Goal: Task Accomplishment & Management: Manage account settings

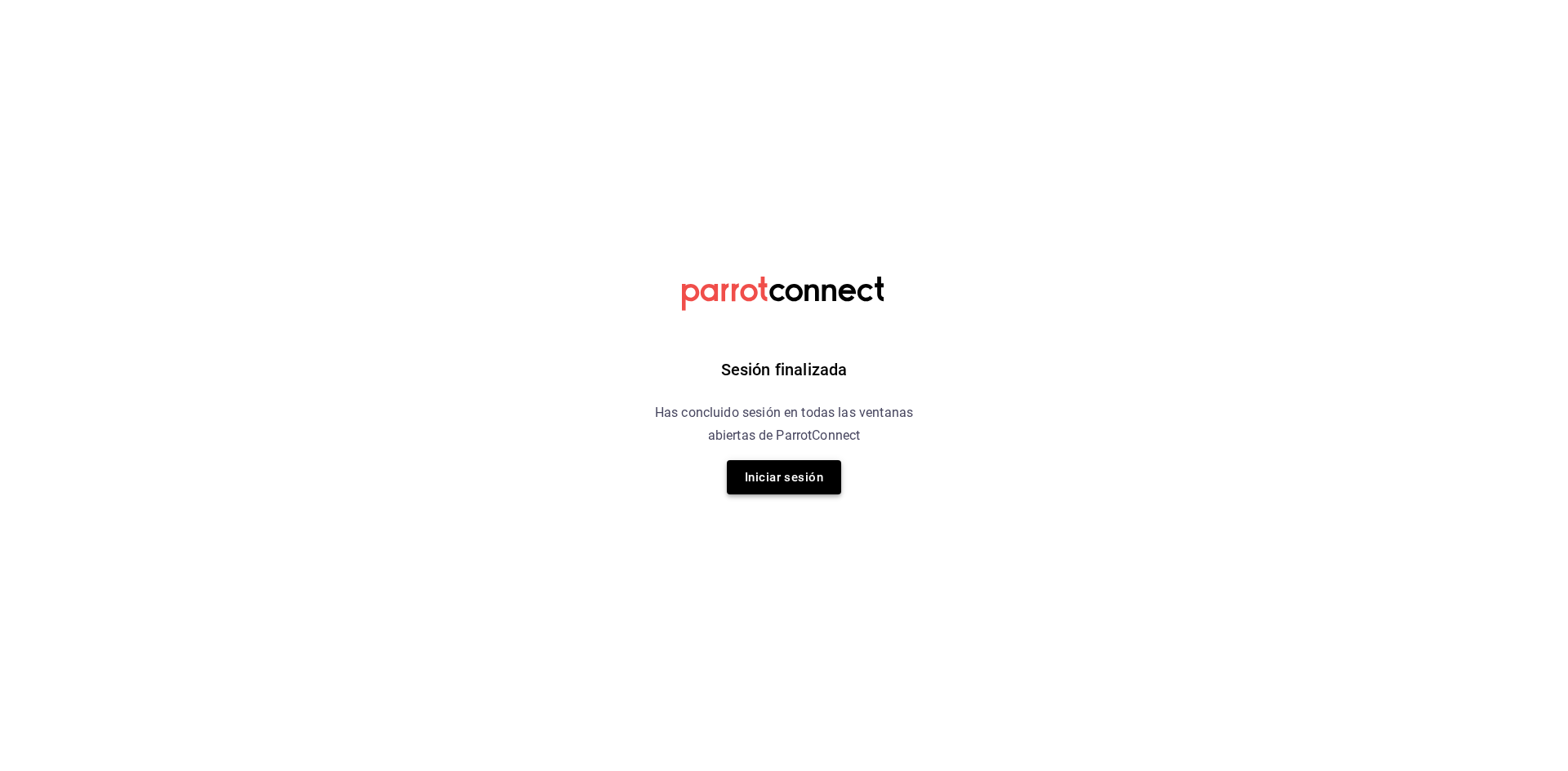
click at [802, 479] on button "Iniciar sesión" at bounding box center [784, 478] width 114 height 34
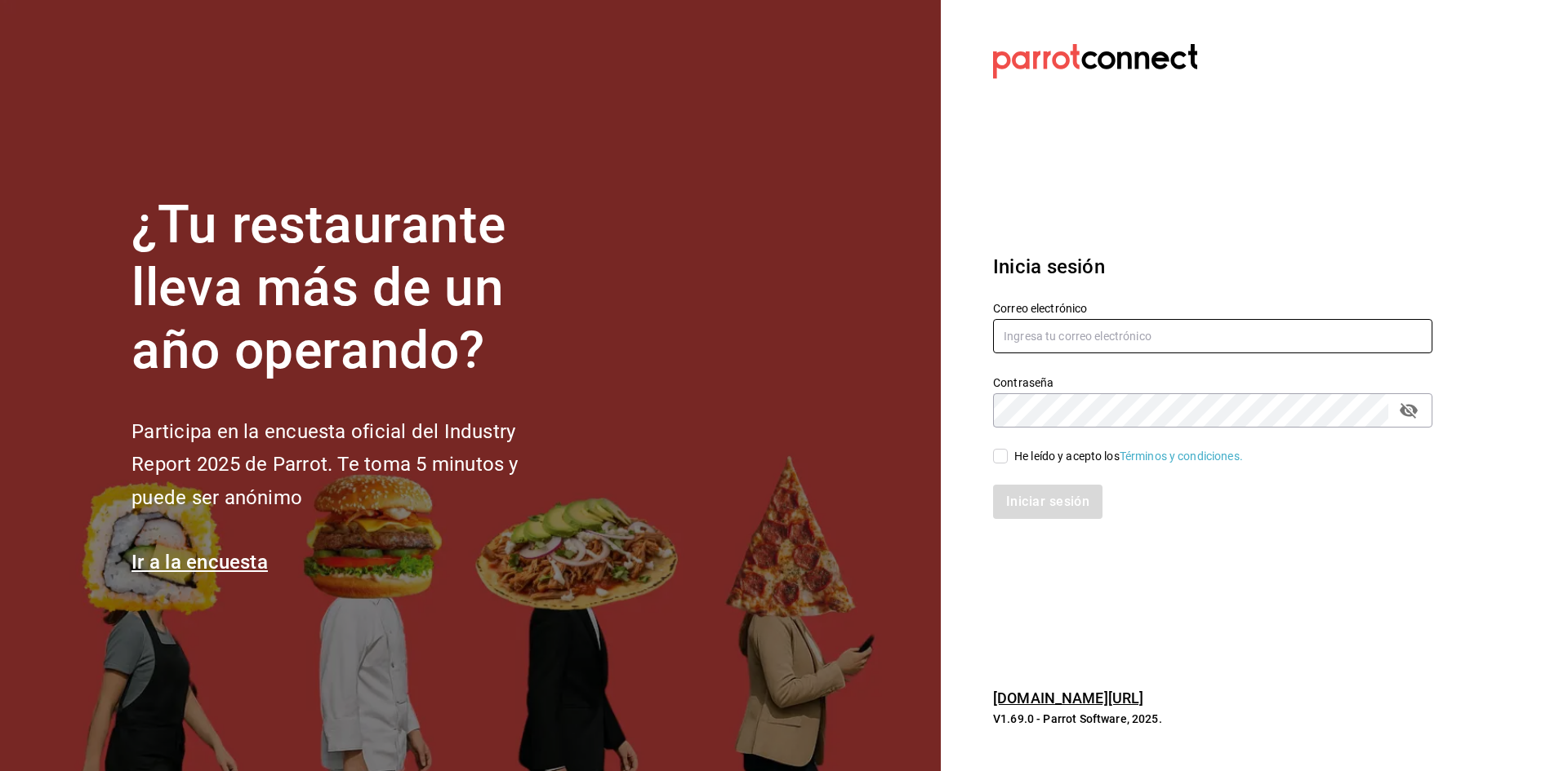
type input "[EMAIL_ADDRESS][DOMAIN_NAME]"
click at [1005, 456] on input "He leído y acepto los Términos y condiciones." at bounding box center [1000, 456] width 14 height 14
checkbox input "true"
click at [1042, 486] on button "Iniciar sesión" at bounding box center [1048, 502] width 111 height 34
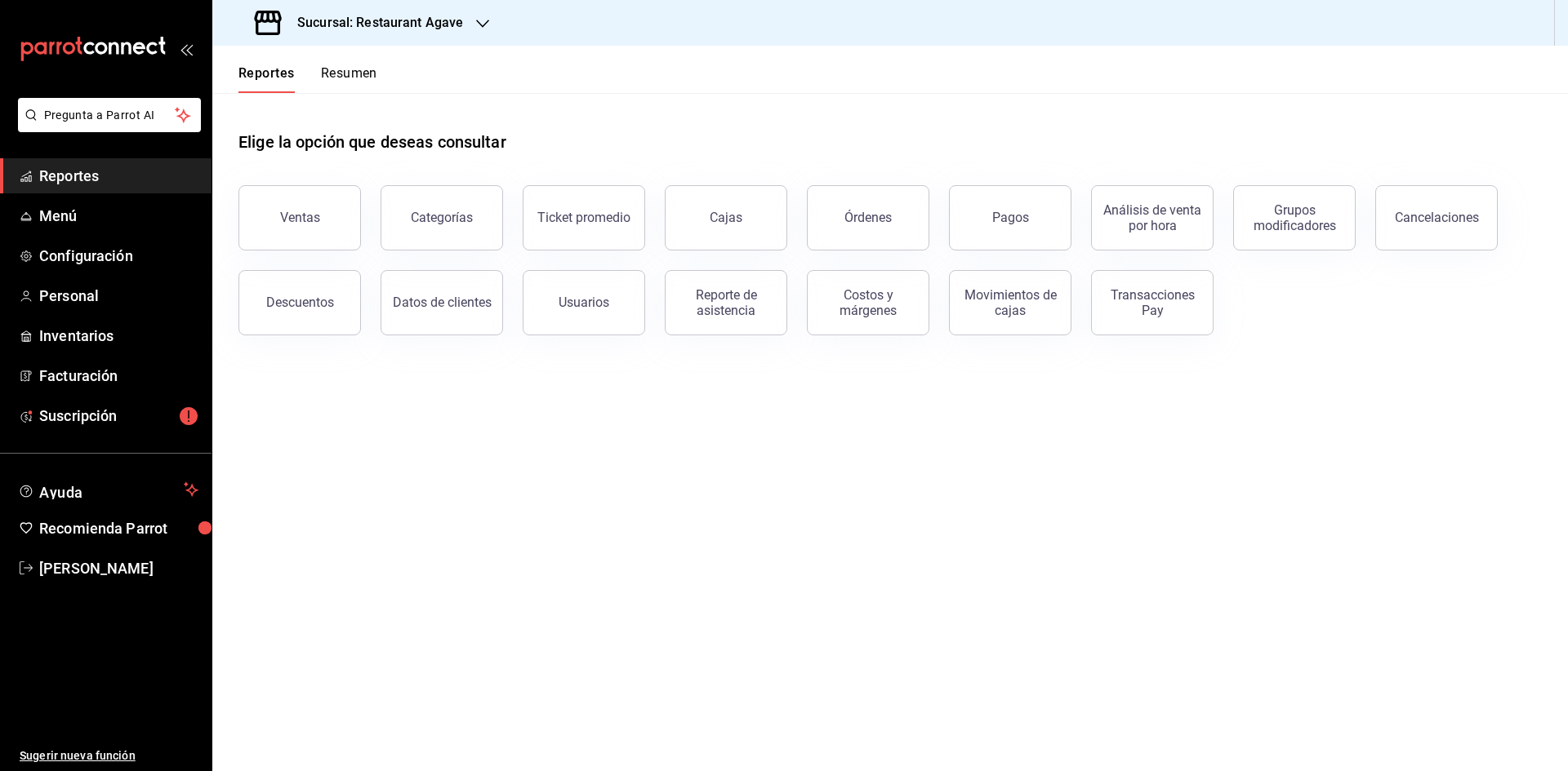
click at [412, 8] on div "Sucursal: Restaurant Agave" at bounding box center [360, 23] width 271 height 46
click at [376, 112] on div "Restaurant [GEOGRAPHIC_DATA]" at bounding box center [335, 107] width 219 height 17
click at [71, 373] on span "Facturación" at bounding box center [119, 376] width 159 height 22
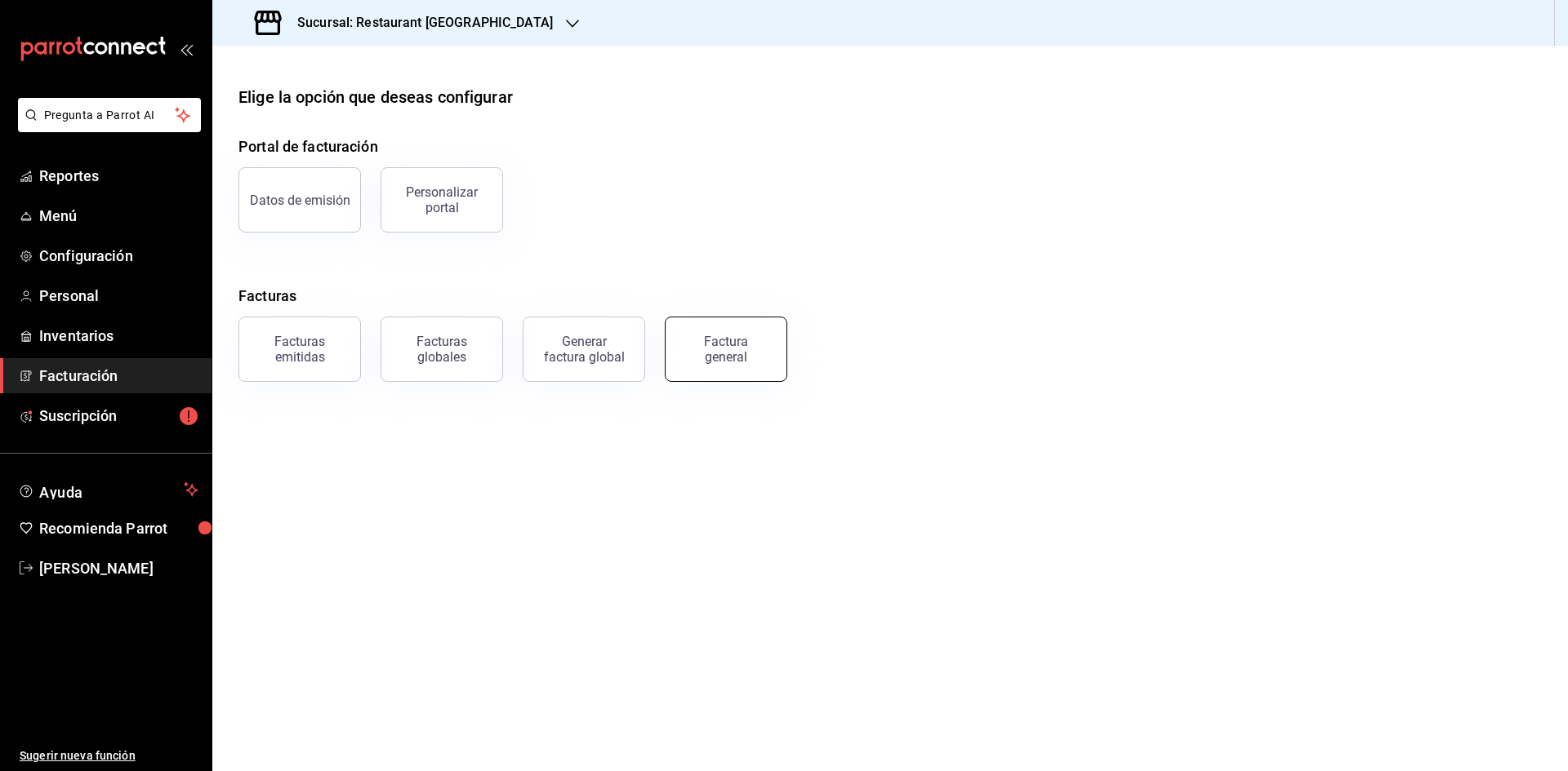
click at [702, 370] on button "Factura general" at bounding box center [725, 349] width 122 height 65
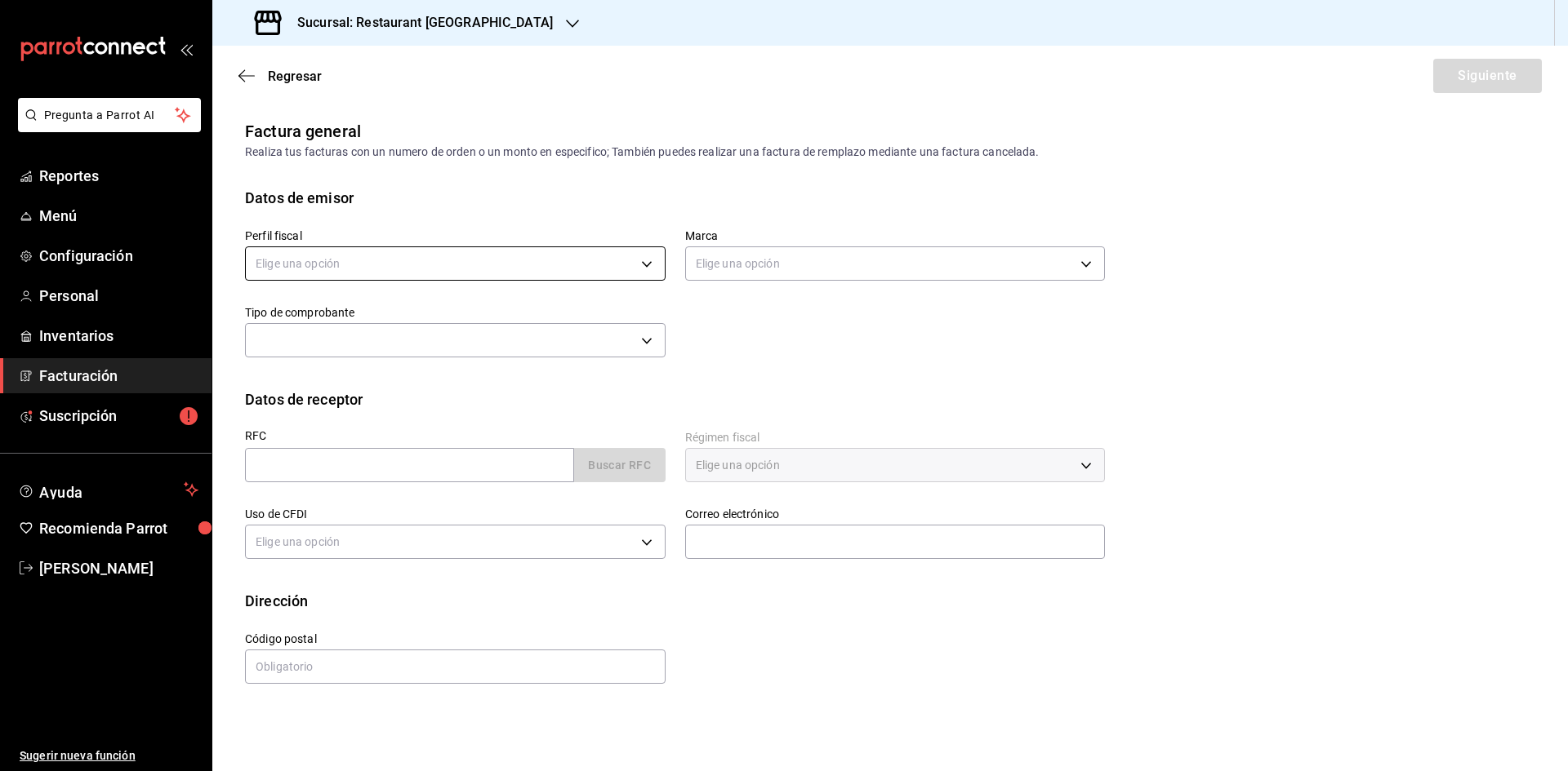
click at [471, 269] on body "Pregunta a Parrot AI Reportes Menú Configuración Personal Inventarios Facturaci…" at bounding box center [784, 386] width 1568 height 771
click at [435, 352] on li "[PERSON_NAME]" at bounding box center [454, 346] width 419 height 30
type input "0ad9a2cc-63d8-4ee8-[DATE]-d19a36d6967c"
type input "e0108820-6c9a-4492-9173-d3bfb738c831"
click at [396, 472] on input "text" at bounding box center [409, 465] width 329 height 34
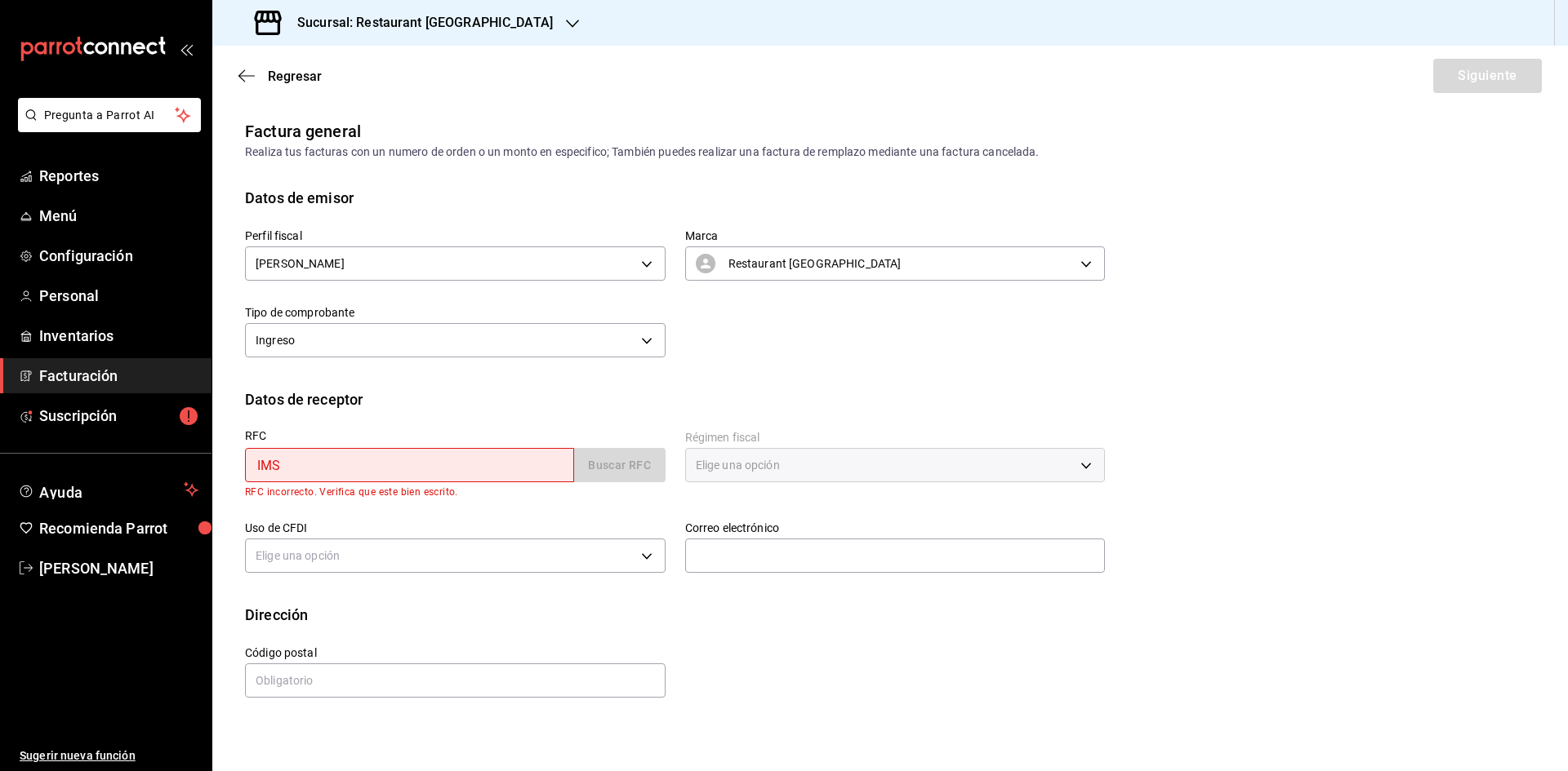
type input "IMS421231I45"
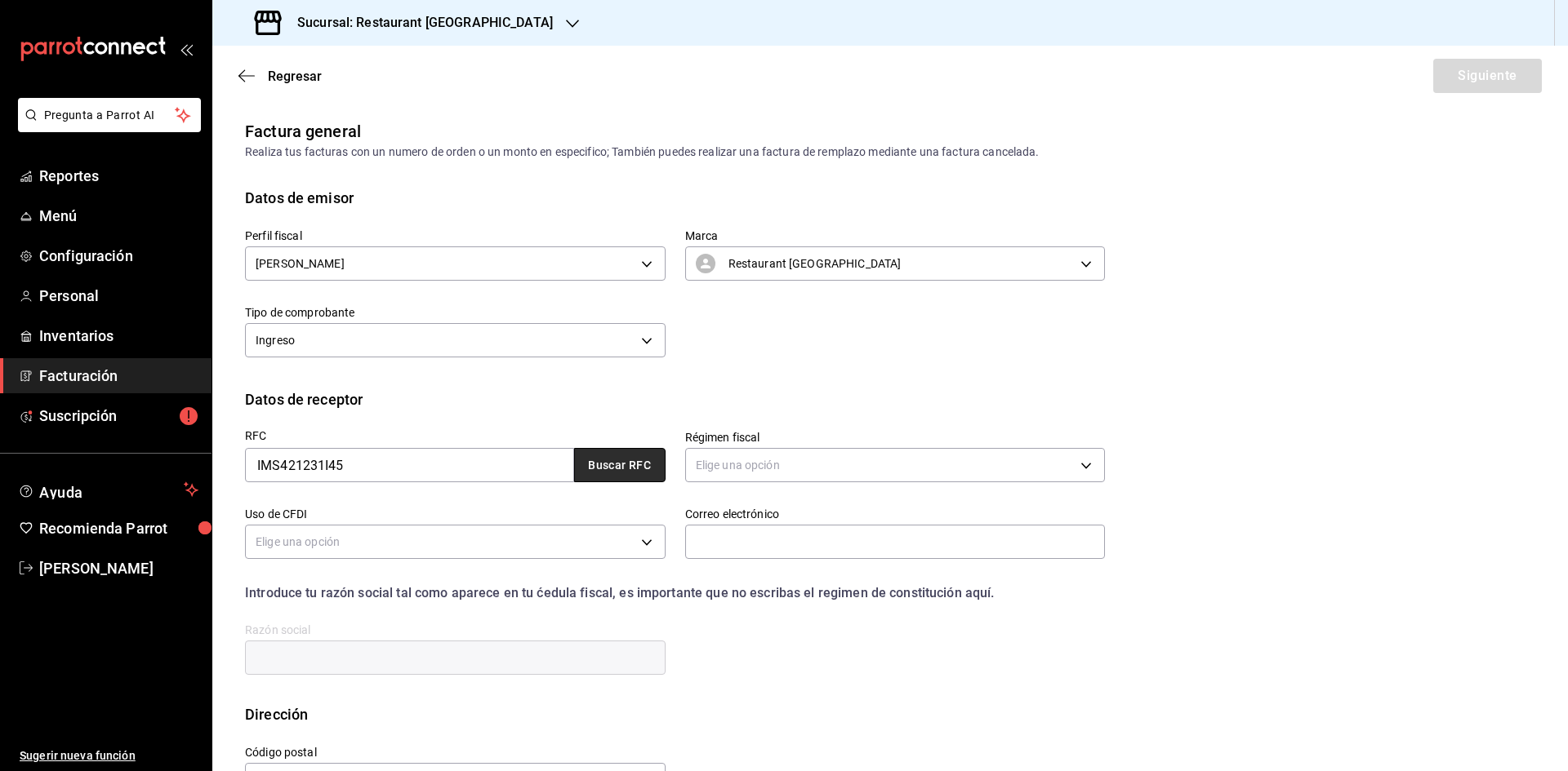
click at [654, 472] on button "Buscar RFC" at bounding box center [619, 465] width 91 height 34
click at [611, 476] on button "Buscar RFC" at bounding box center [619, 465] width 91 height 34
click at [832, 479] on body "Pregunta a Parrot AI Reportes Menú Configuración Personal Inventarios Facturaci…" at bounding box center [784, 386] width 1568 height 771
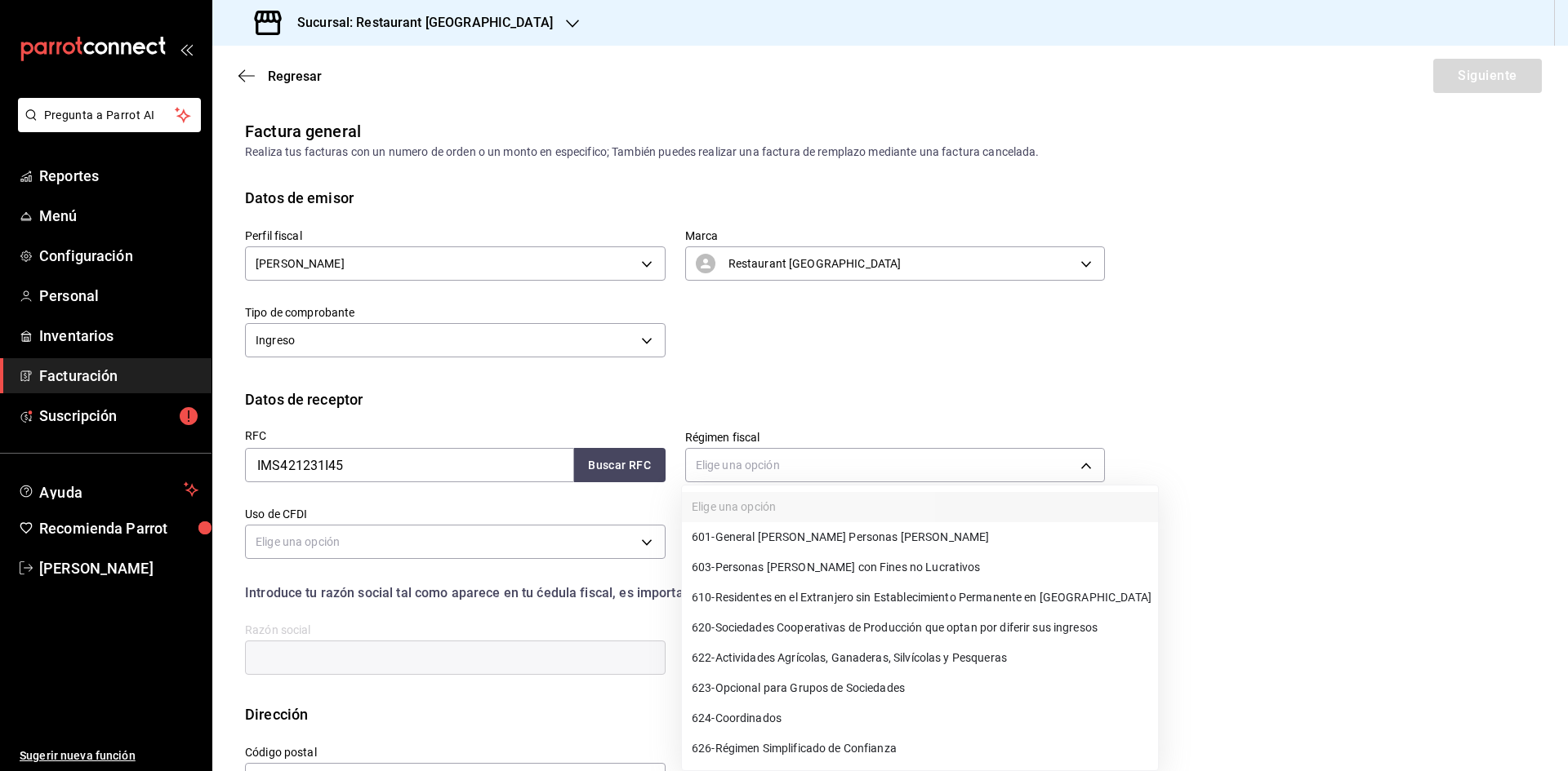
click at [832, 565] on span "603 - Personas [PERSON_NAME] con Fines no Lucrativos" at bounding box center [836, 567] width 289 height 17
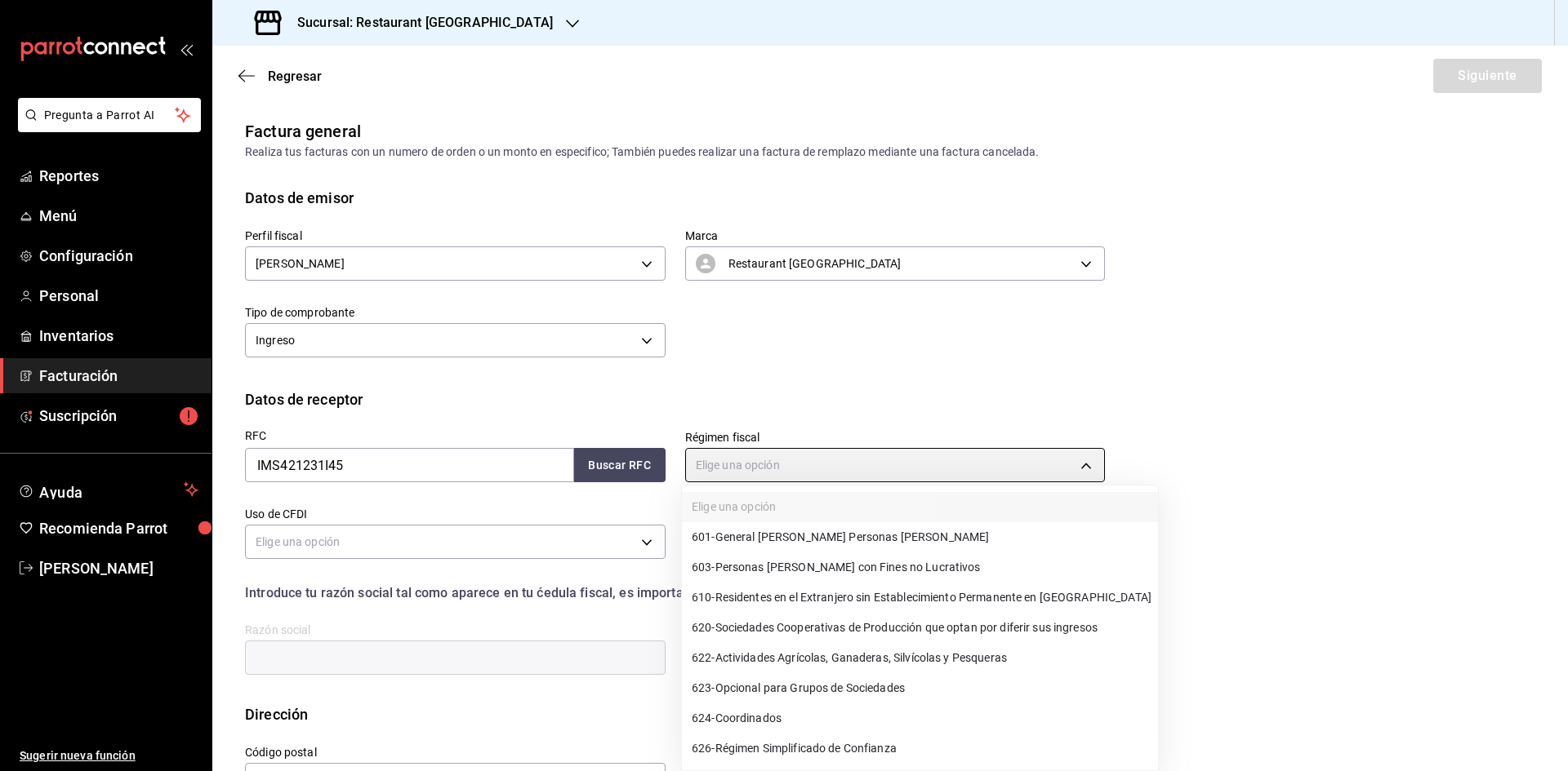
type input "603"
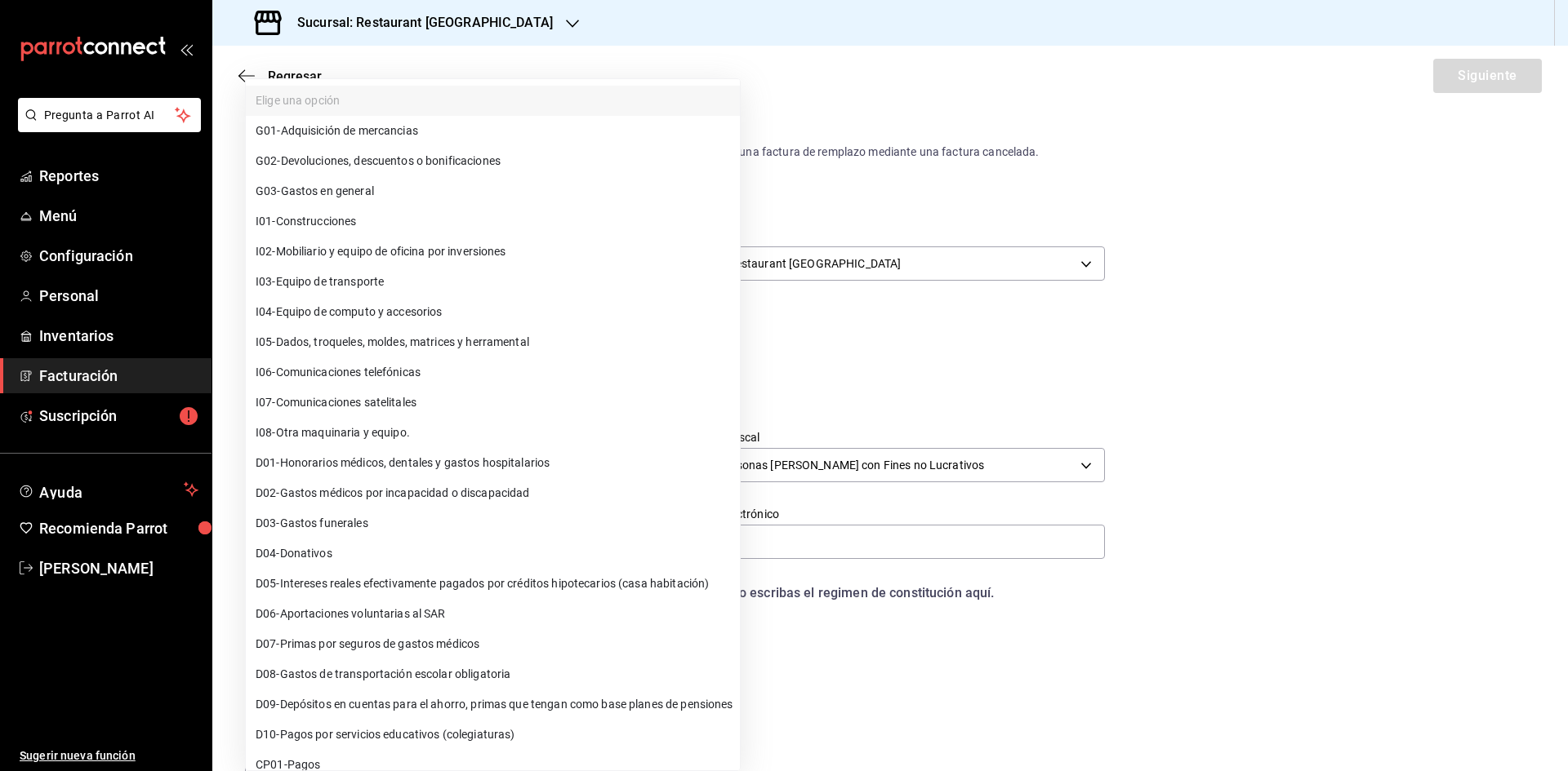
click at [646, 546] on body "Pregunta a Parrot AI Reportes Menú Configuración Personal Inventarios Facturaci…" at bounding box center [784, 386] width 1568 height 771
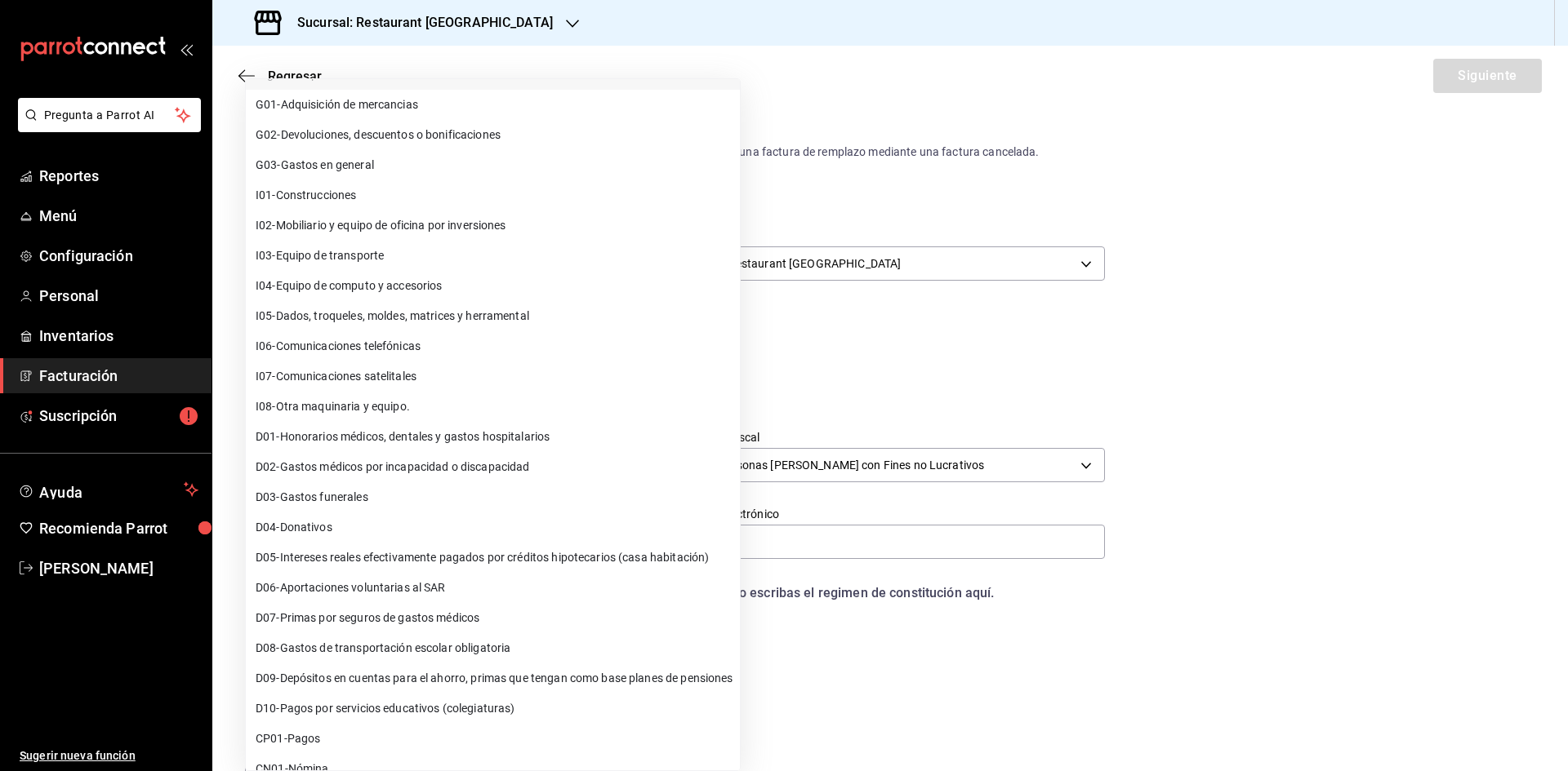
scroll to position [77, 0]
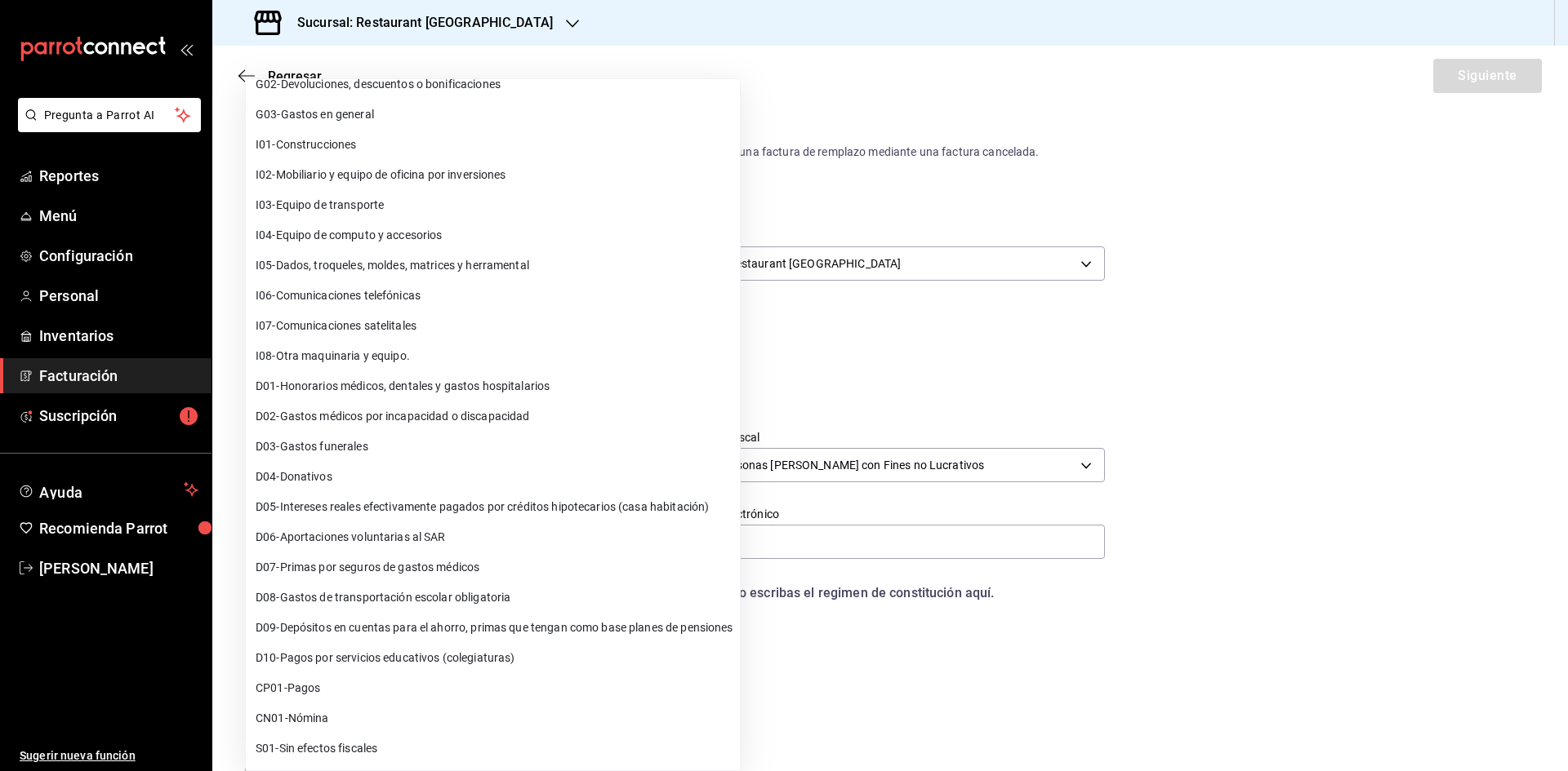
click at [420, 744] on li "S01 - Sin efectos fiscales" at bounding box center [492, 748] width 494 height 30
type input "S01"
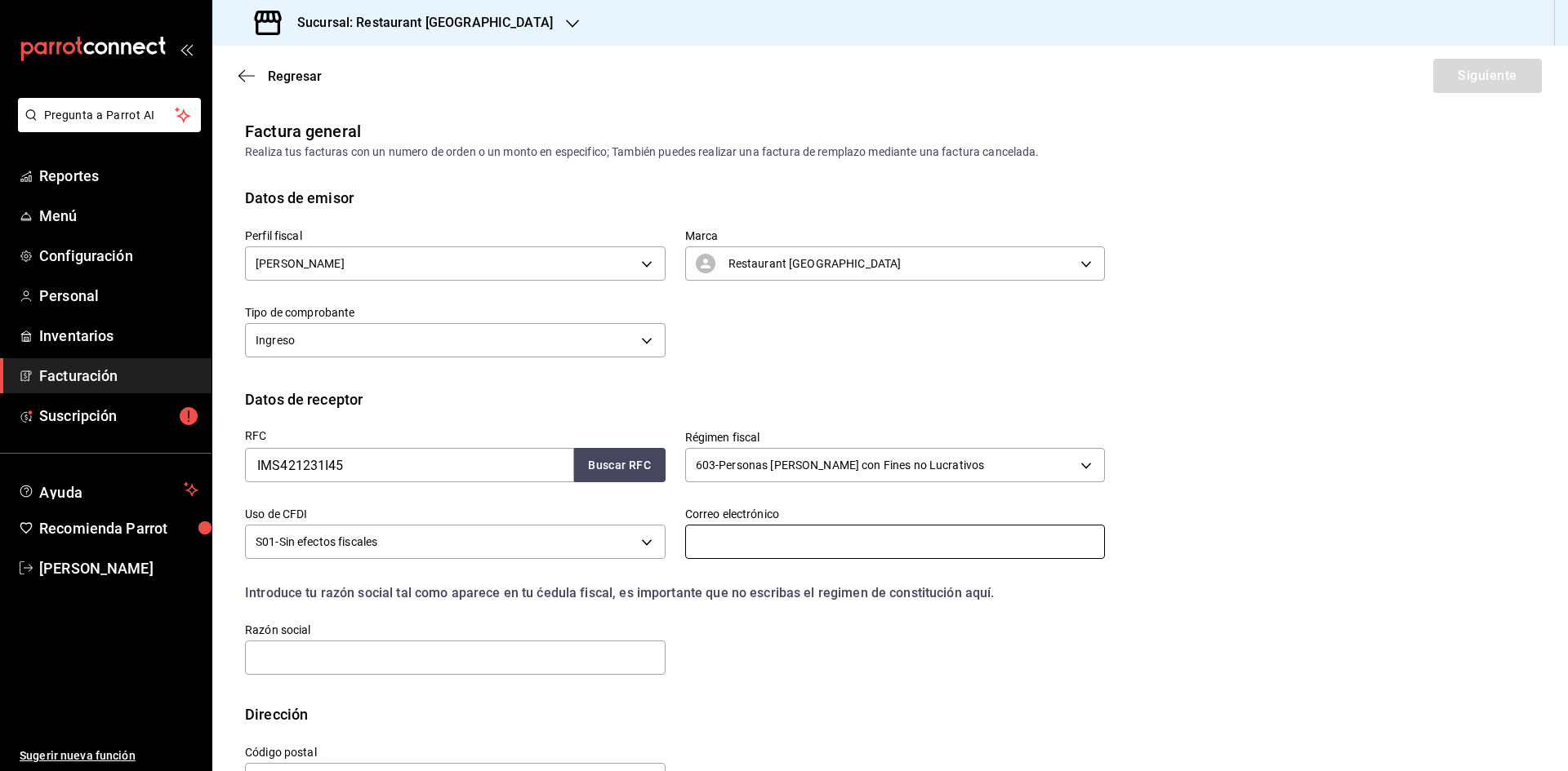
click at [770, 531] on input "text" at bounding box center [895, 542] width 420 height 34
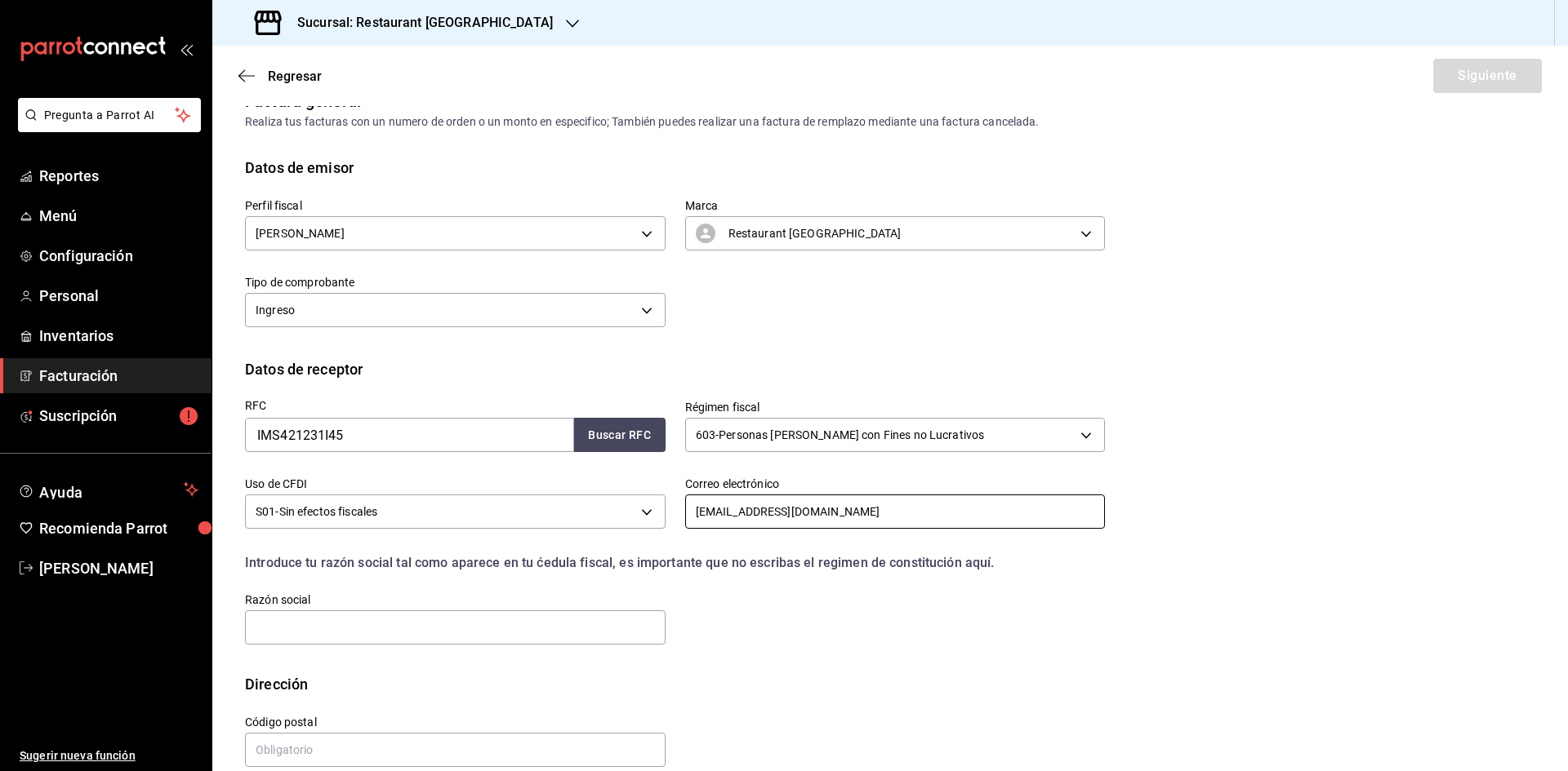
scroll to position [54, 0]
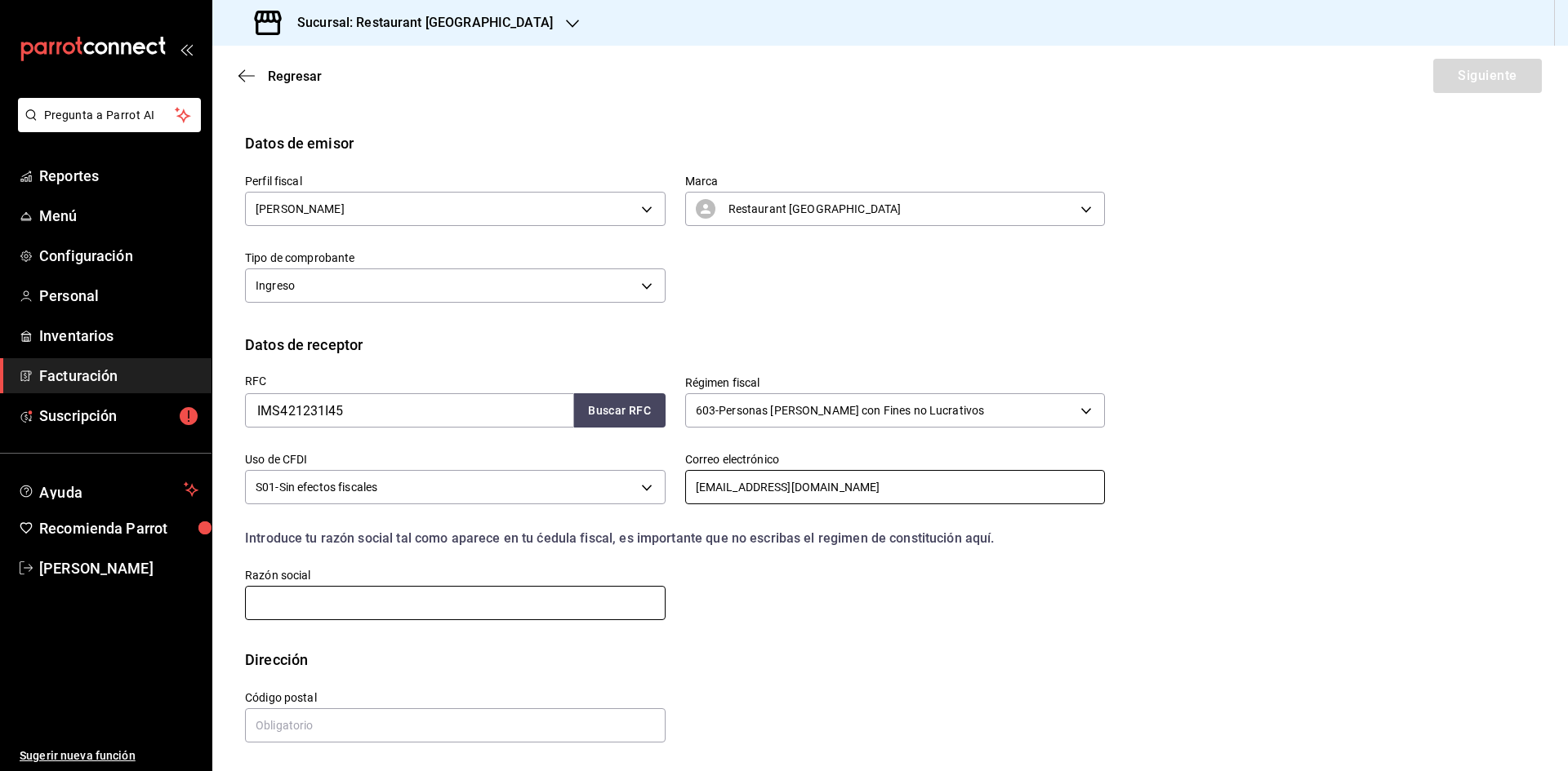
type input "[EMAIL_ADDRESS][DOMAIN_NAME]"
click at [493, 614] on input "text" at bounding box center [455, 604] width 420 height 34
type input "INSTITUTO MEXICANO DEL SEGURO SOCIAL"
click at [486, 720] on input "text" at bounding box center [455, 726] width 420 height 34
type input "06600"
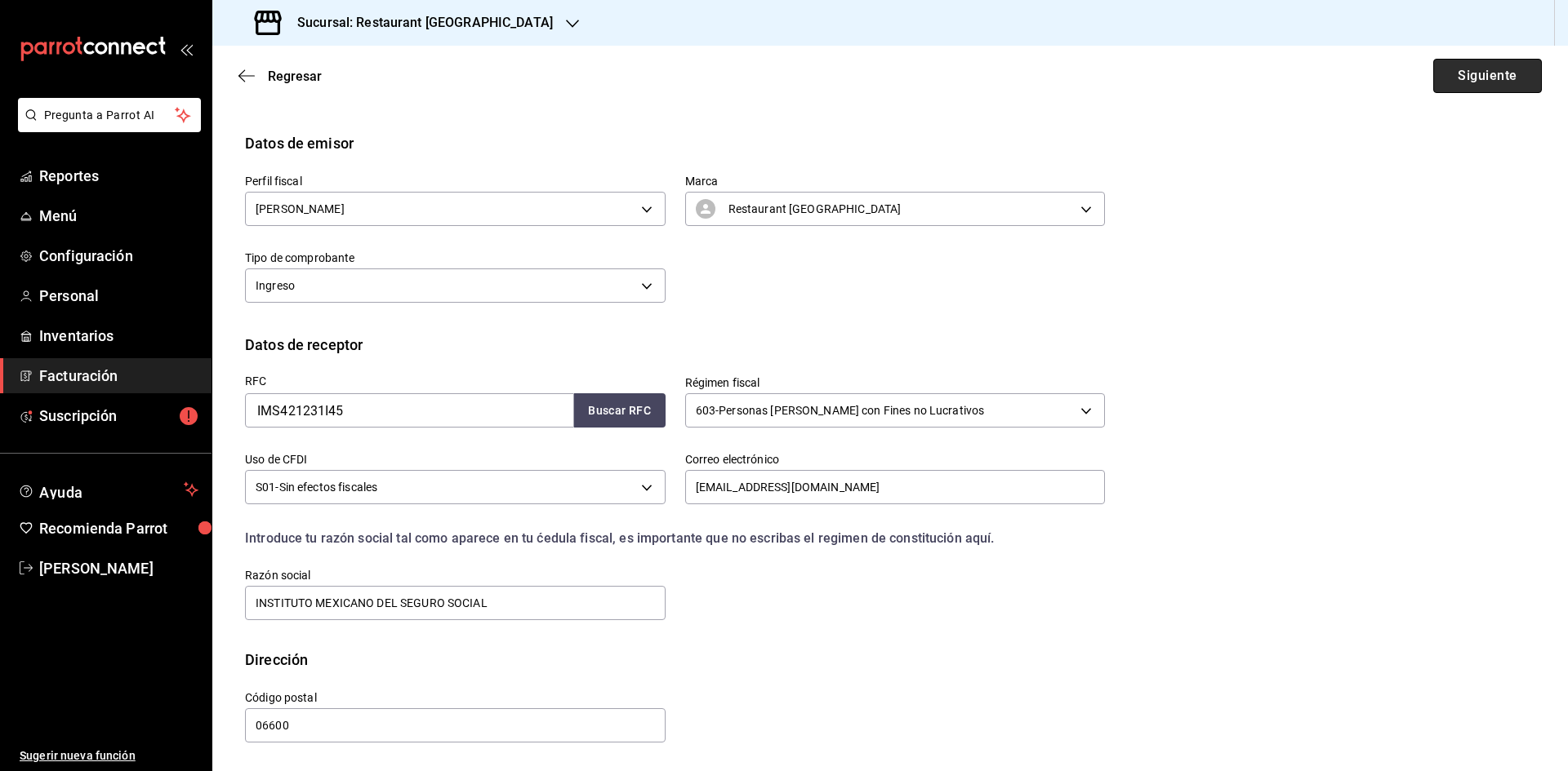
click at [1485, 75] on button "Siguiente" at bounding box center [1487, 76] width 109 height 34
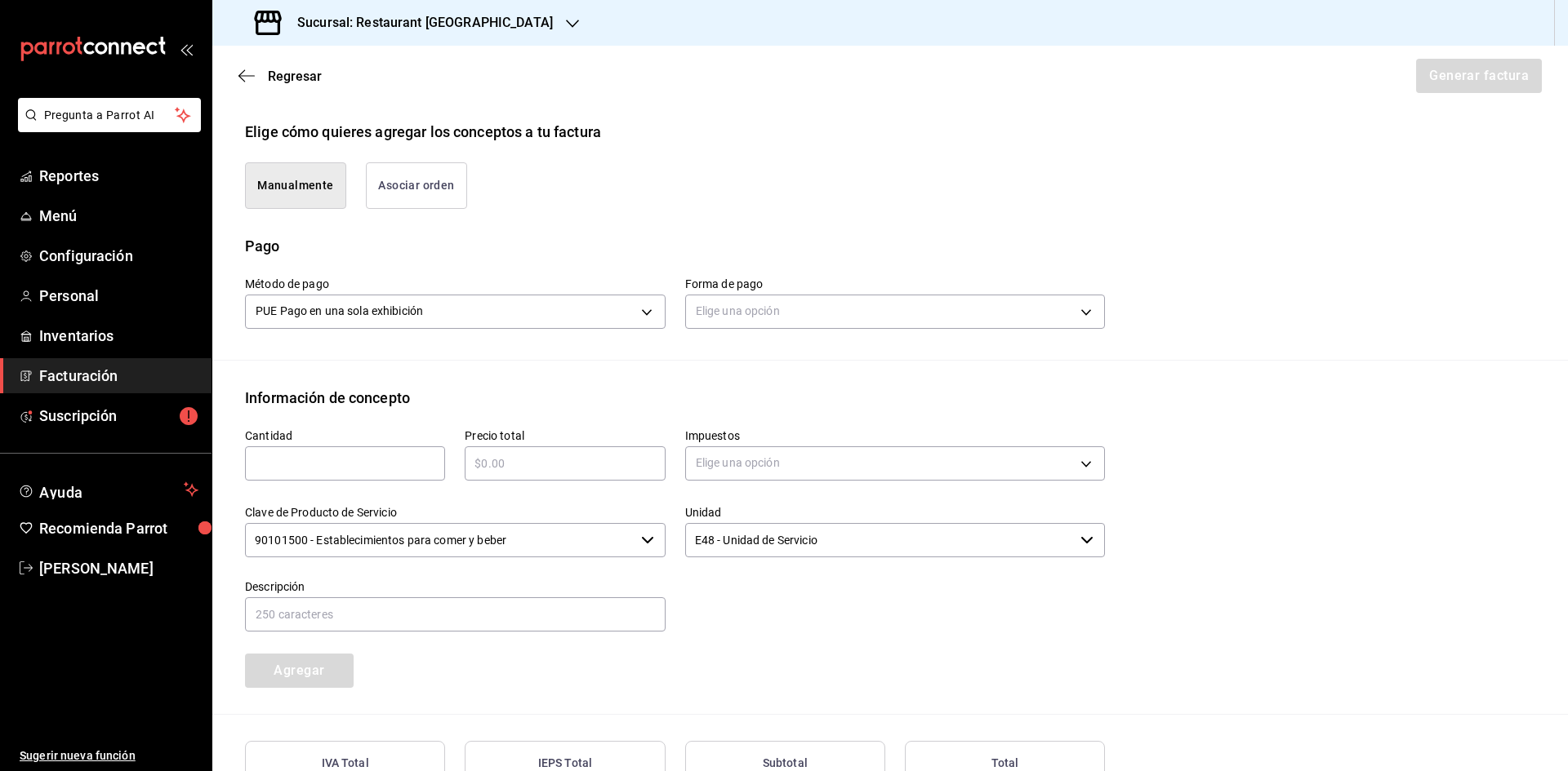
scroll to position [381, 0]
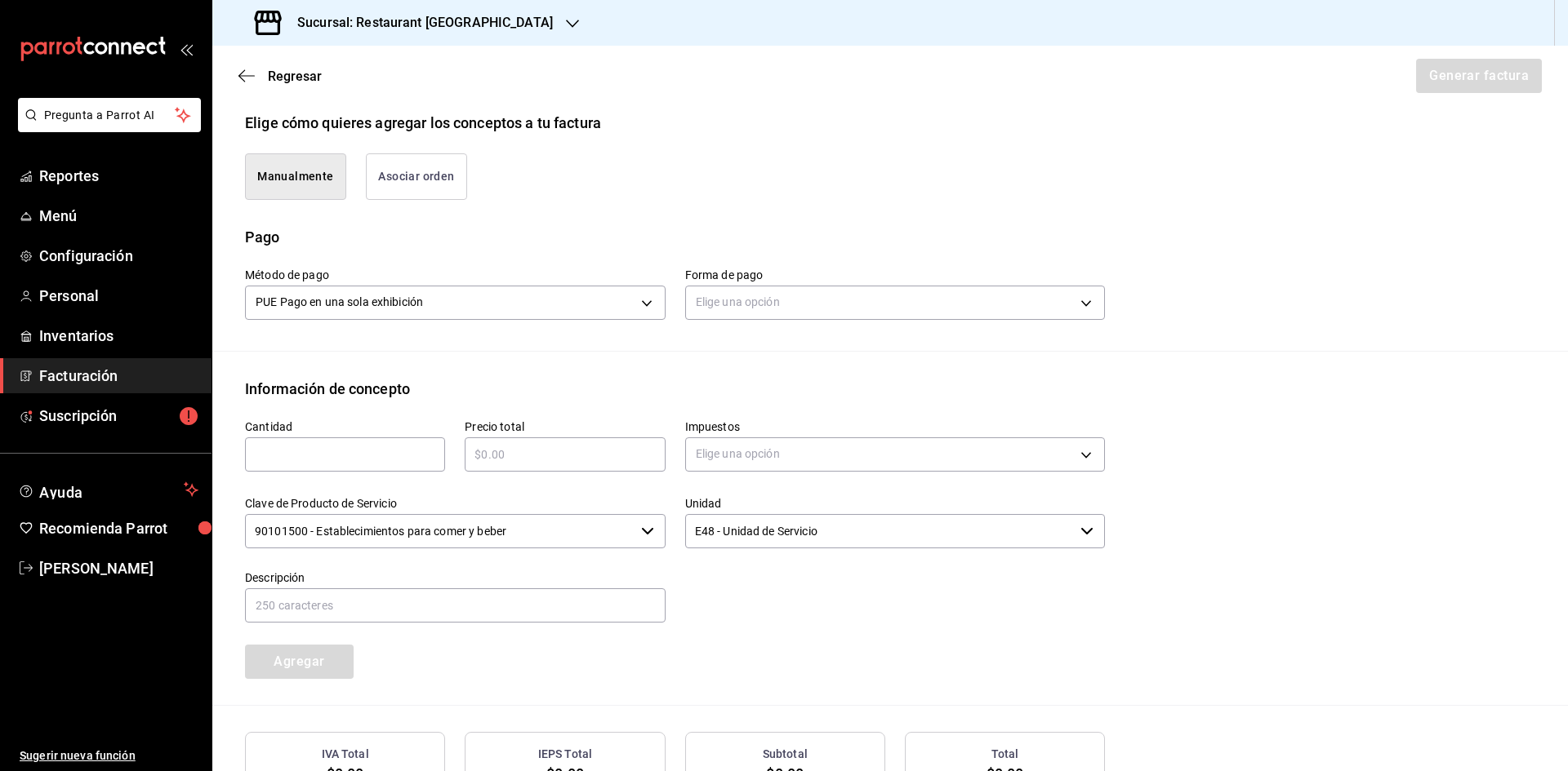
click at [279, 462] on input "text" at bounding box center [345, 455] width 200 height 20
type input "1"
click at [504, 452] on input "text" at bounding box center [564, 455] width 200 height 20
type input "$625"
click at [735, 446] on body "Pregunta a Parrot AI Reportes Menú Configuración Personal Inventarios Facturaci…" at bounding box center [784, 386] width 1568 height 771
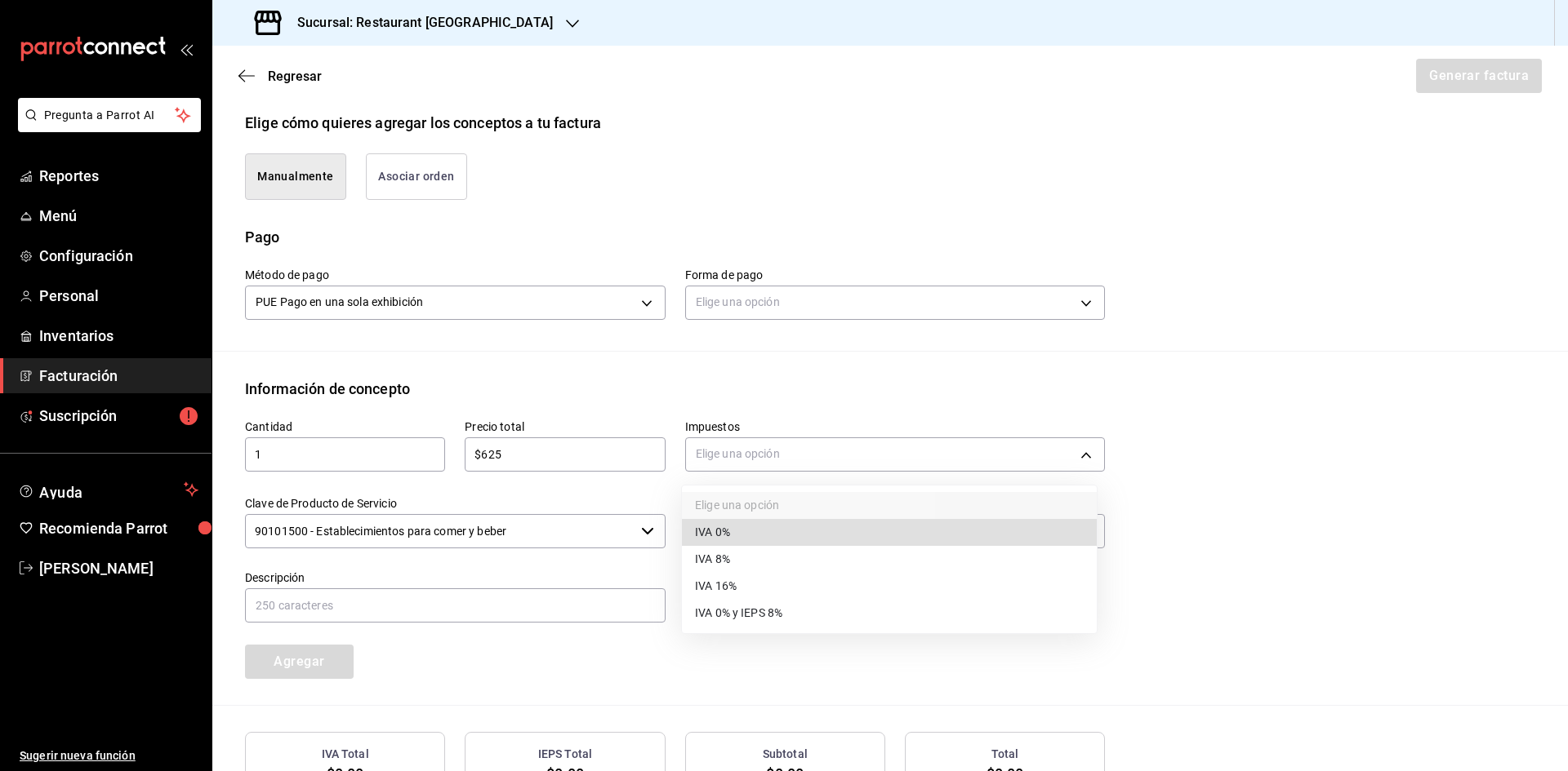
click at [772, 587] on li "IVA 16%" at bounding box center [889, 586] width 415 height 27
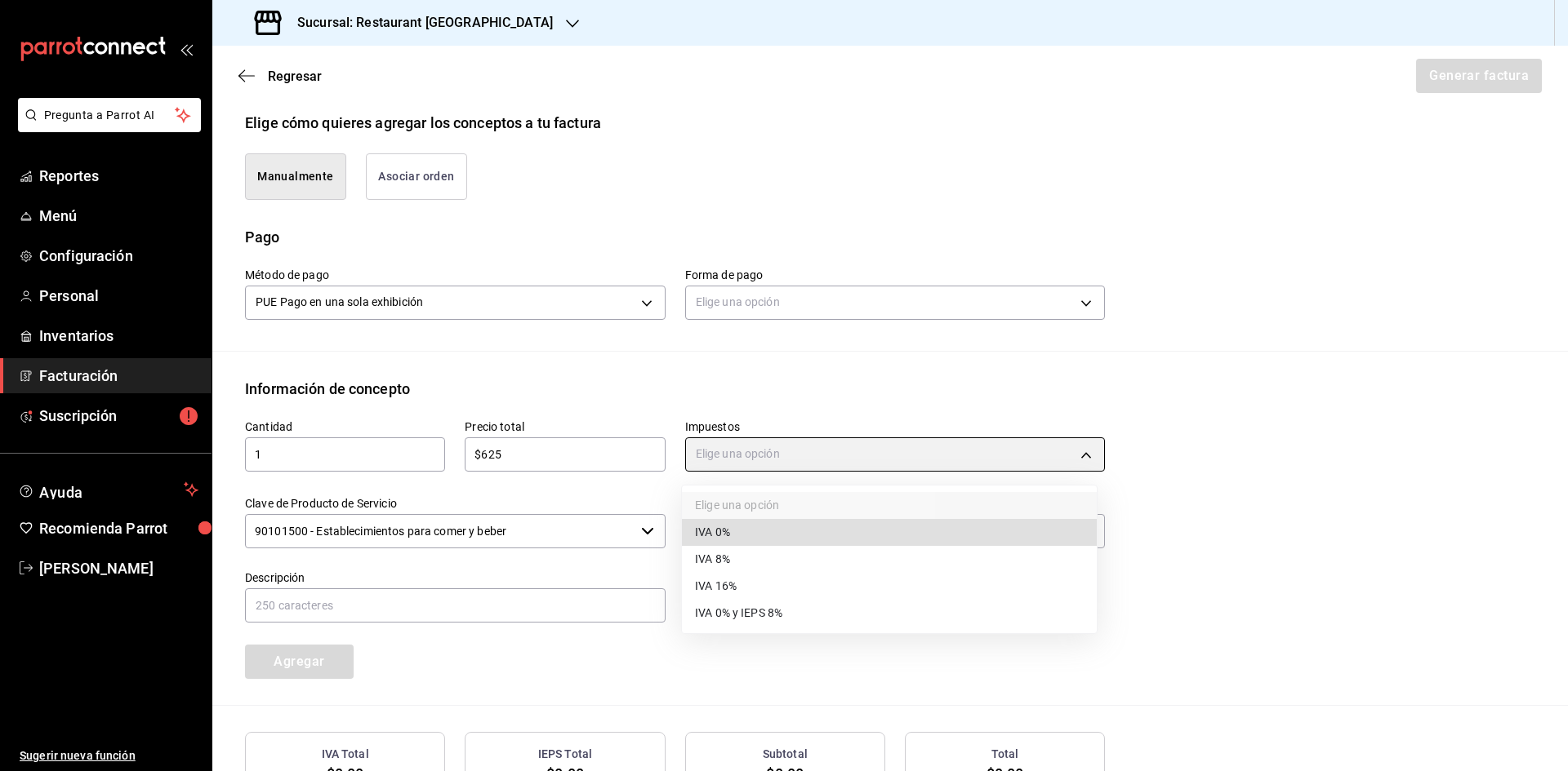
type input "IVA_16"
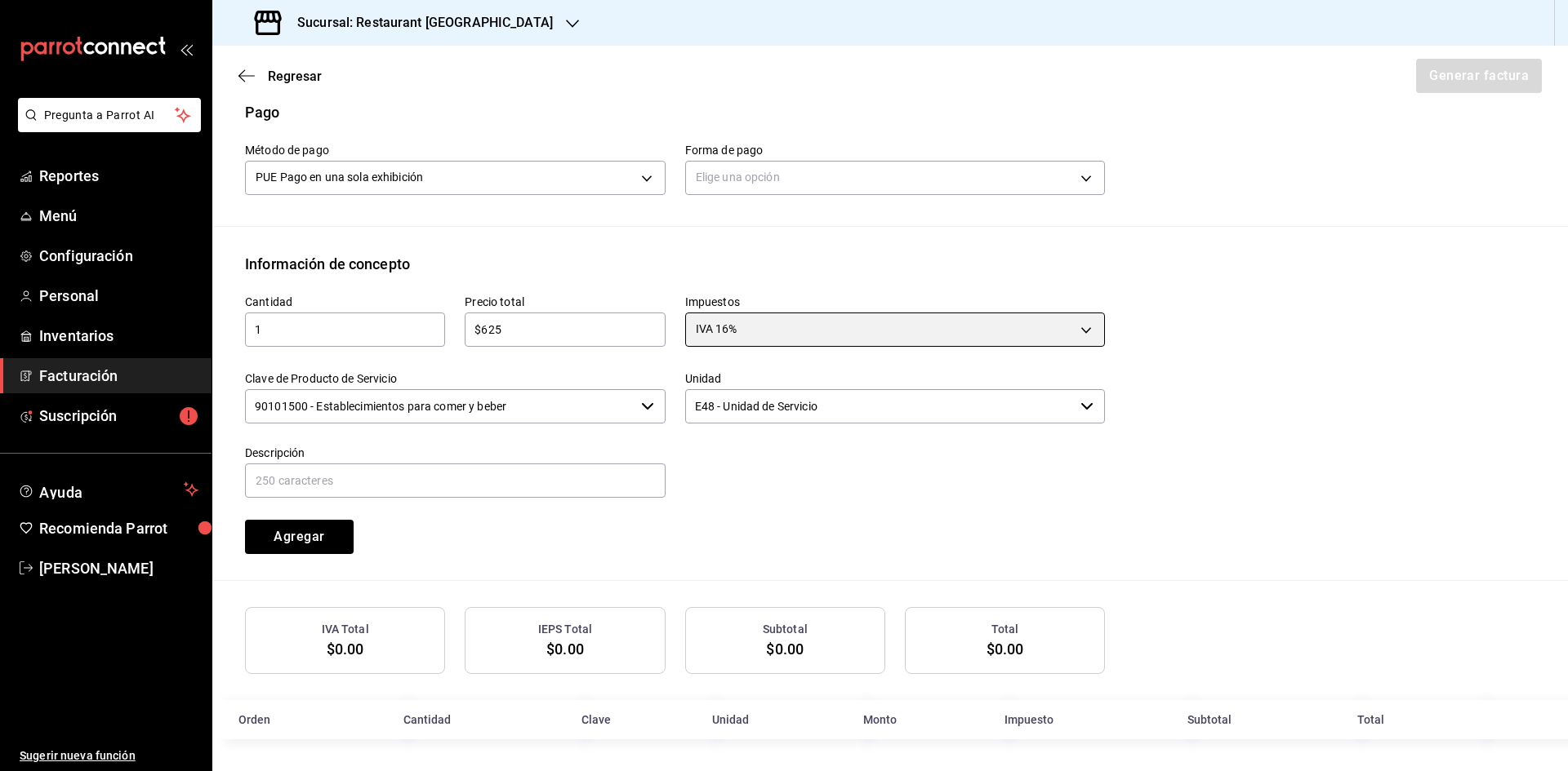
scroll to position [508, 0]
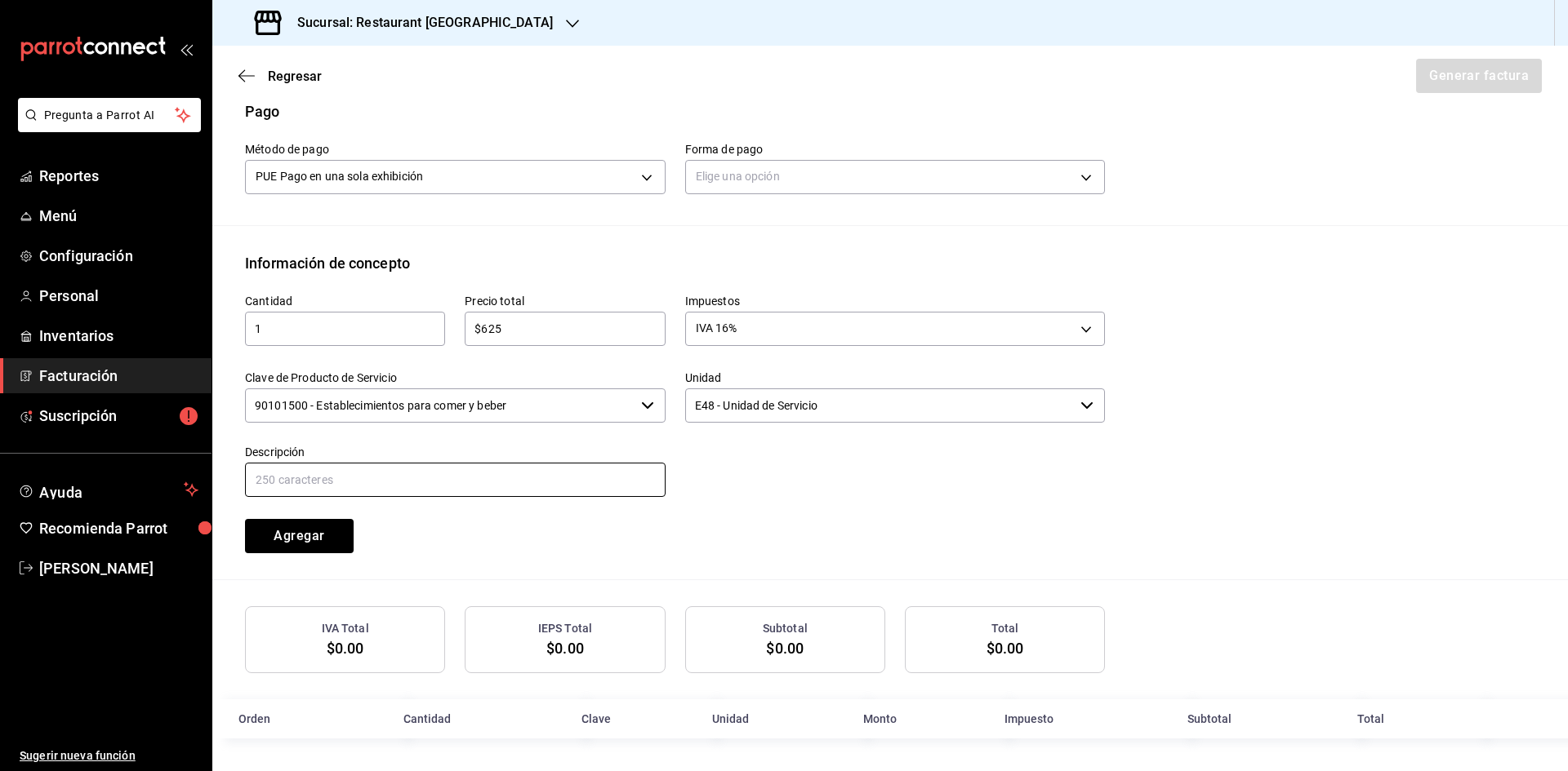
click at [540, 481] on input "text" at bounding box center [455, 480] width 420 height 34
type input "Consumo"
click at [329, 542] on button "Agregar" at bounding box center [300, 537] width 109 height 34
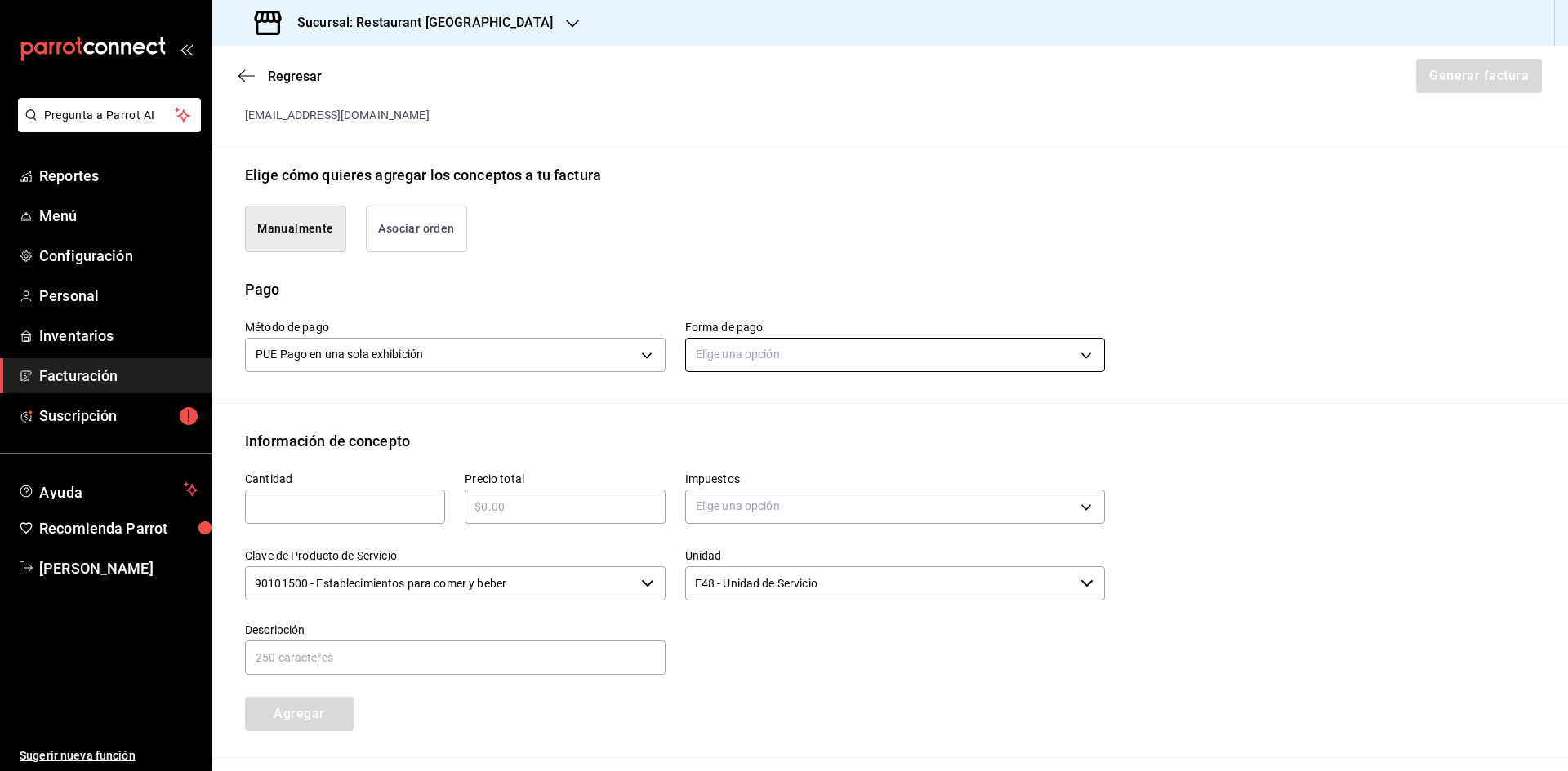
scroll to position [304, 0]
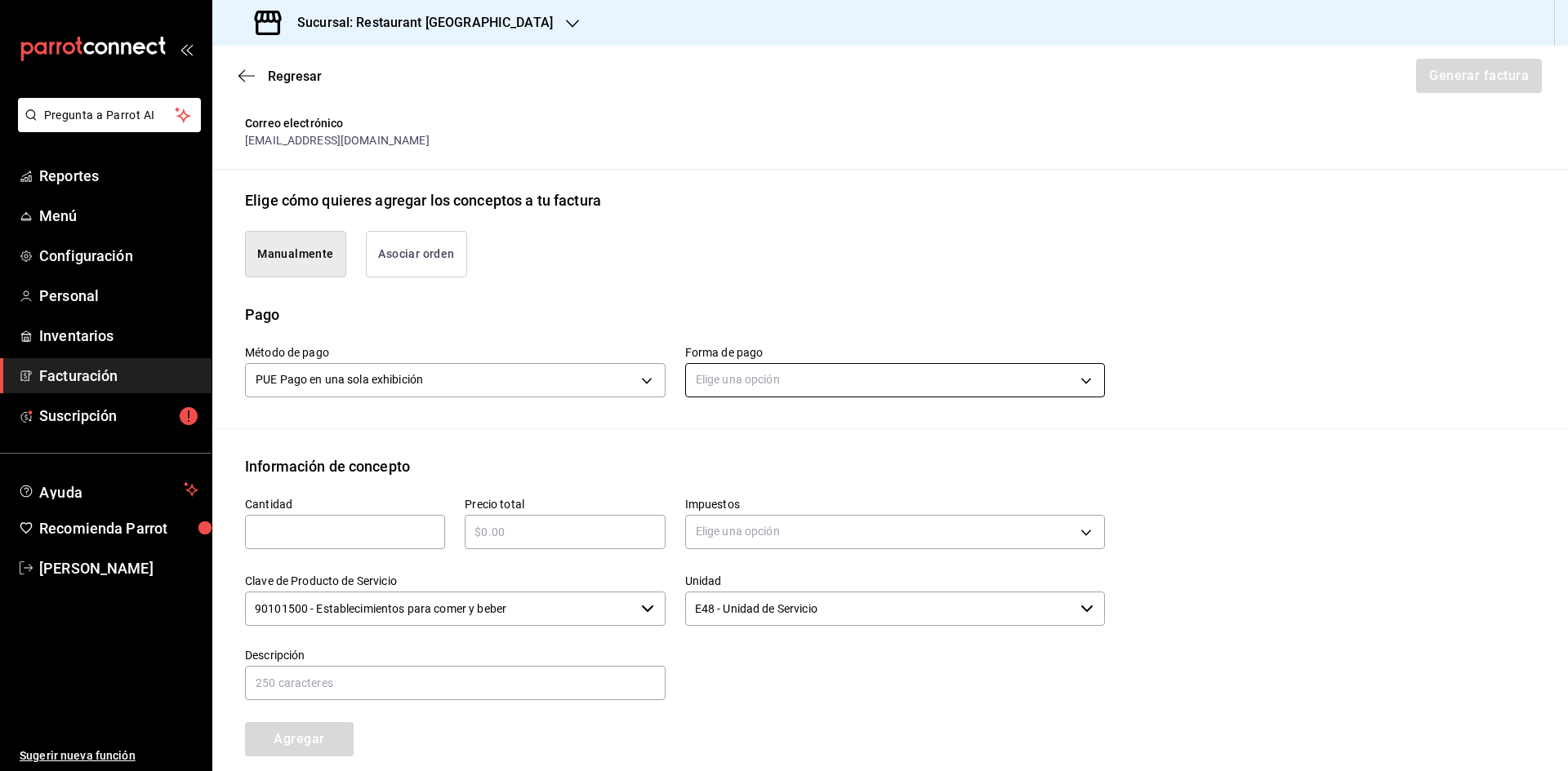
click at [1072, 376] on body "Pregunta a Parrot AI Reportes Menú Configuración Personal Inventarios Facturaci…" at bounding box center [784, 386] width 1568 height 771
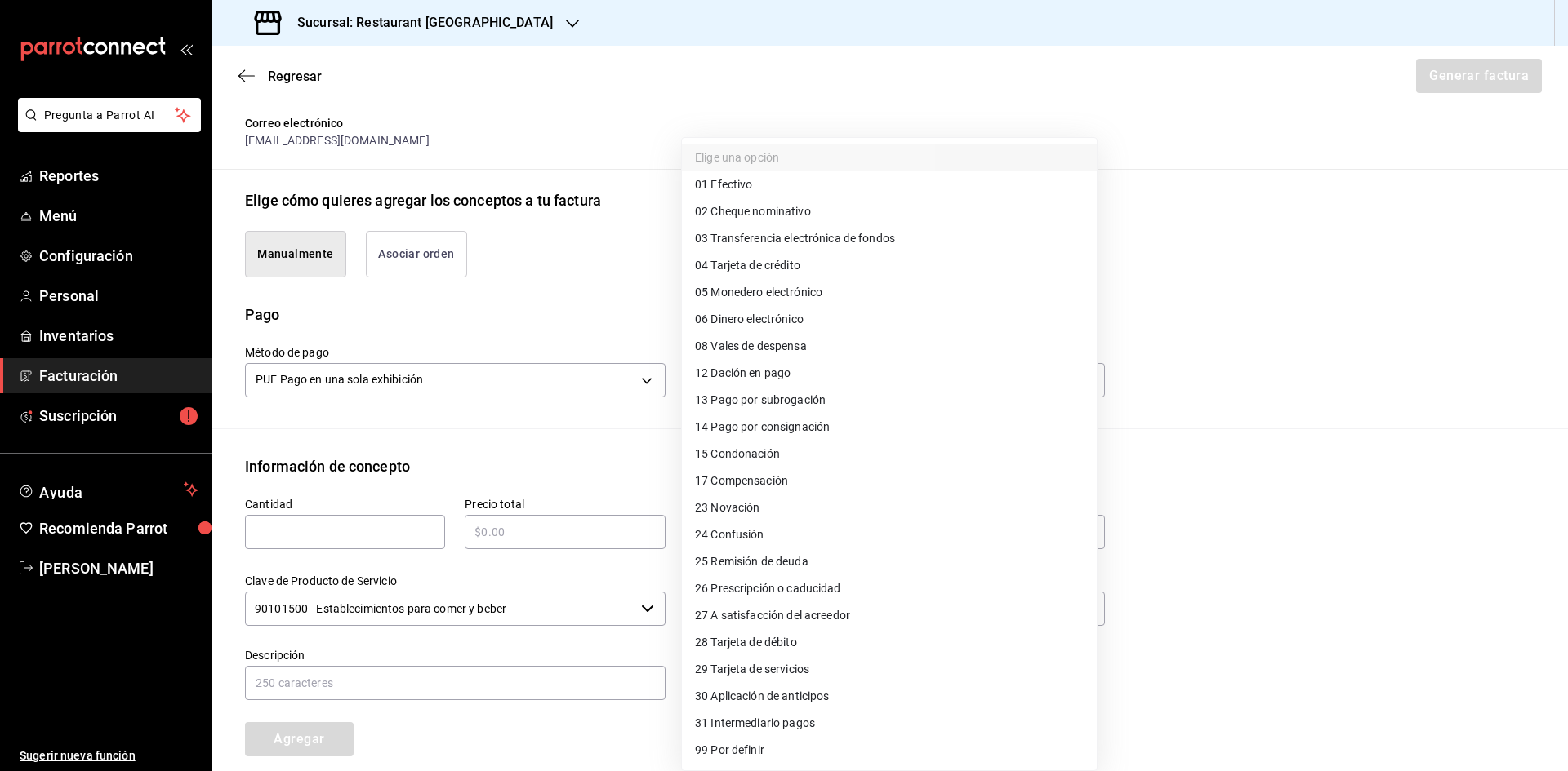
click at [860, 271] on li "04 Tarjeta de crédito" at bounding box center [889, 266] width 415 height 27
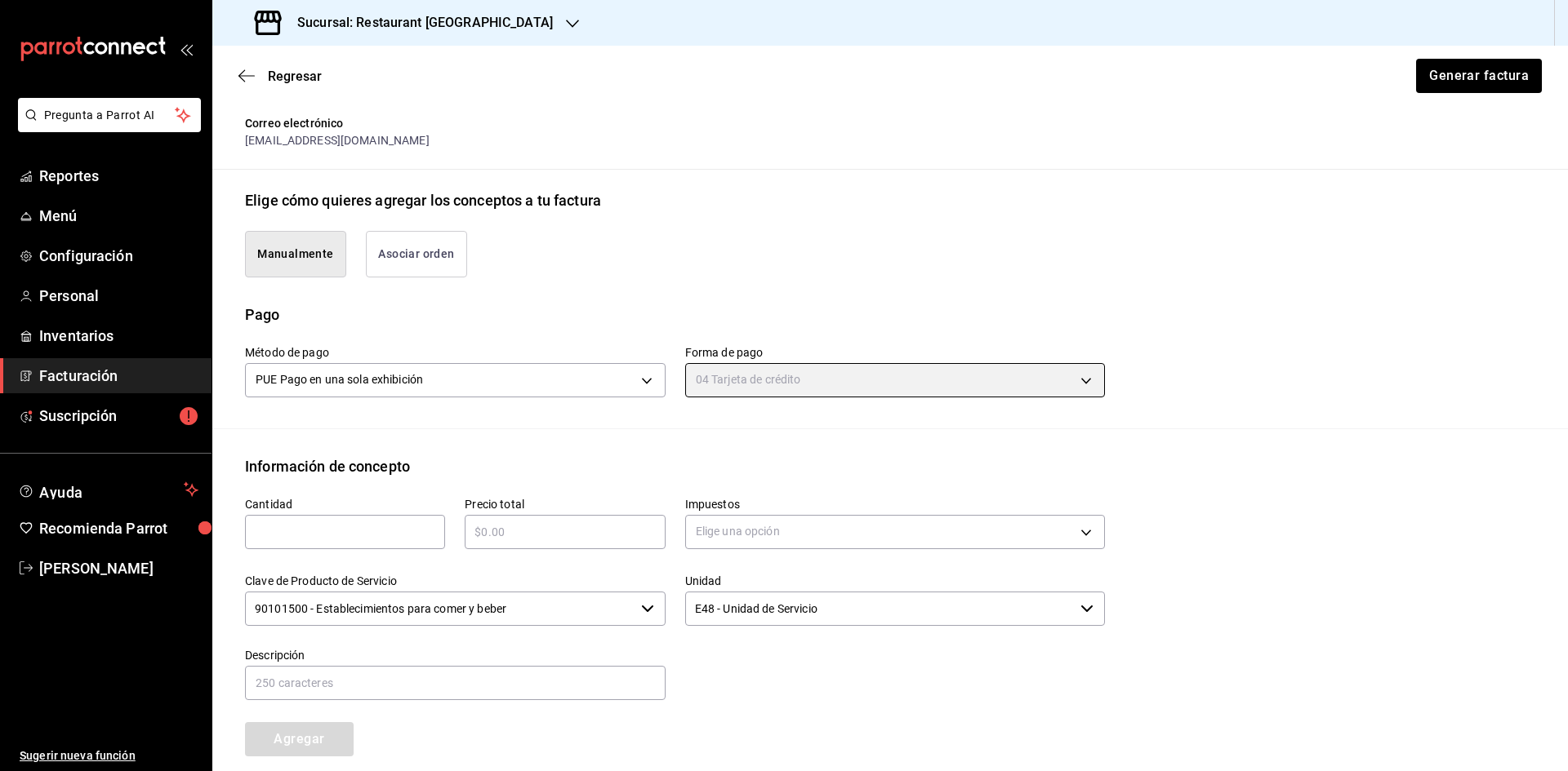
type input "04"
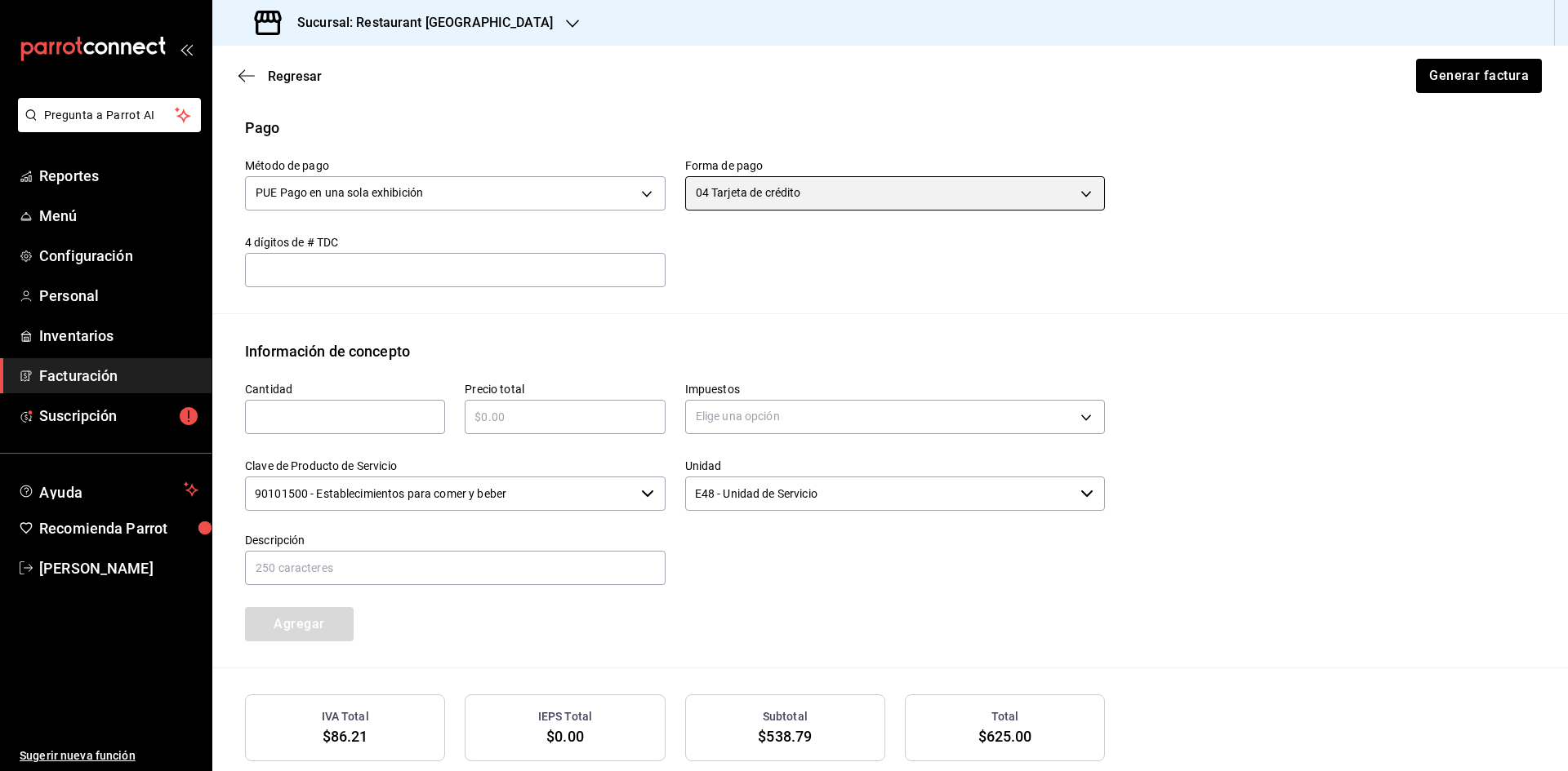
scroll to position [548, 0]
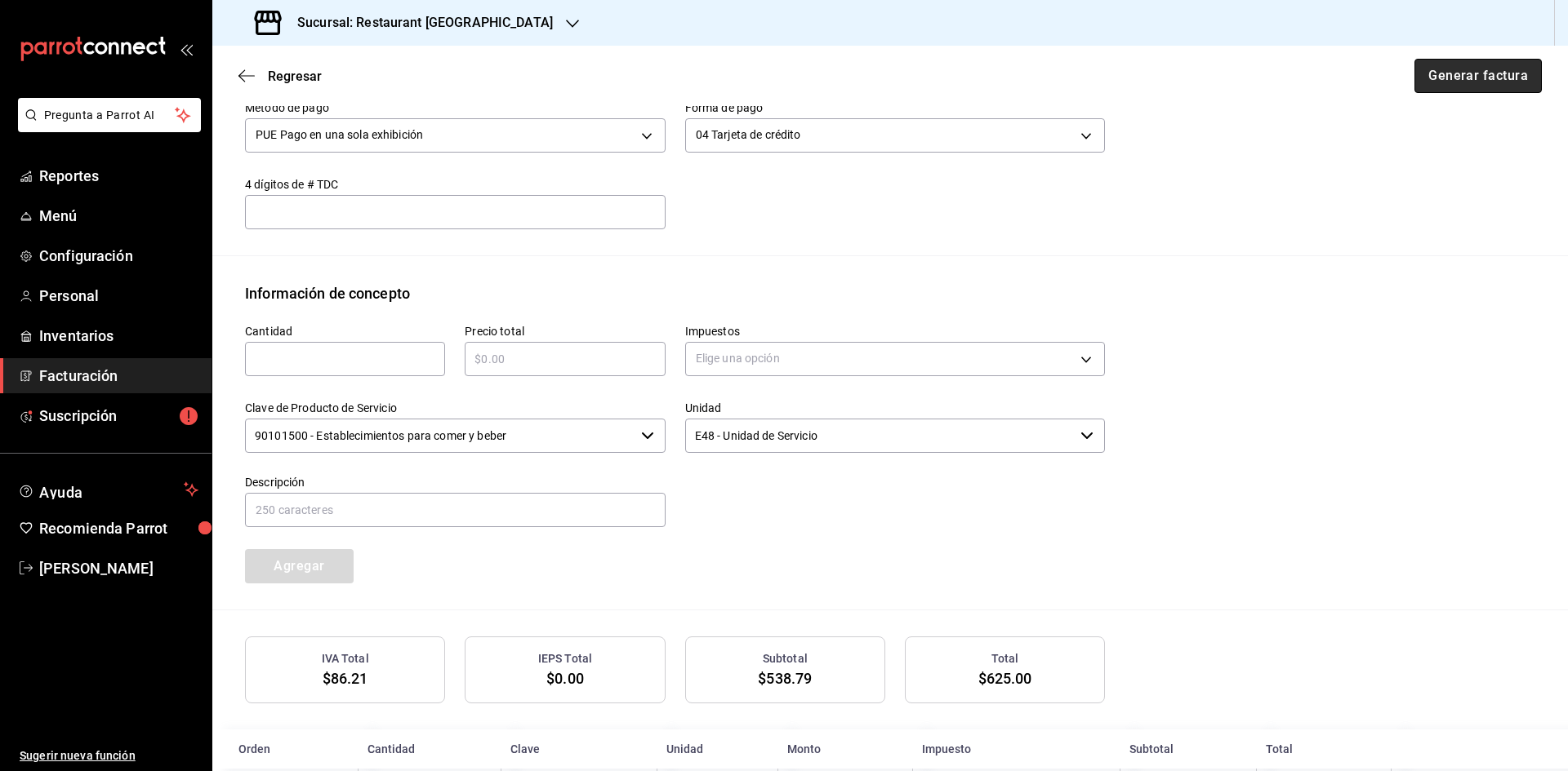
click at [1444, 76] on button "Generar factura" at bounding box center [1477, 76] width 128 height 34
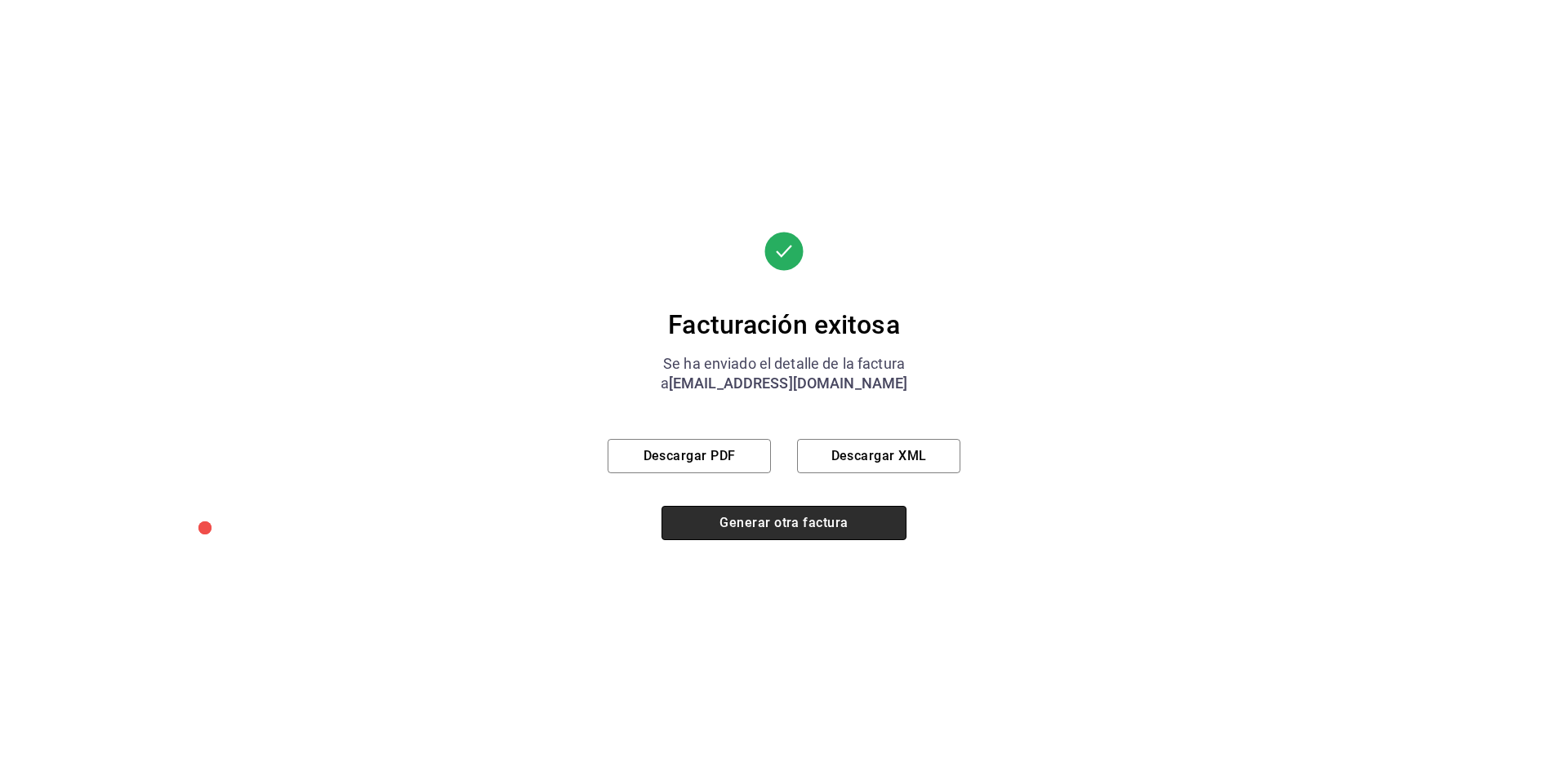
click at [814, 528] on button "Generar otra factura" at bounding box center [784, 523] width 245 height 34
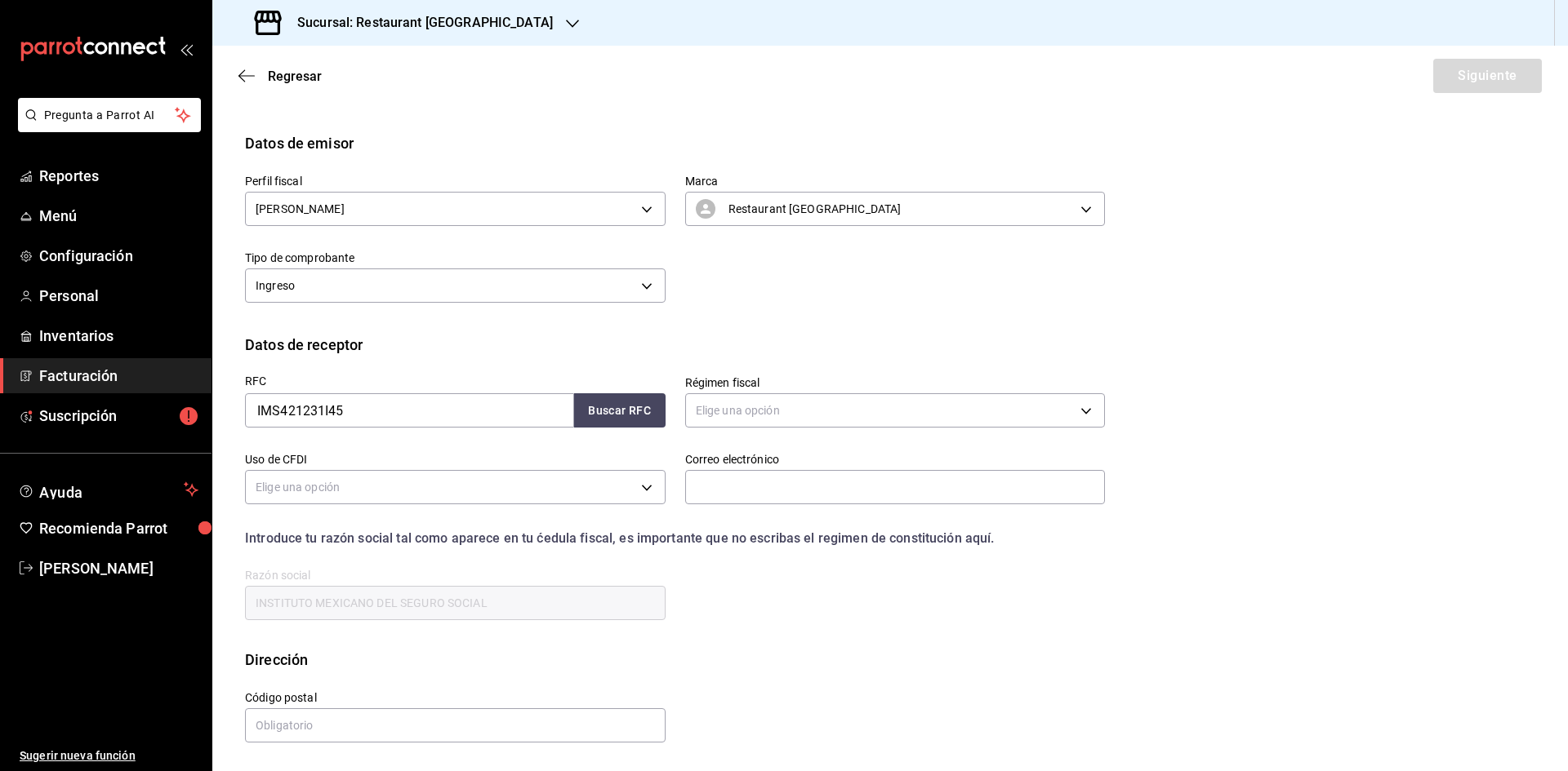
scroll to position [0, 0]
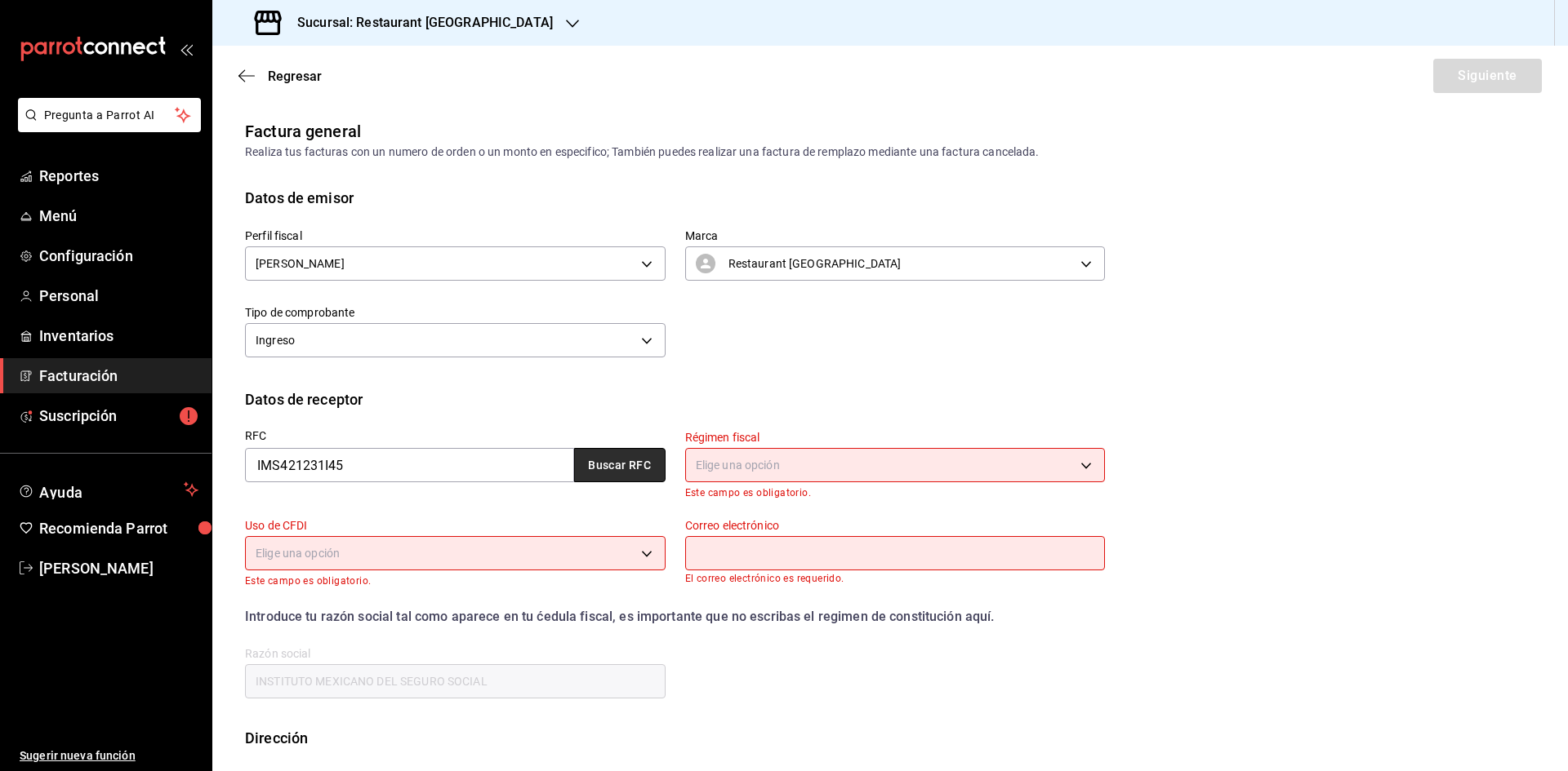
click at [575, 471] on button "Buscar RFC" at bounding box center [619, 465] width 91 height 34
type input "603"
type input "S01"
type input "[EMAIL_ADDRESS][DOMAIN_NAME]"
type input "06600"
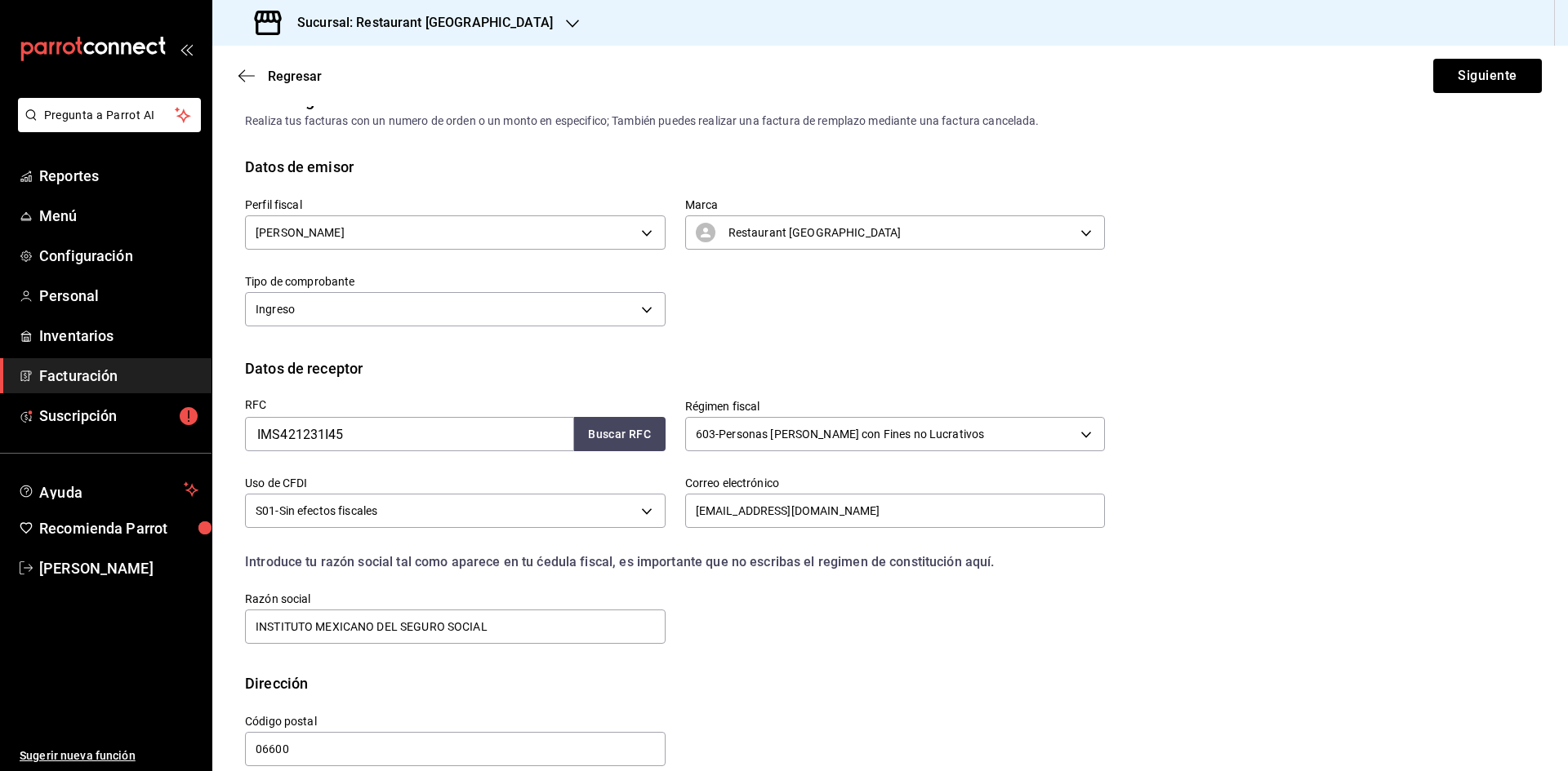
scroll to position [54, 0]
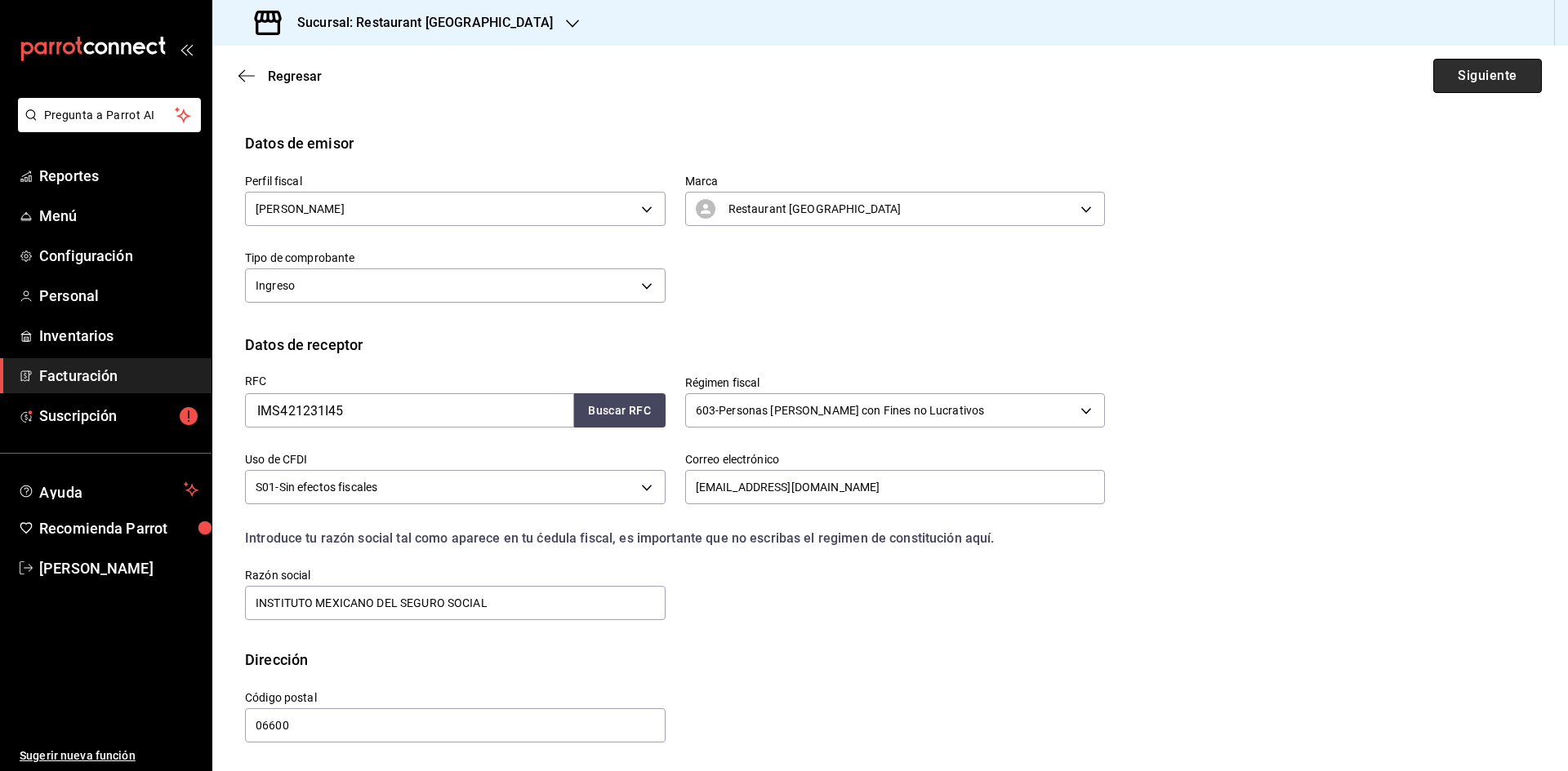
click at [1462, 81] on button "Siguiente" at bounding box center [1487, 76] width 109 height 34
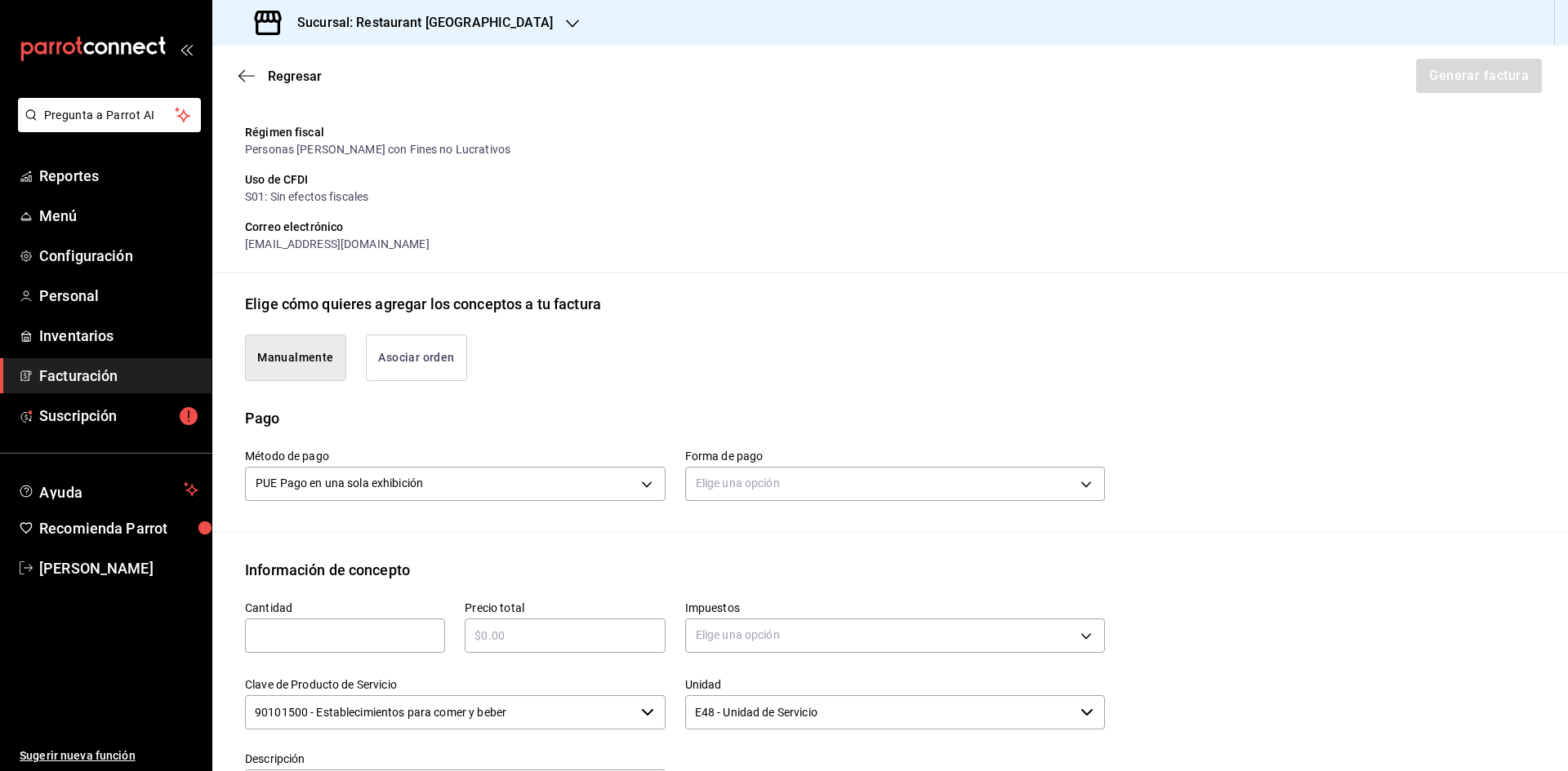
scroll to position [218, 0]
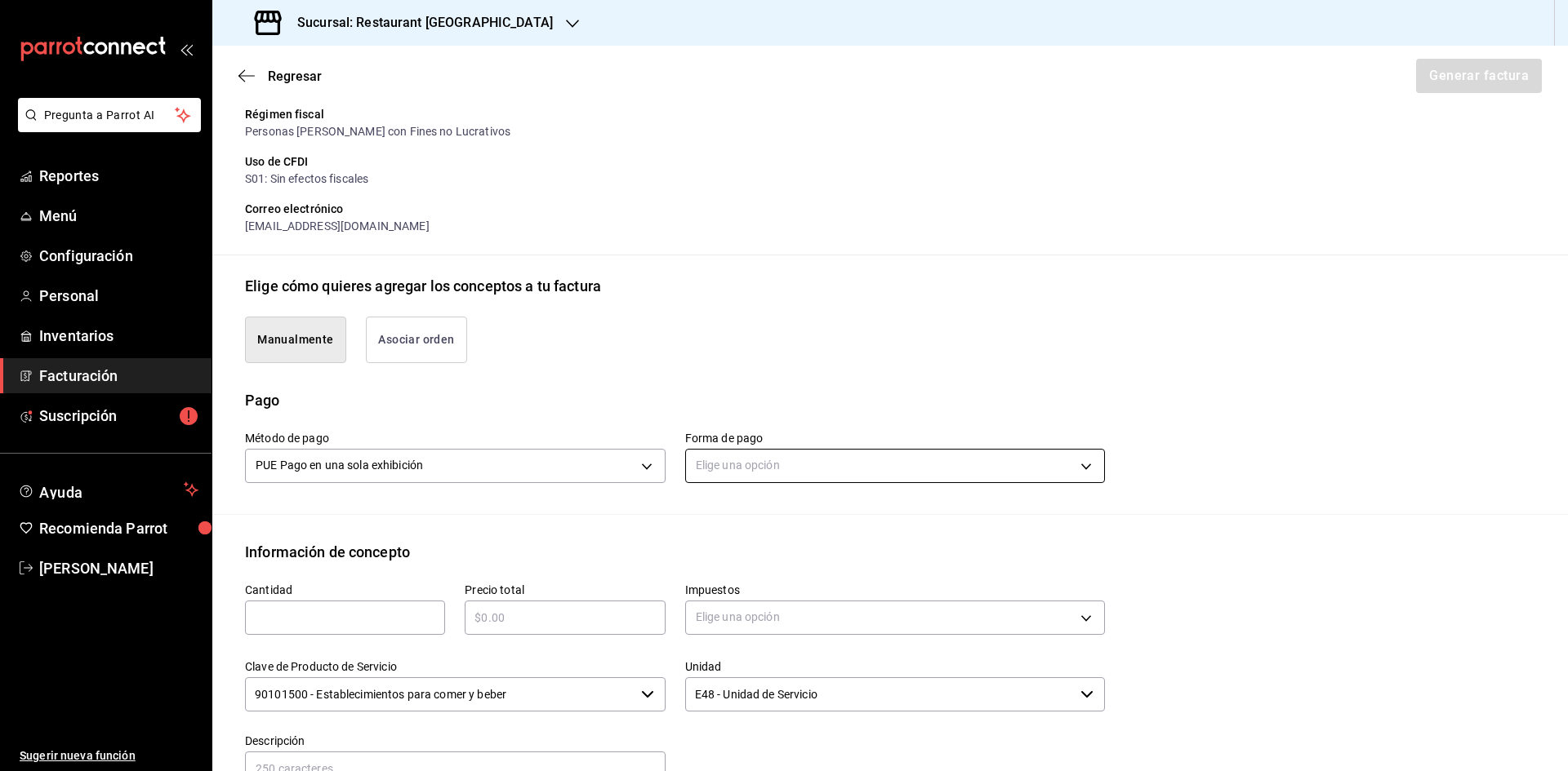
click at [728, 462] on body "Pregunta a Parrot AI Reportes Menú Configuración Personal Inventarios Facturaci…" at bounding box center [784, 386] width 1568 height 771
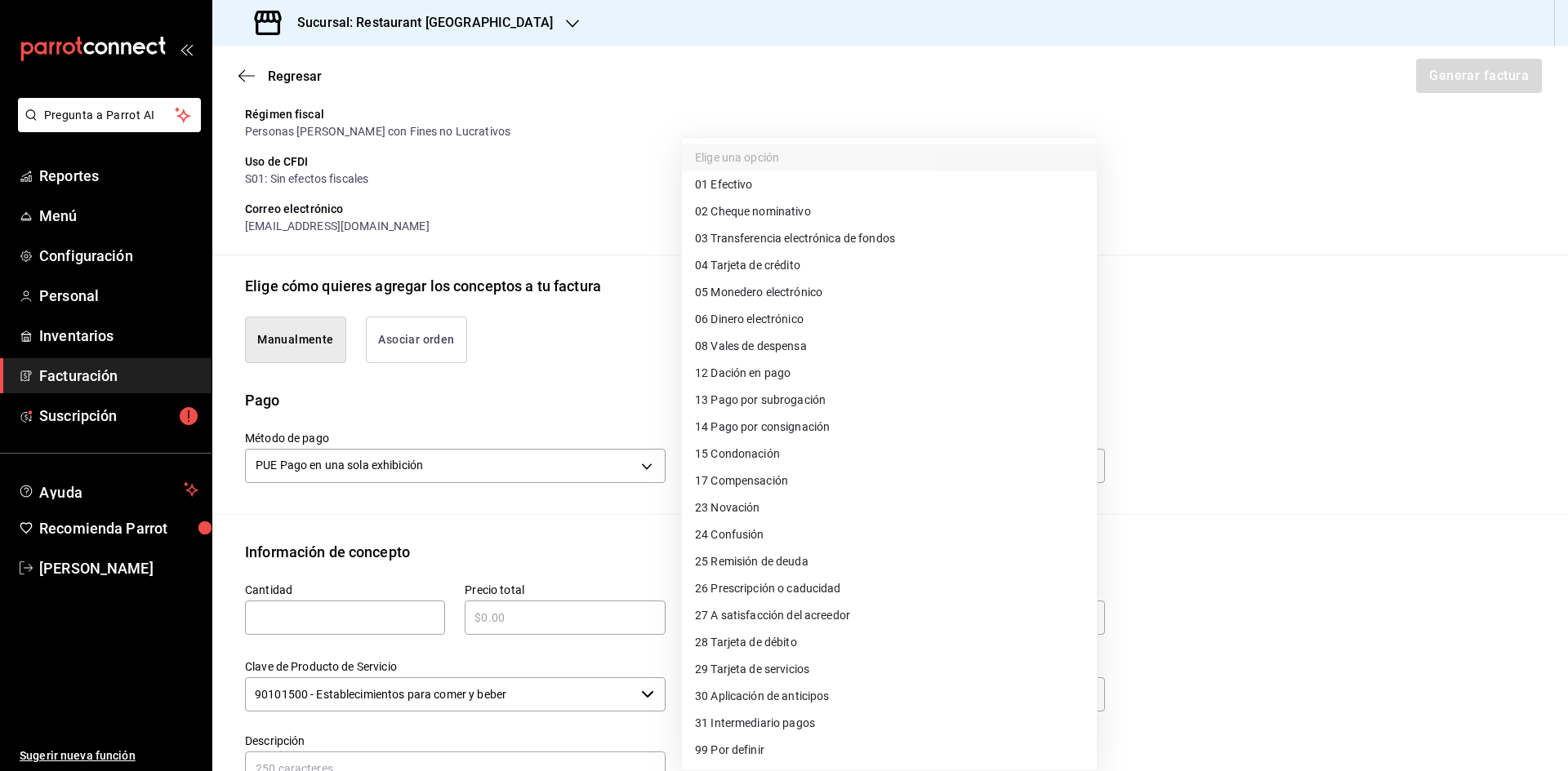
click at [796, 255] on li "04 Tarjeta de crédito" at bounding box center [889, 266] width 415 height 27
type input "04"
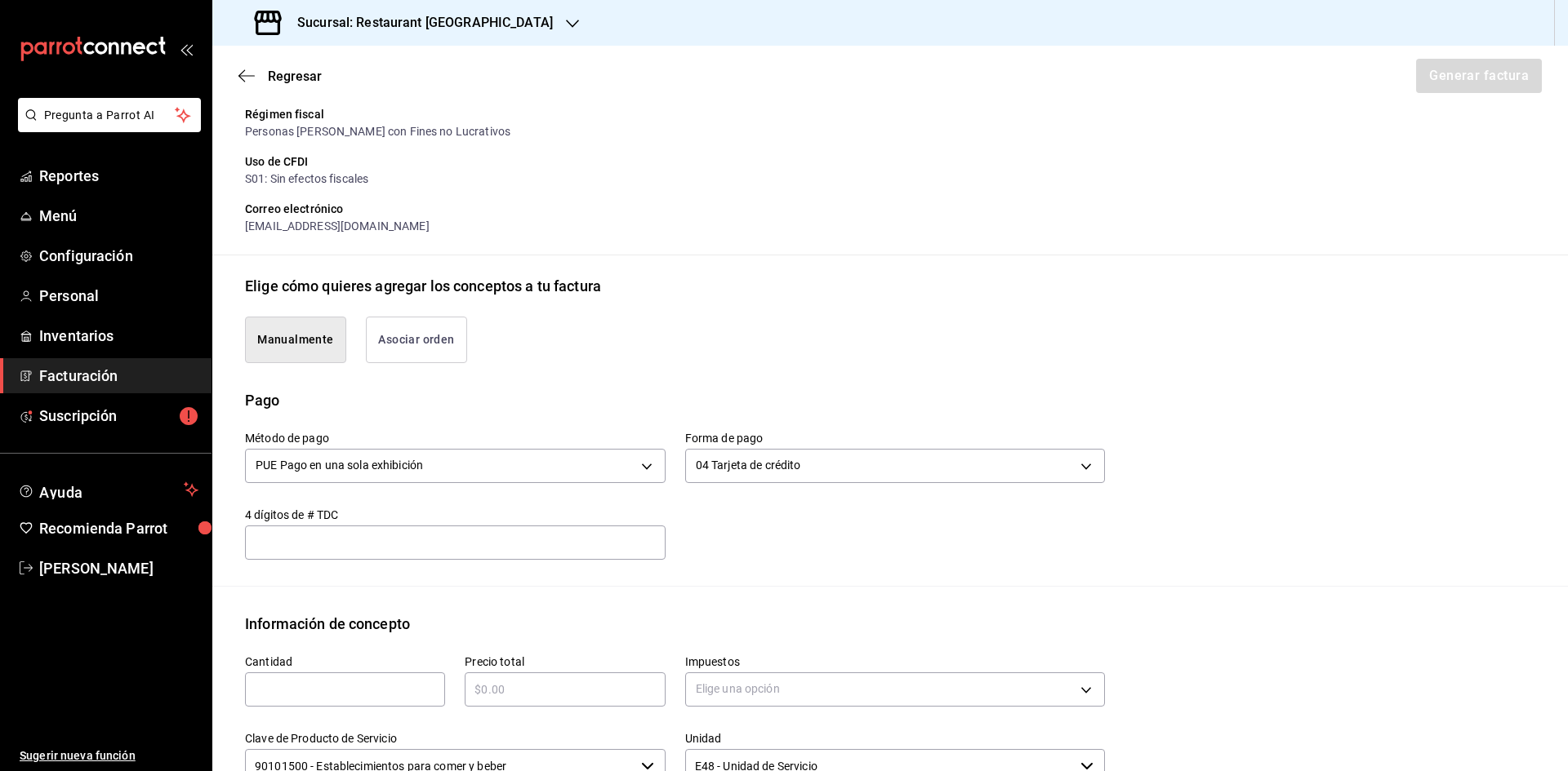
click at [332, 688] on input "text" at bounding box center [345, 690] width 200 height 20
type input "1"
click at [482, 695] on input "text" at bounding box center [564, 690] width 200 height 20
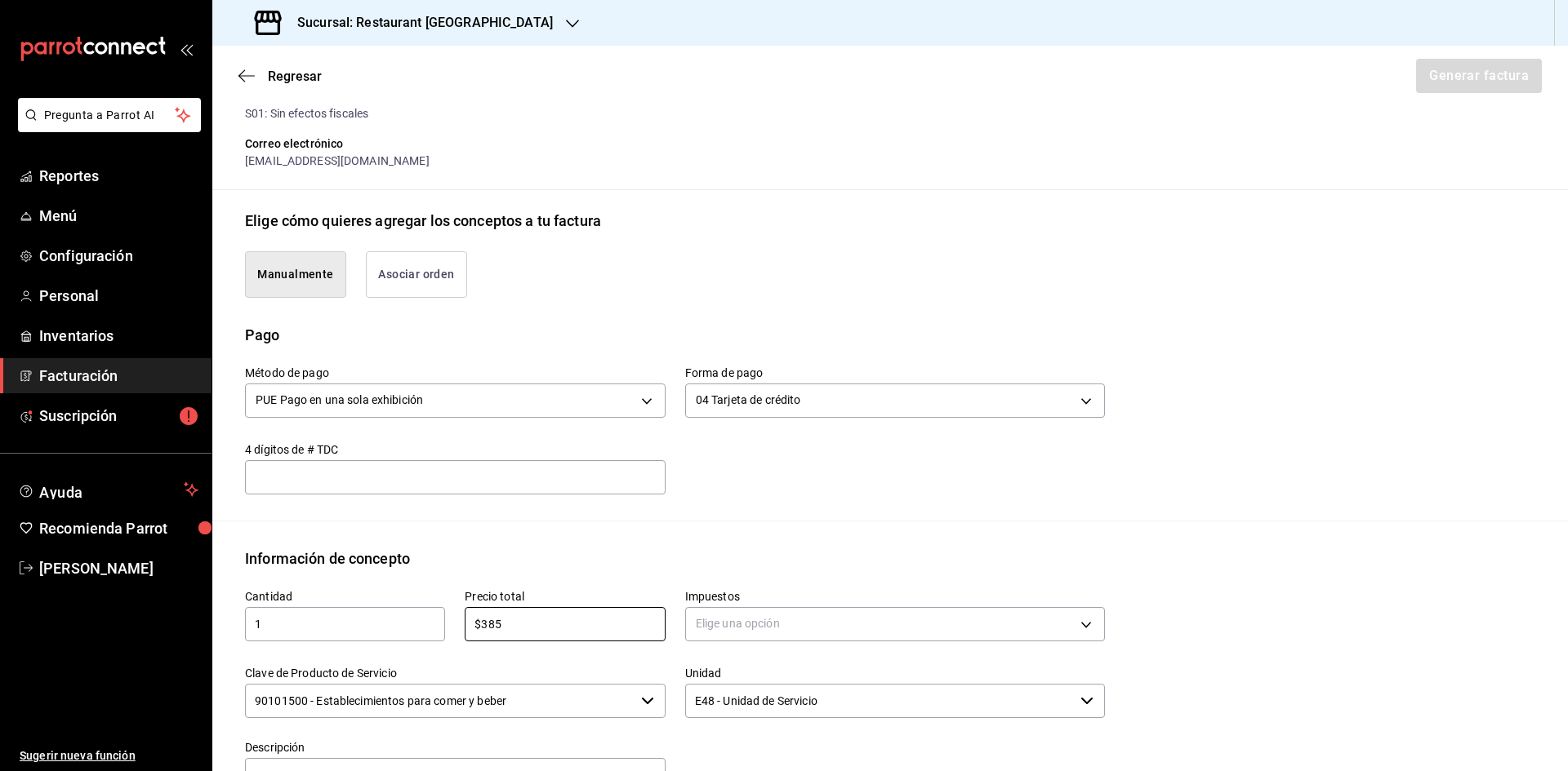
scroll to position [462, 0]
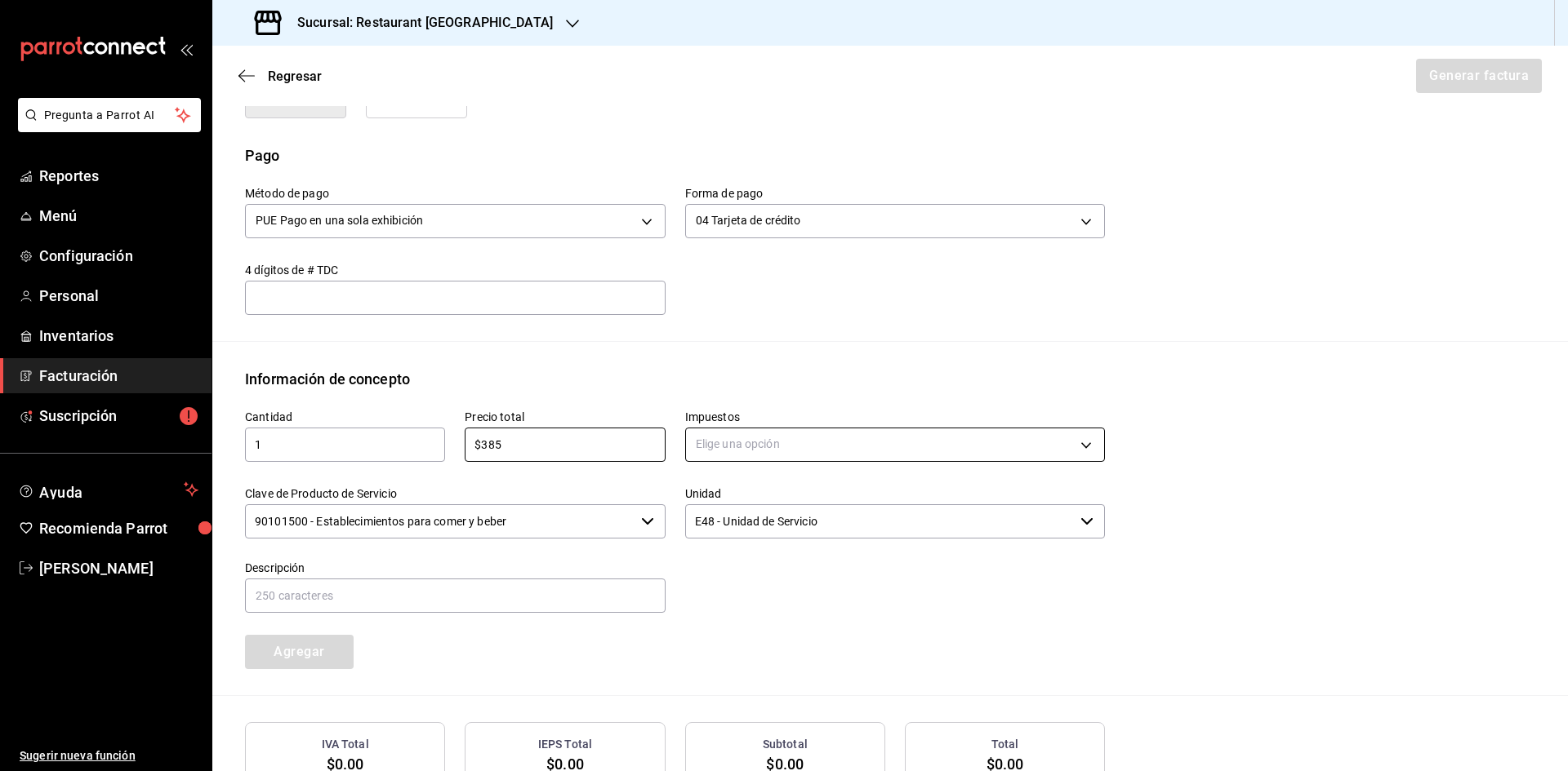
type input "$385"
click at [810, 437] on body "Pregunta a Parrot AI Reportes Menú Configuración Personal Inventarios Facturaci…" at bounding box center [784, 386] width 1568 height 771
click at [773, 570] on li "IVA 16%" at bounding box center [889, 576] width 415 height 27
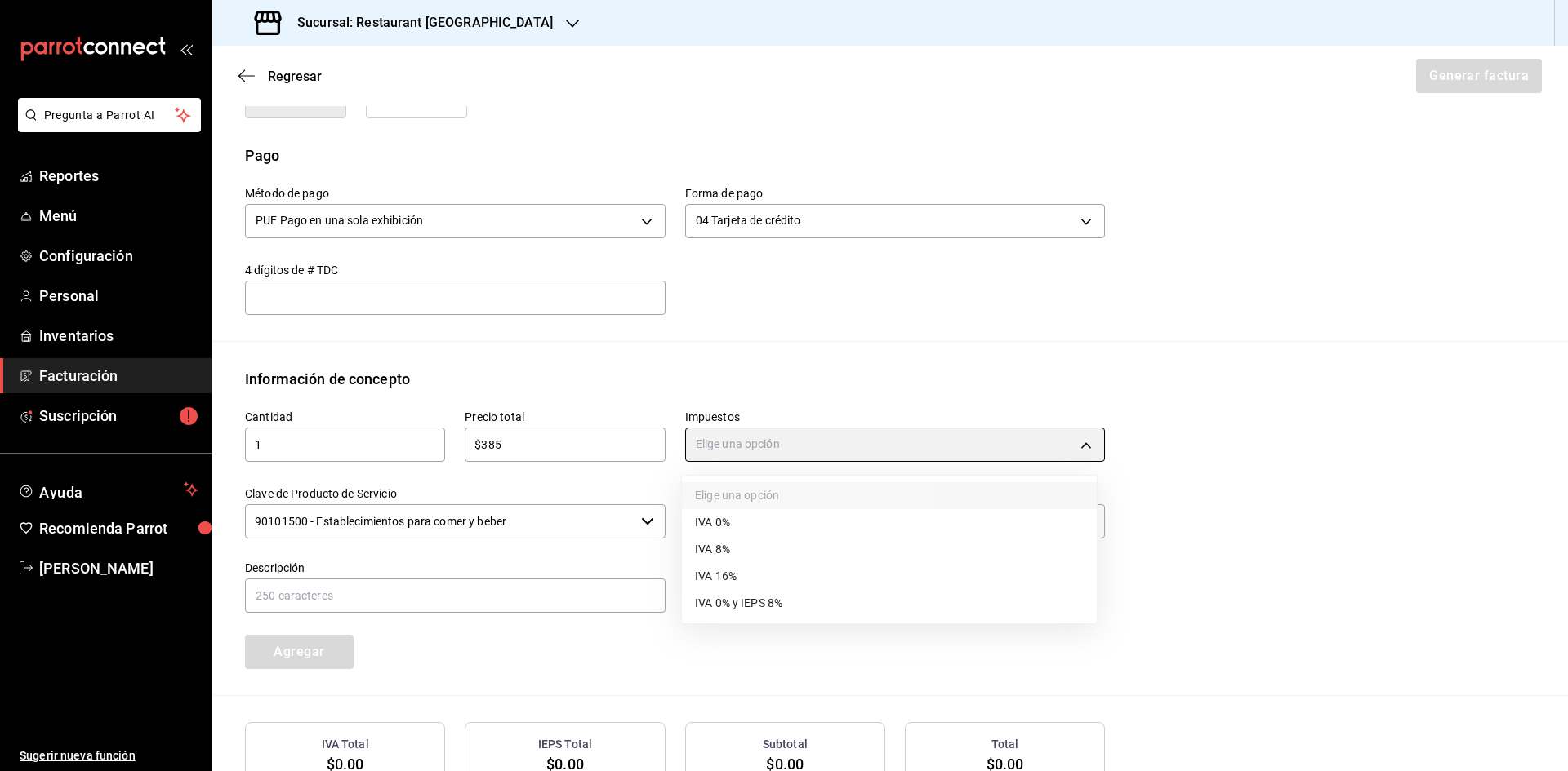
type input "IVA_16"
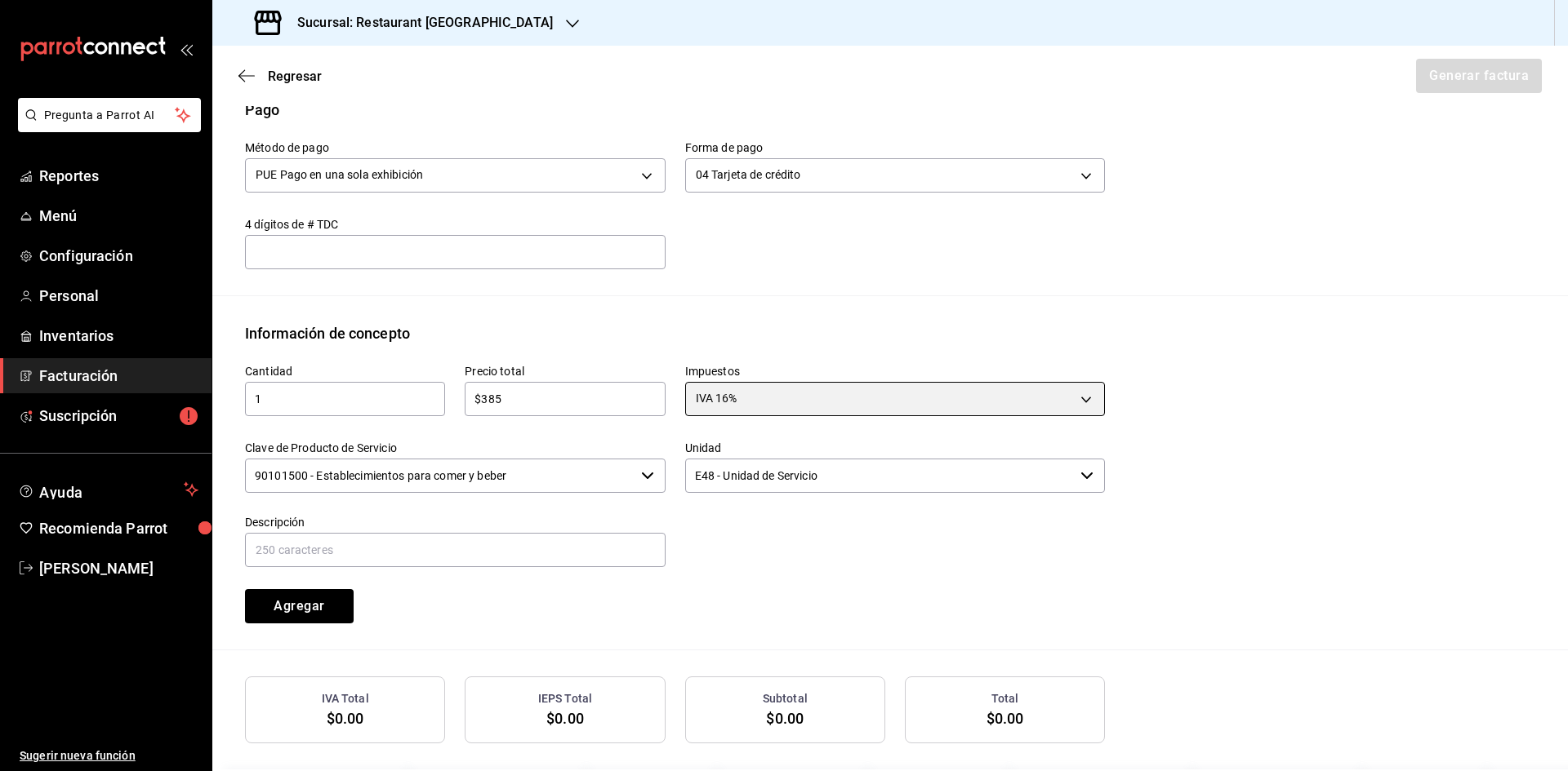
scroll to position [579, 0]
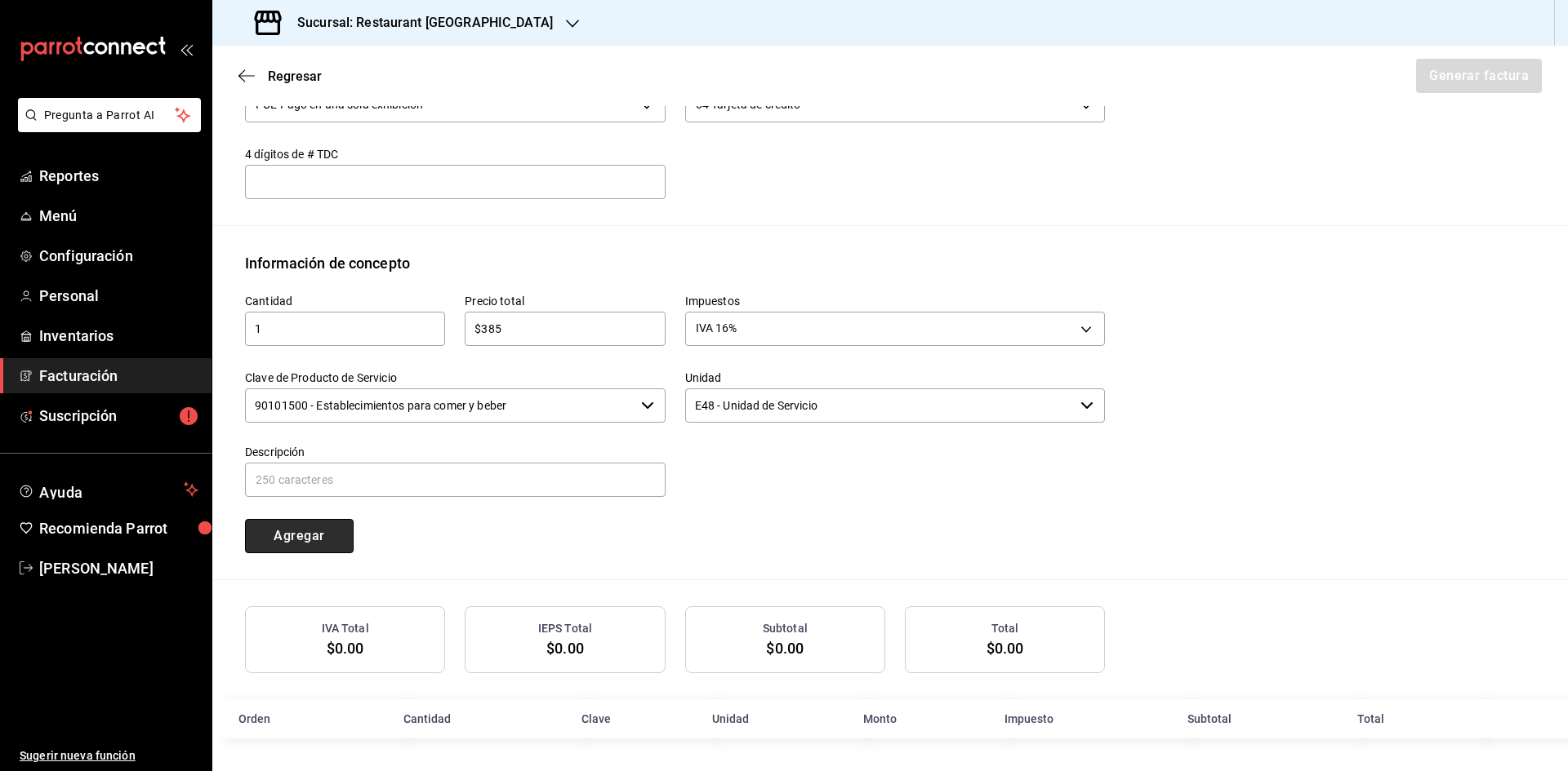
click at [330, 535] on button "Agregar" at bounding box center [300, 537] width 109 height 34
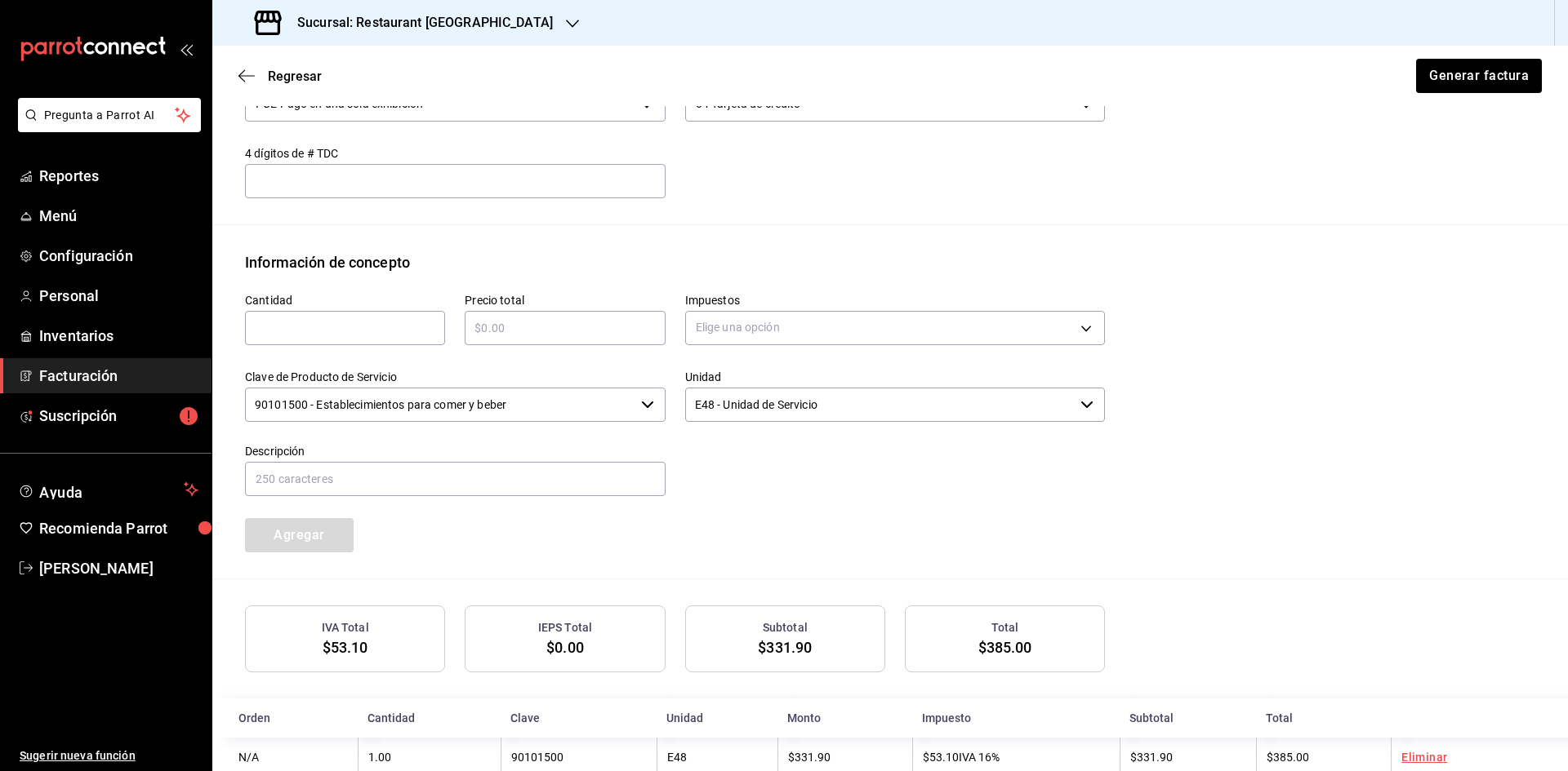
scroll to position [620, 0]
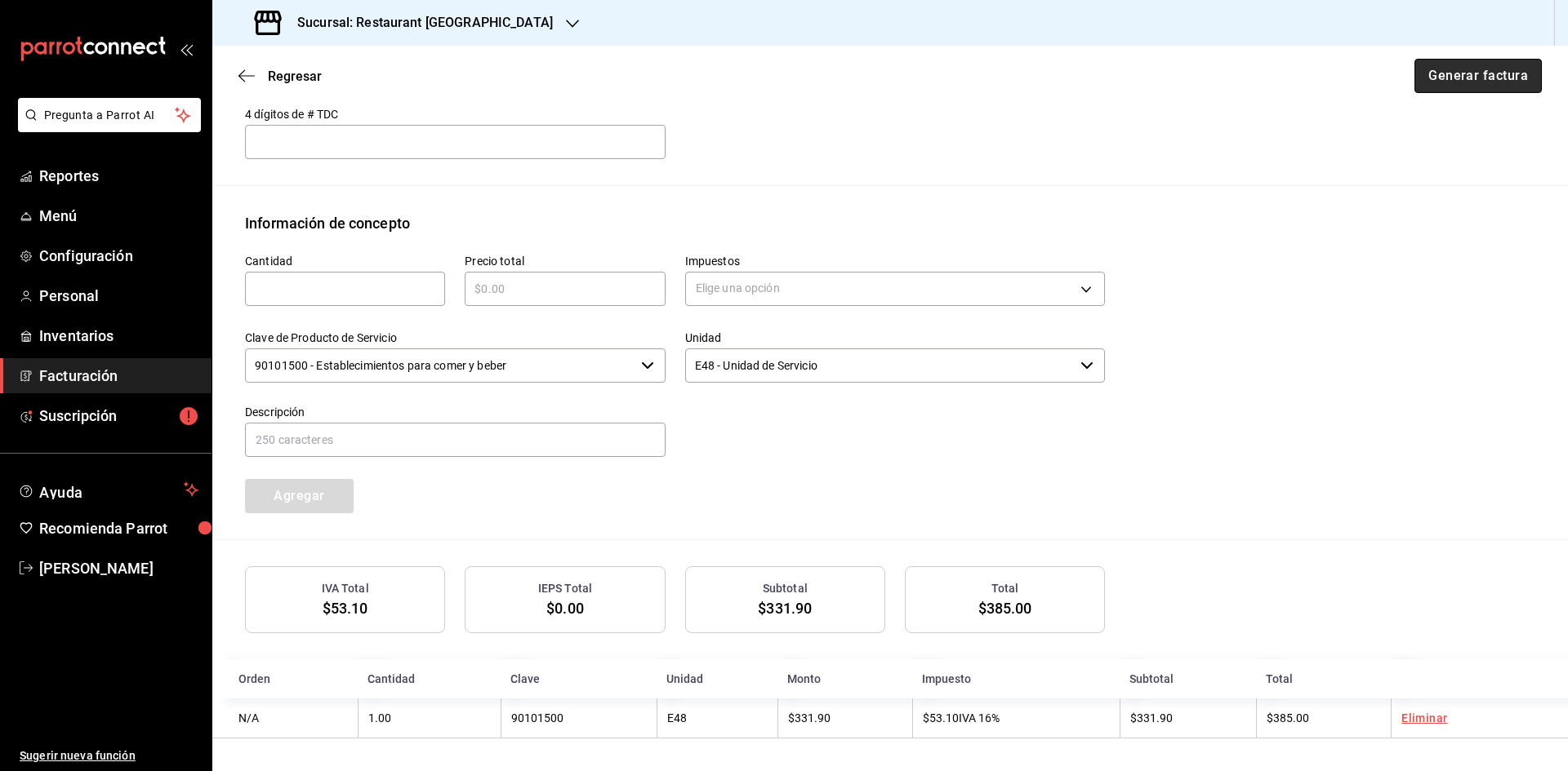
click at [1485, 79] on button "Generar factura" at bounding box center [1477, 76] width 128 height 34
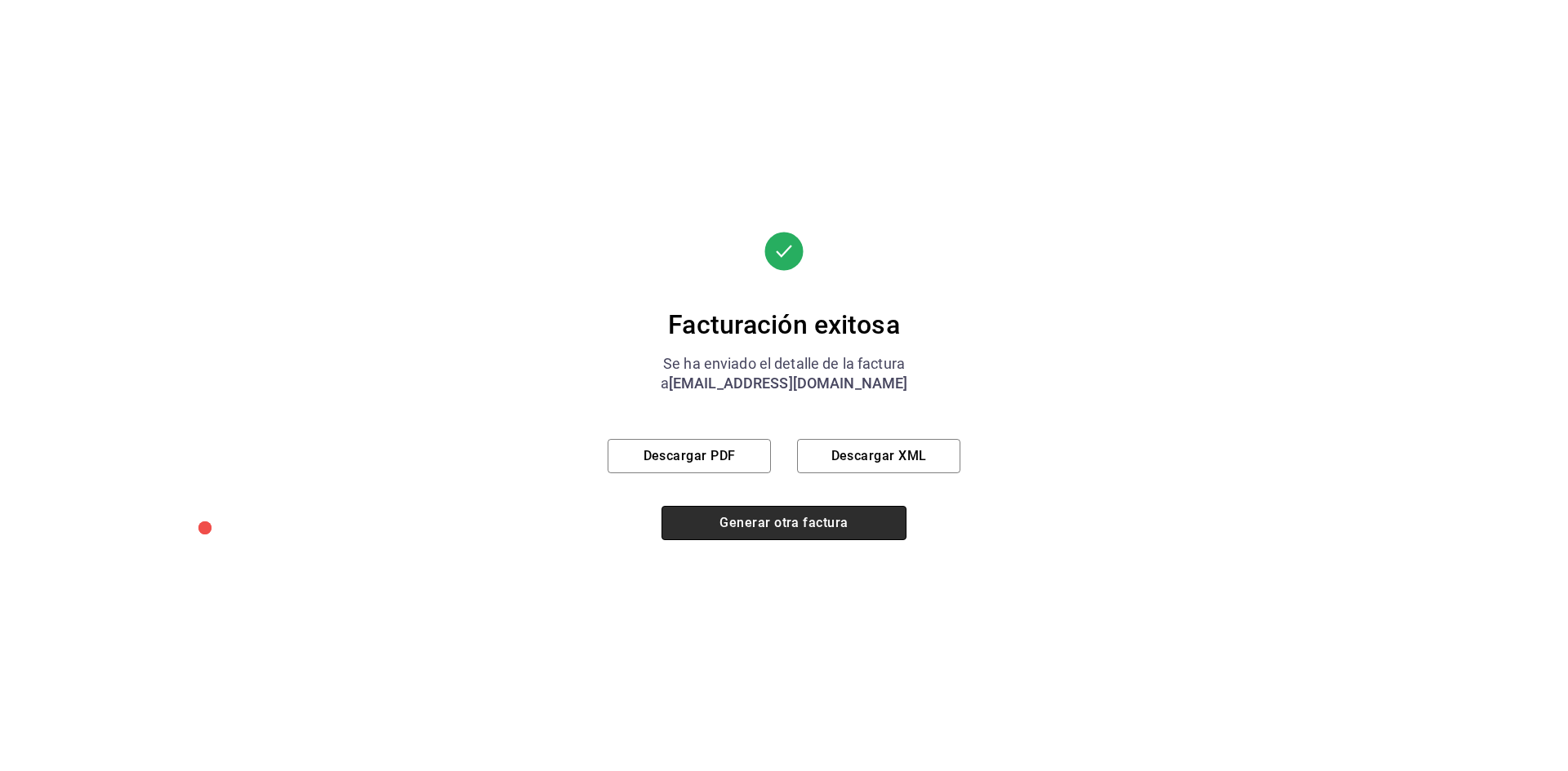
click at [833, 533] on button "Generar otra factura" at bounding box center [784, 523] width 245 height 34
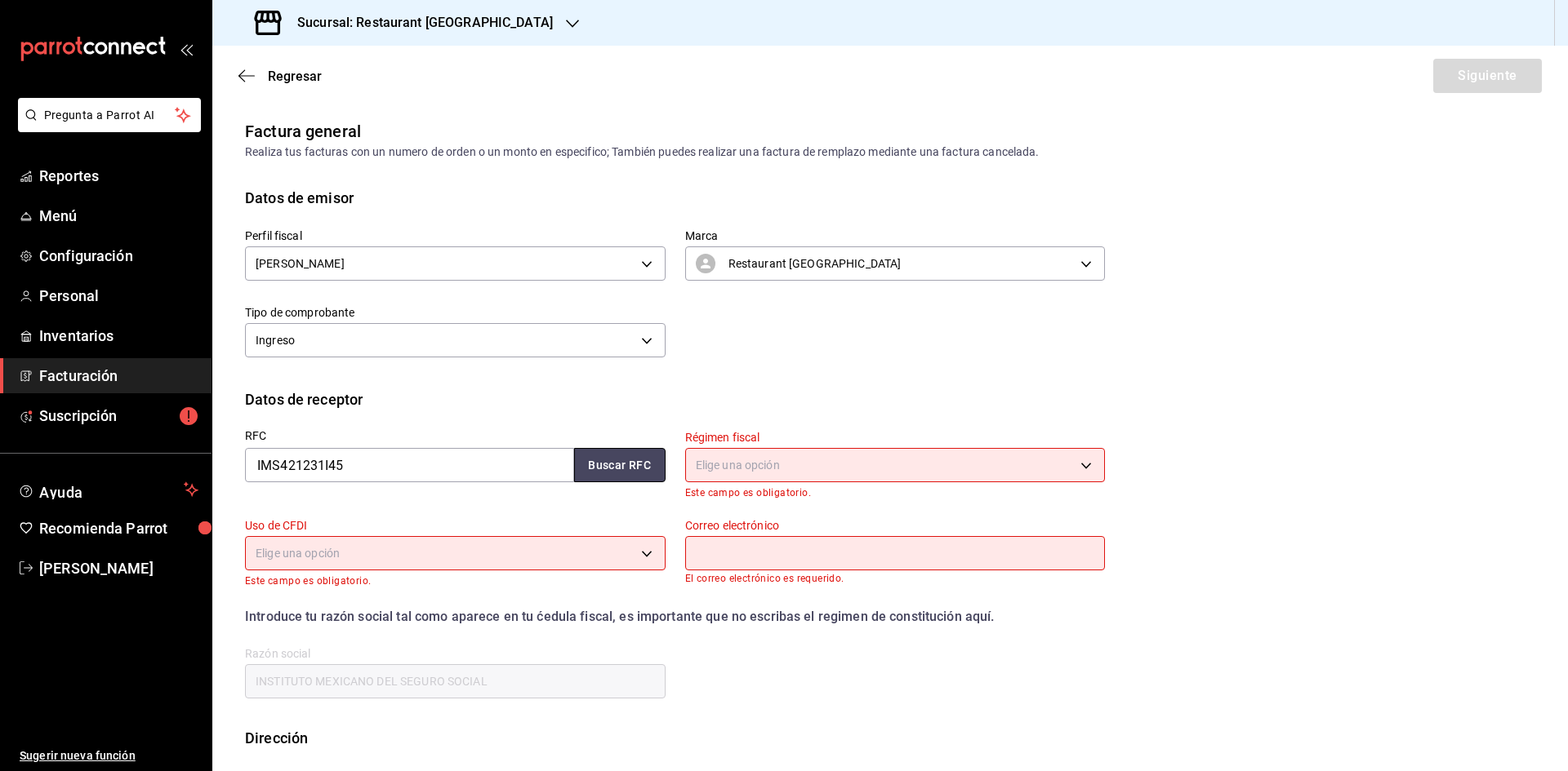
click at [589, 462] on button "Buscar RFC" at bounding box center [619, 465] width 91 height 34
type input "603"
type input "S01"
type input "[EMAIL_ADDRESS][DOMAIN_NAME]"
type input "06600"
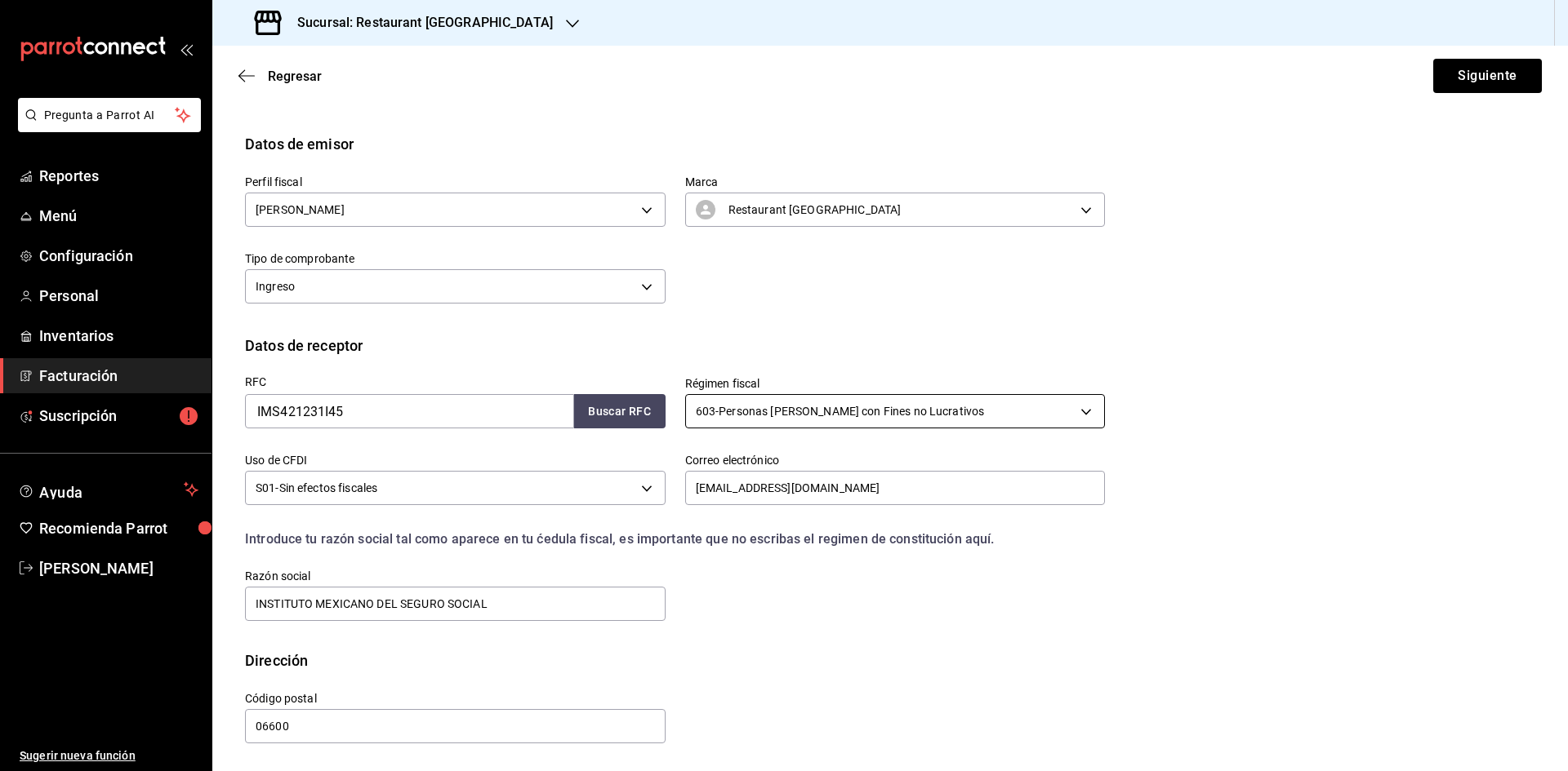
scroll to position [54, 0]
click at [1496, 71] on button "Siguiente" at bounding box center [1487, 76] width 109 height 34
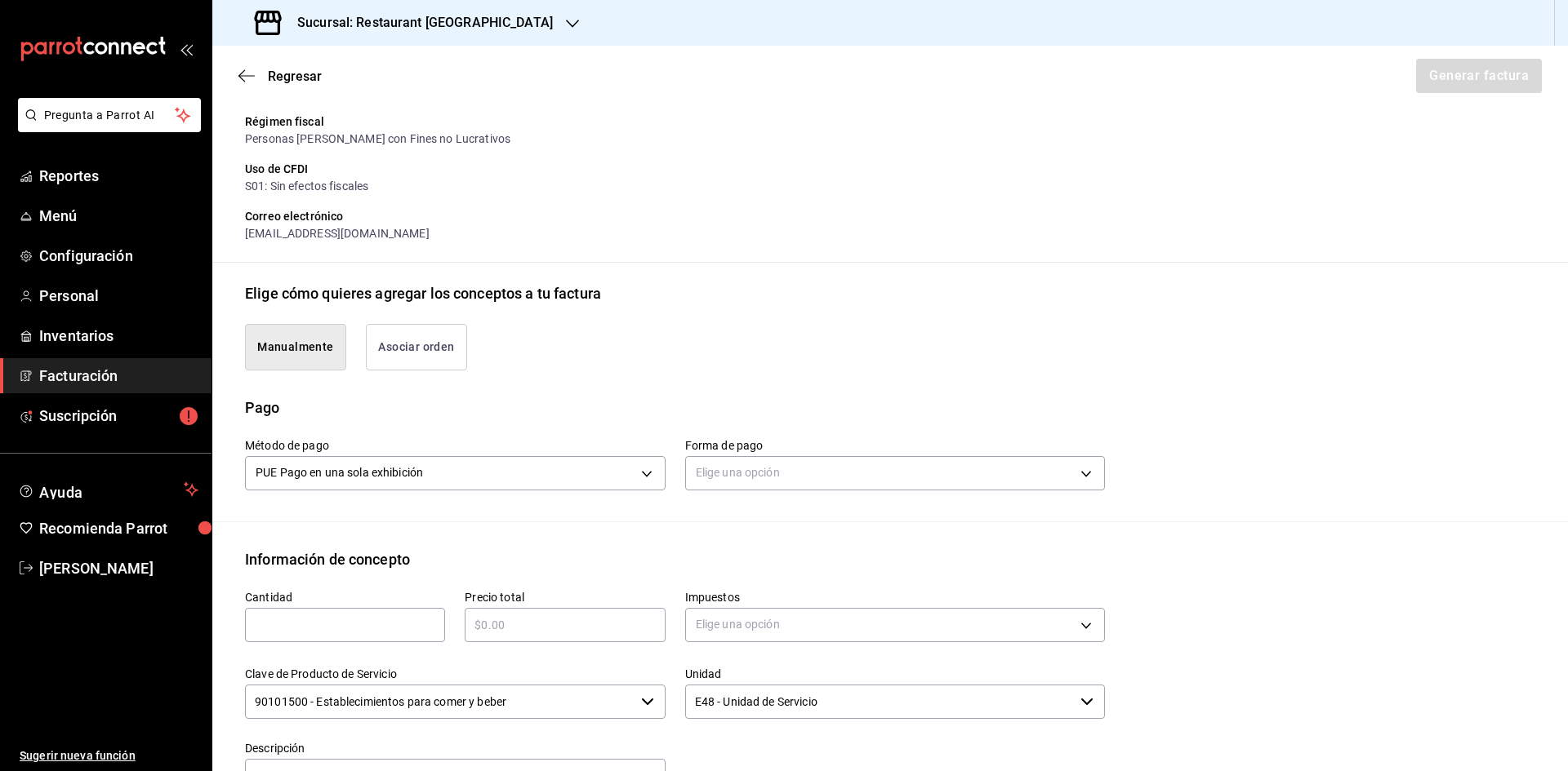
scroll to position [218, 0]
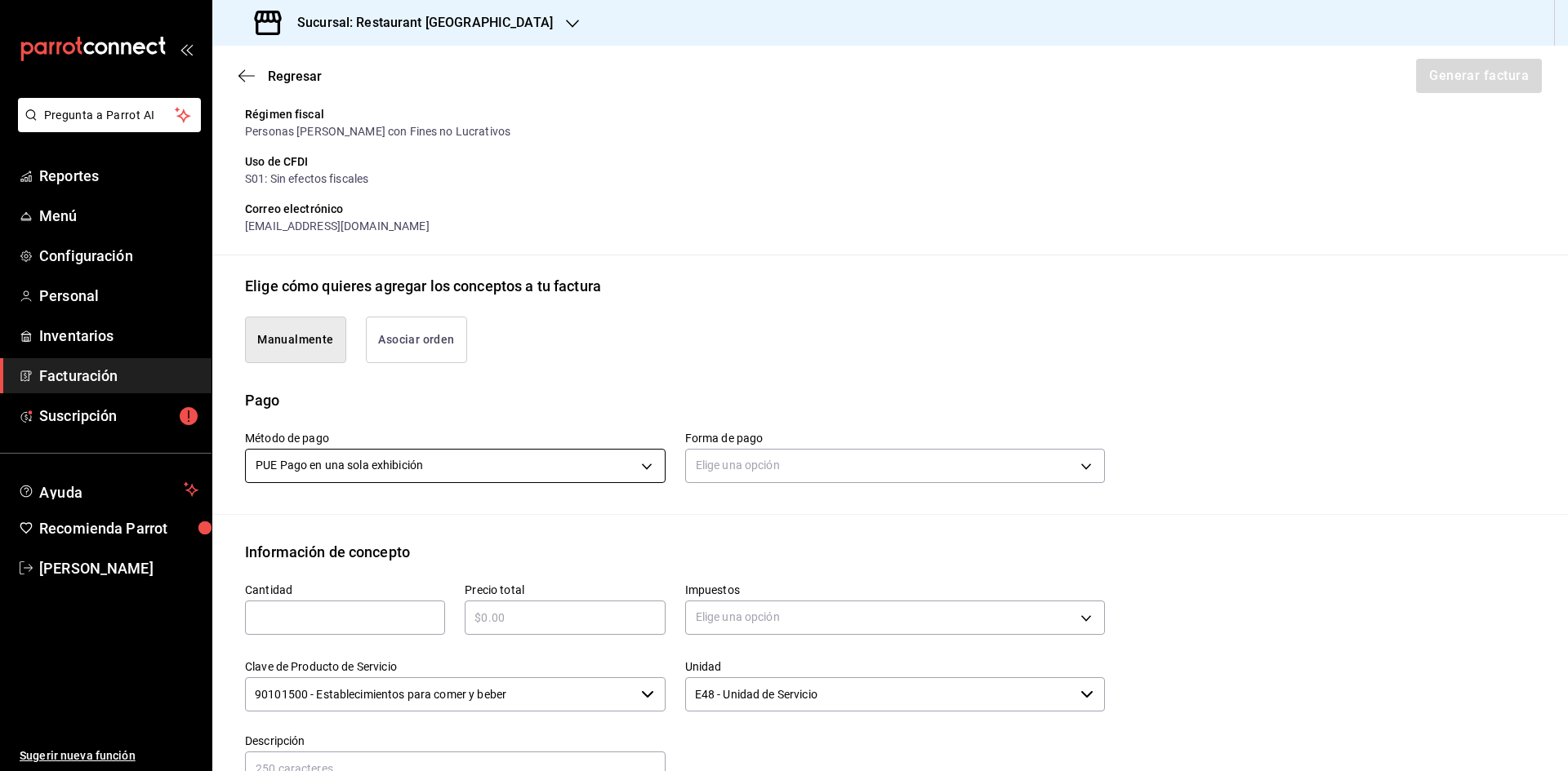
click at [609, 471] on body "Pregunta a Parrot AI Reportes Menú Configuración Personal Inventarios Facturaci…" at bounding box center [784, 386] width 1568 height 771
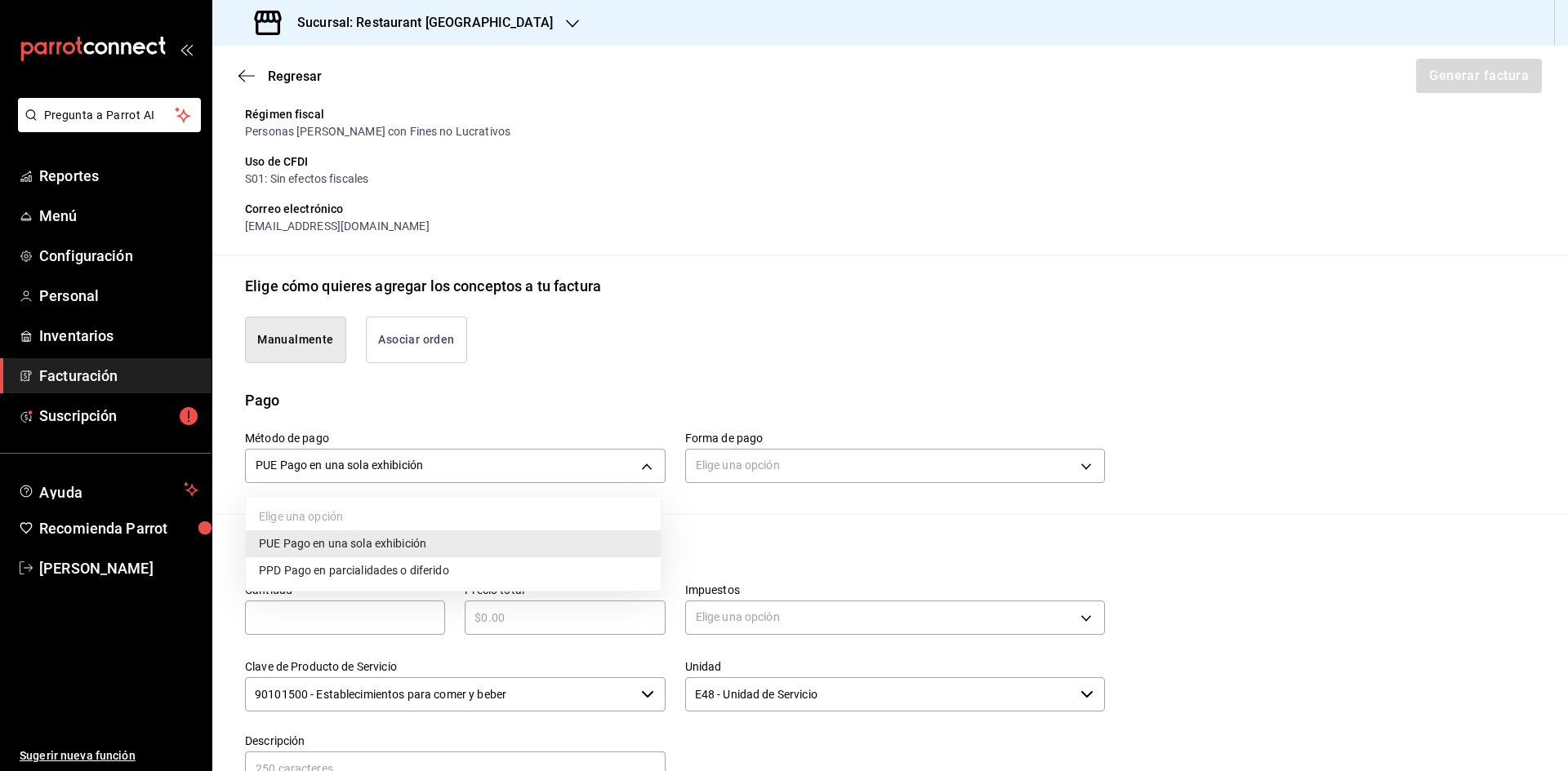
click at [744, 470] on div at bounding box center [784, 386] width 1568 height 771
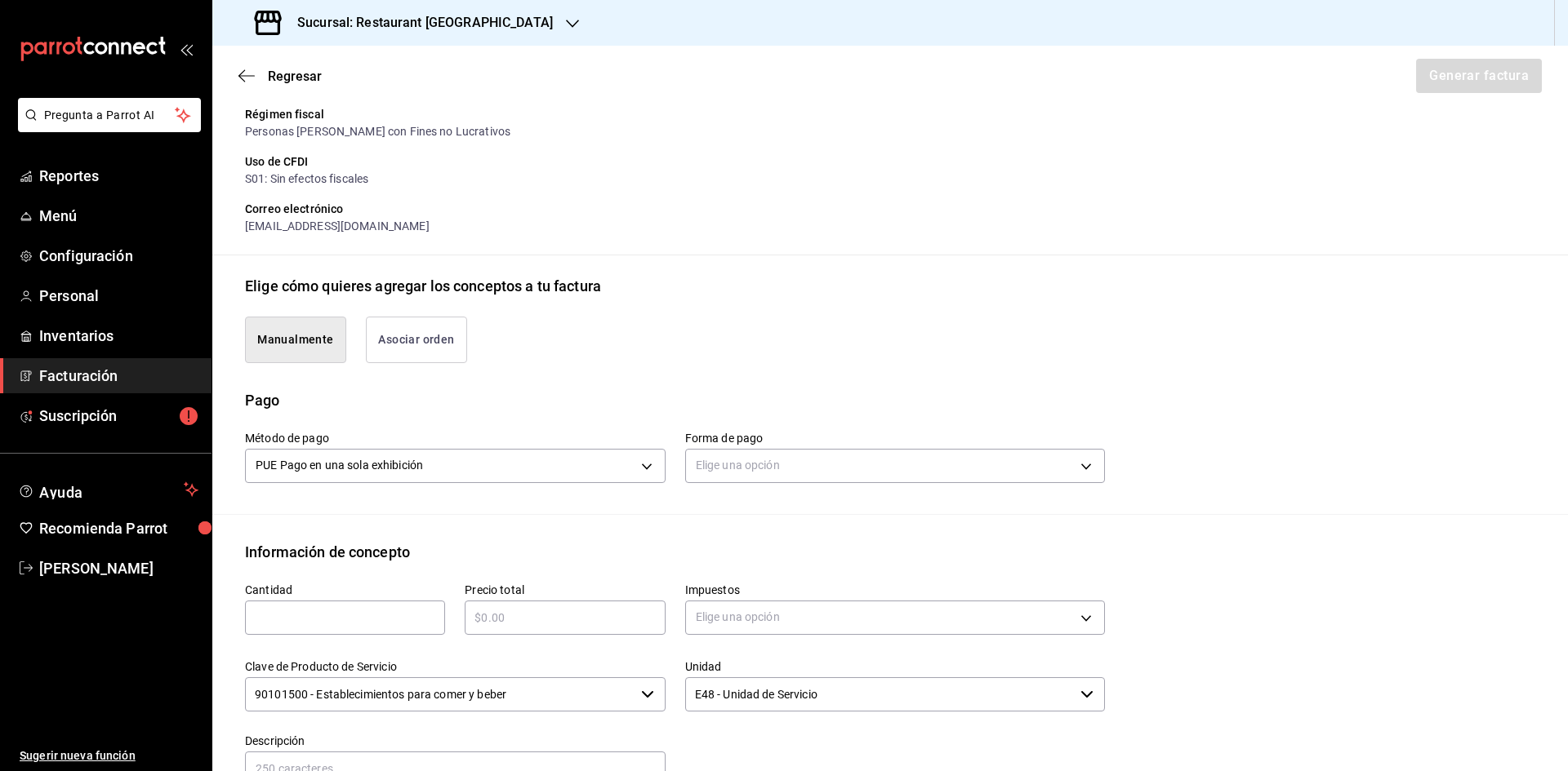
click at [693, 488] on div "Método de pago PUE Pago en una sola exhibición PUE Forma de pago Elige una opci…" at bounding box center [890, 463] width 1290 height 103
click at [700, 476] on body "Pregunta a Parrot AI Reportes Menú Configuración Personal Inventarios Facturaci…" at bounding box center [784, 386] width 1568 height 771
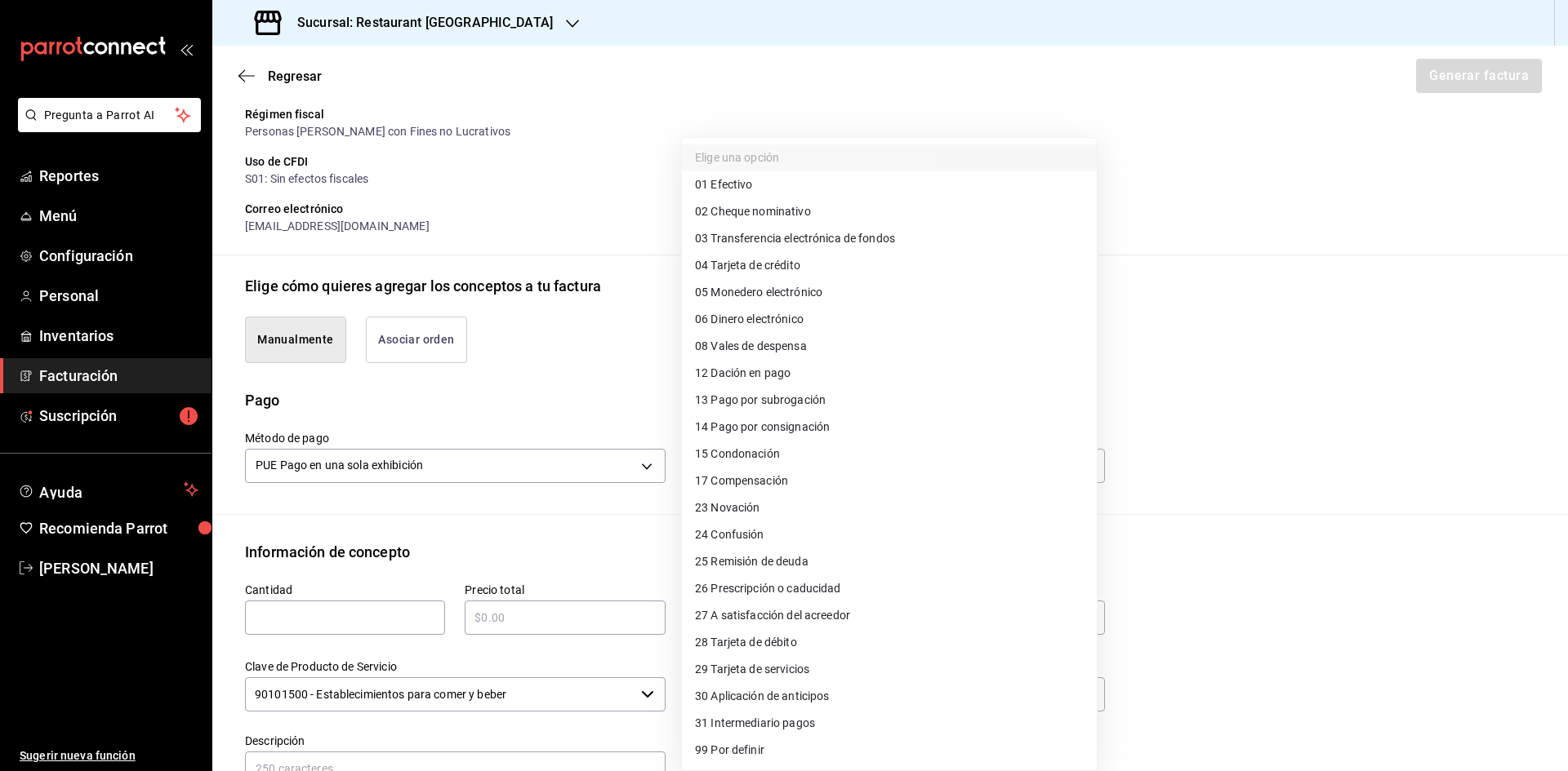
click at [825, 273] on li "04 Tarjeta de crédito" at bounding box center [889, 266] width 415 height 27
type input "04"
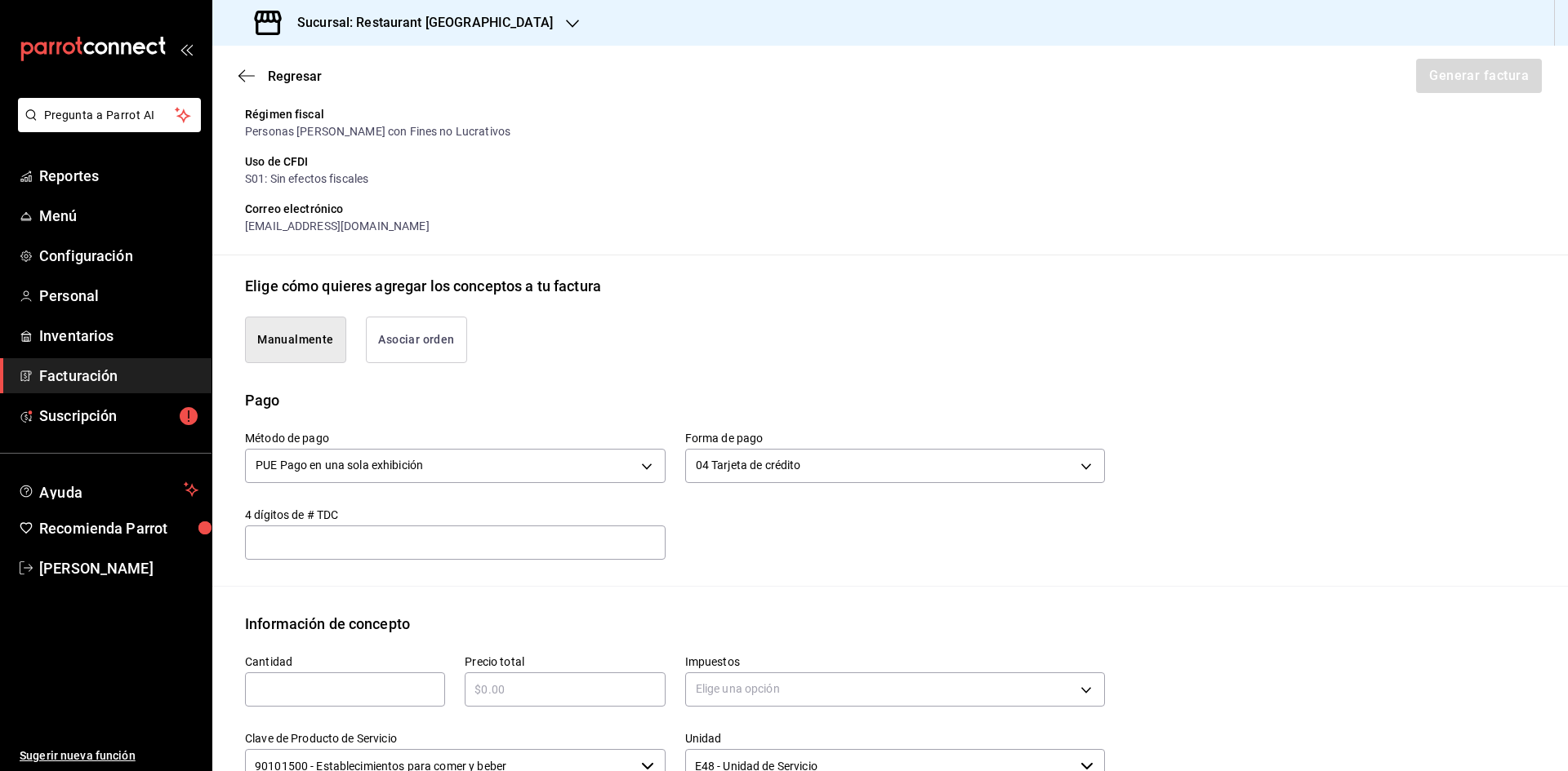
click at [425, 690] on input "text" at bounding box center [345, 690] width 200 height 20
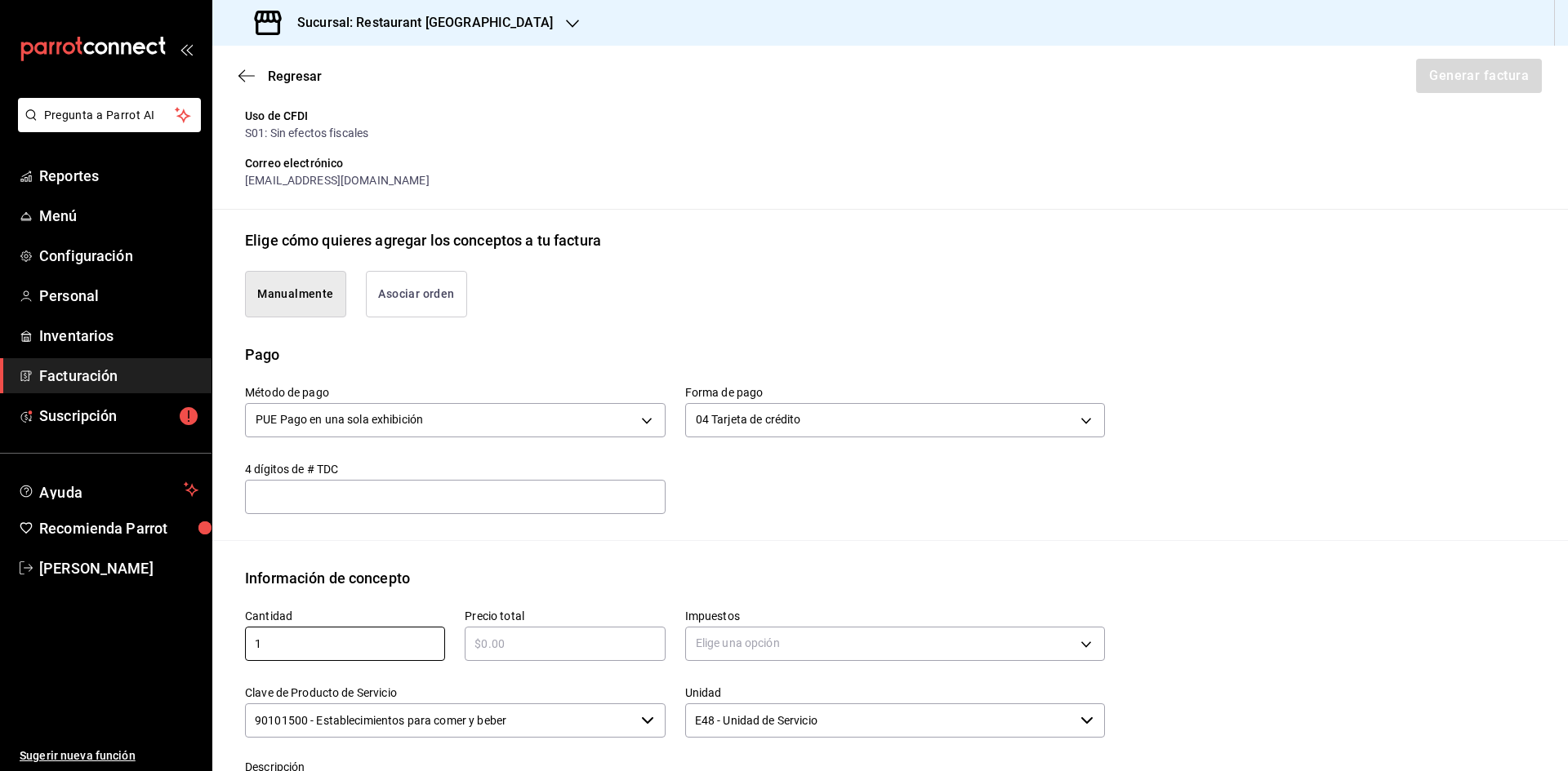
scroll to position [300, 0]
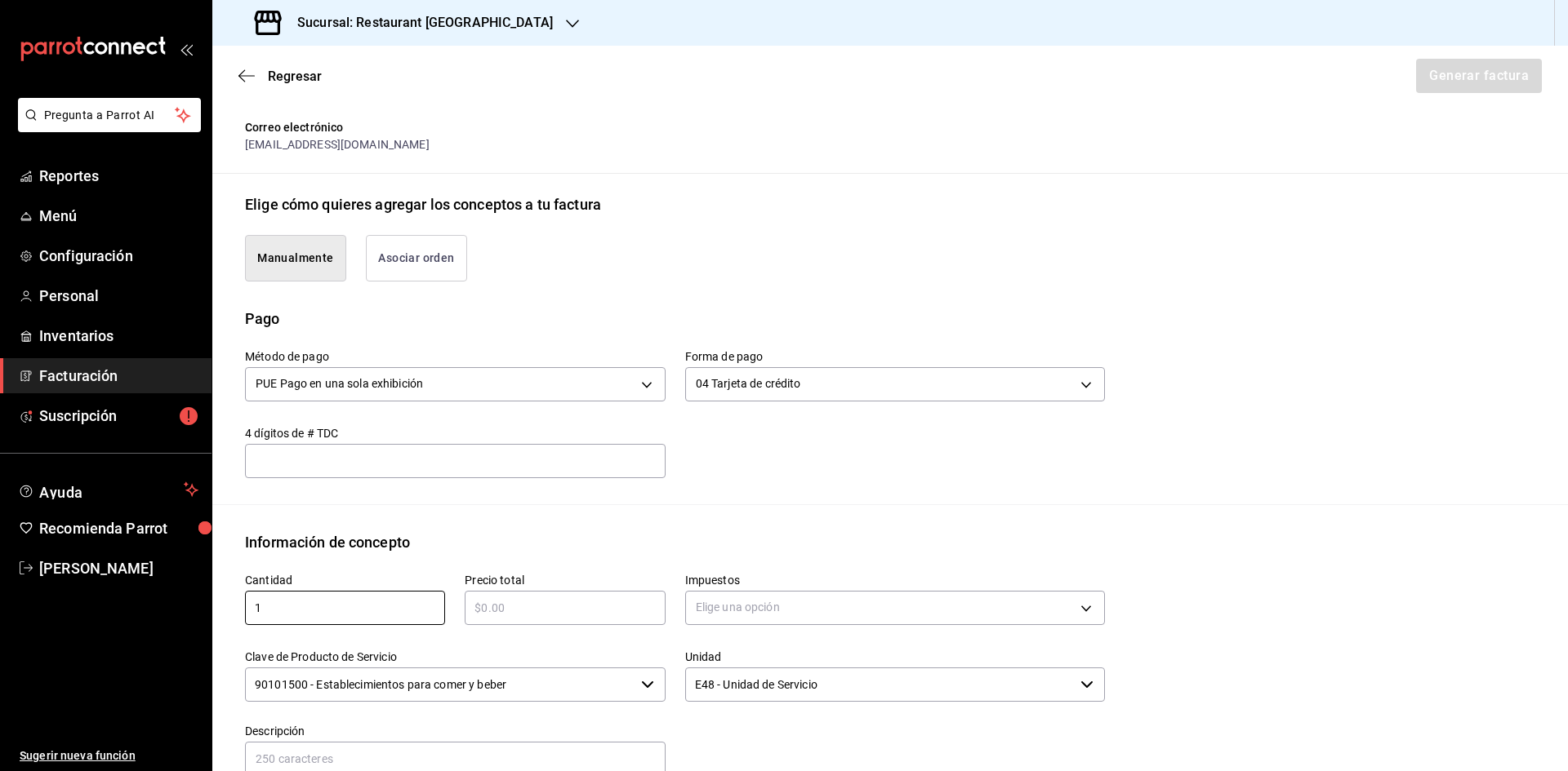
type input "1"
click at [502, 614] on input "text" at bounding box center [564, 608] width 200 height 20
type input "$610"
click at [1018, 616] on body "Pregunta a Parrot AI Reportes Menú Configuración Personal Inventarios Facturaci…" at bounding box center [784, 386] width 1568 height 771
click at [836, 719] on li "IVA 16%" at bounding box center [889, 724] width 415 height 27
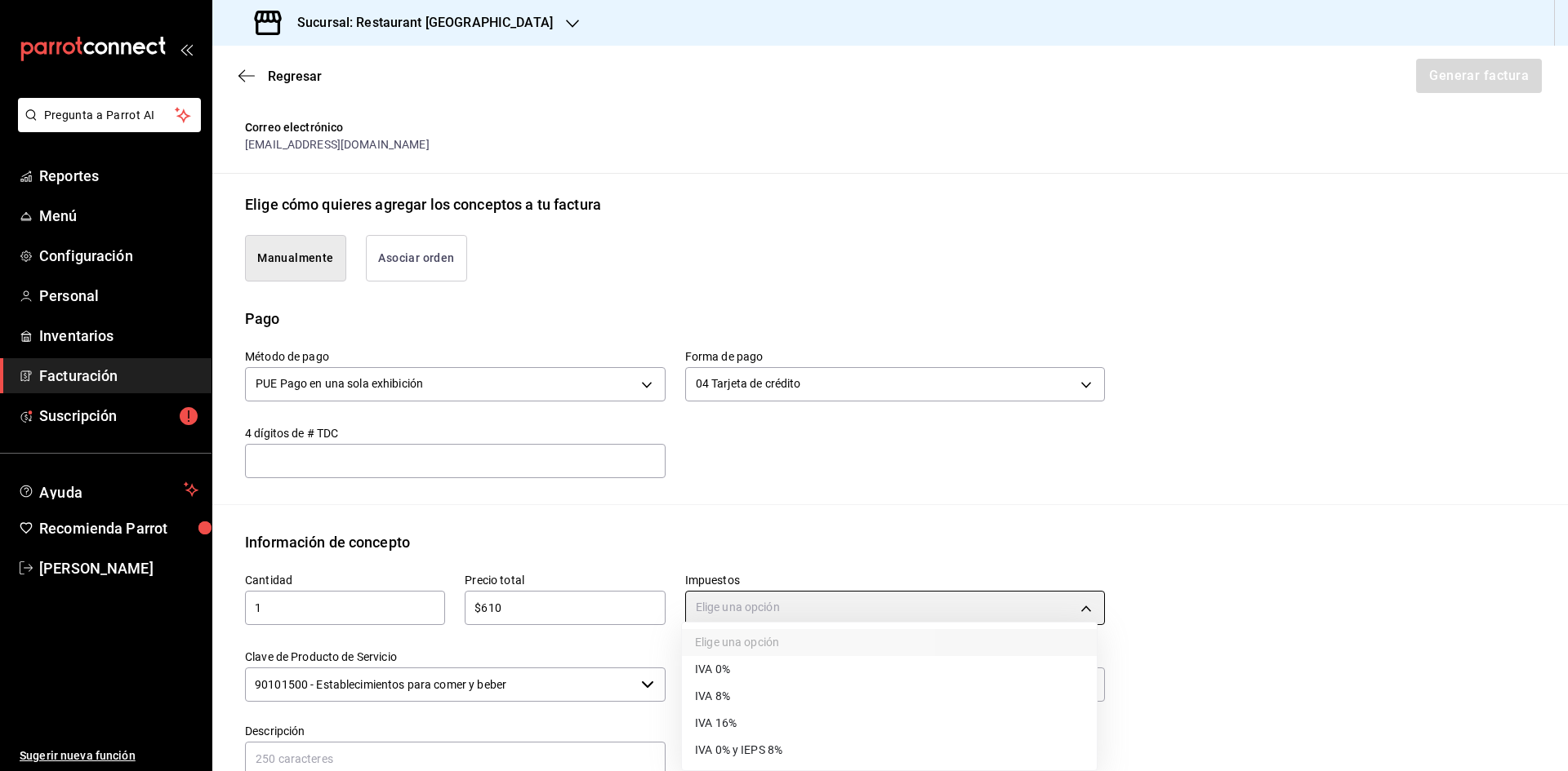
type input "IVA_16"
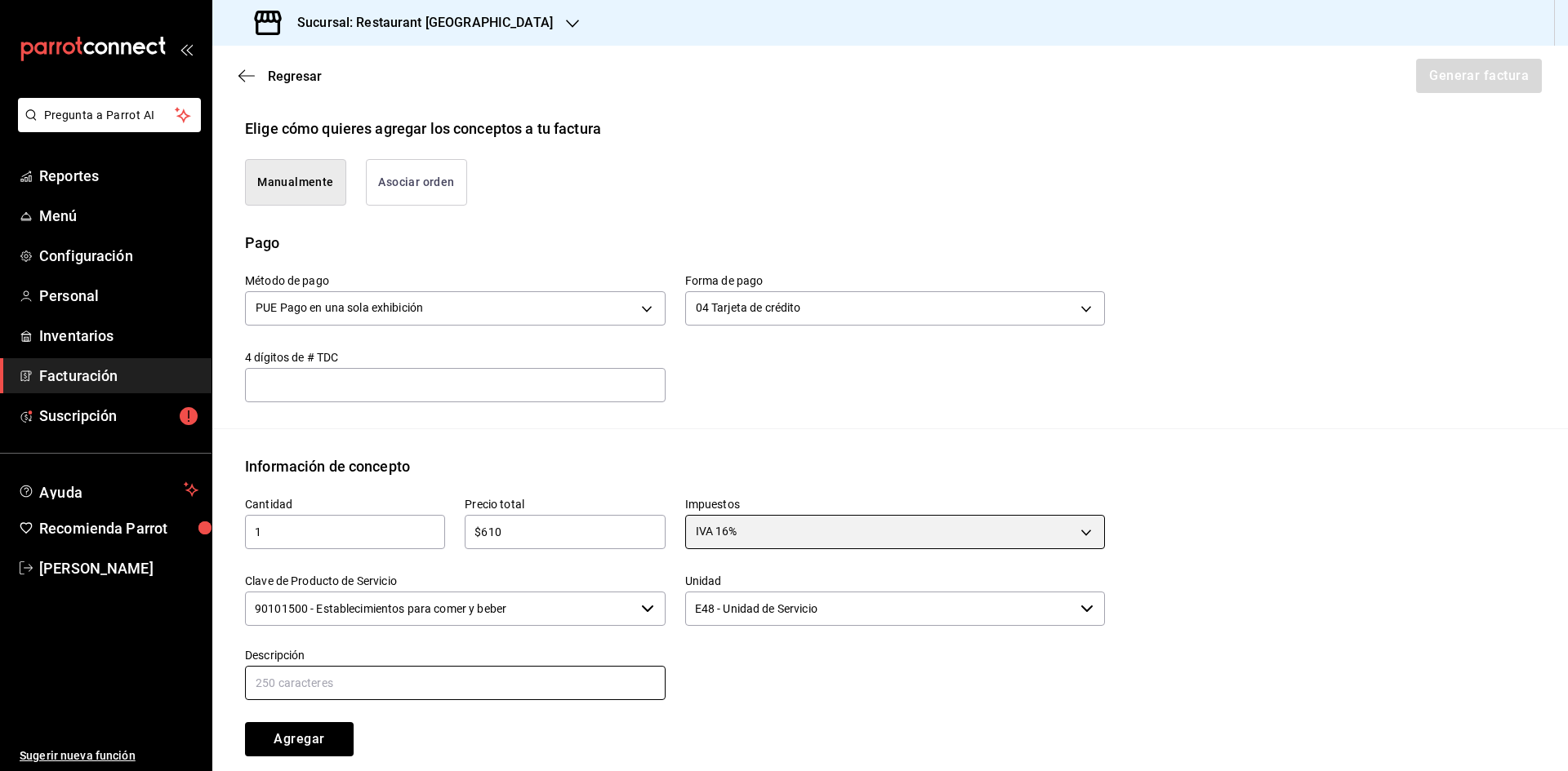
scroll to position [462, 0]
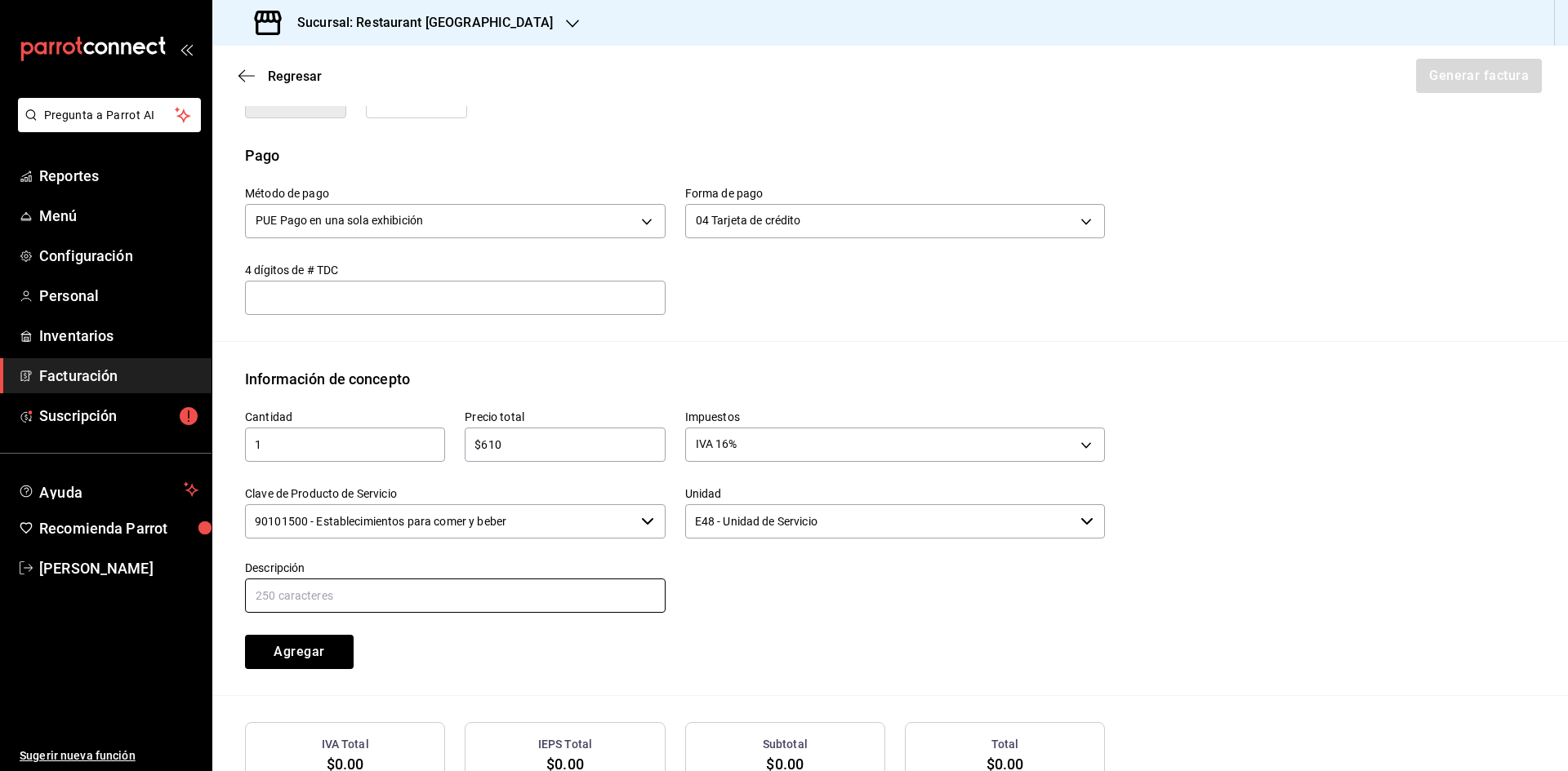
click at [622, 603] on input "text" at bounding box center [455, 595] width 420 height 34
type input "Consumo"
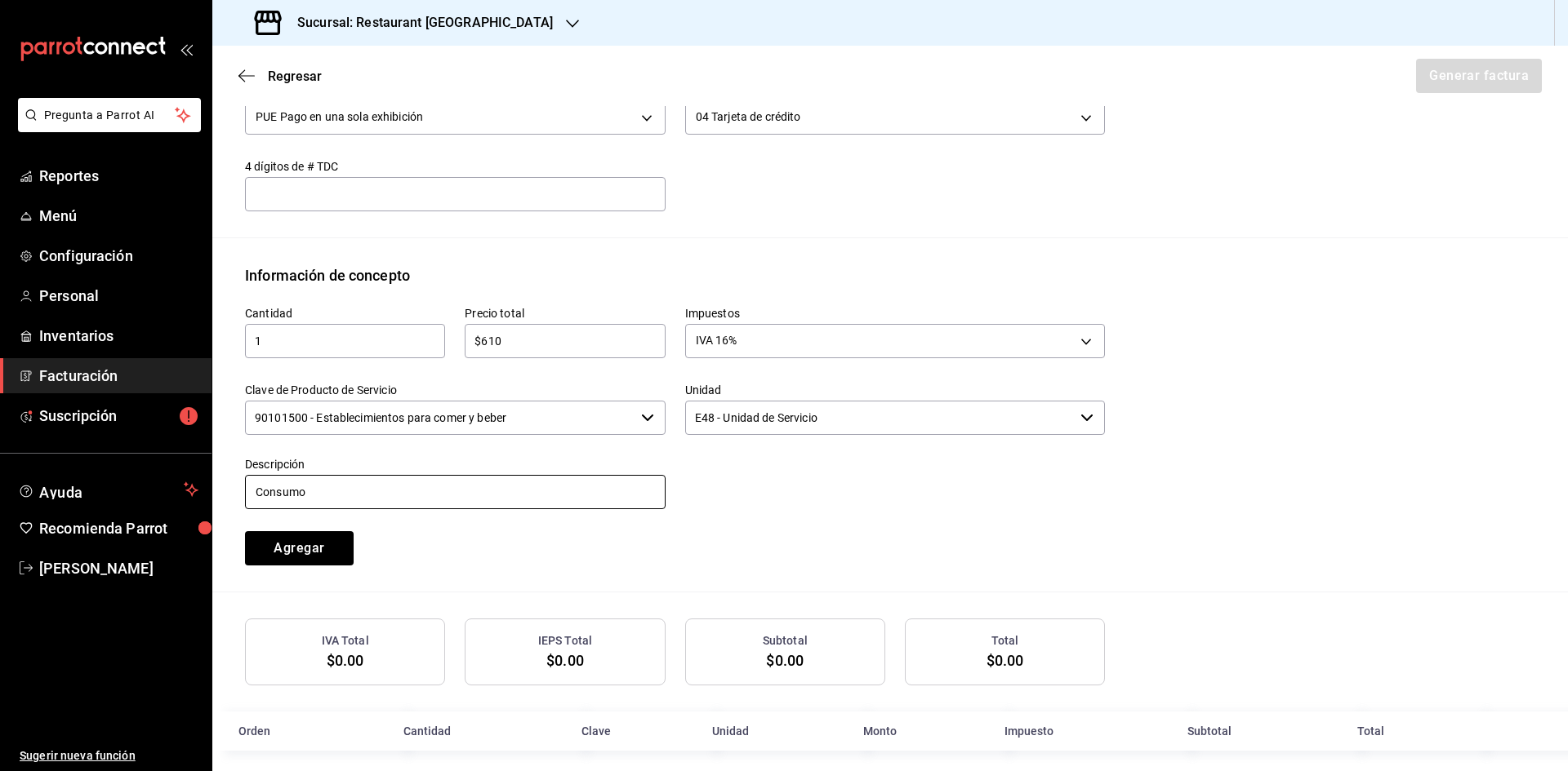
scroll to position [579, 0]
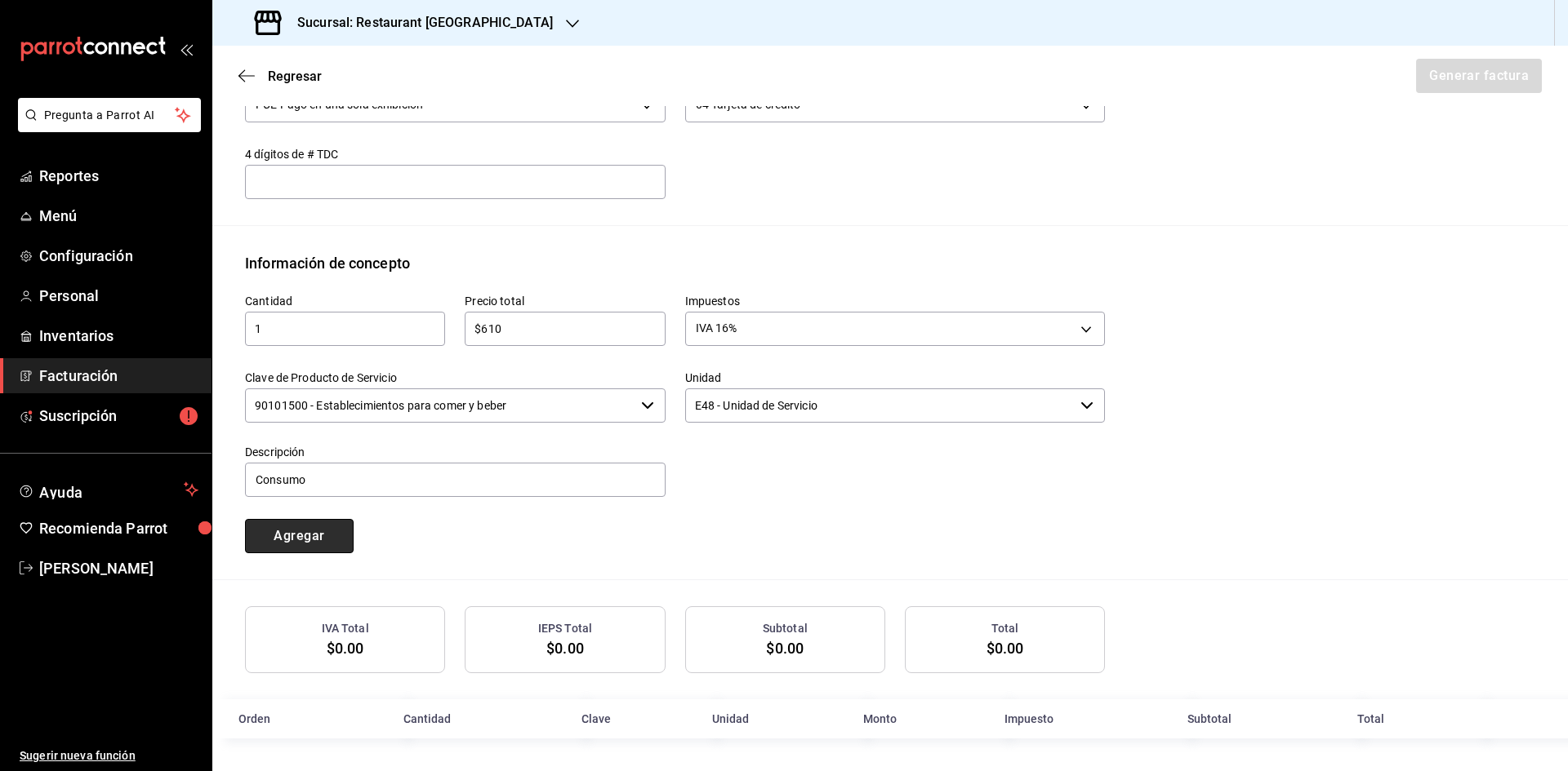
click at [307, 534] on button "Agregar" at bounding box center [300, 537] width 109 height 34
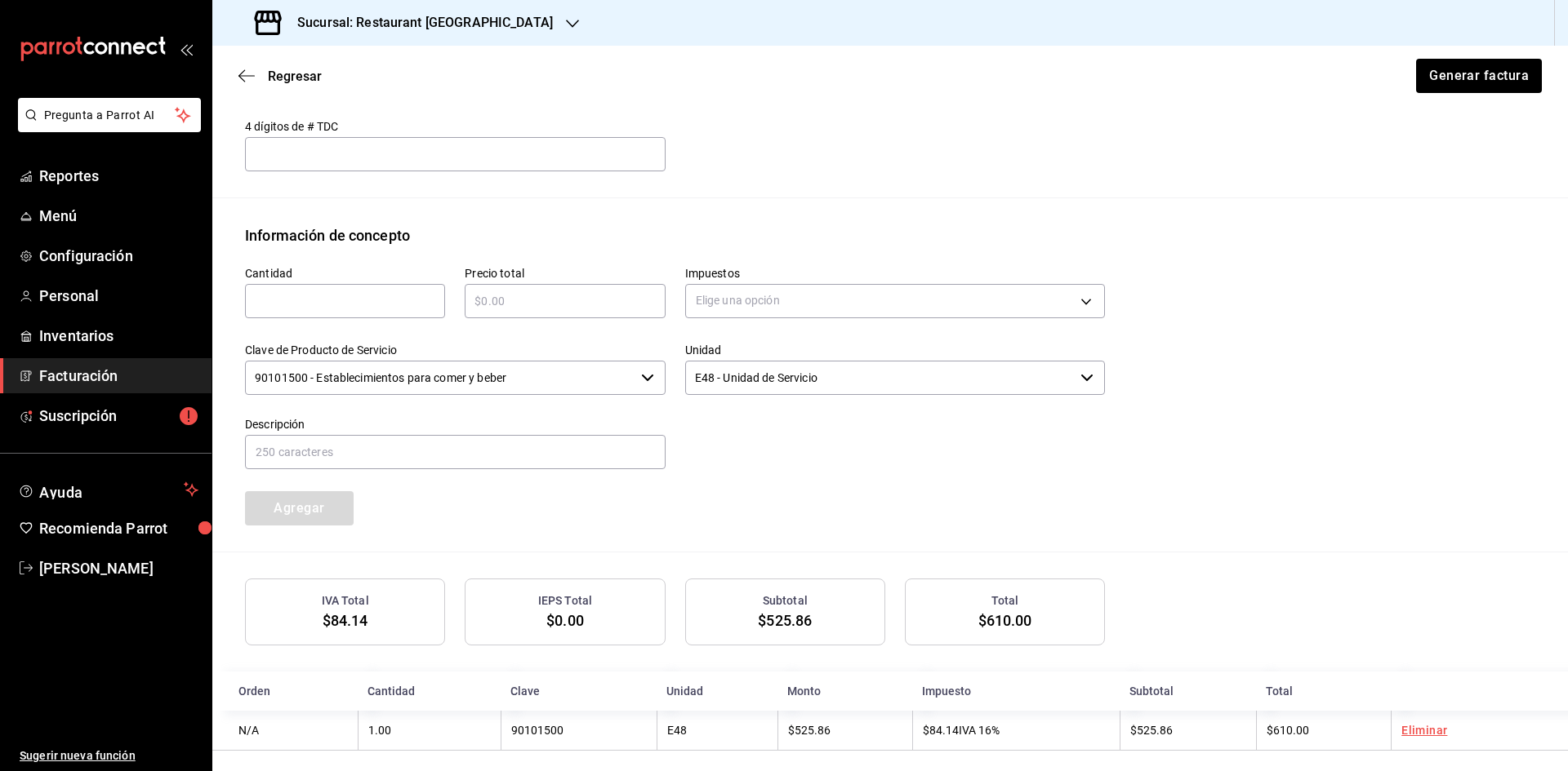
scroll to position [620, 0]
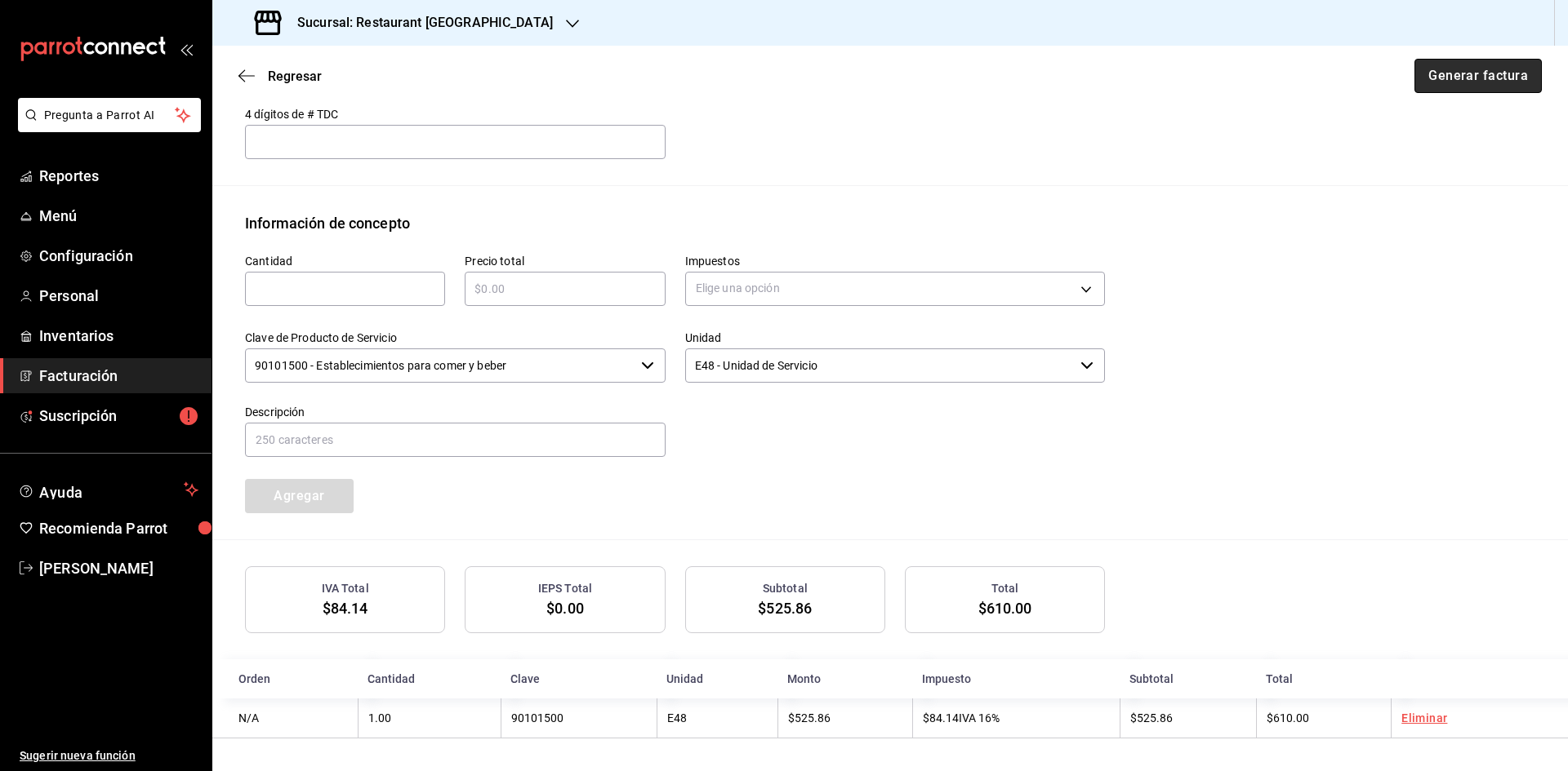
click at [1427, 81] on button "Generar factura" at bounding box center [1477, 76] width 128 height 34
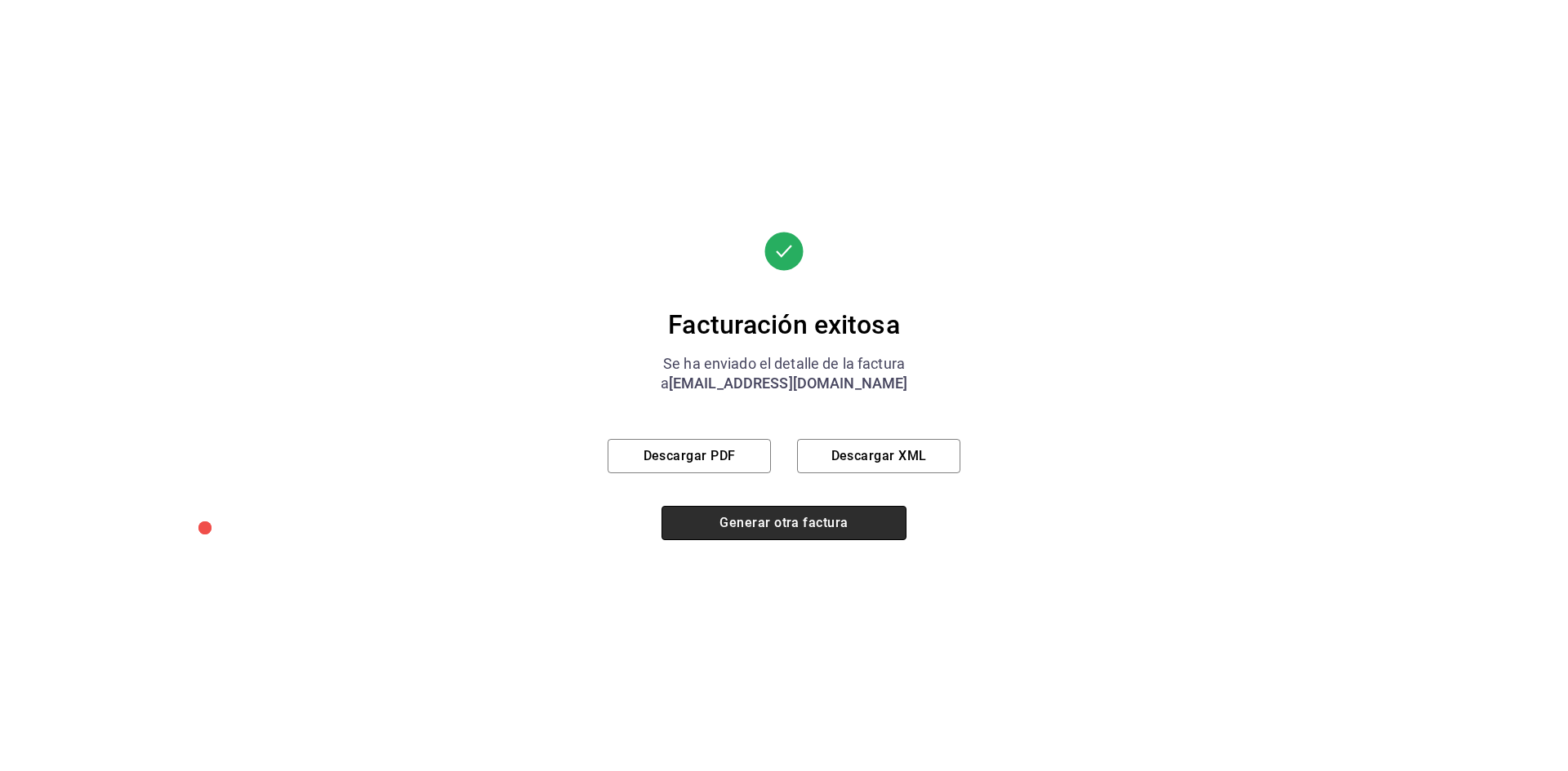
click at [837, 529] on button "Generar otra factura" at bounding box center [784, 523] width 245 height 34
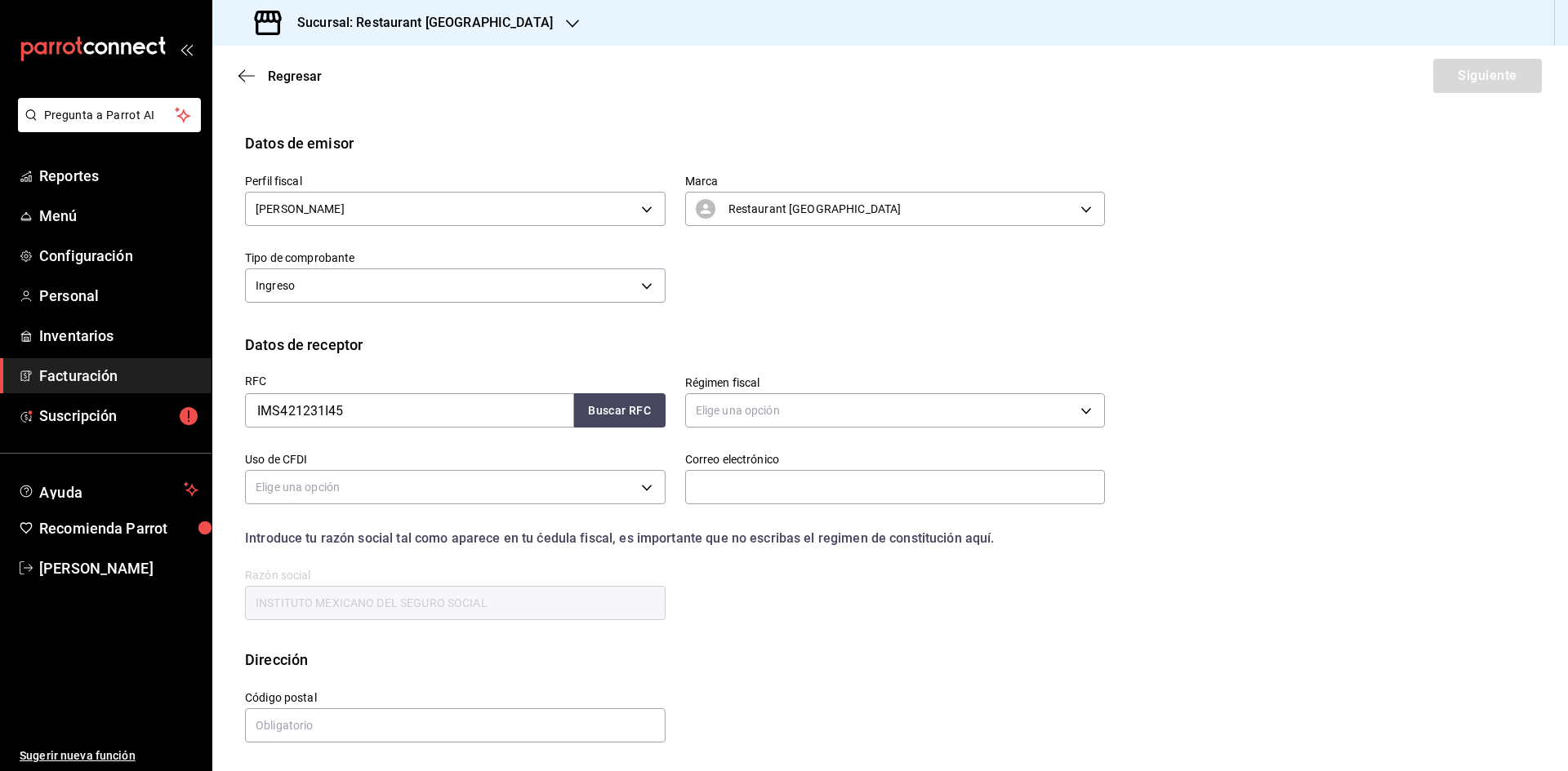
scroll to position [0, 0]
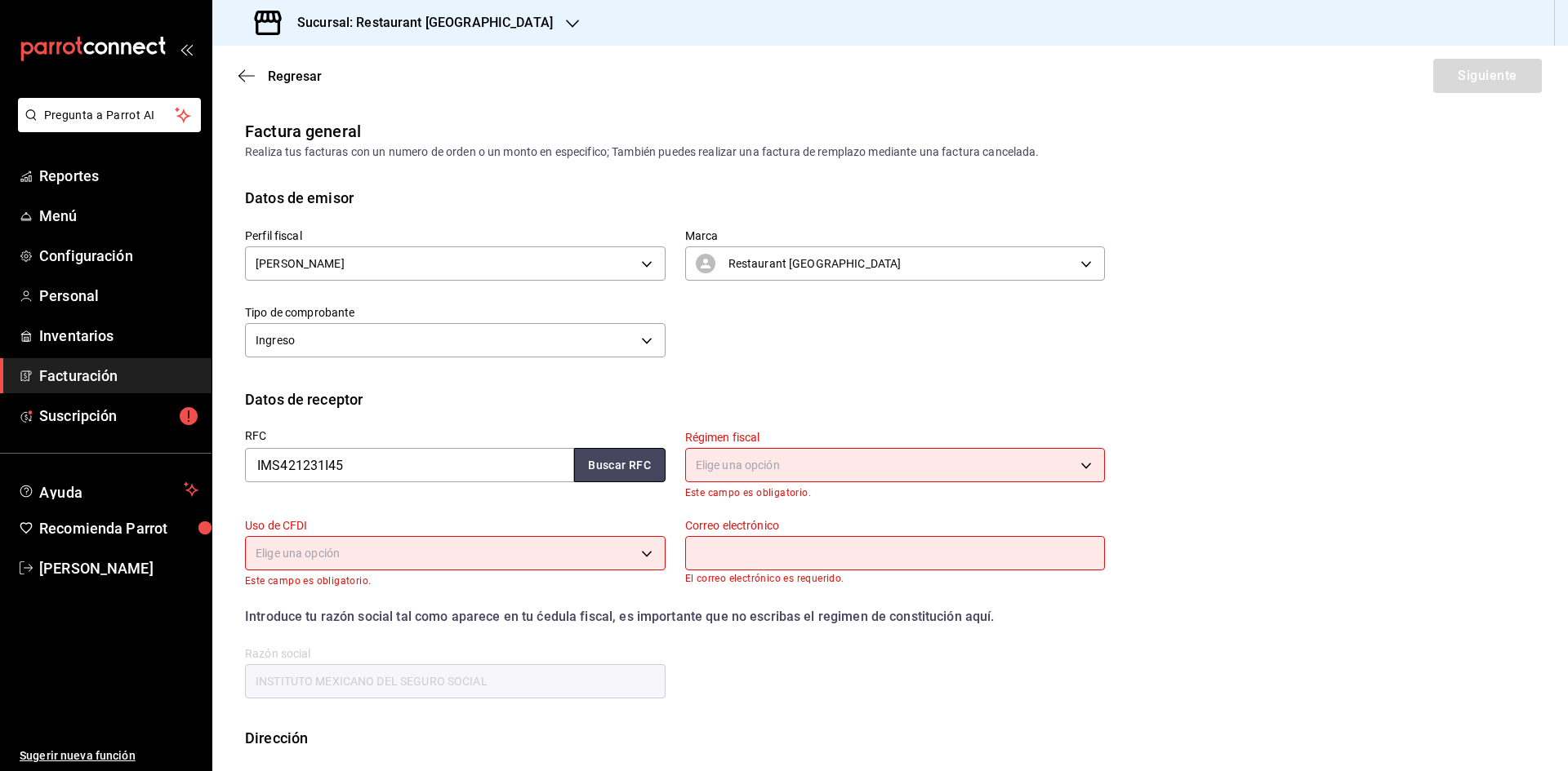
click at [612, 454] on button "Buscar RFC" at bounding box center [619, 465] width 91 height 34
type input "603"
type input "S01"
type input "[EMAIL_ADDRESS][DOMAIN_NAME]"
type input "06600"
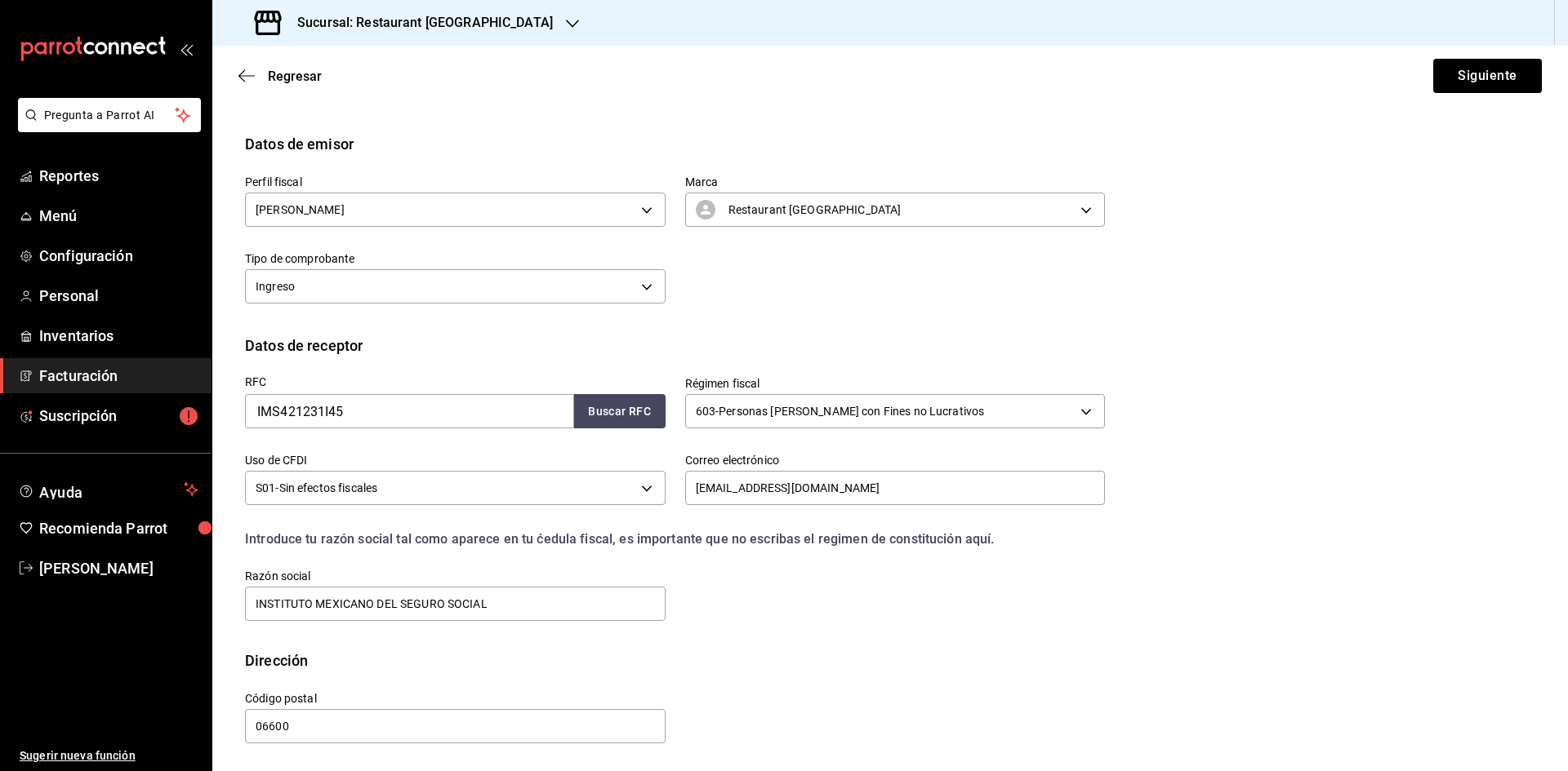
scroll to position [54, 0]
click at [1475, 85] on button "Siguiente" at bounding box center [1487, 76] width 109 height 34
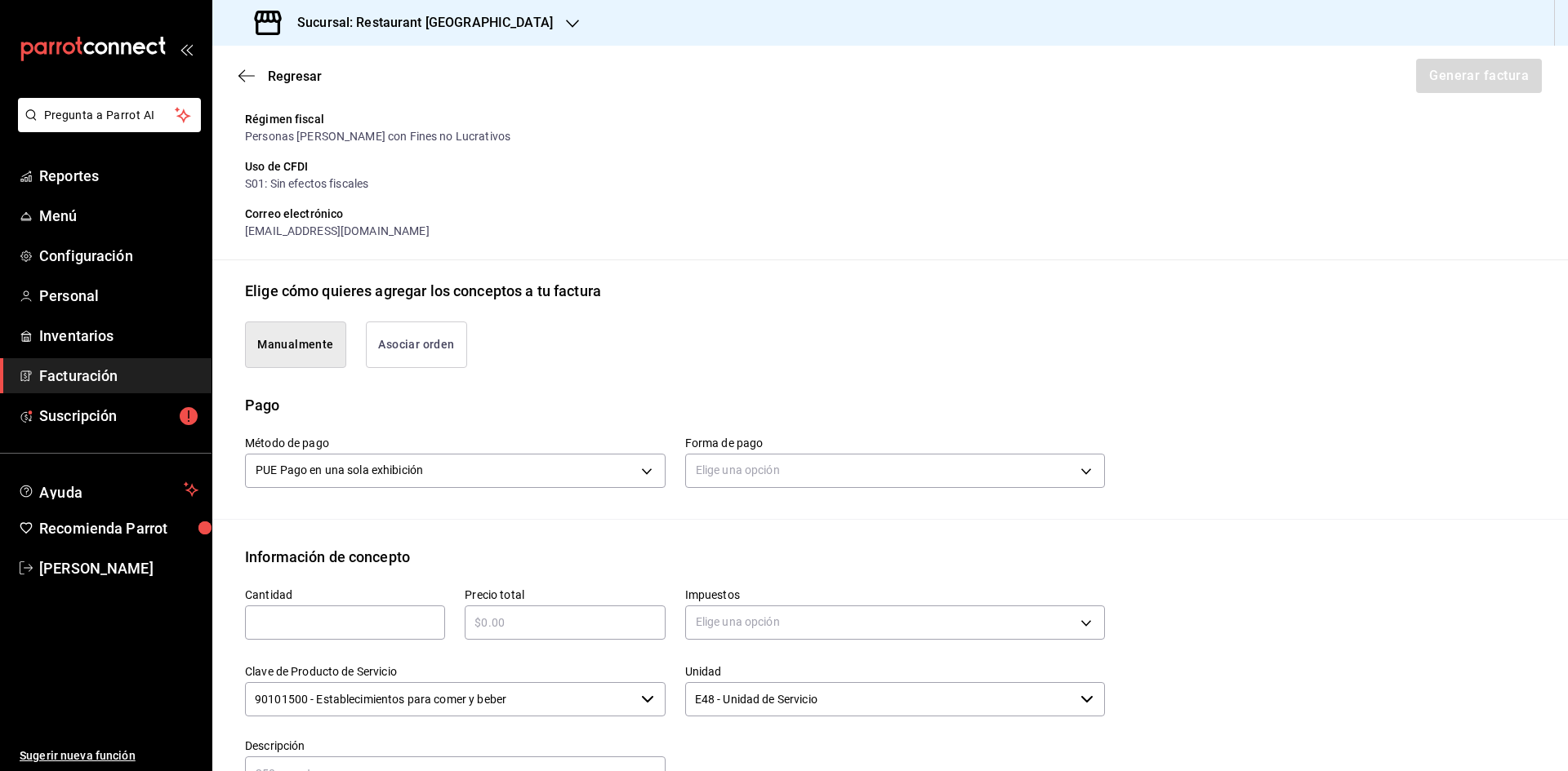
scroll to position [300, 0]
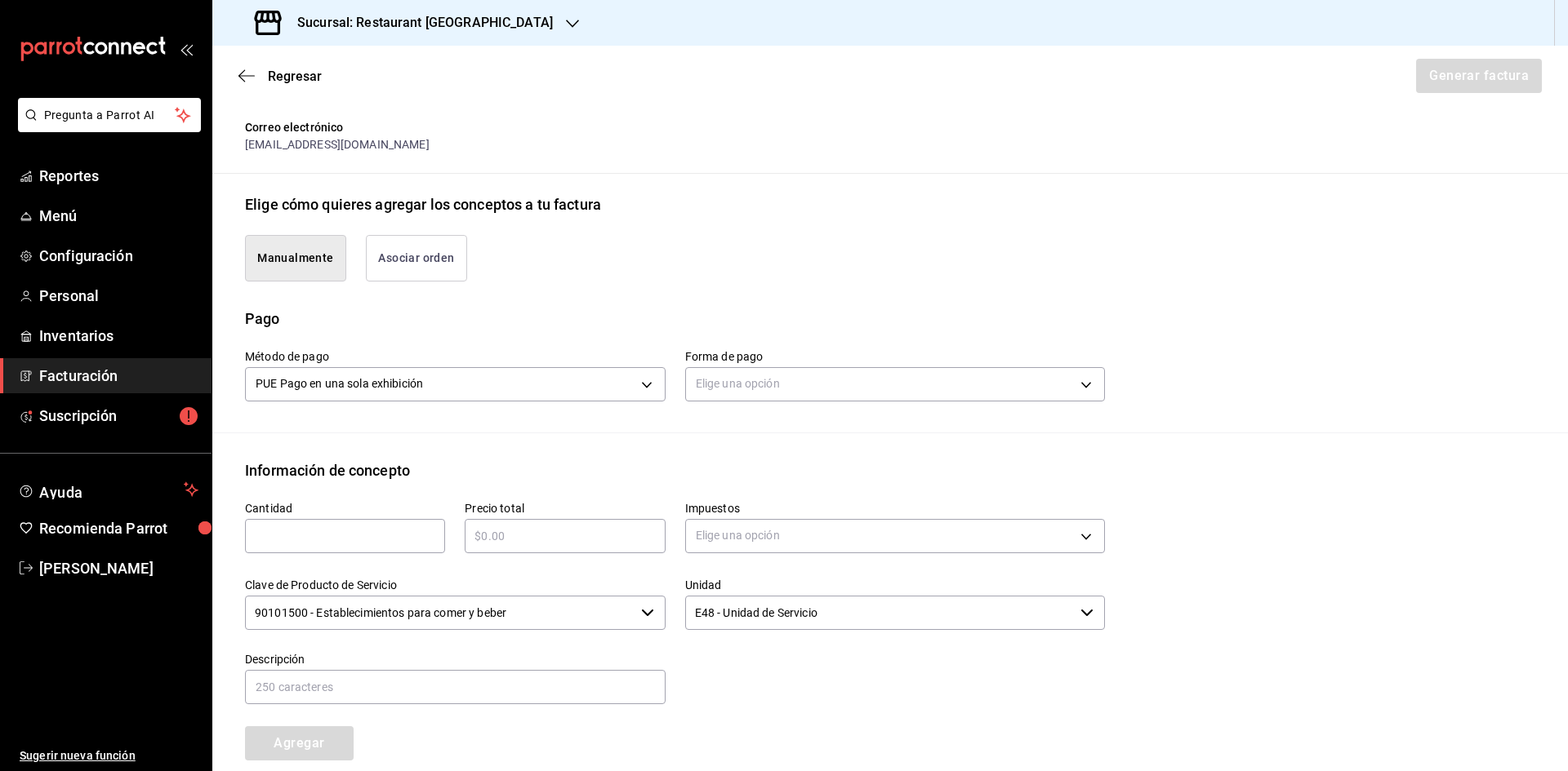
click at [391, 527] on input "text" at bounding box center [345, 537] width 200 height 20
type input "1"
click at [629, 527] on input "text" at bounding box center [564, 537] width 200 height 20
type input "$405"
click at [757, 535] on body "Pregunta a Parrot AI Reportes Menú Configuración Personal Inventarios Facturaci…" at bounding box center [784, 386] width 1568 height 771
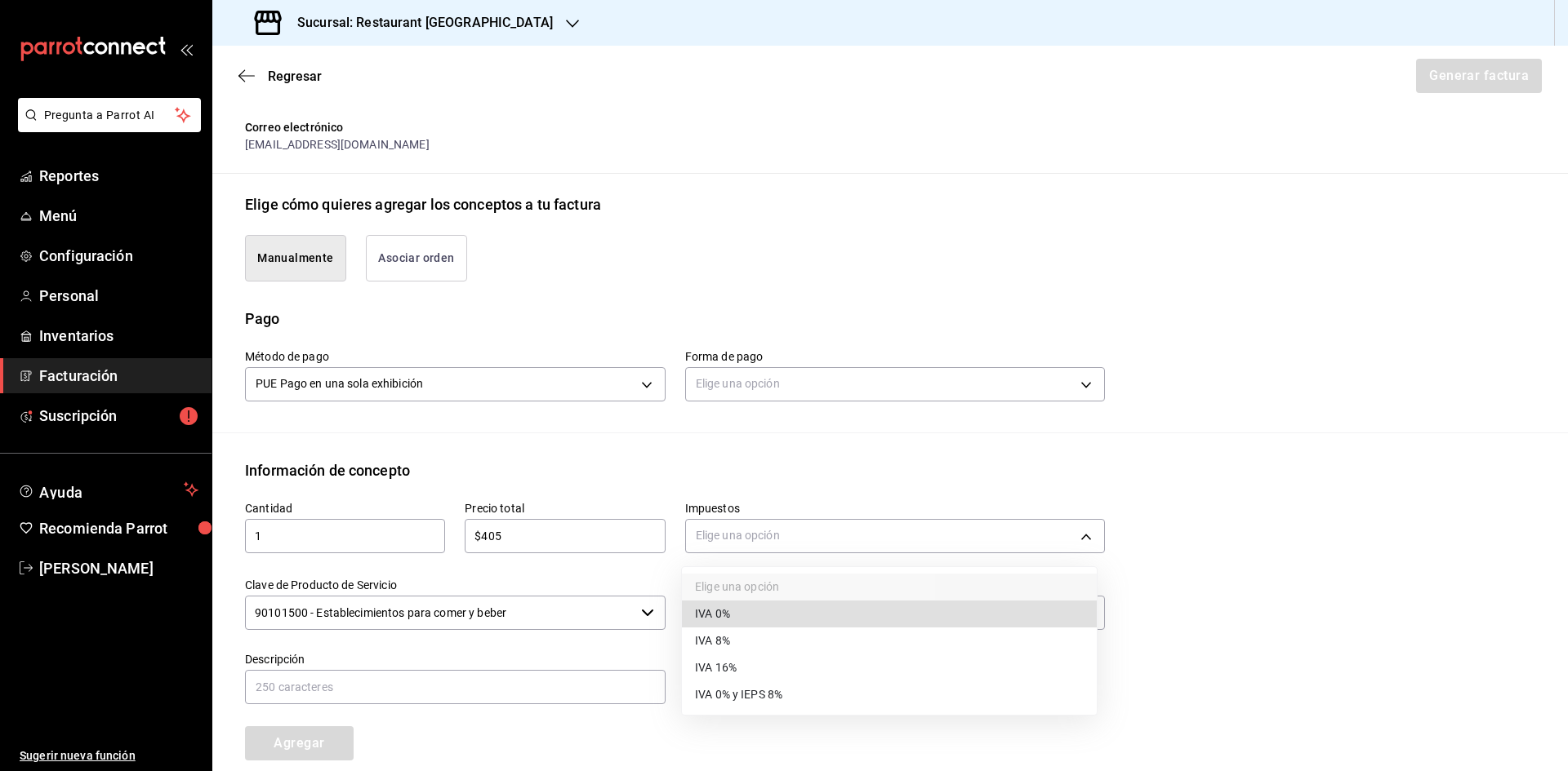
click at [758, 671] on li "IVA 16%" at bounding box center [889, 668] width 415 height 27
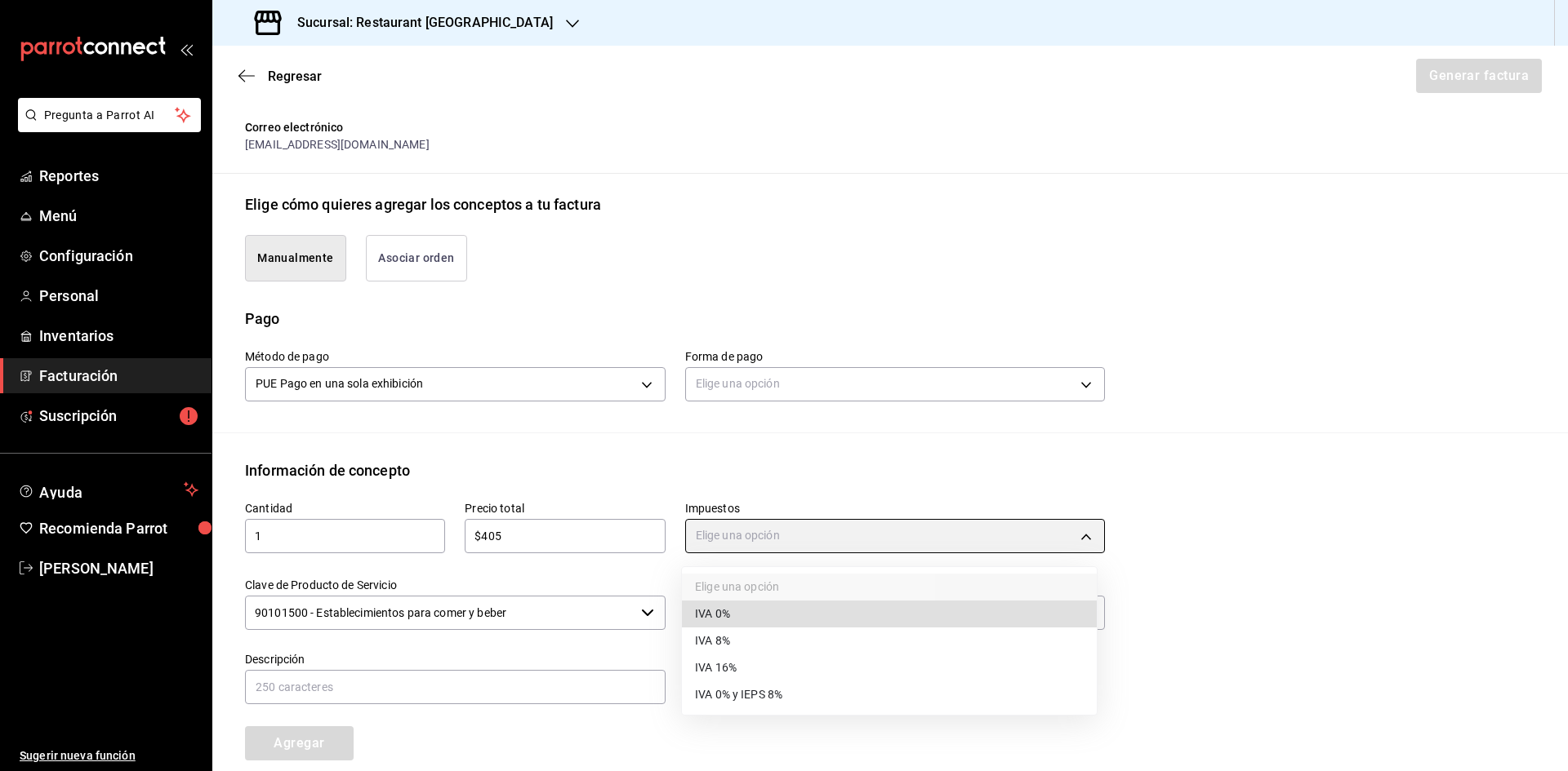
type input "IVA_16"
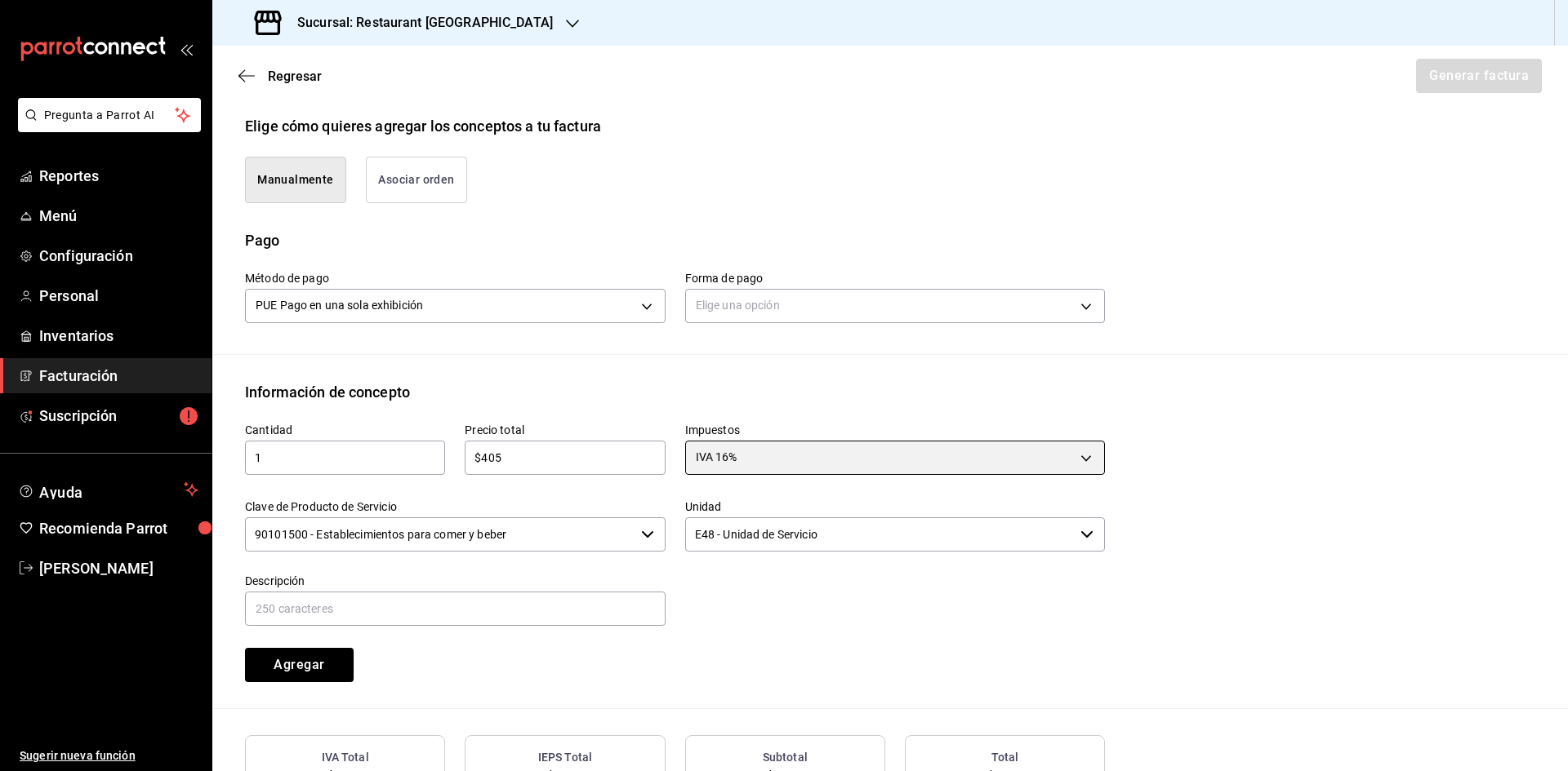
scroll to position [462, 0]
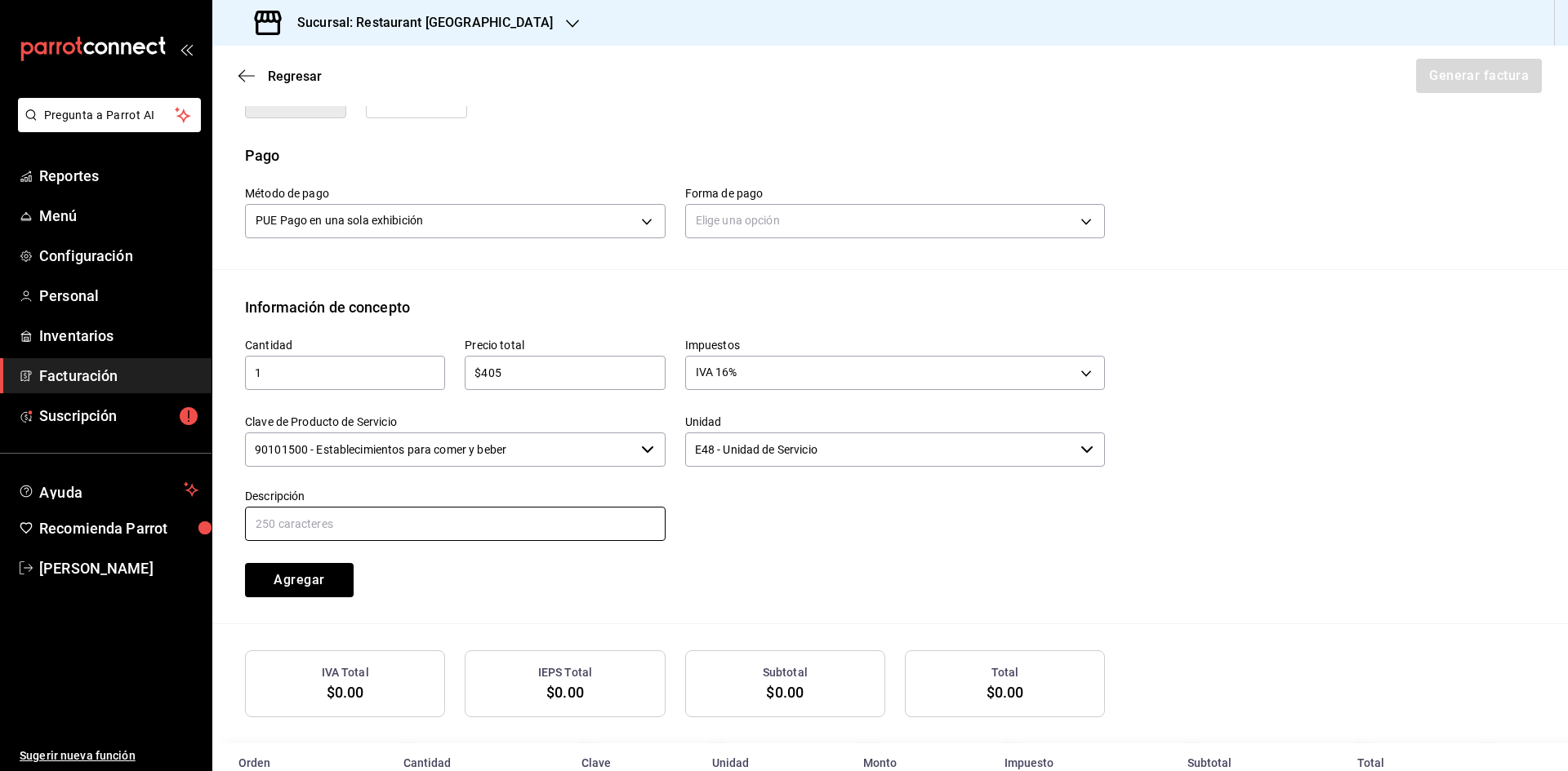
click at [491, 533] on input "text" at bounding box center [455, 524] width 420 height 34
type input "Consumo"
click at [307, 585] on button "Agregar" at bounding box center [300, 580] width 109 height 34
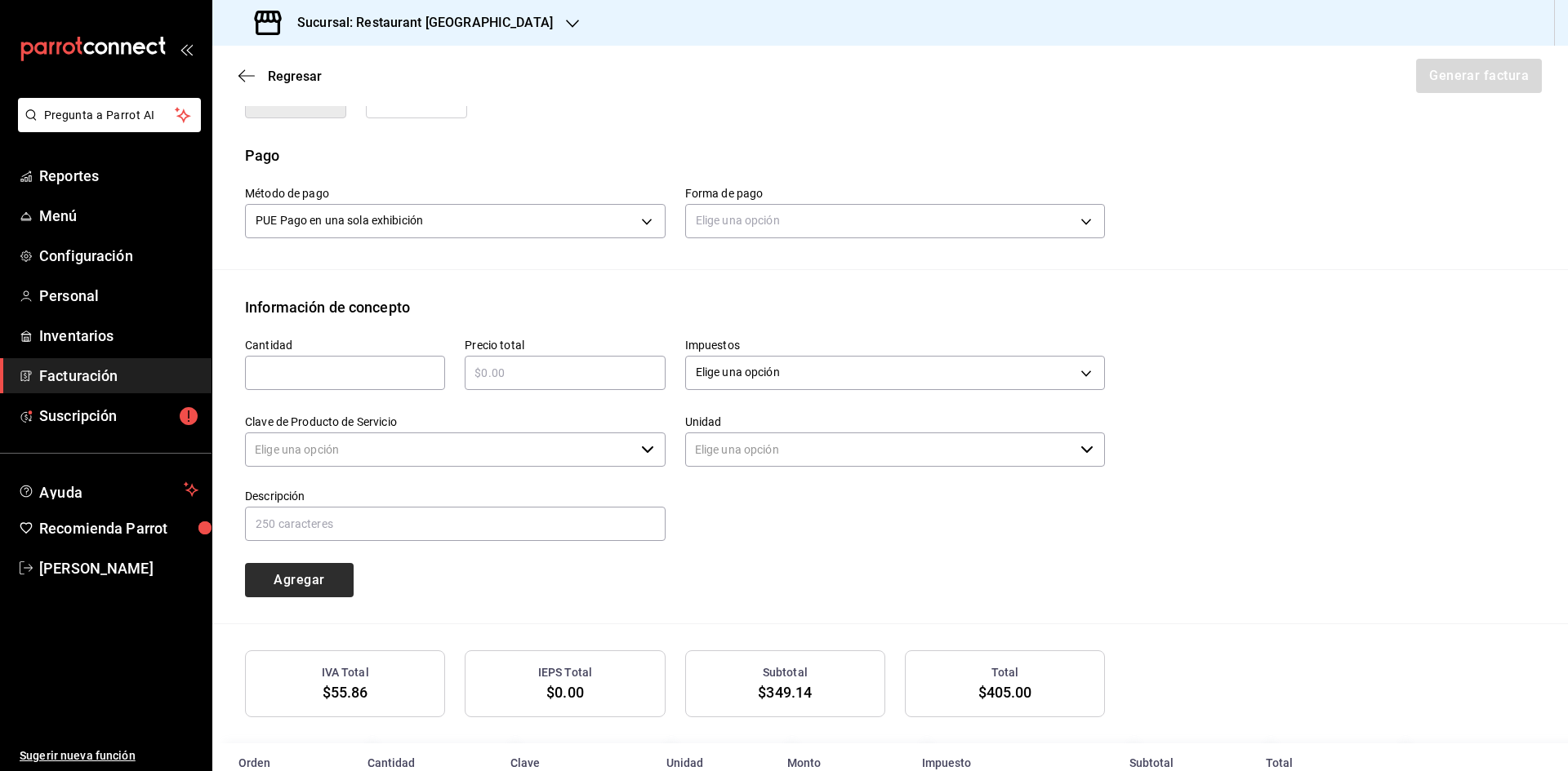
type input "90101500 - Establecimientos para comer y beber"
type input "E48 - Unidad de Servicio"
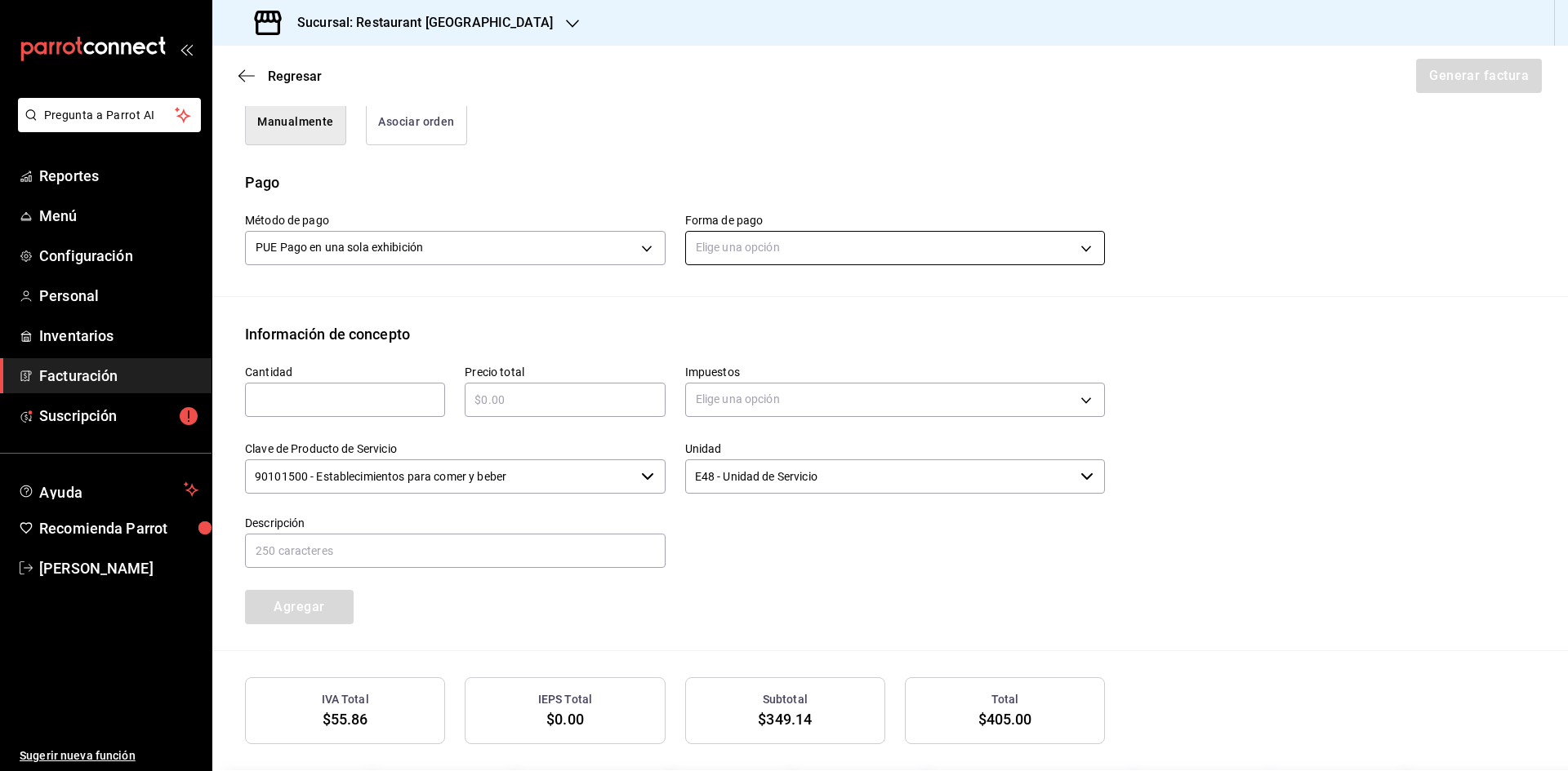
scroll to position [386, 0]
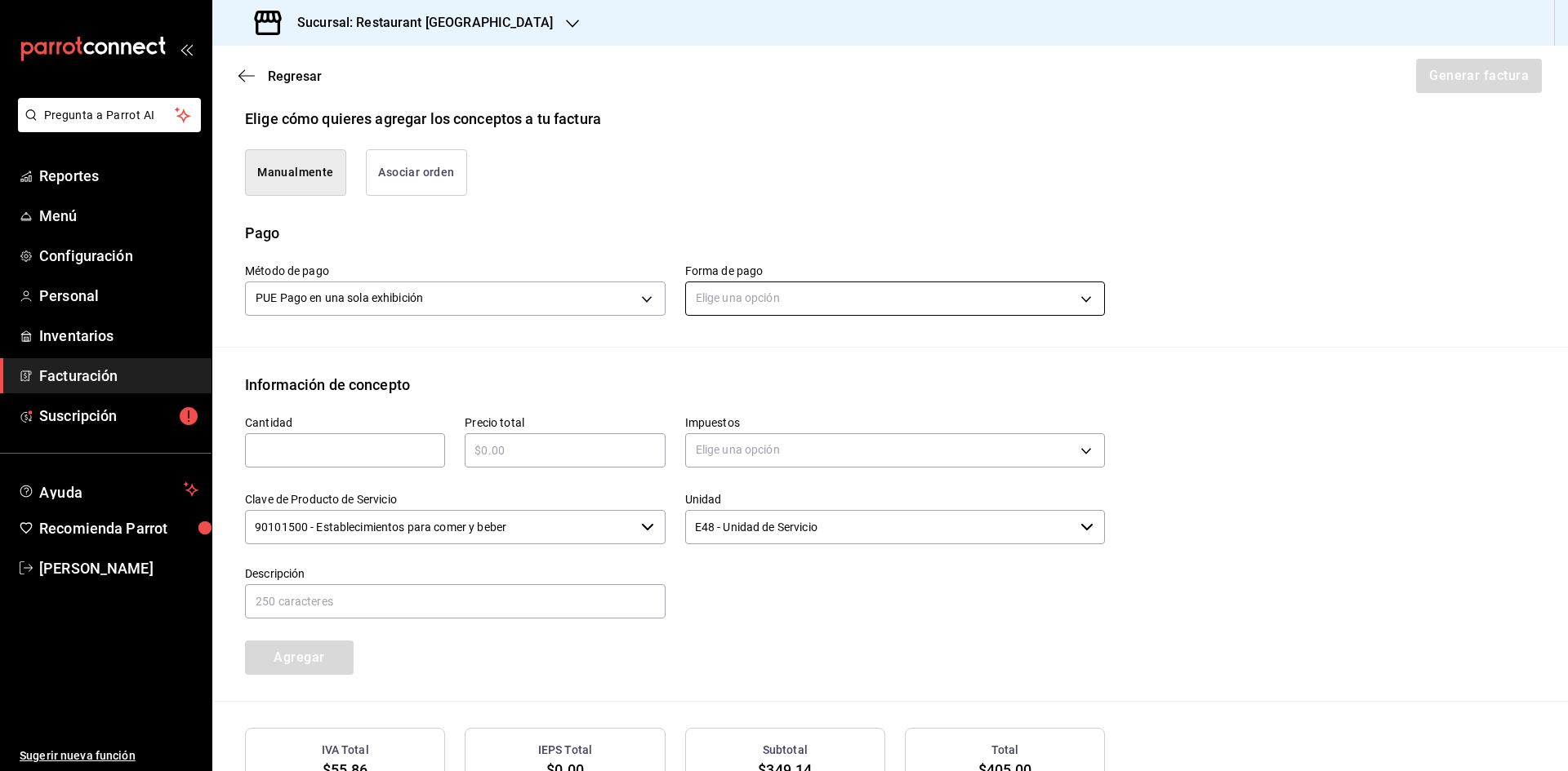
click at [999, 310] on body "Pregunta a Parrot AI Reportes Menú Configuración Personal Inventarios Facturaci…" at bounding box center [784, 386] width 1568 height 771
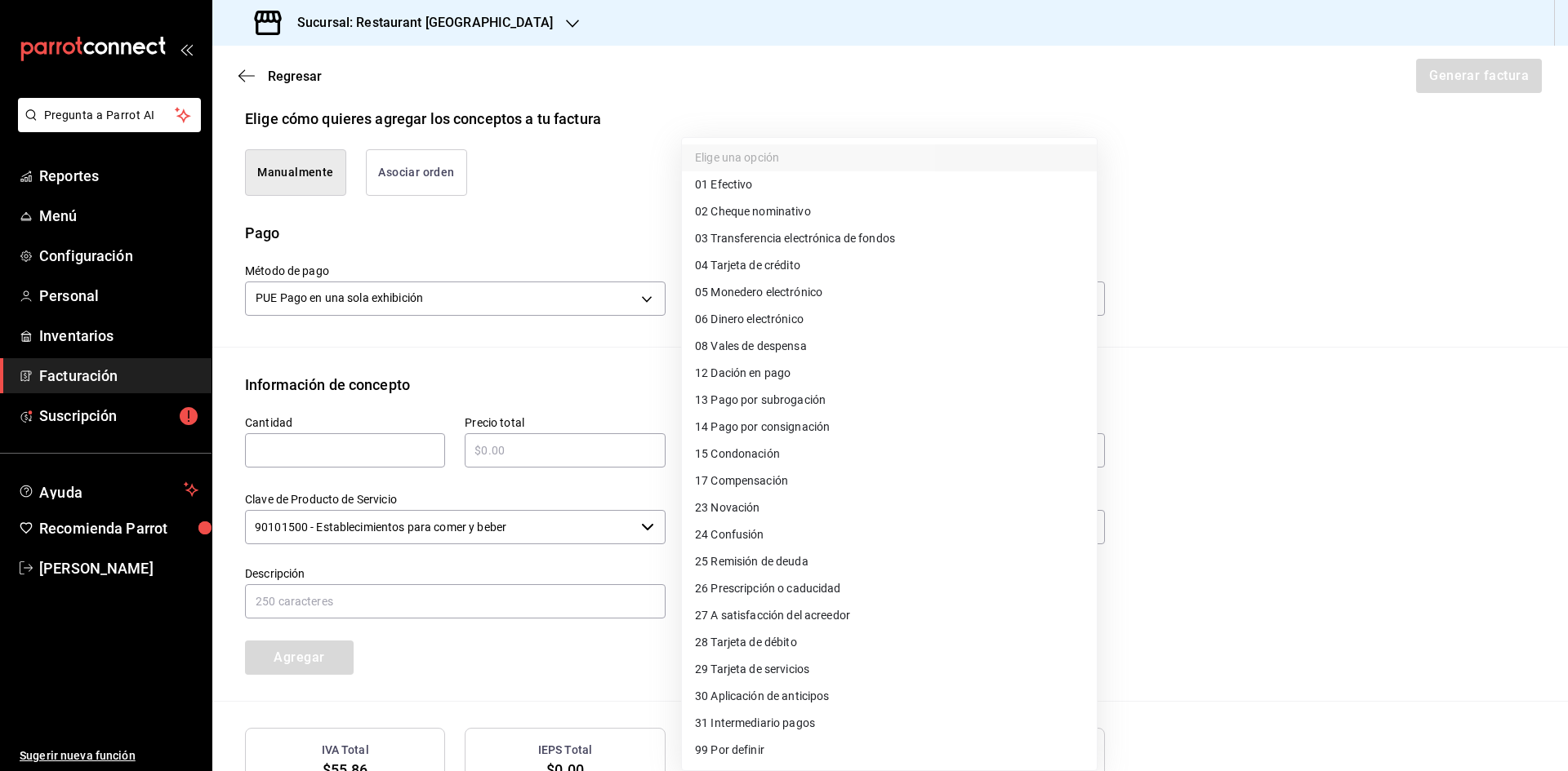
click at [847, 271] on li "04 Tarjeta de crédito" at bounding box center [889, 266] width 415 height 27
type input "04"
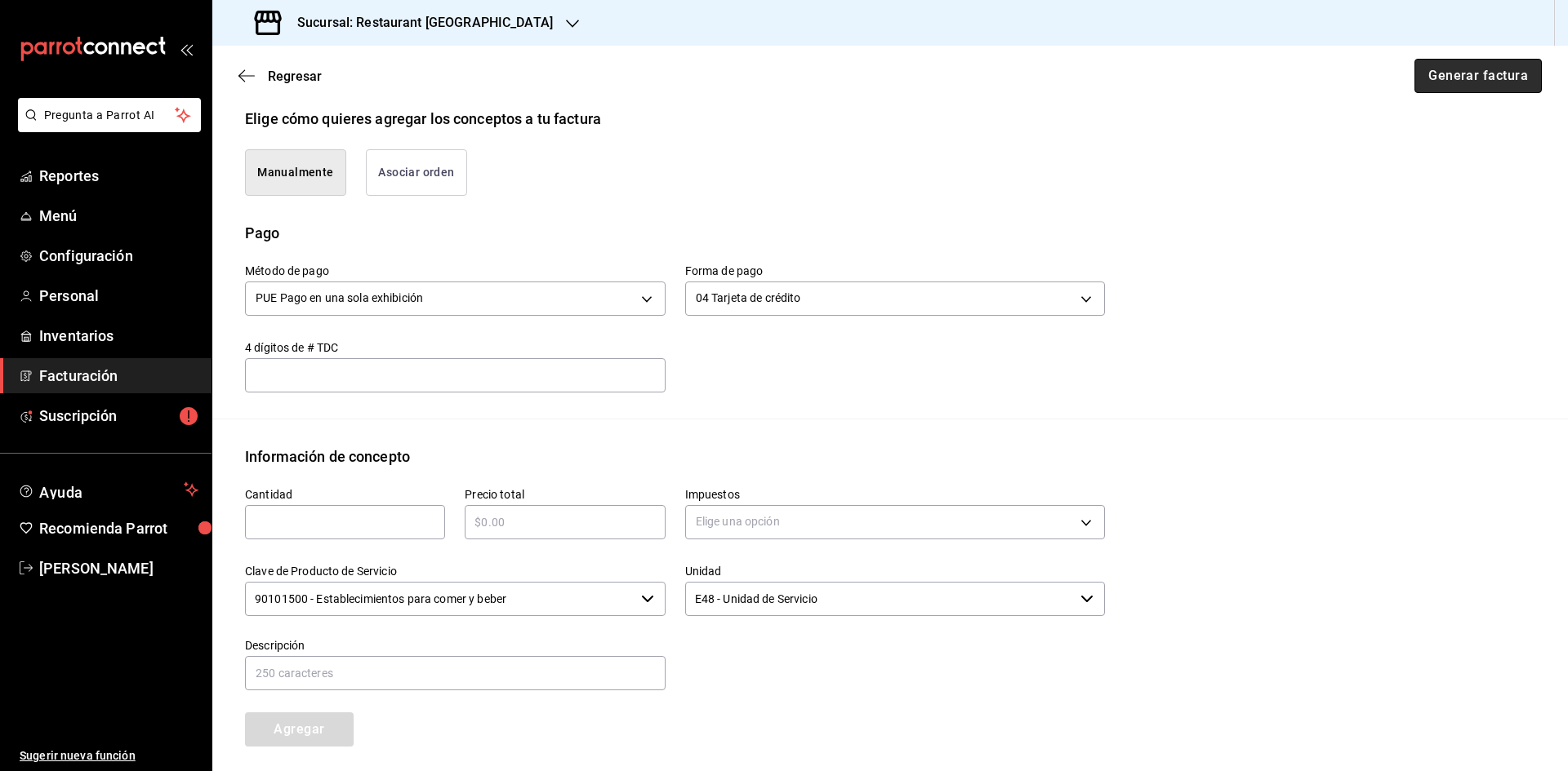
click at [1458, 61] on button "Generar factura" at bounding box center [1477, 76] width 128 height 34
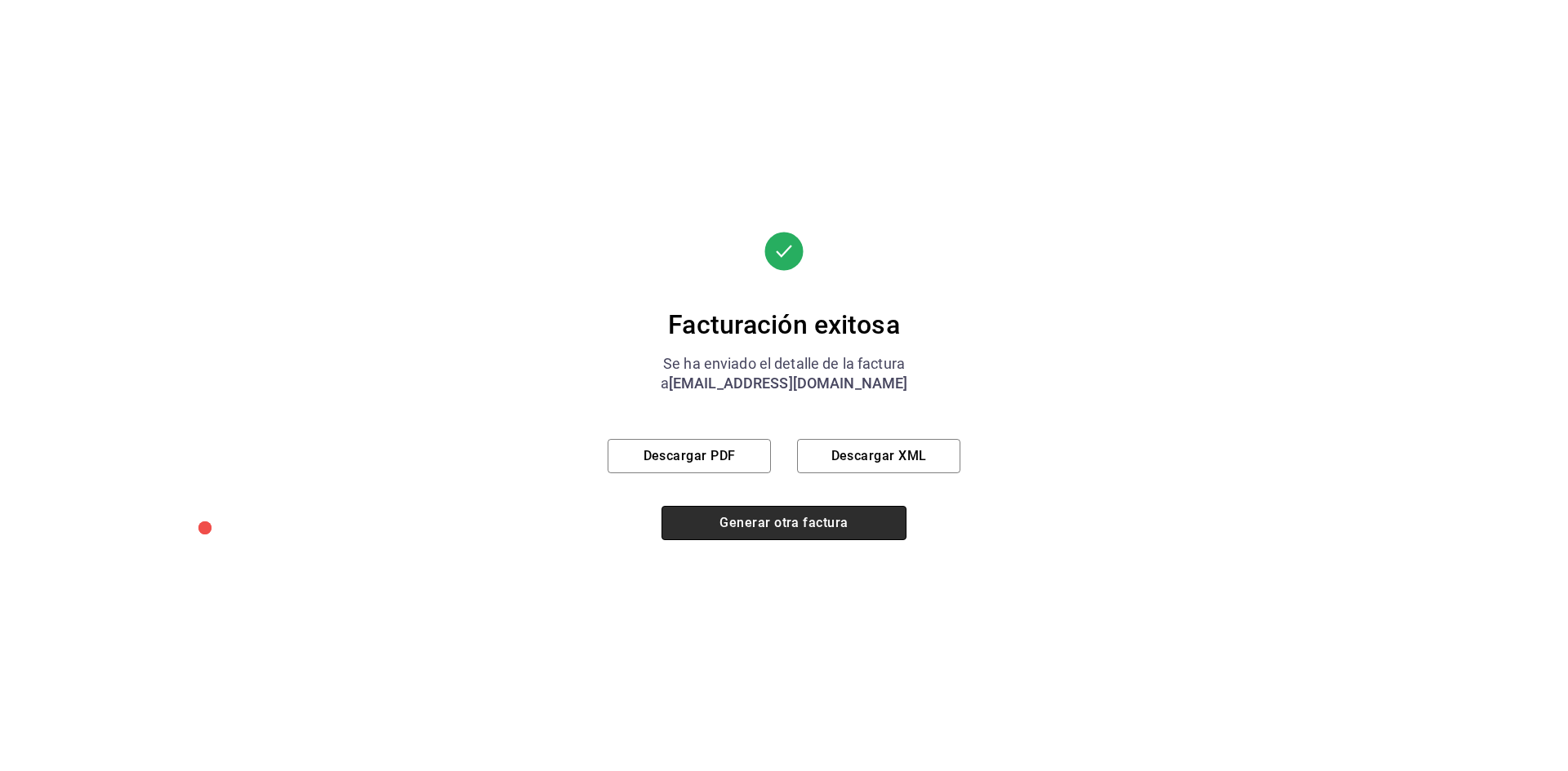
click at [809, 531] on button "Generar otra factura" at bounding box center [784, 523] width 245 height 34
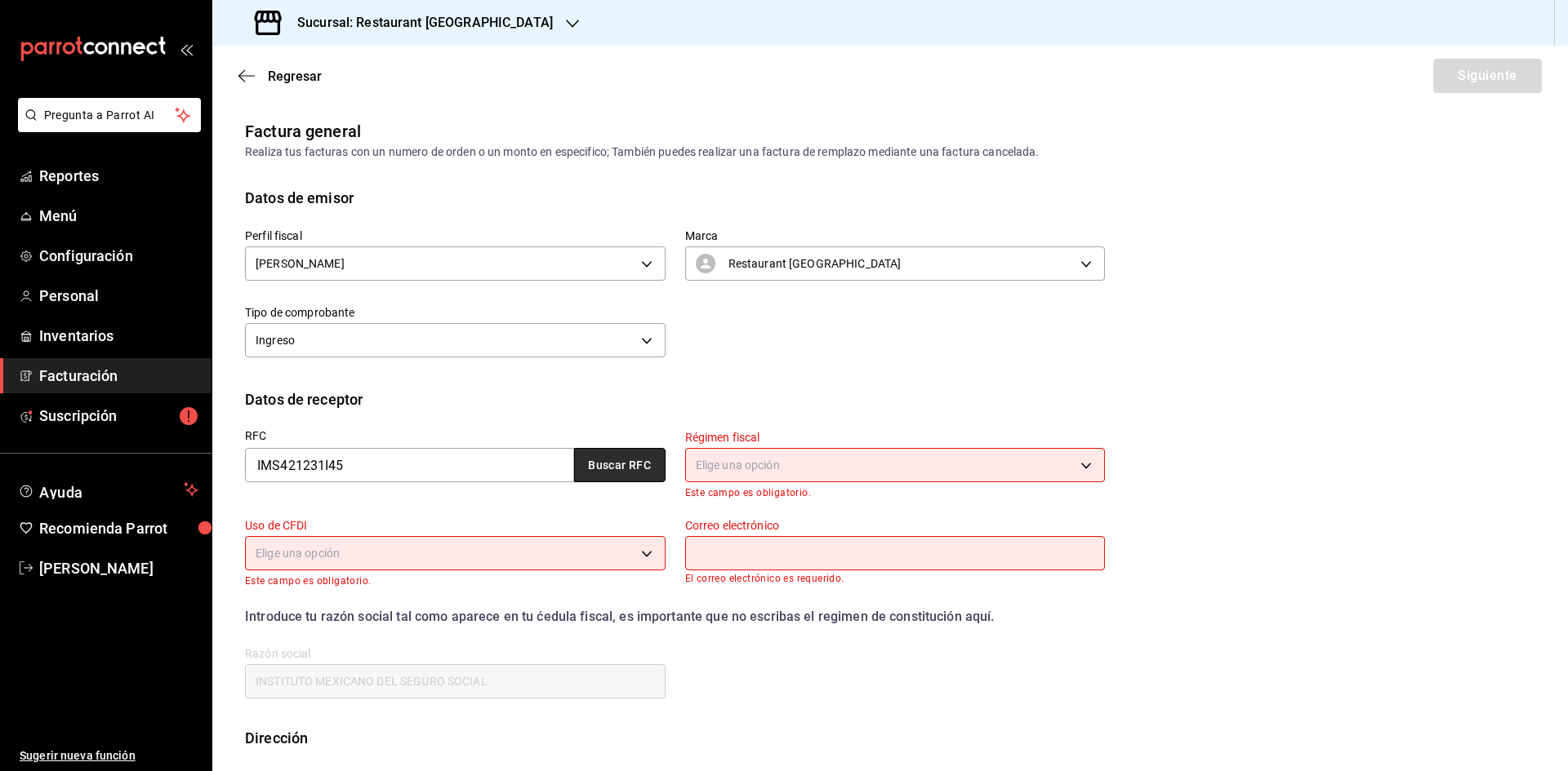
click at [600, 458] on button "Buscar RFC" at bounding box center [619, 465] width 91 height 34
type input "603"
type input "S01"
type input "[EMAIL_ADDRESS][DOMAIN_NAME]"
type input "06600"
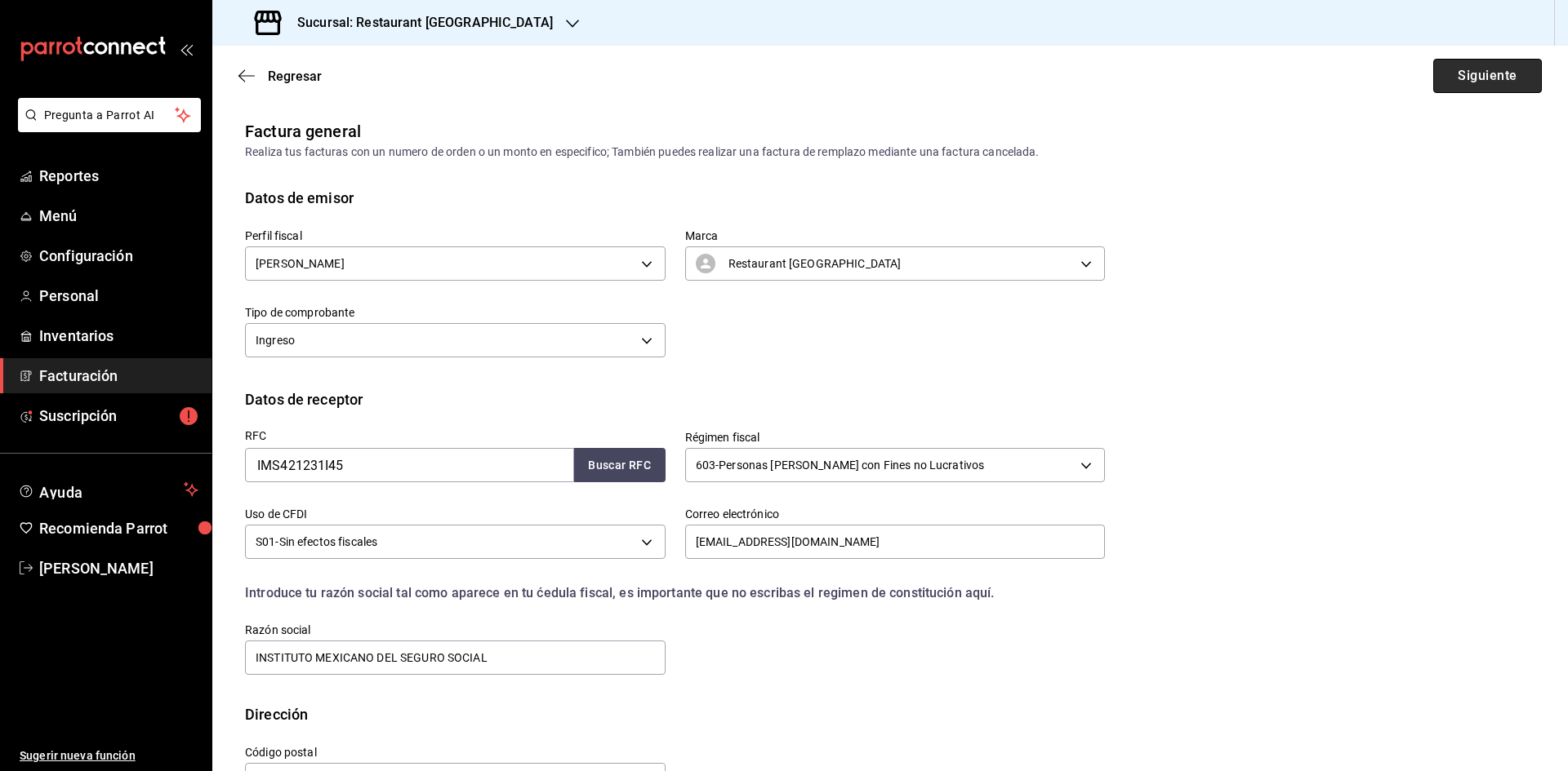
click at [1438, 88] on button "Siguiente" at bounding box center [1487, 76] width 109 height 34
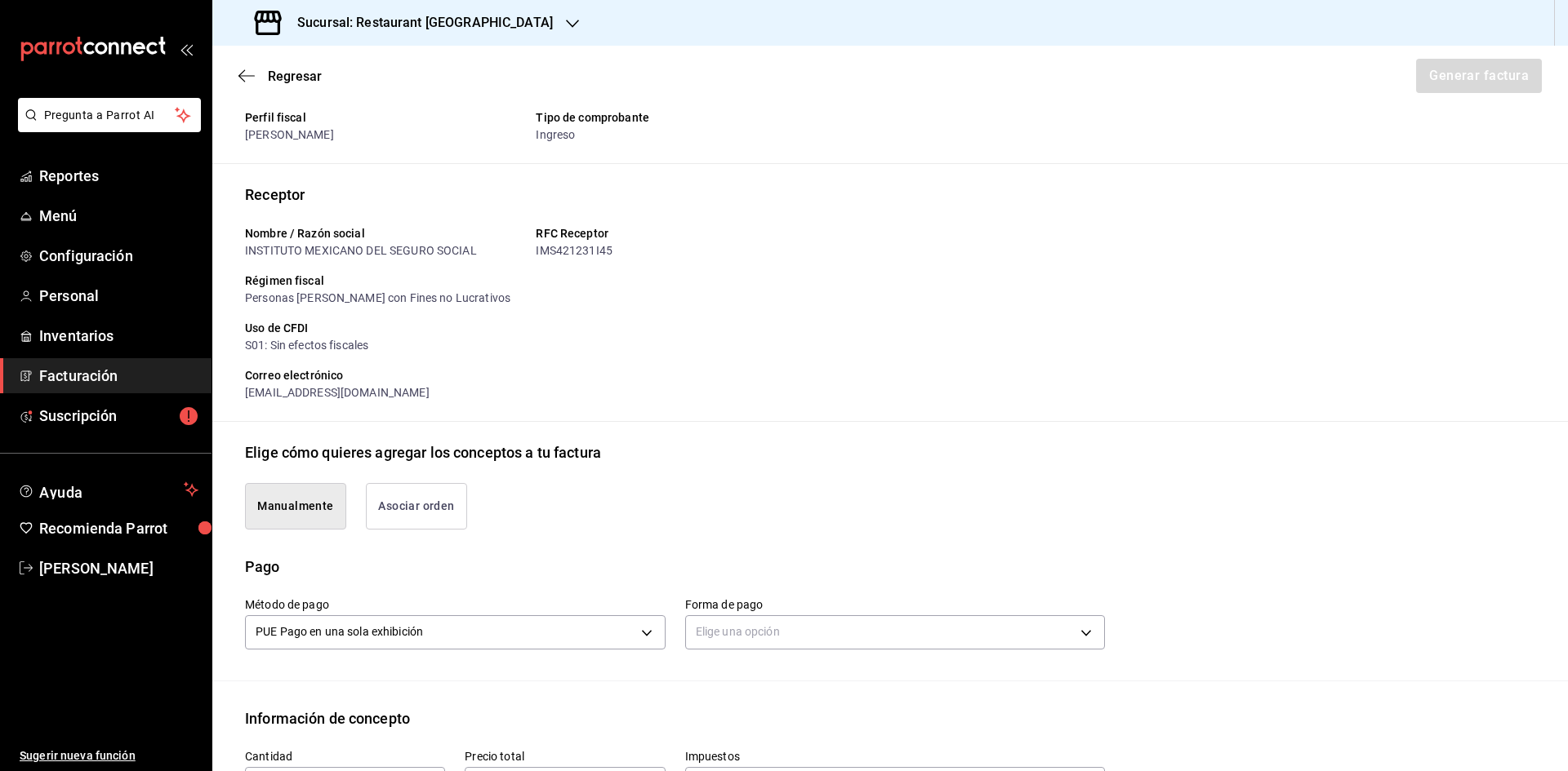
scroll to position [245, 0]
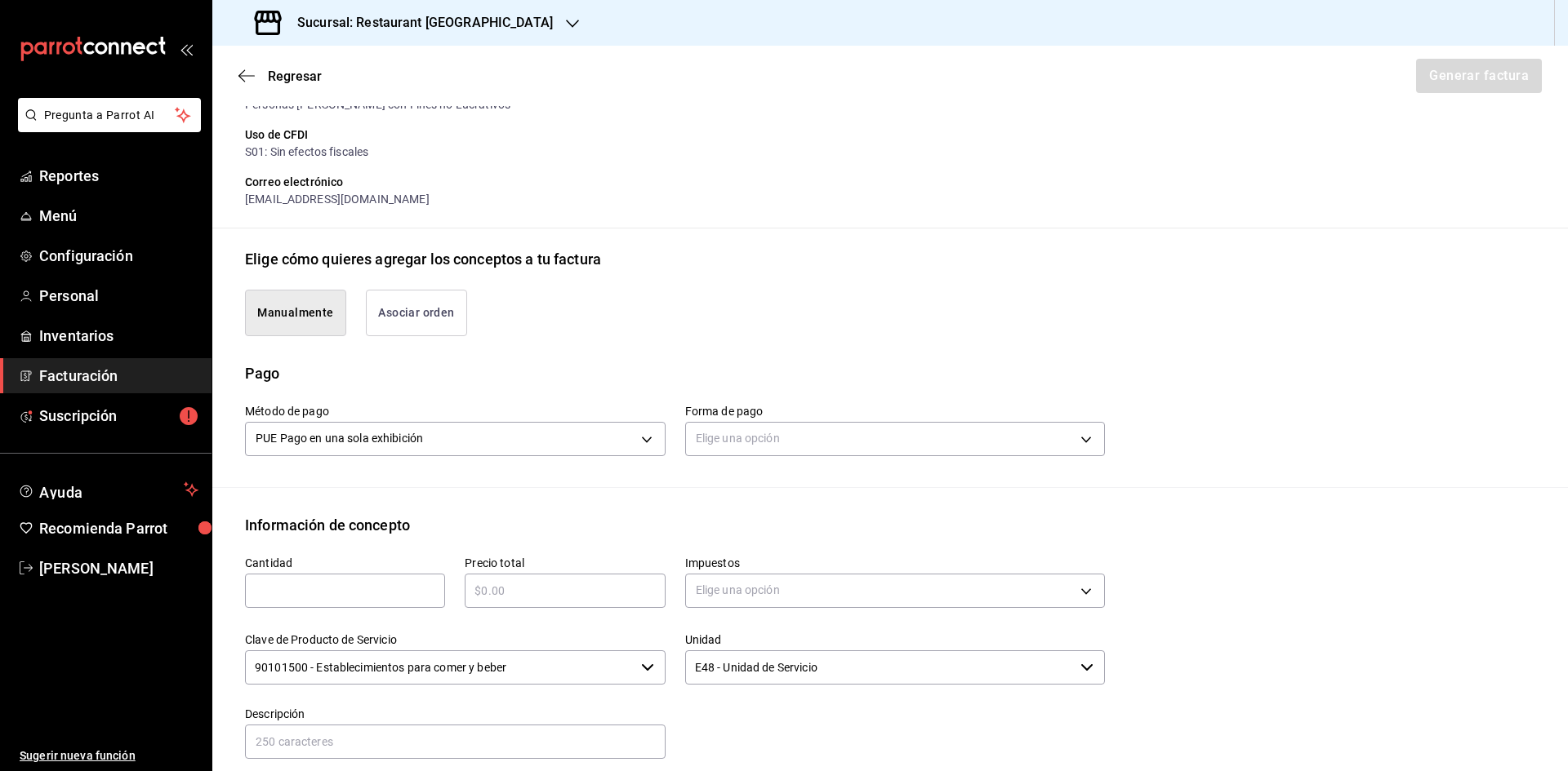
click at [346, 599] on input "text" at bounding box center [345, 591] width 200 height 20
type input "1"
click at [511, 587] on input "text" at bounding box center [564, 591] width 200 height 20
type input "$355"
click at [780, 580] on body "Pregunta a Parrot AI Reportes Menú Configuración Personal Inventarios Facturaci…" at bounding box center [784, 386] width 1568 height 771
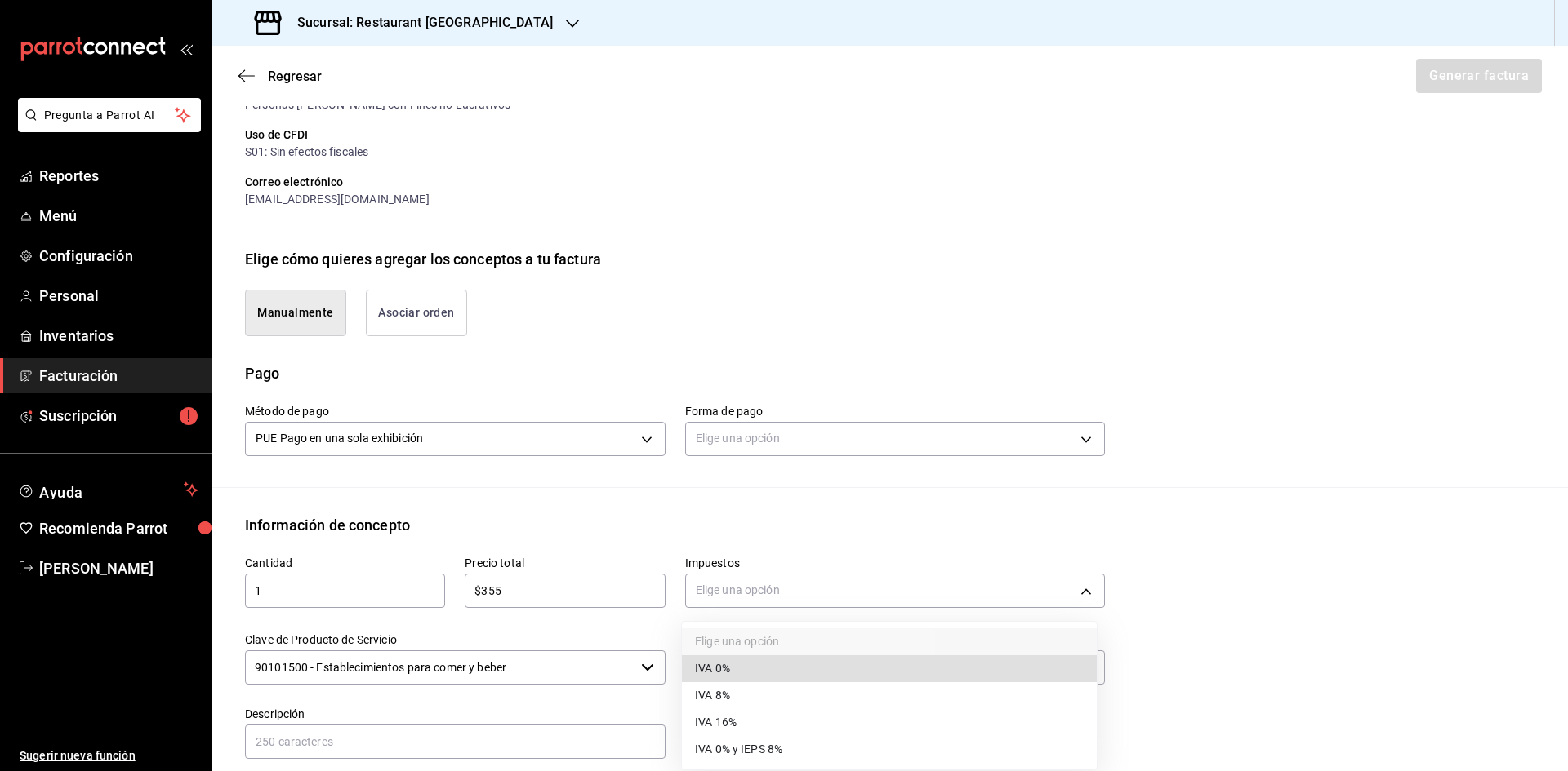
click at [795, 726] on li "IVA 16%" at bounding box center [889, 723] width 415 height 27
type input "IVA_16"
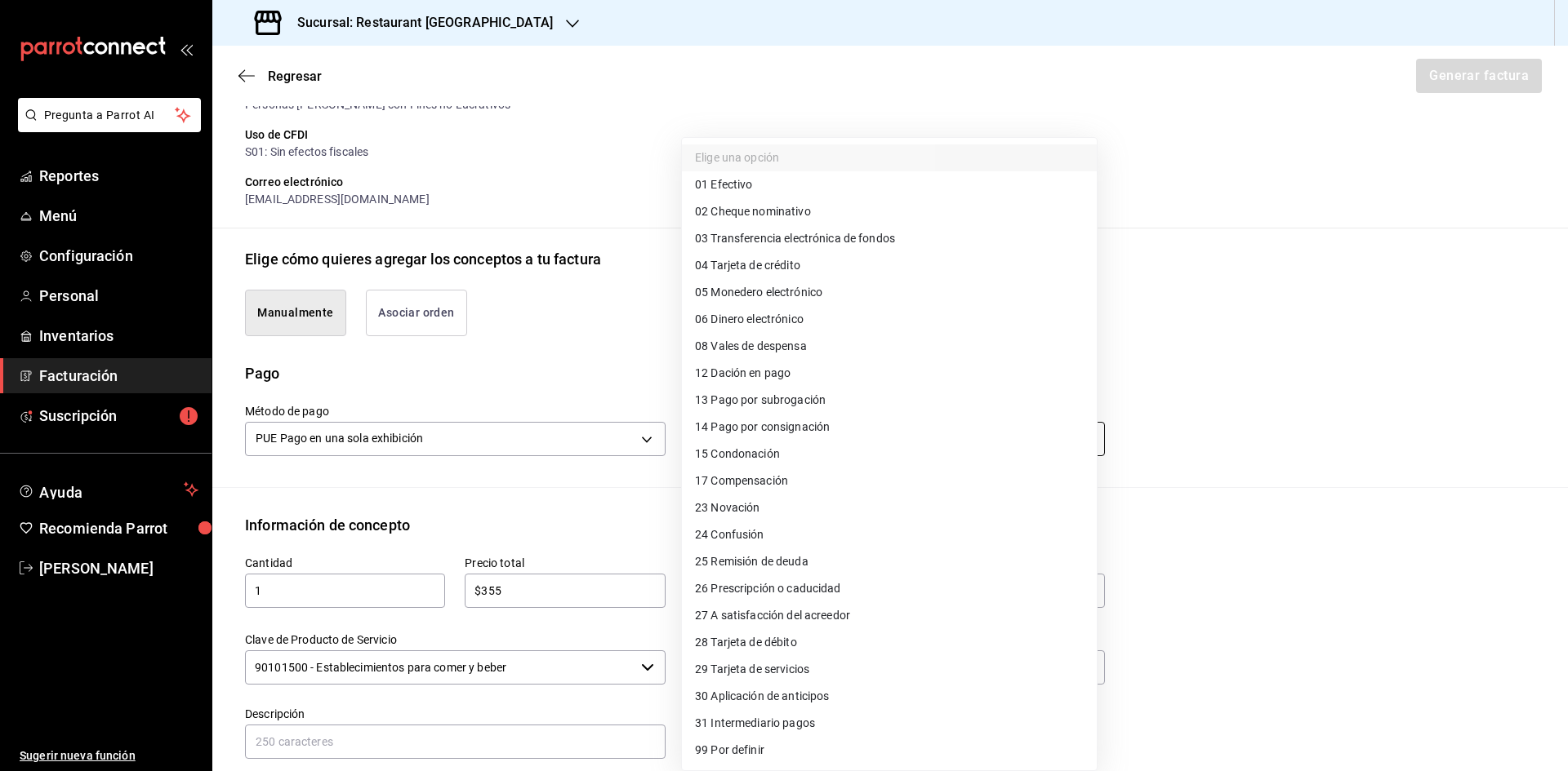
click at [838, 449] on body "Pregunta a Parrot AI Reportes Menú Configuración Personal Inventarios Facturaci…" at bounding box center [784, 386] width 1568 height 771
click at [823, 272] on li "04 Tarjeta de crédito" at bounding box center [889, 266] width 415 height 27
type input "04"
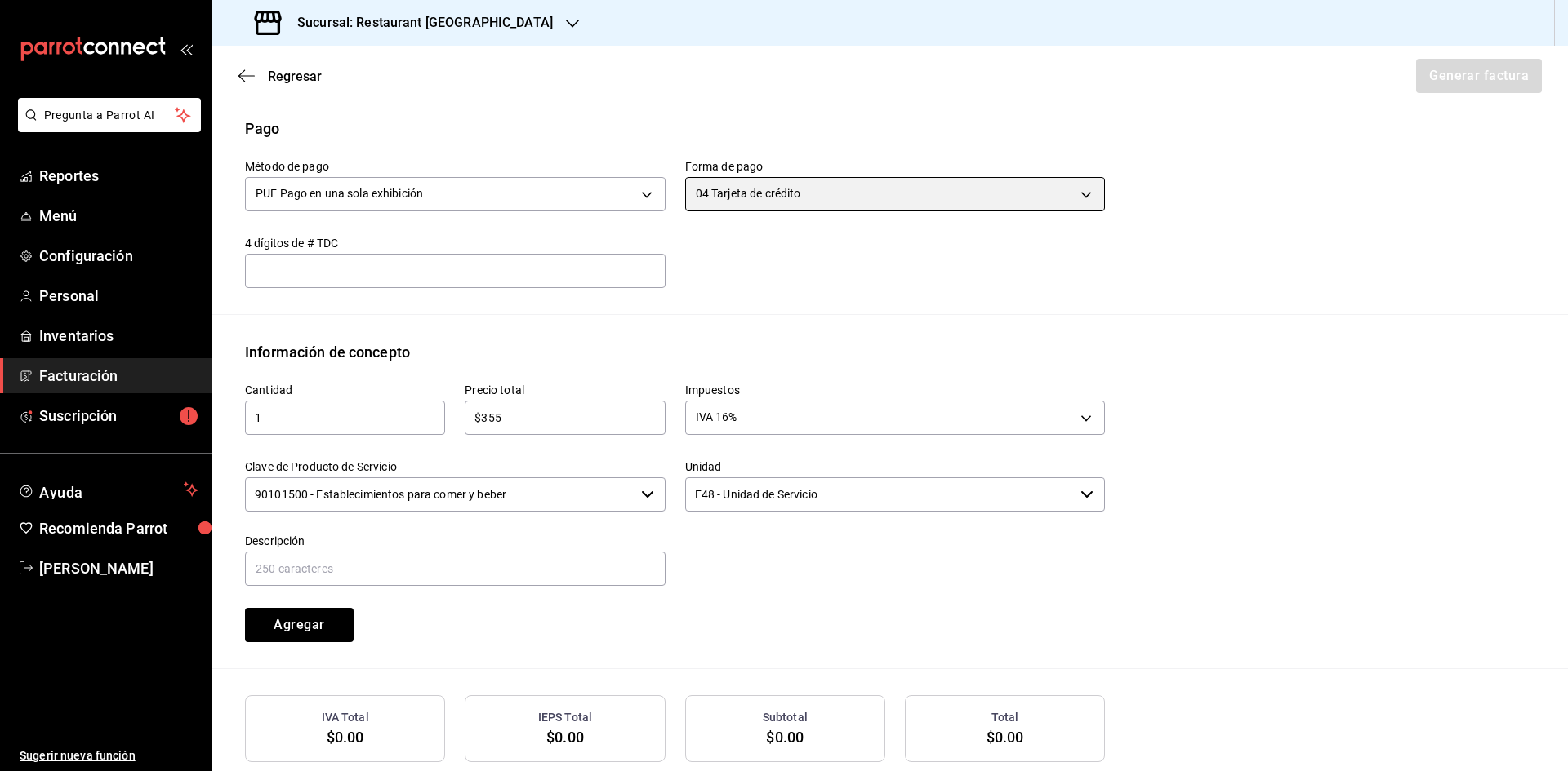
scroll to position [571, 0]
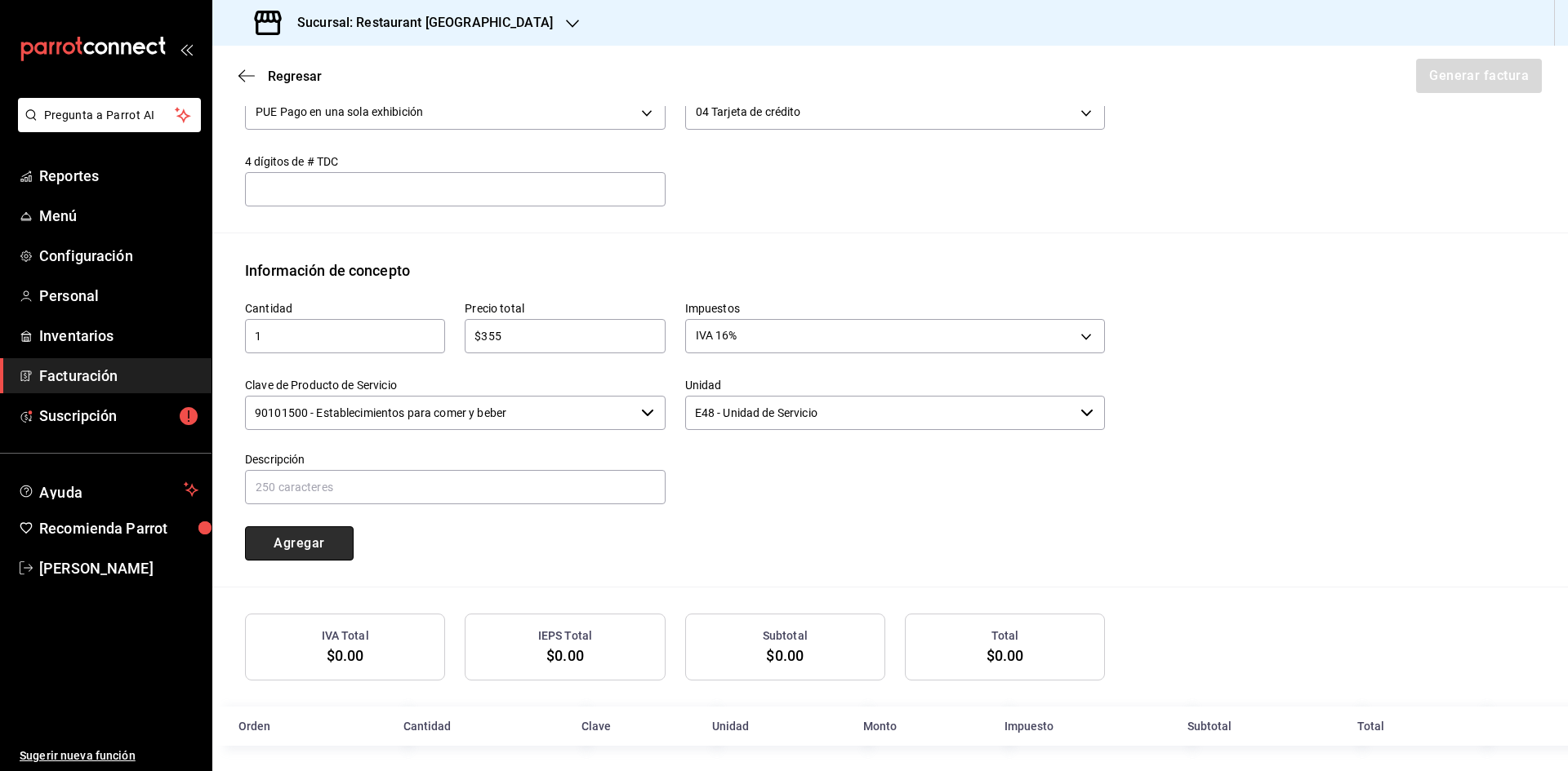
click at [310, 545] on button "Agregar" at bounding box center [300, 544] width 109 height 34
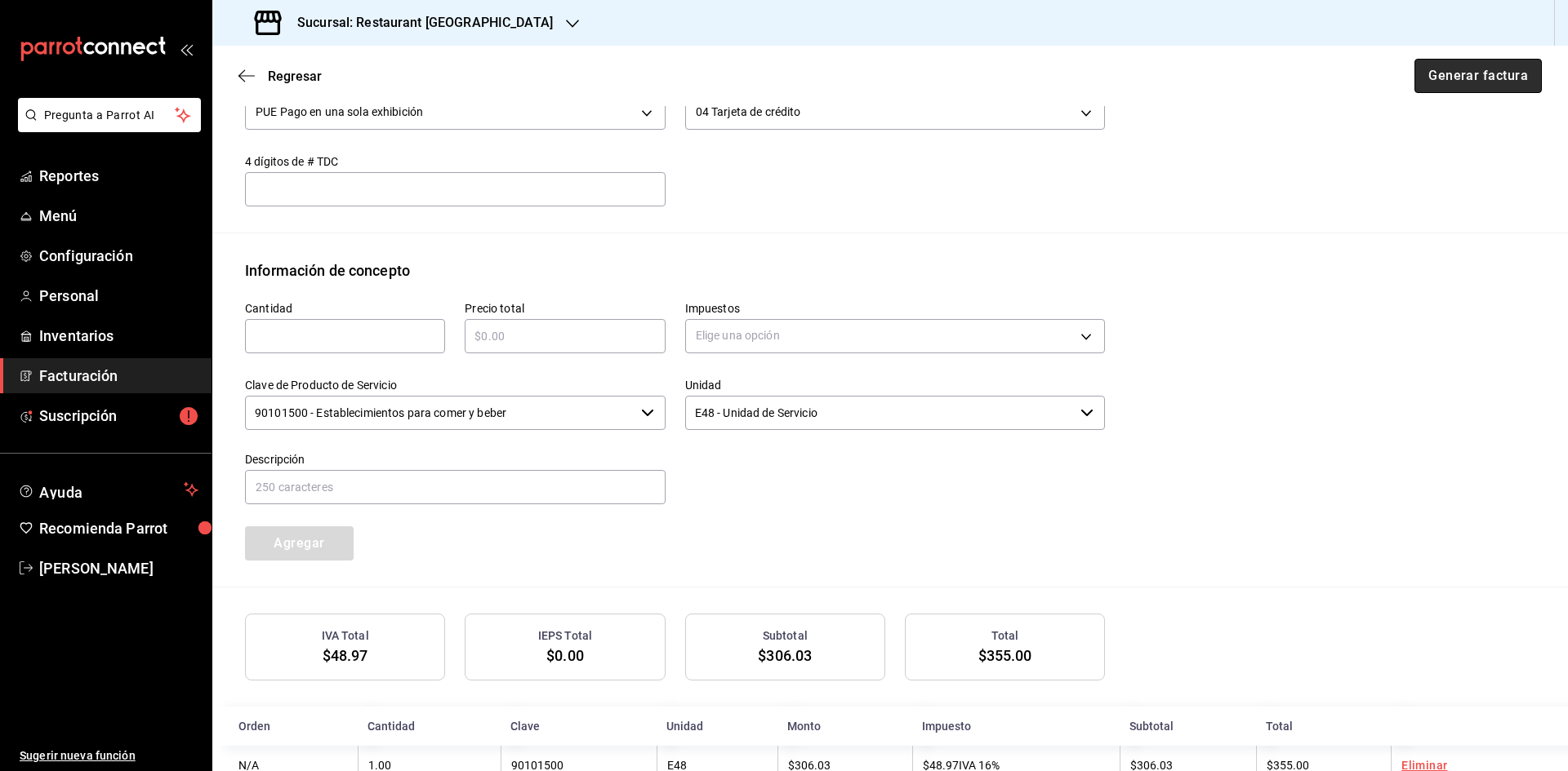
click at [1433, 77] on button "Generar factura" at bounding box center [1477, 76] width 128 height 34
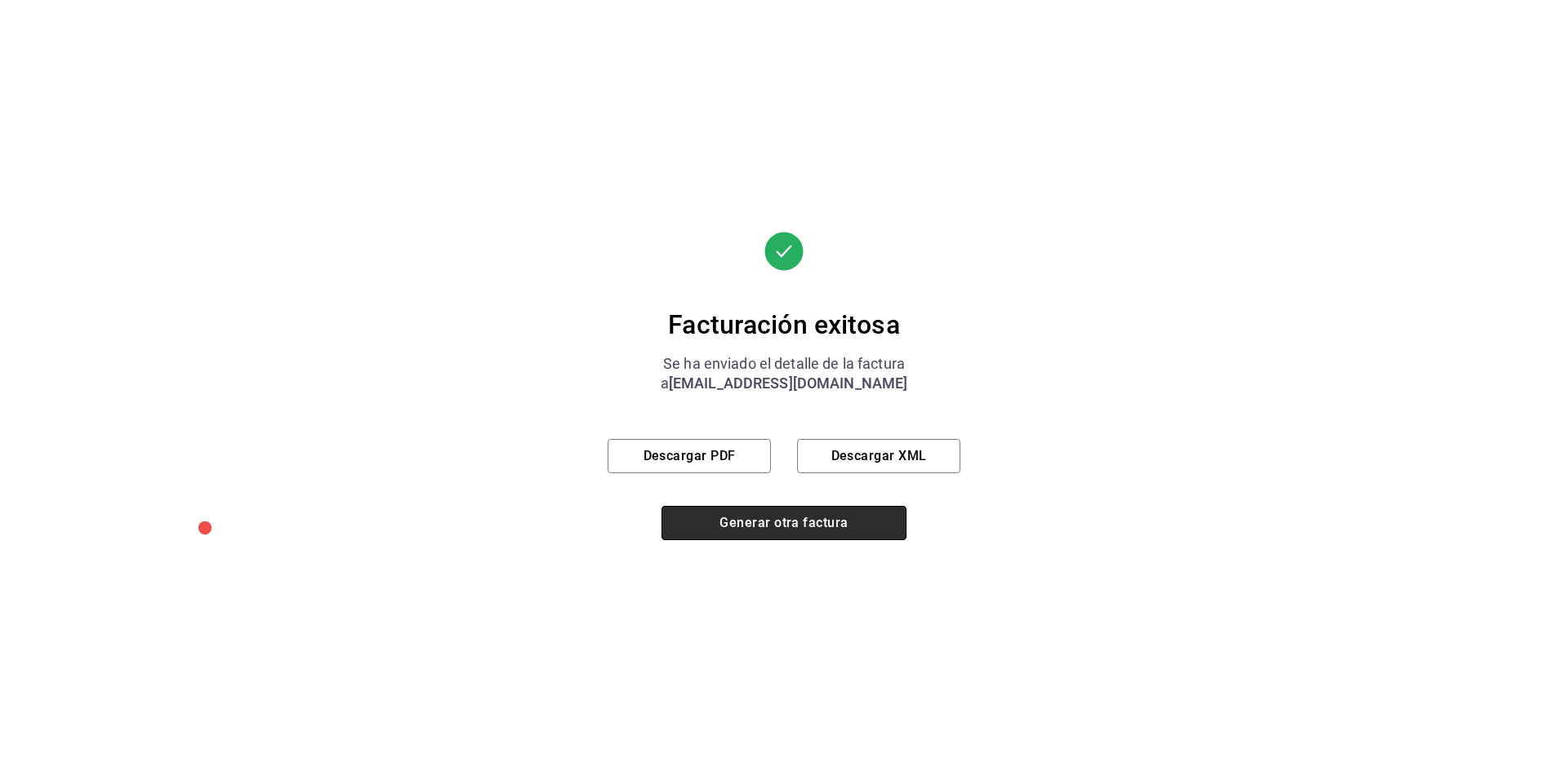
click at [848, 523] on button "Generar otra factura" at bounding box center [784, 523] width 245 height 34
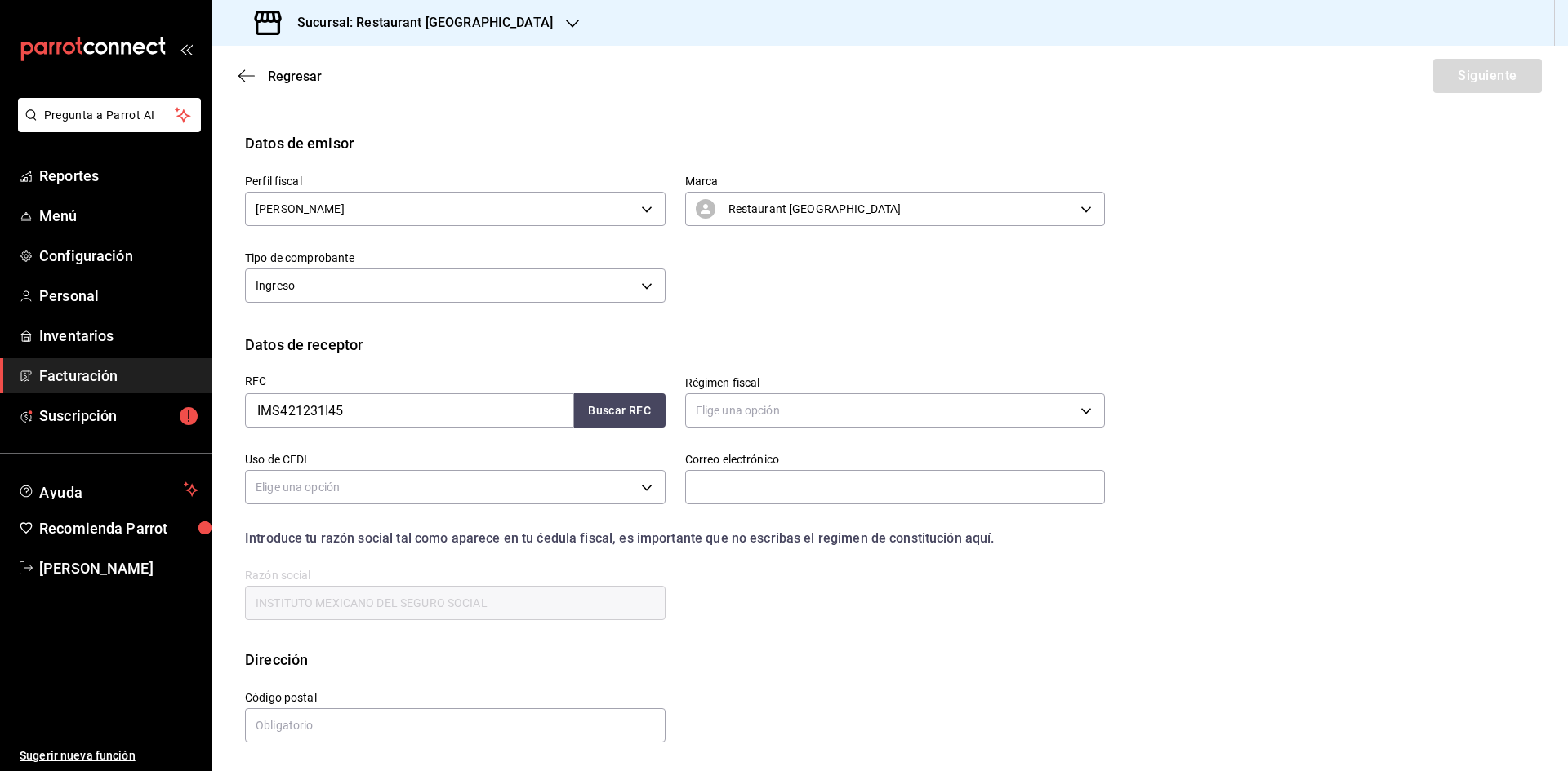
scroll to position [0, 0]
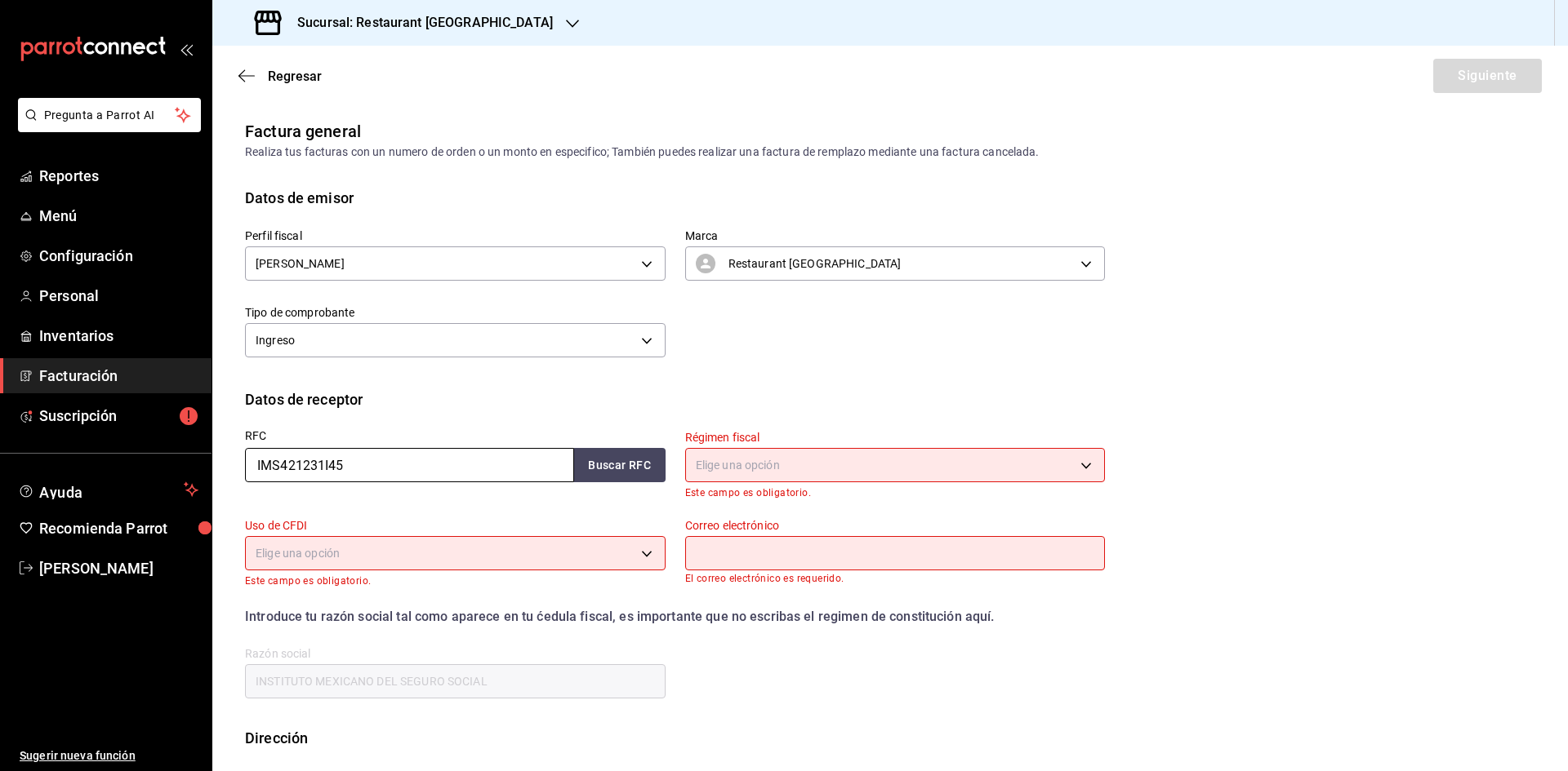
click at [527, 462] on input "IMS421231I45" at bounding box center [409, 465] width 329 height 34
type input "LSI8112153I7"
click at [655, 467] on button "Buscar RFC" at bounding box center [619, 465] width 91 height 34
click at [779, 462] on body "Pregunta a Parrot AI Reportes Menú Configuración Personal Inventarios Facturaci…" at bounding box center [784, 386] width 1568 height 771
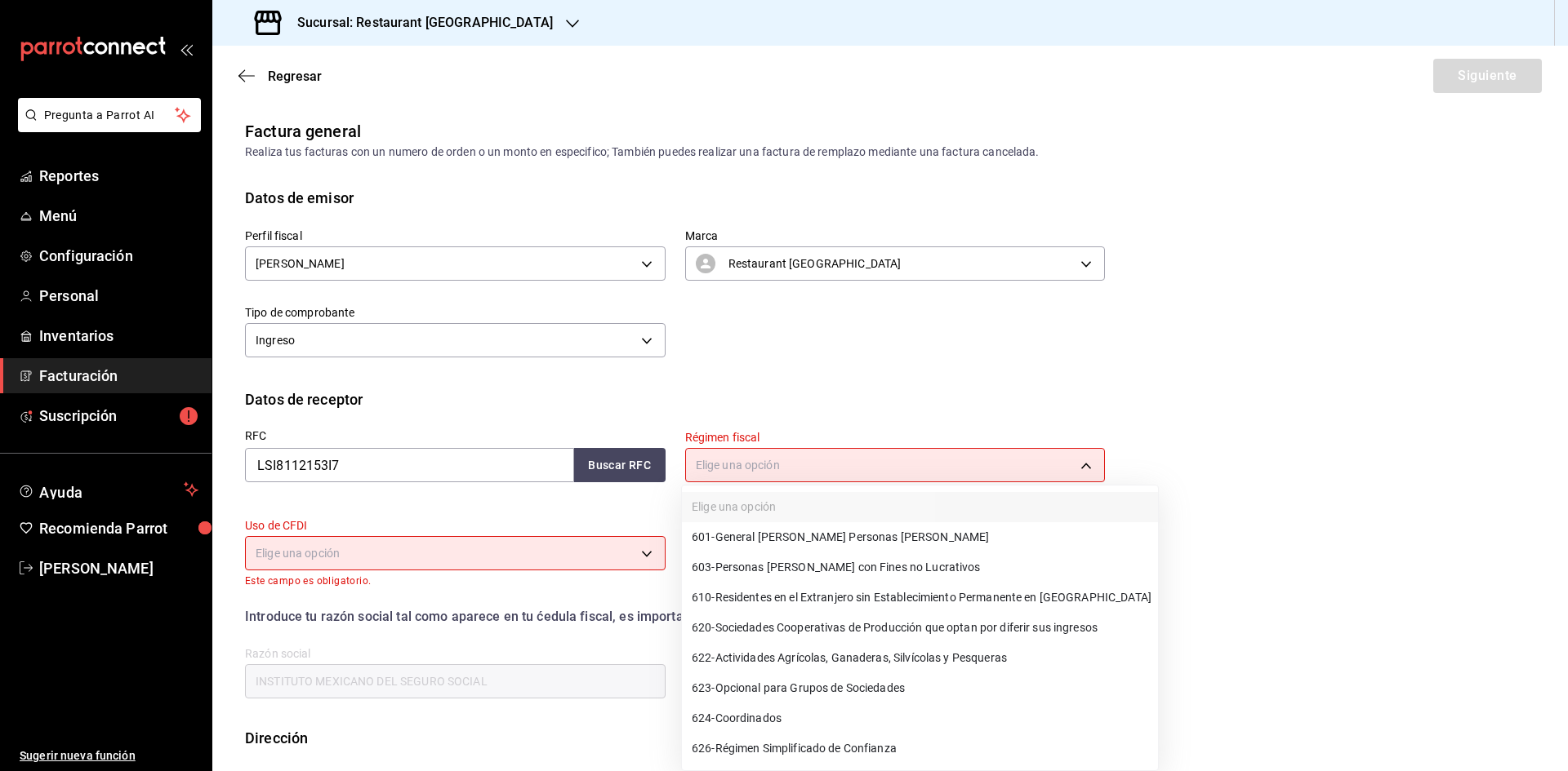
click at [851, 540] on span "601 - General [PERSON_NAME] Personas [PERSON_NAME]" at bounding box center [840, 537] width 297 height 17
type input "601"
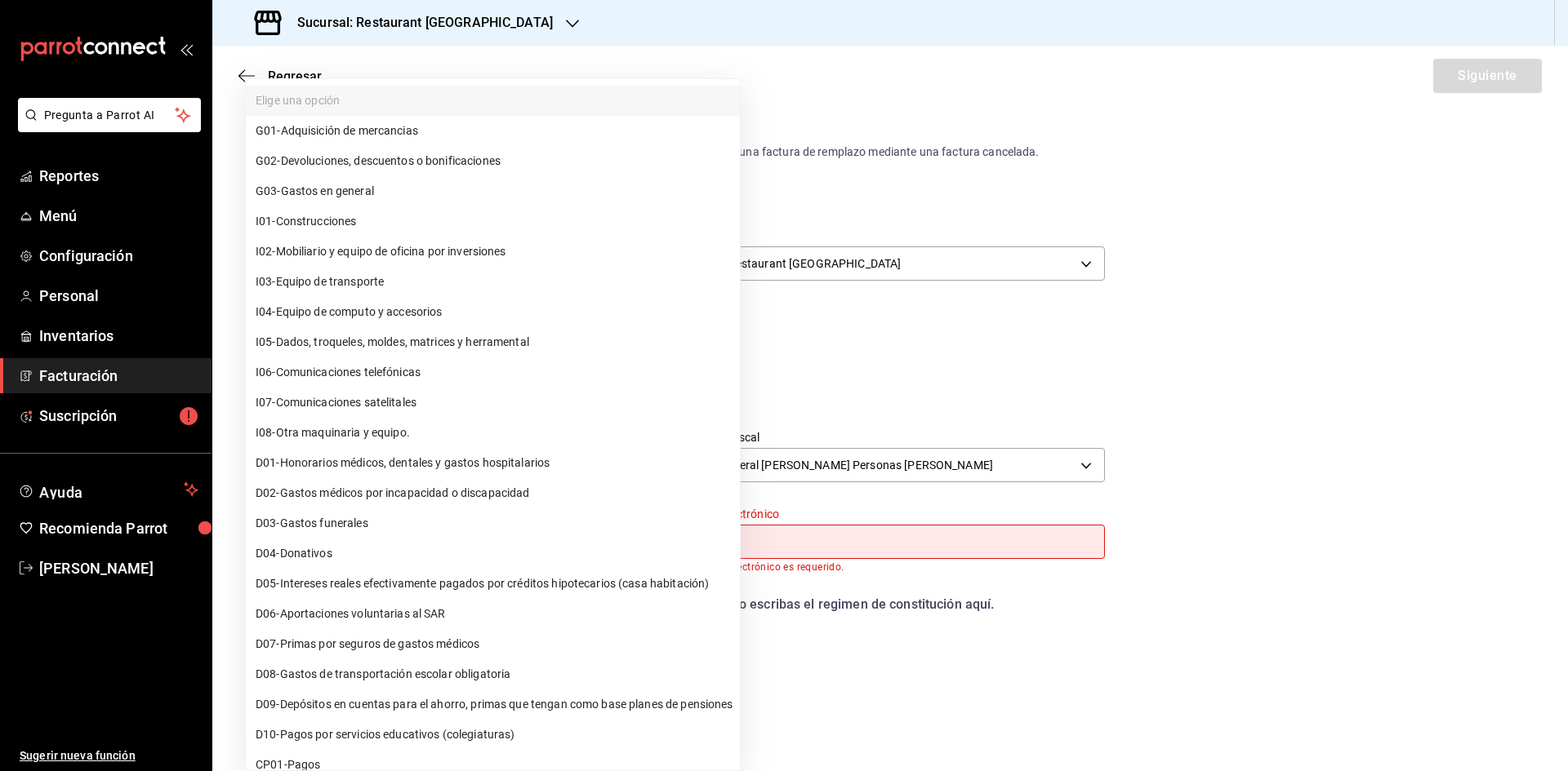
click at [492, 528] on body "Pregunta a Parrot AI Reportes Menú Configuración Personal Inventarios Facturaci…" at bounding box center [784, 386] width 1568 height 771
click at [439, 200] on li "G03 - Gastos en general" at bounding box center [492, 191] width 494 height 30
type input "G03"
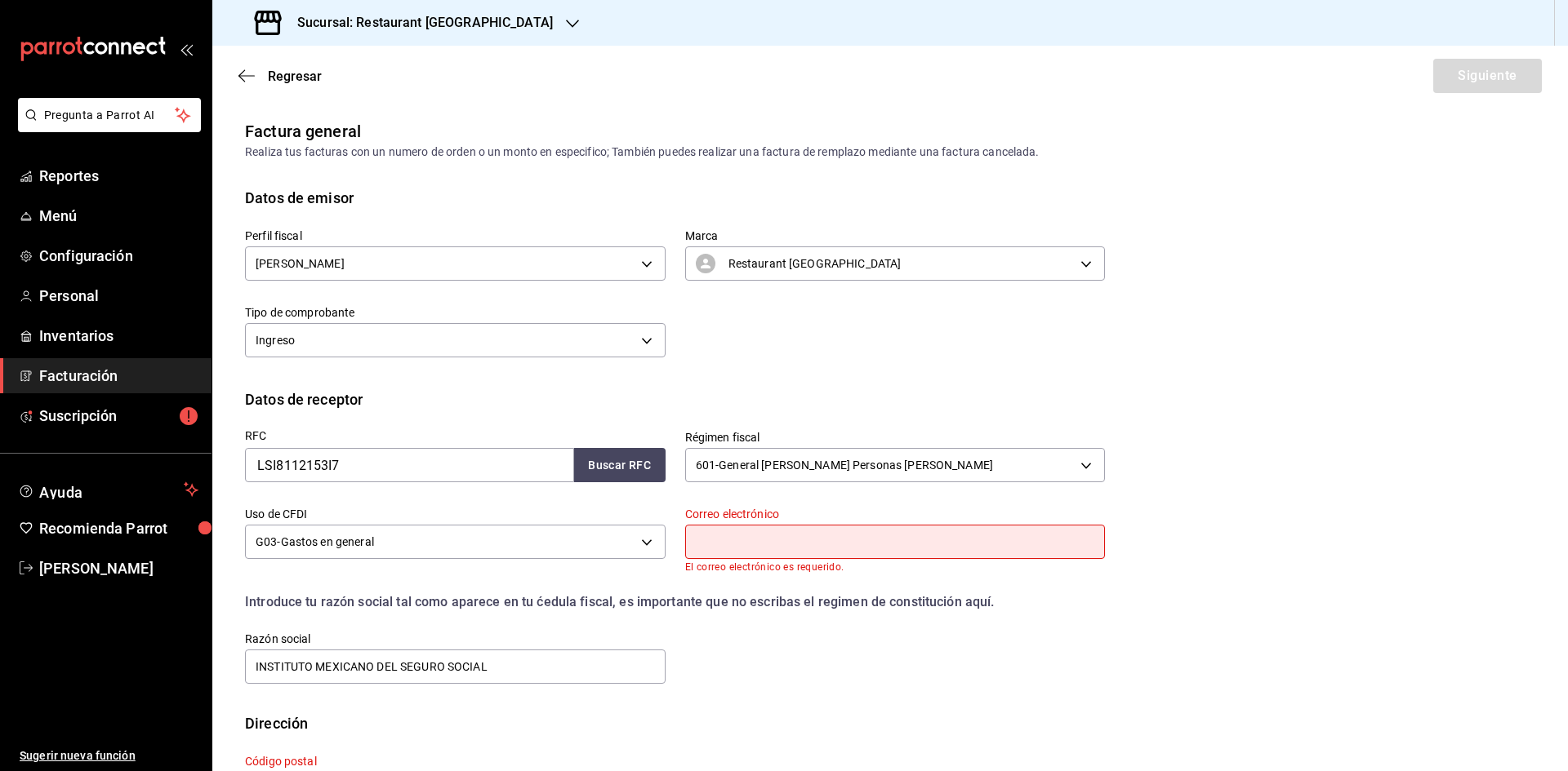
click at [705, 533] on input "text" at bounding box center [895, 542] width 420 height 34
type input "j"
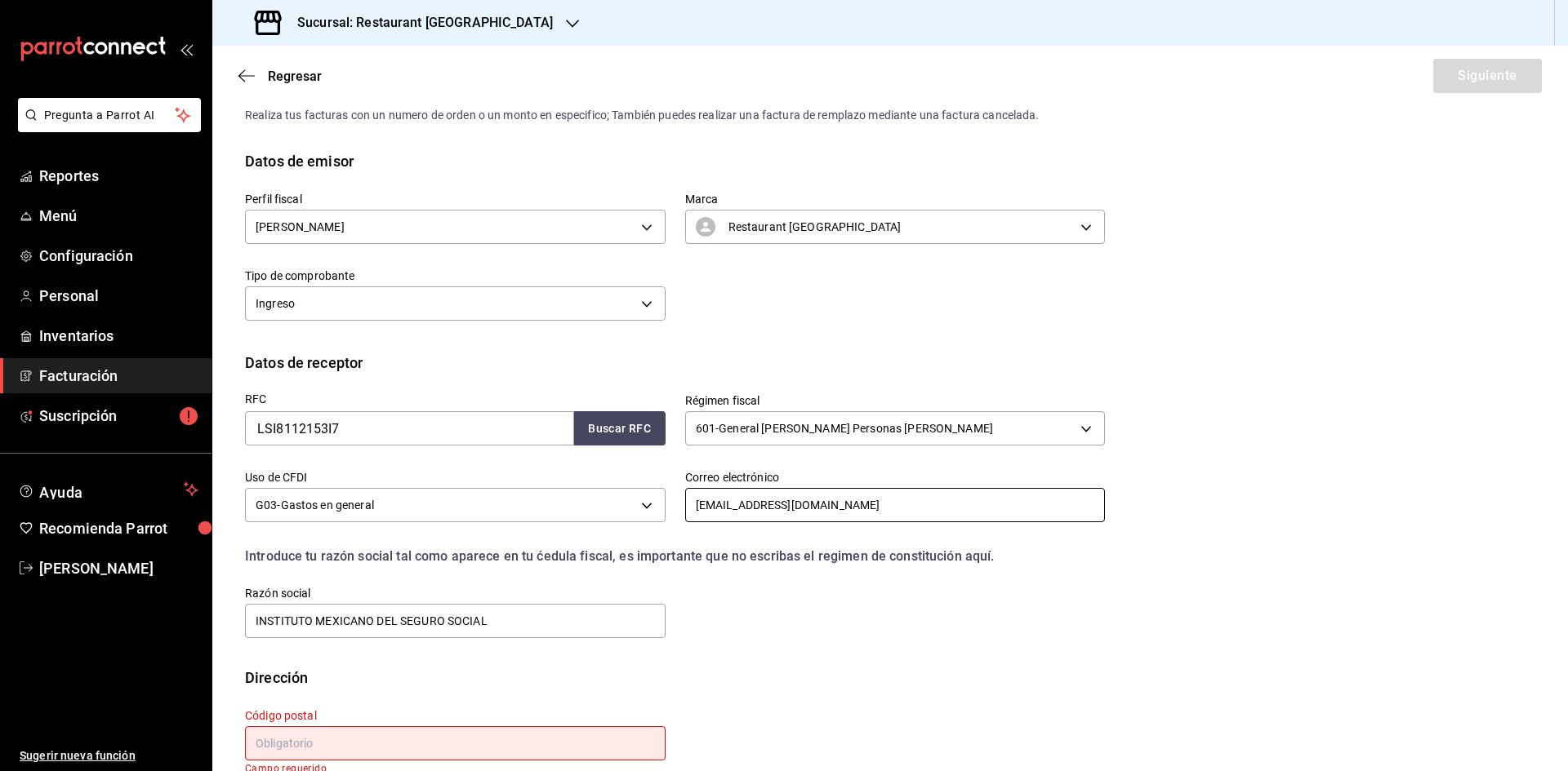
scroll to position [66, 0]
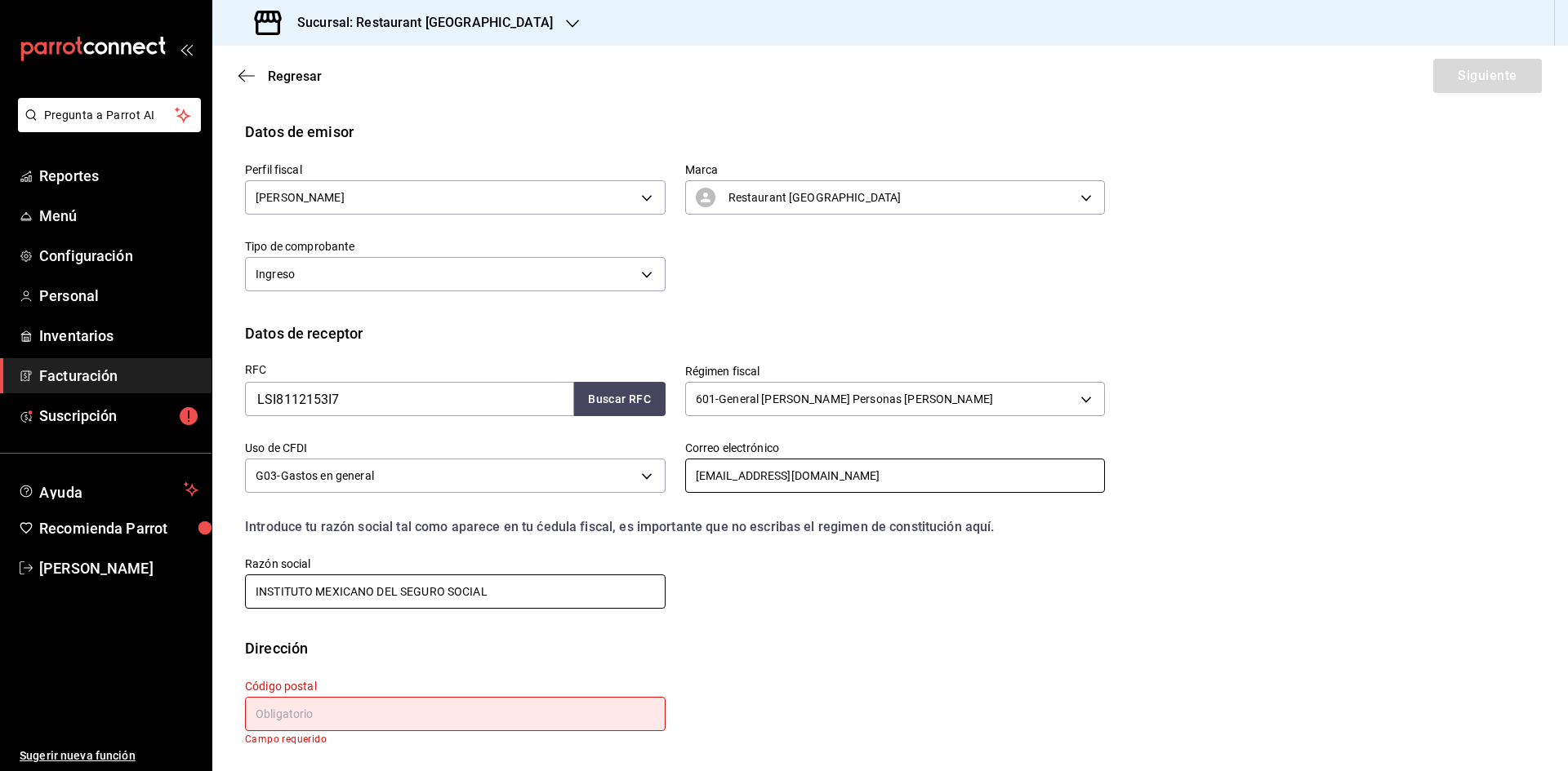
type input "[EMAIL_ADDRESS][DOMAIN_NAME]"
click at [560, 600] on input "INSTITUTO MEXICANO DEL SEGURO SOCIAL" at bounding box center [455, 592] width 420 height 34
type input "LABORATORIOS SILANES"
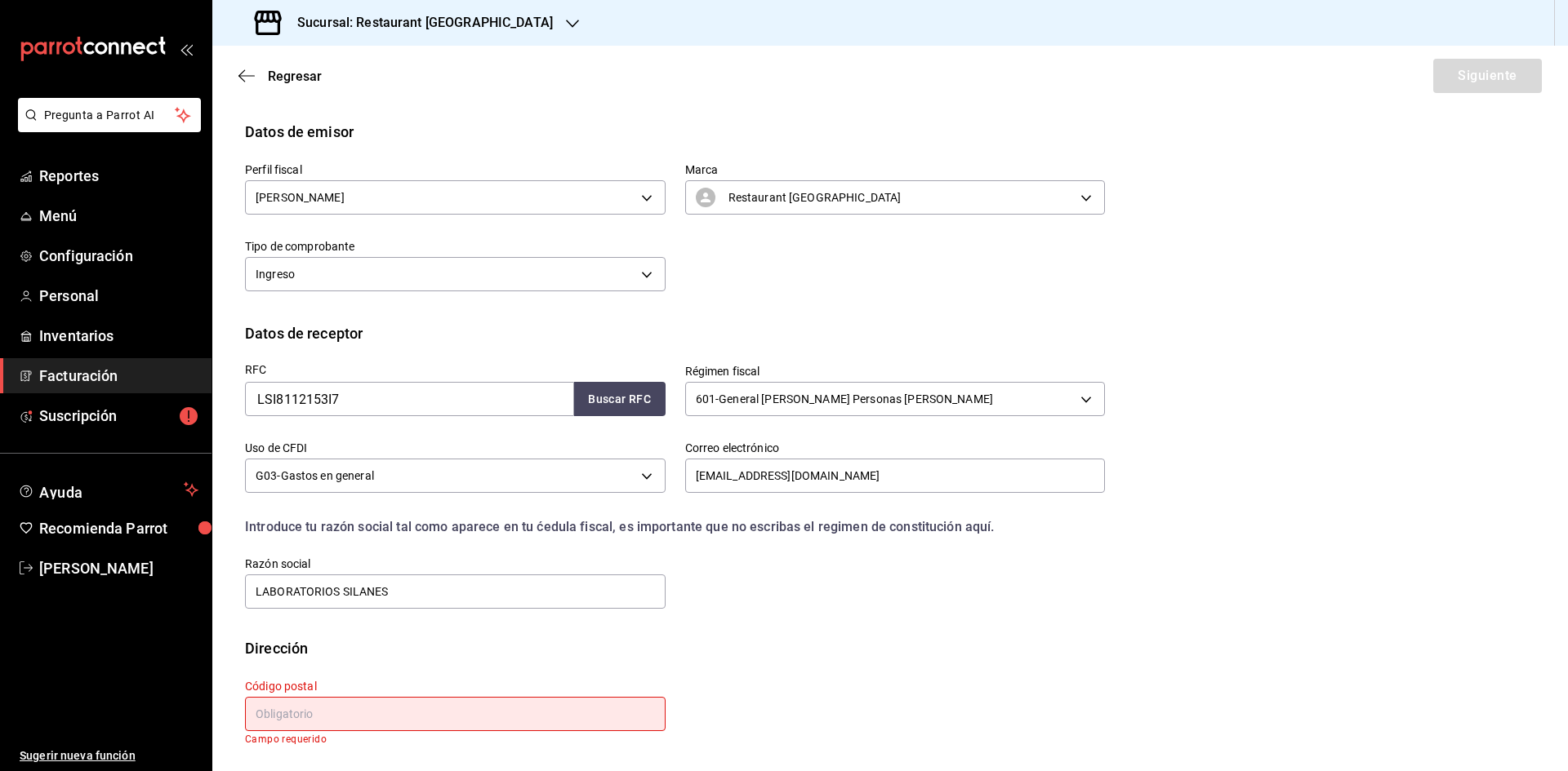
click at [475, 719] on input "text" at bounding box center [455, 714] width 420 height 34
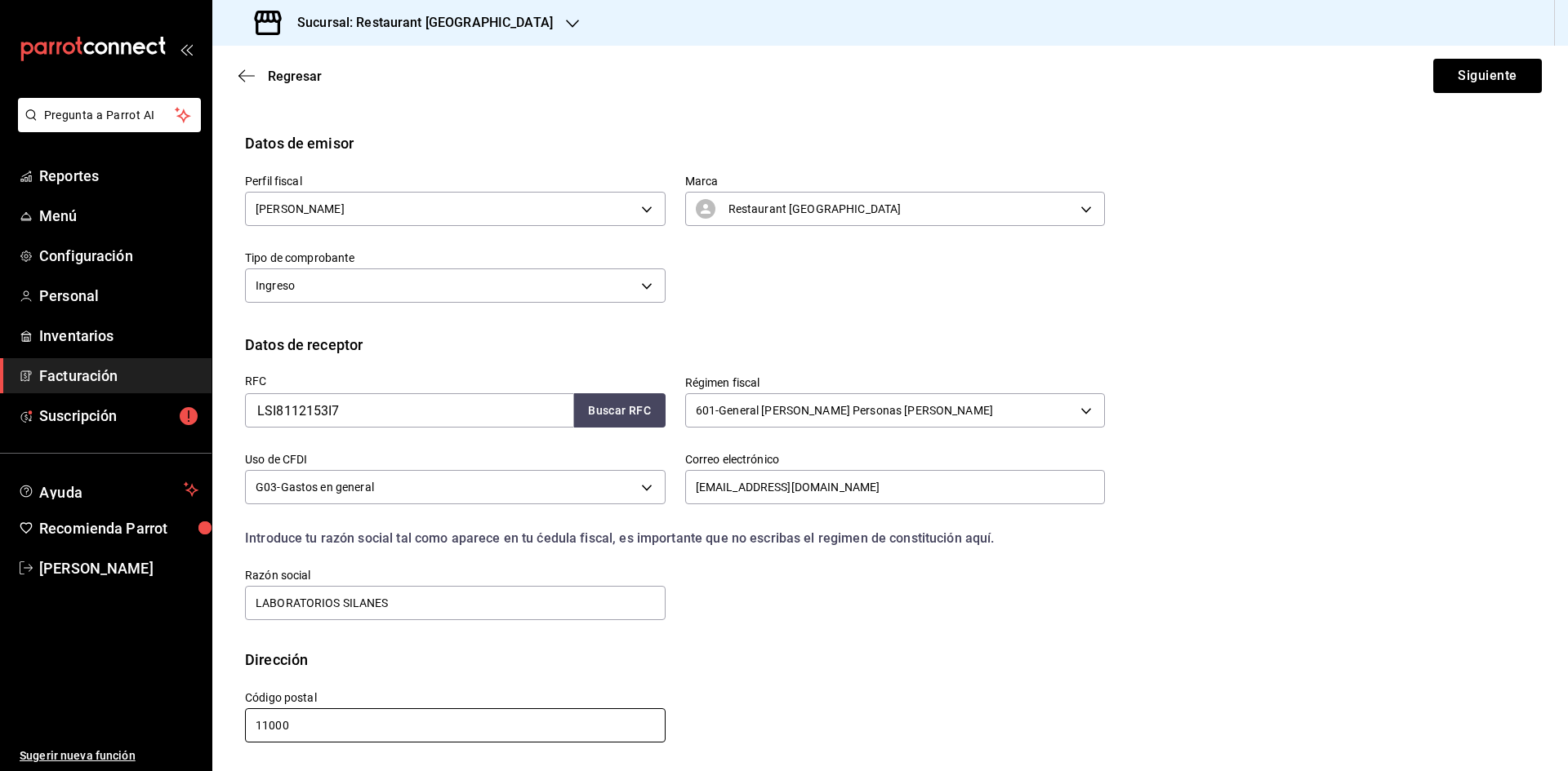
scroll to position [54, 0]
type input "11000"
click at [1469, 66] on button "Siguiente" at bounding box center [1487, 76] width 109 height 34
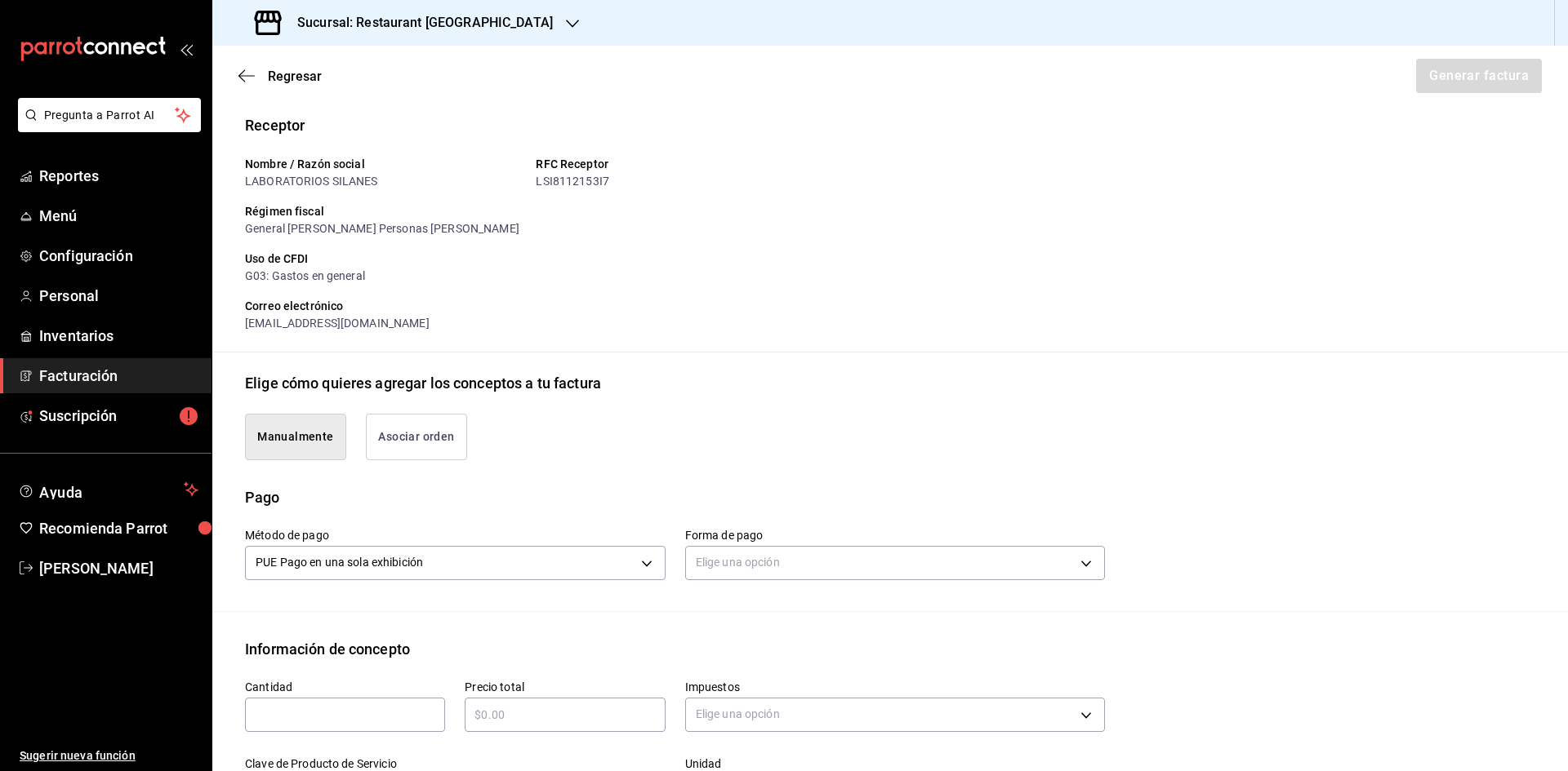
scroll to position [381, 0]
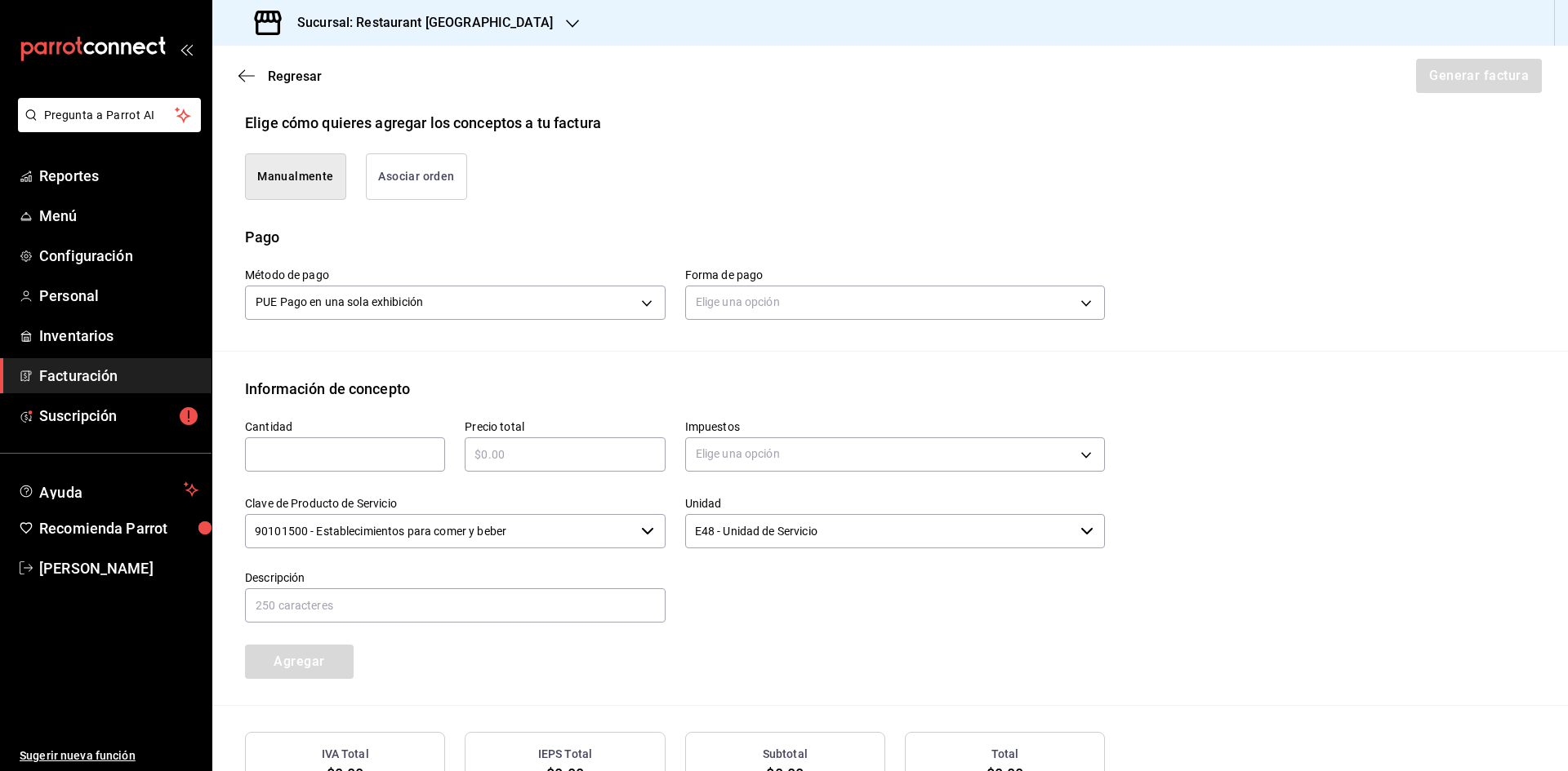
click at [349, 448] on input "text" at bounding box center [345, 455] width 200 height 20
type input "1"
click at [528, 455] on input "text" at bounding box center [564, 455] width 200 height 20
type input "$2500"
click at [812, 455] on body "Pregunta a Parrot AI Reportes Menú Configuración Personal Inventarios Facturaci…" at bounding box center [784, 386] width 1568 height 771
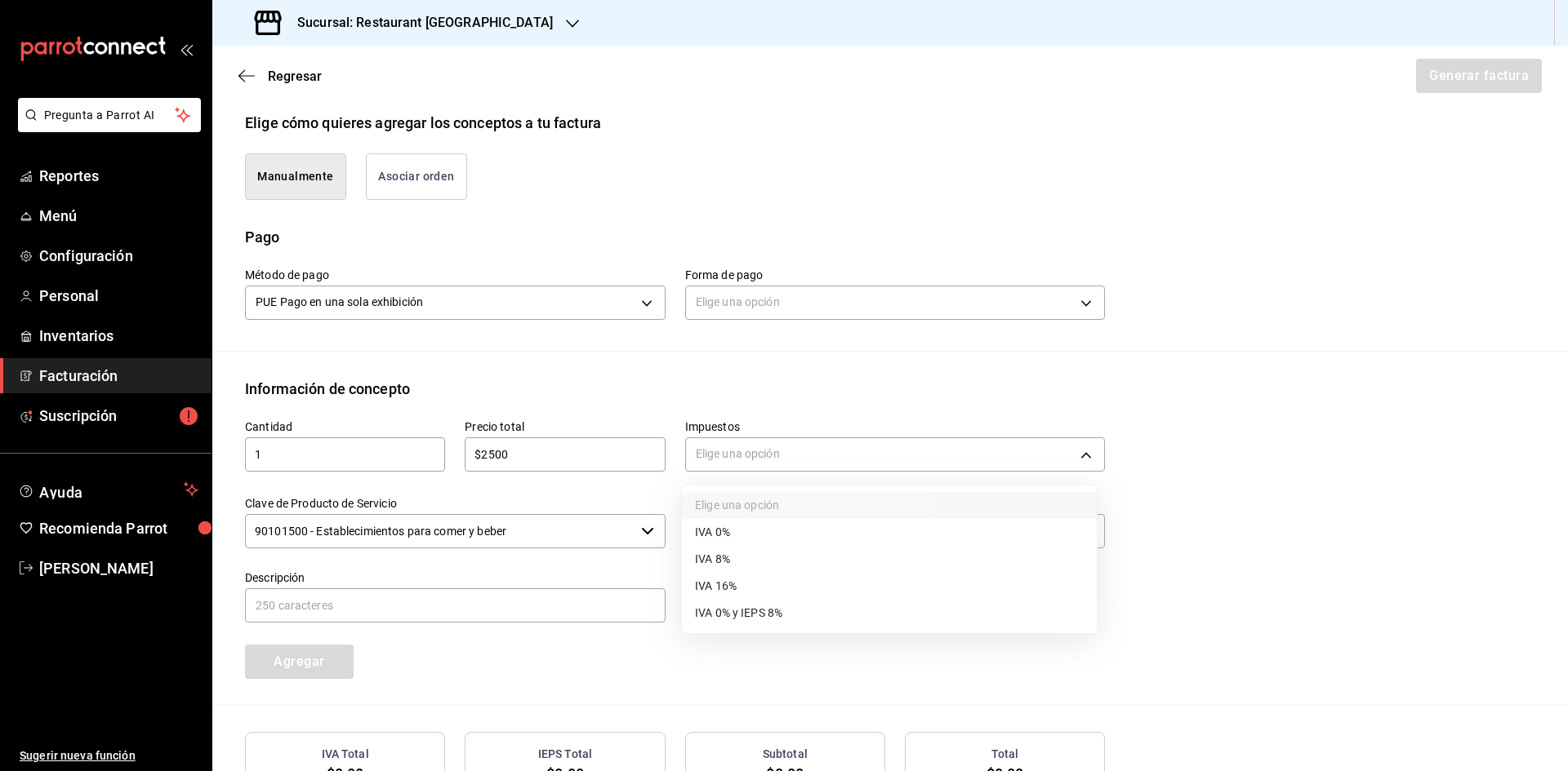
click at [814, 579] on li "IVA 16%" at bounding box center [889, 586] width 415 height 27
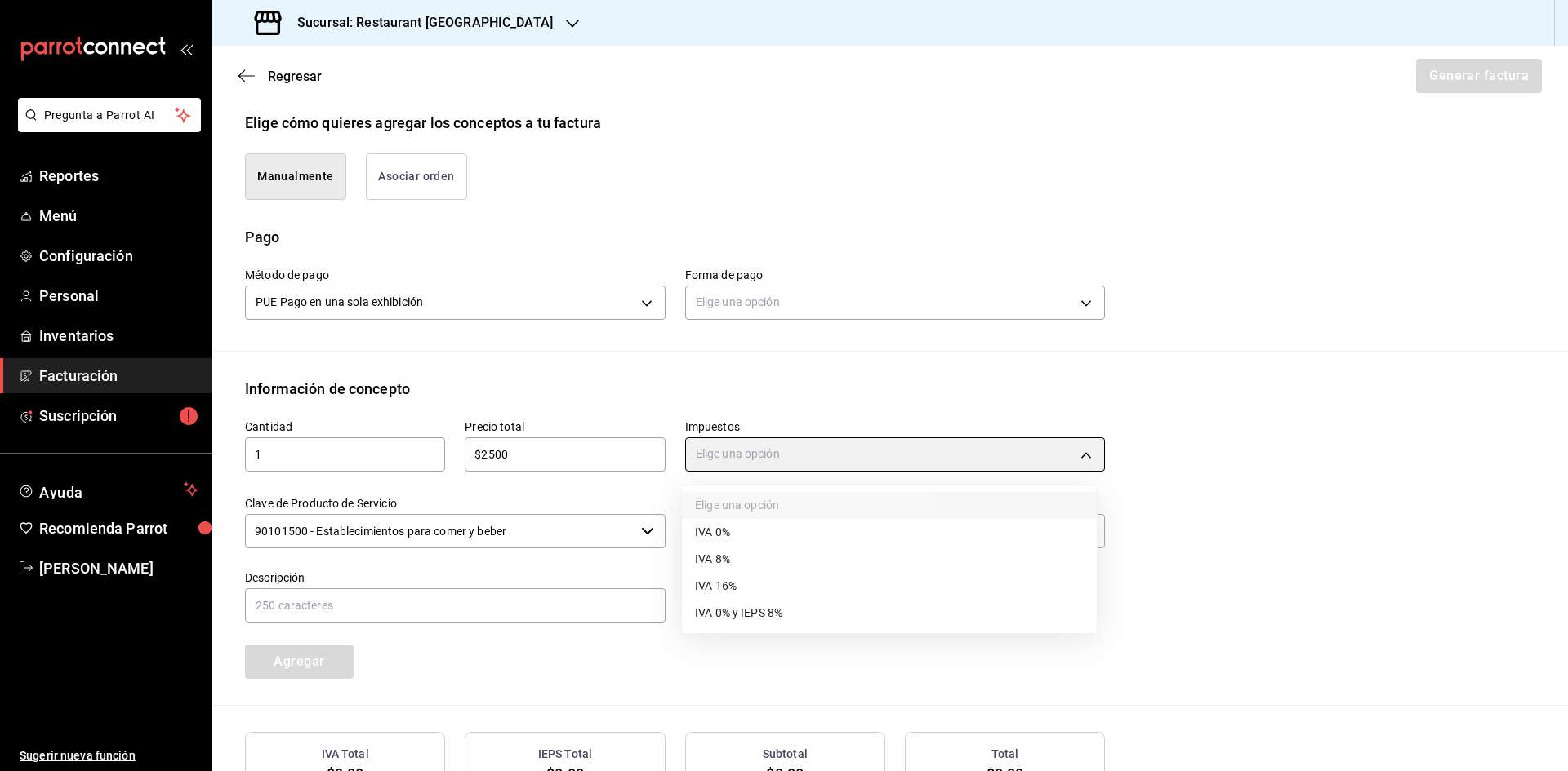
type input "IVA_16"
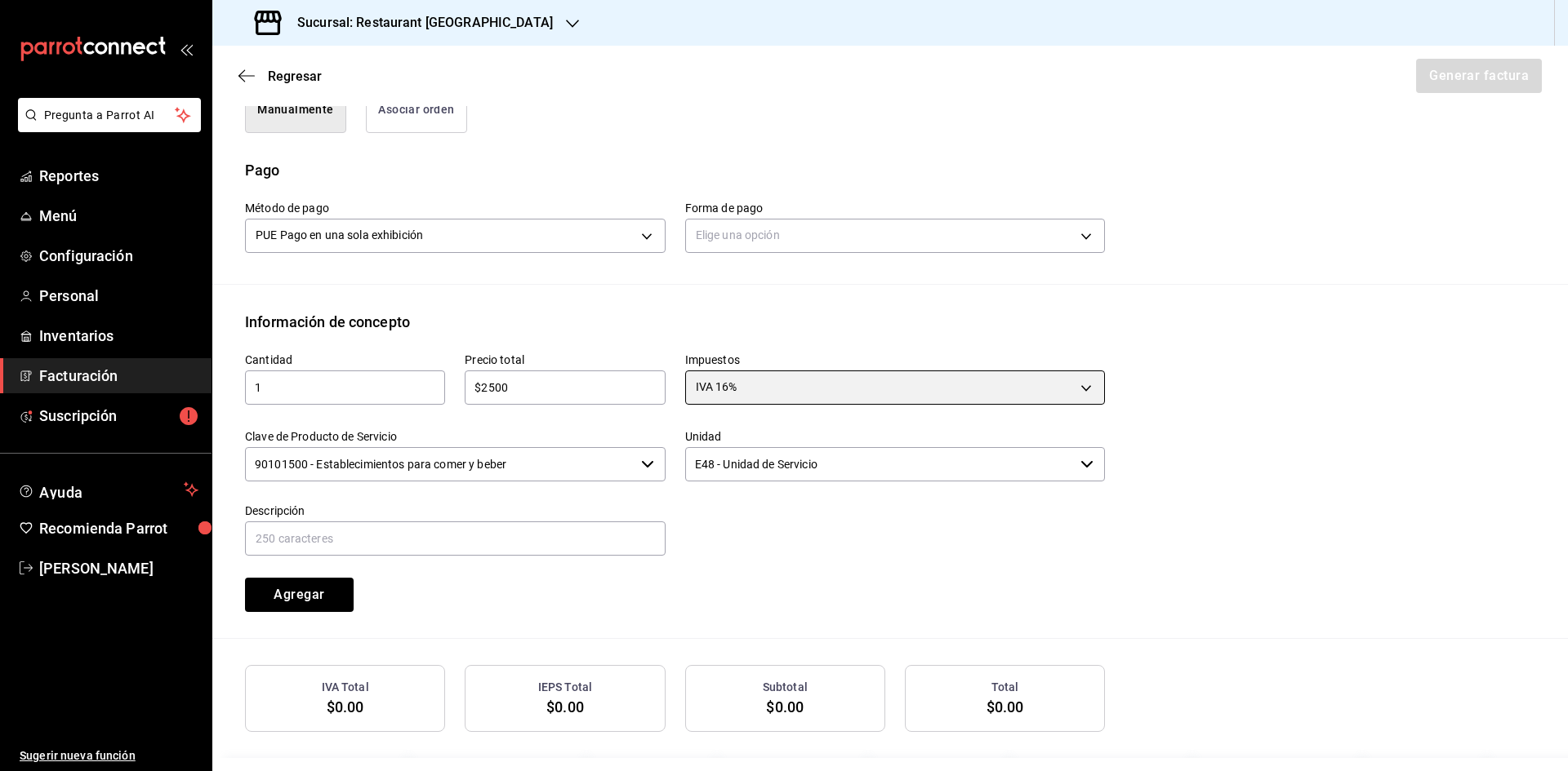
scroll to position [508, 0]
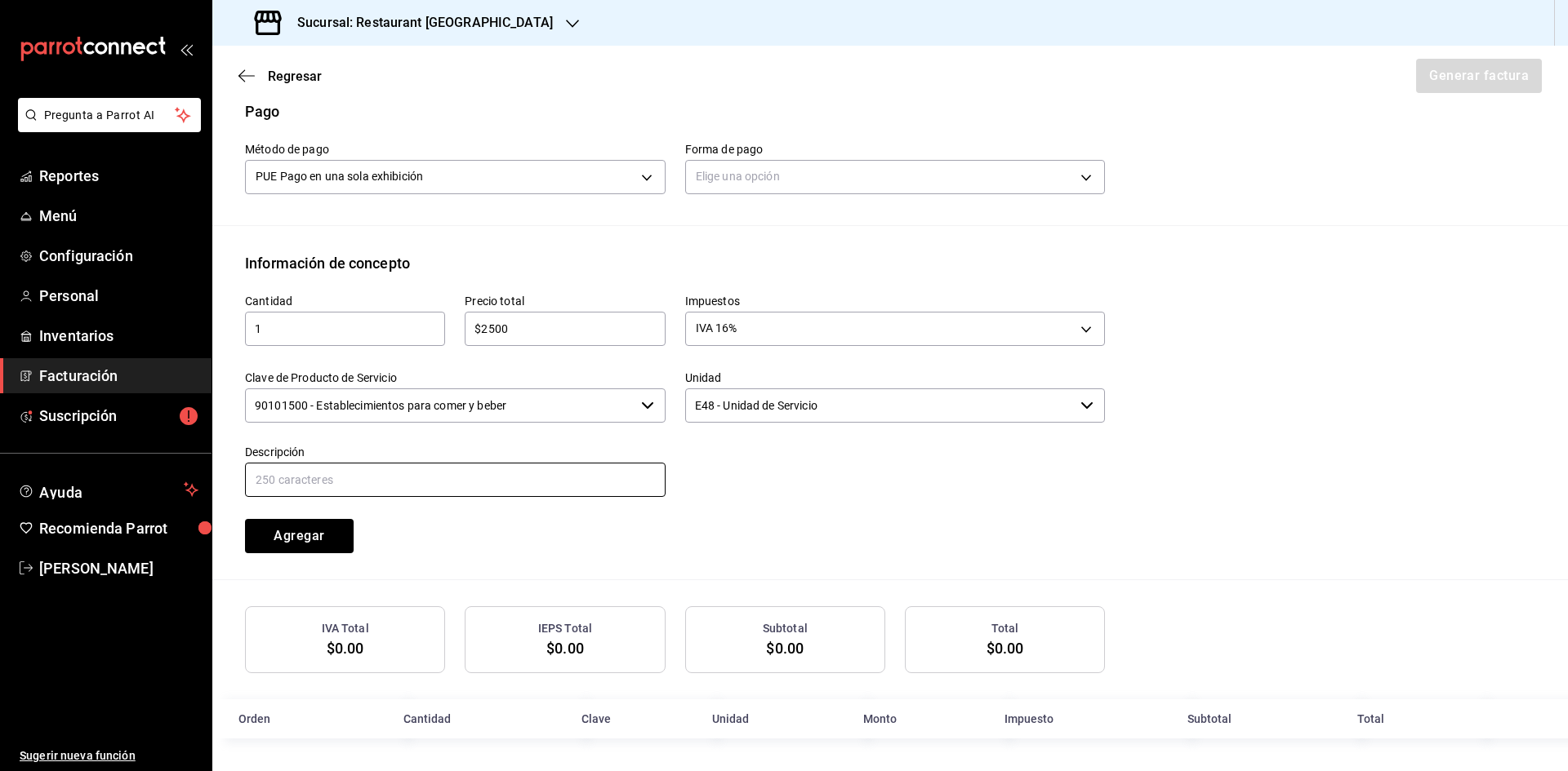
click at [464, 479] on input "text" at bounding box center [455, 480] width 420 height 34
type input "Consumo"
click at [289, 543] on button "Agregar" at bounding box center [300, 537] width 109 height 34
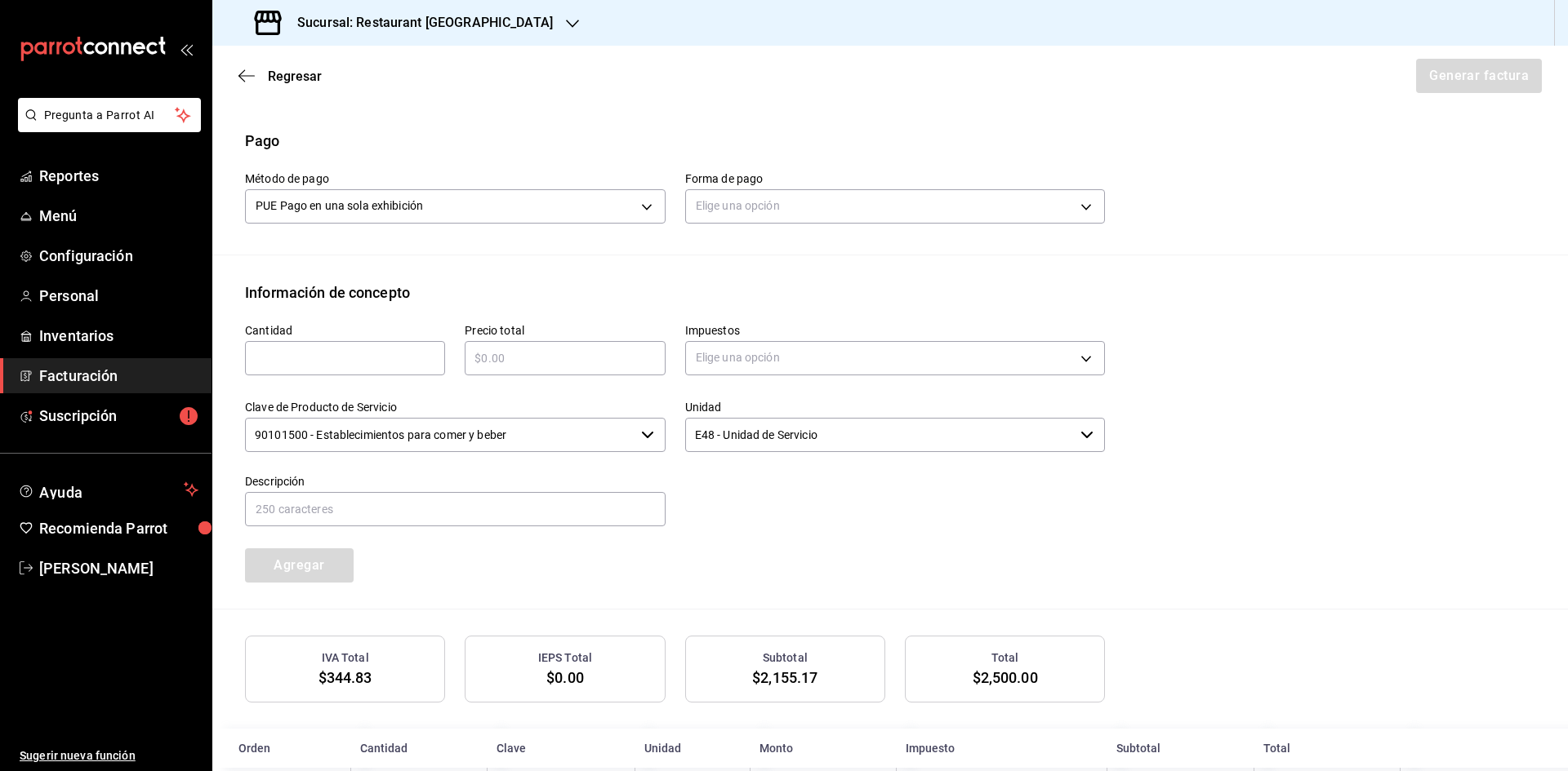
scroll to position [304, 0]
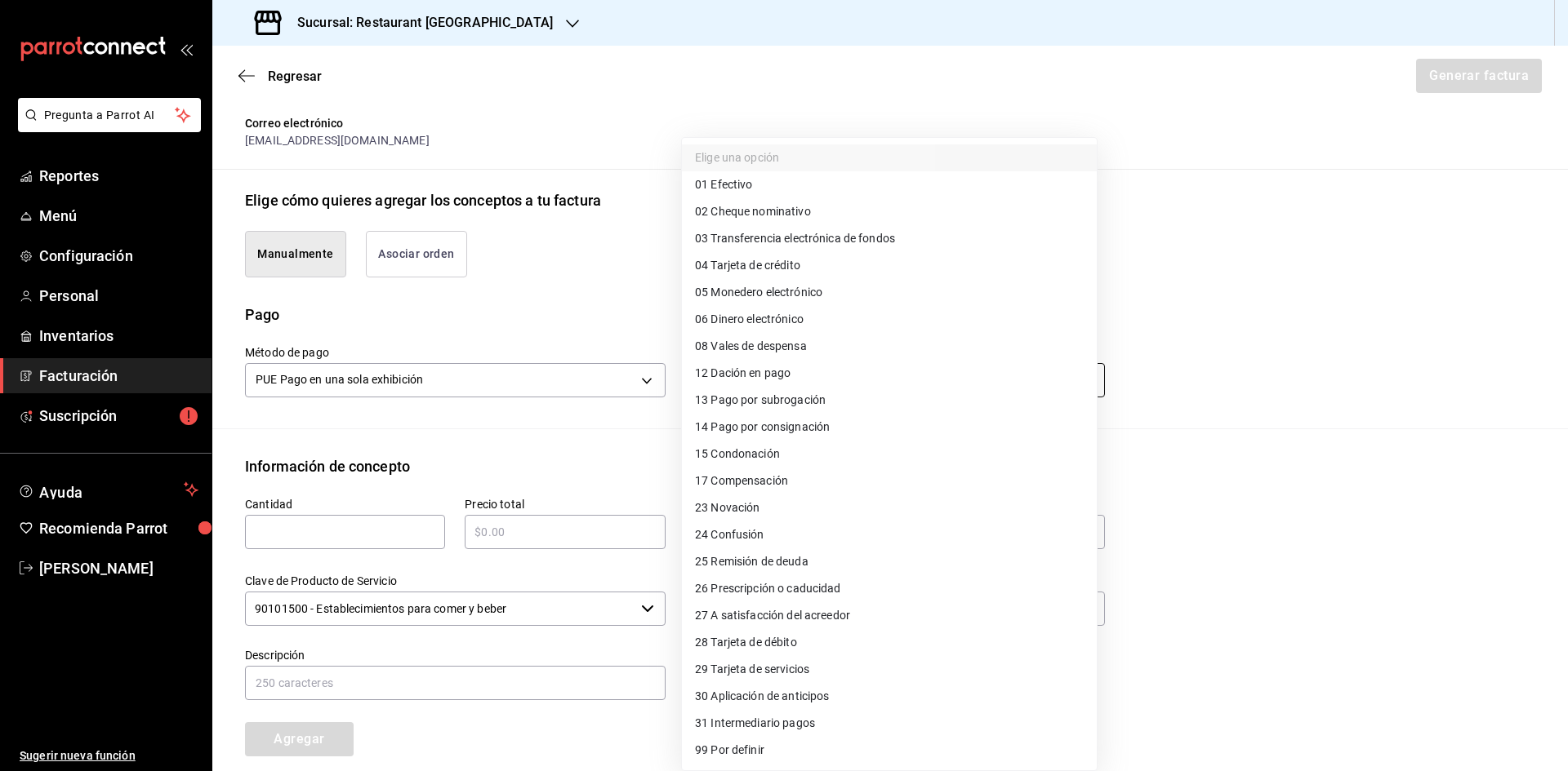
click at [937, 388] on body "Pregunta a Parrot AI Reportes Menú Configuración Personal Inventarios Facturaci…" at bounding box center [784, 386] width 1568 height 771
click at [910, 266] on li "04 Tarjeta de crédito" at bounding box center [889, 266] width 415 height 27
type input "04"
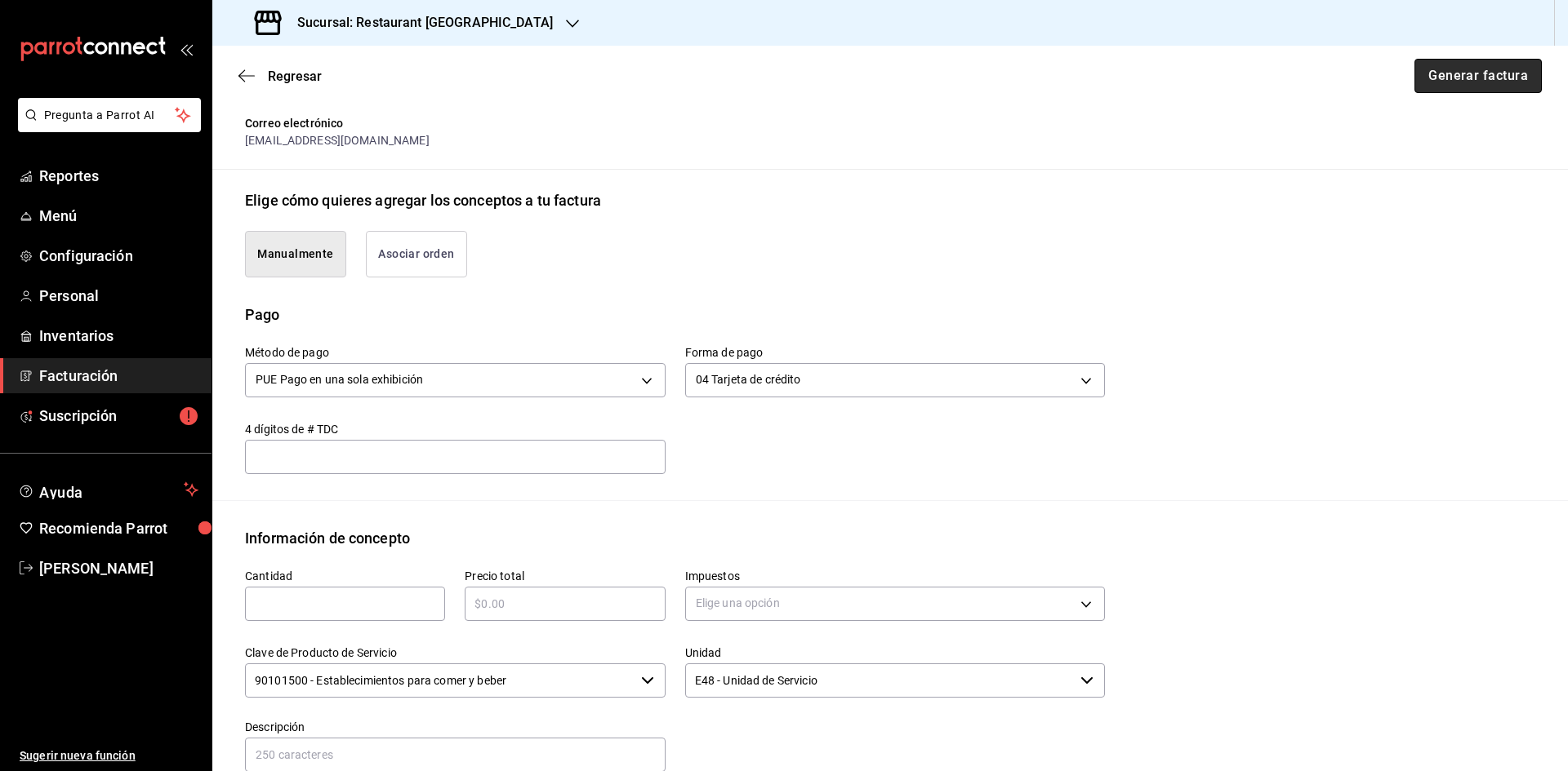
click at [1439, 75] on button "Generar factura" at bounding box center [1477, 76] width 128 height 34
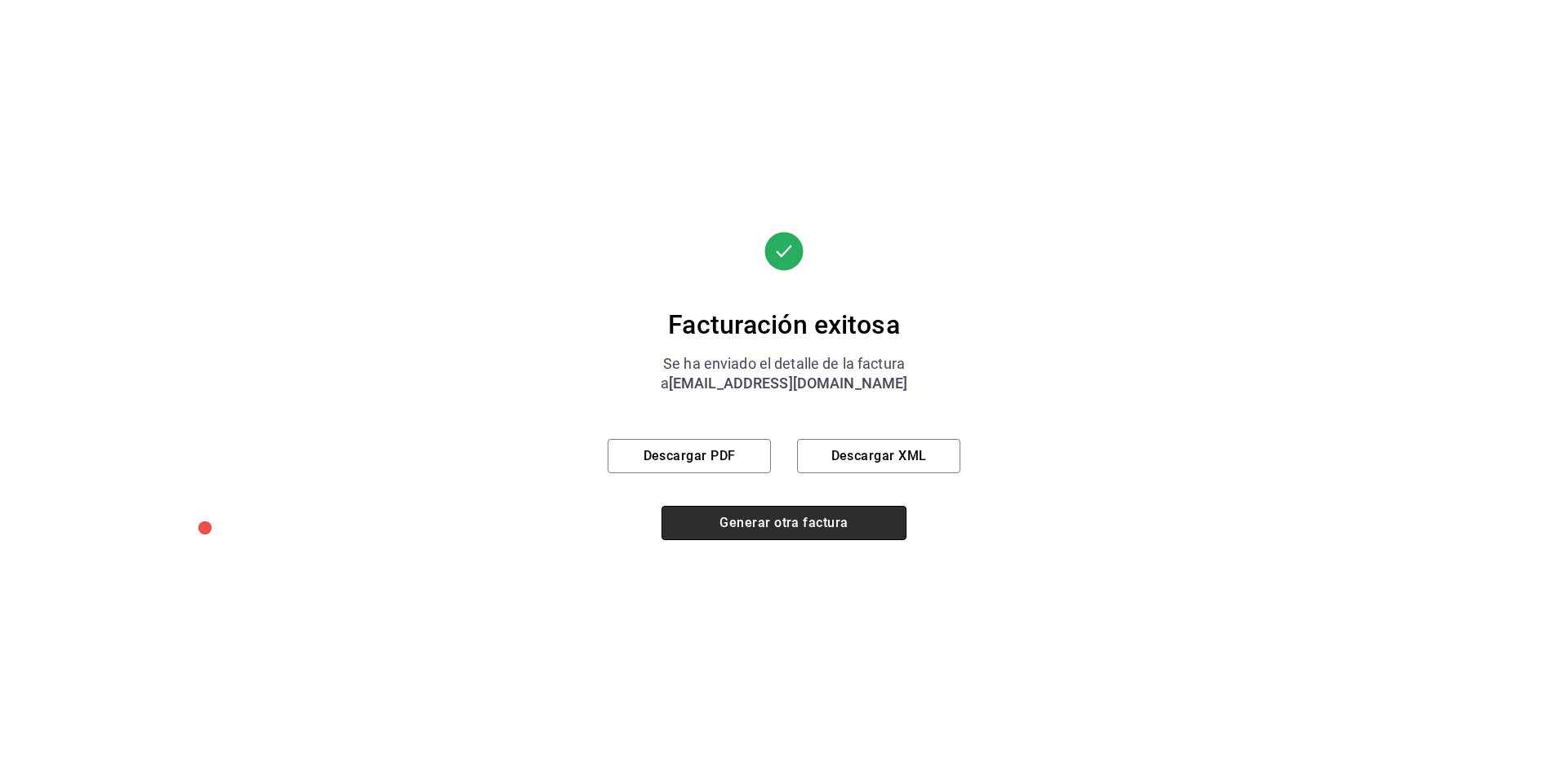
click at [797, 521] on button "Generar otra factura" at bounding box center [784, 523] width 245 height 34
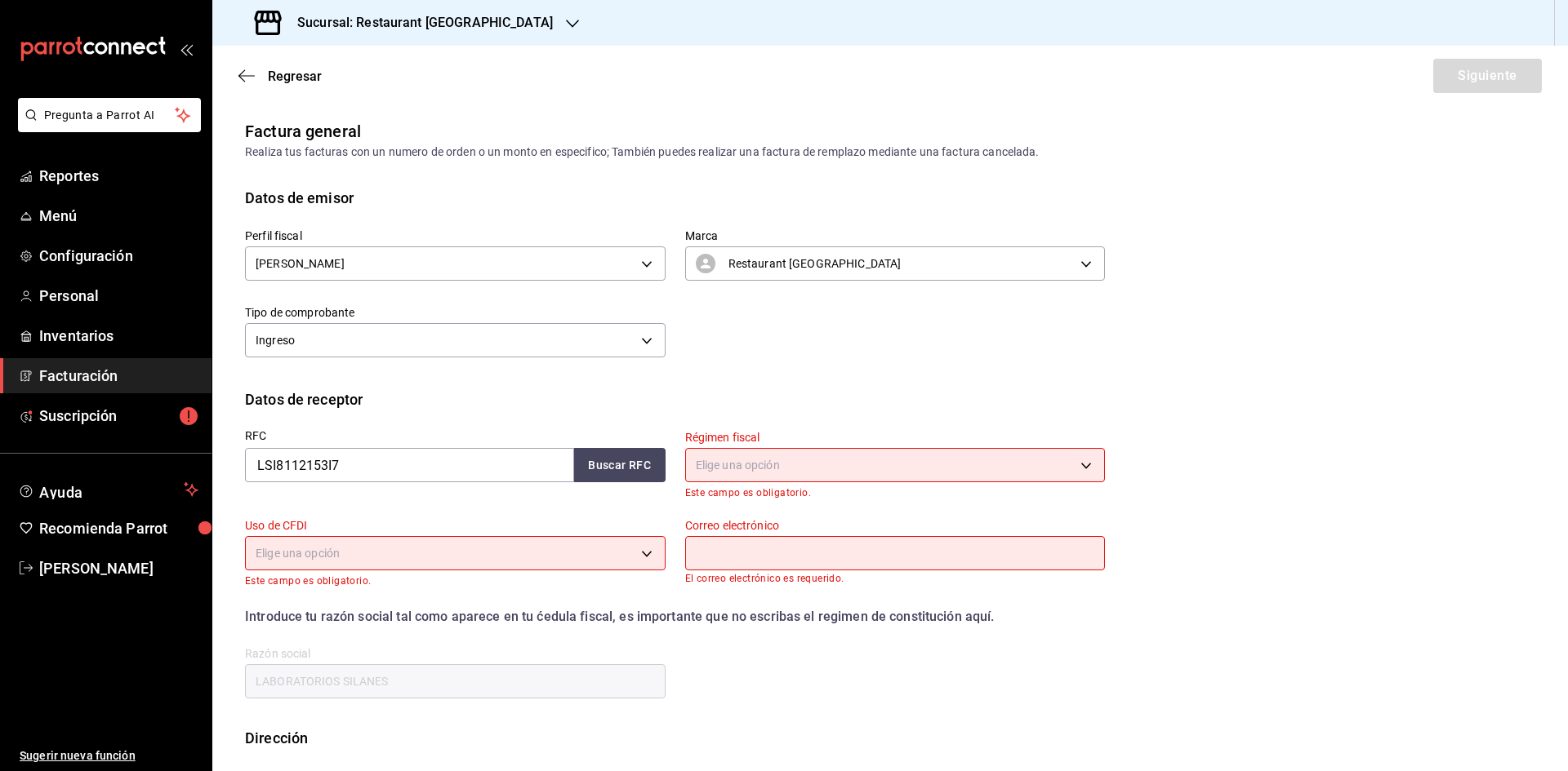
click at [453, 22] on h3 "Sucursal: Restaurant [GEOGRAPHIC_DATA]" at bounding box center [418, 23] width 269 height 20
click at [336, 62] on div "Restaurant Agave" at bounding box center [335, 71] width 219 height 17
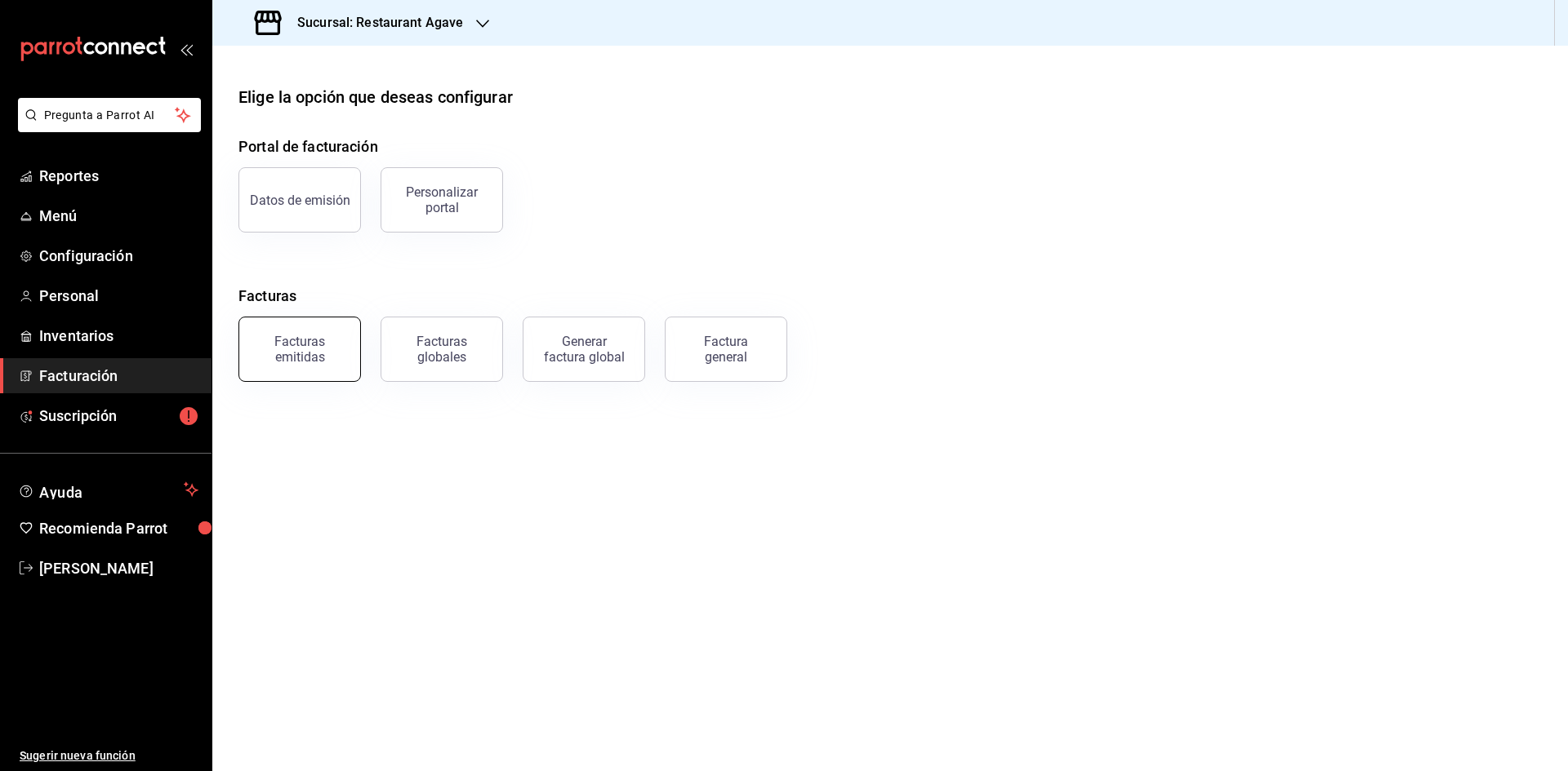
click at [290, 360] on div "Facturas emitidas" at bounding box center [300, 349] width 101 height 31
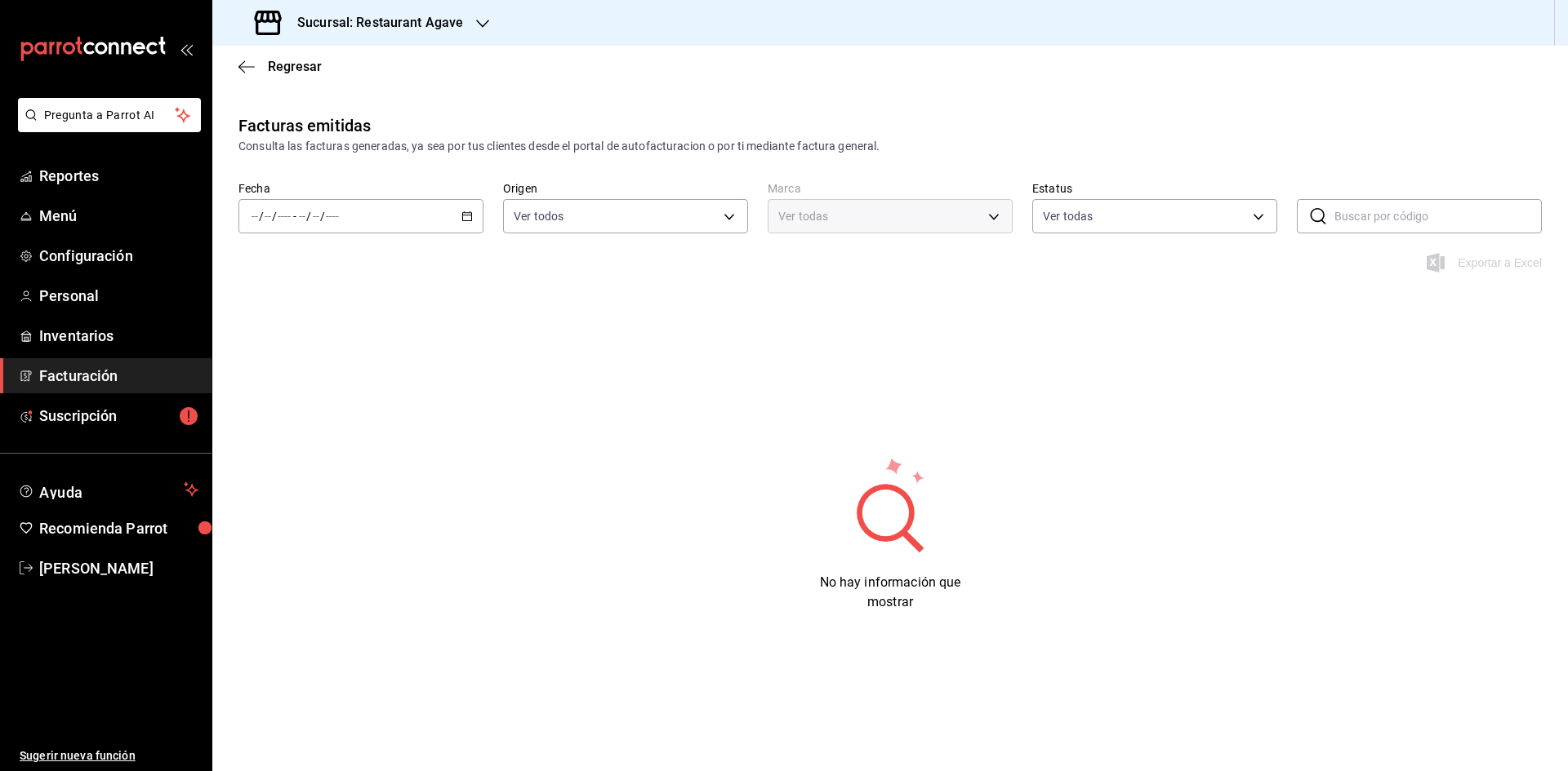
click at [469, 224] on div "/ / - / /" at bounding box center [360, 216] width 245 height 34
type input "ac14864f-e3a0-4832-92fd-dda121f57a49"
click at [313, 445] on span "Rango de fechas" at bounding box center [316, 449] width 127 height 17
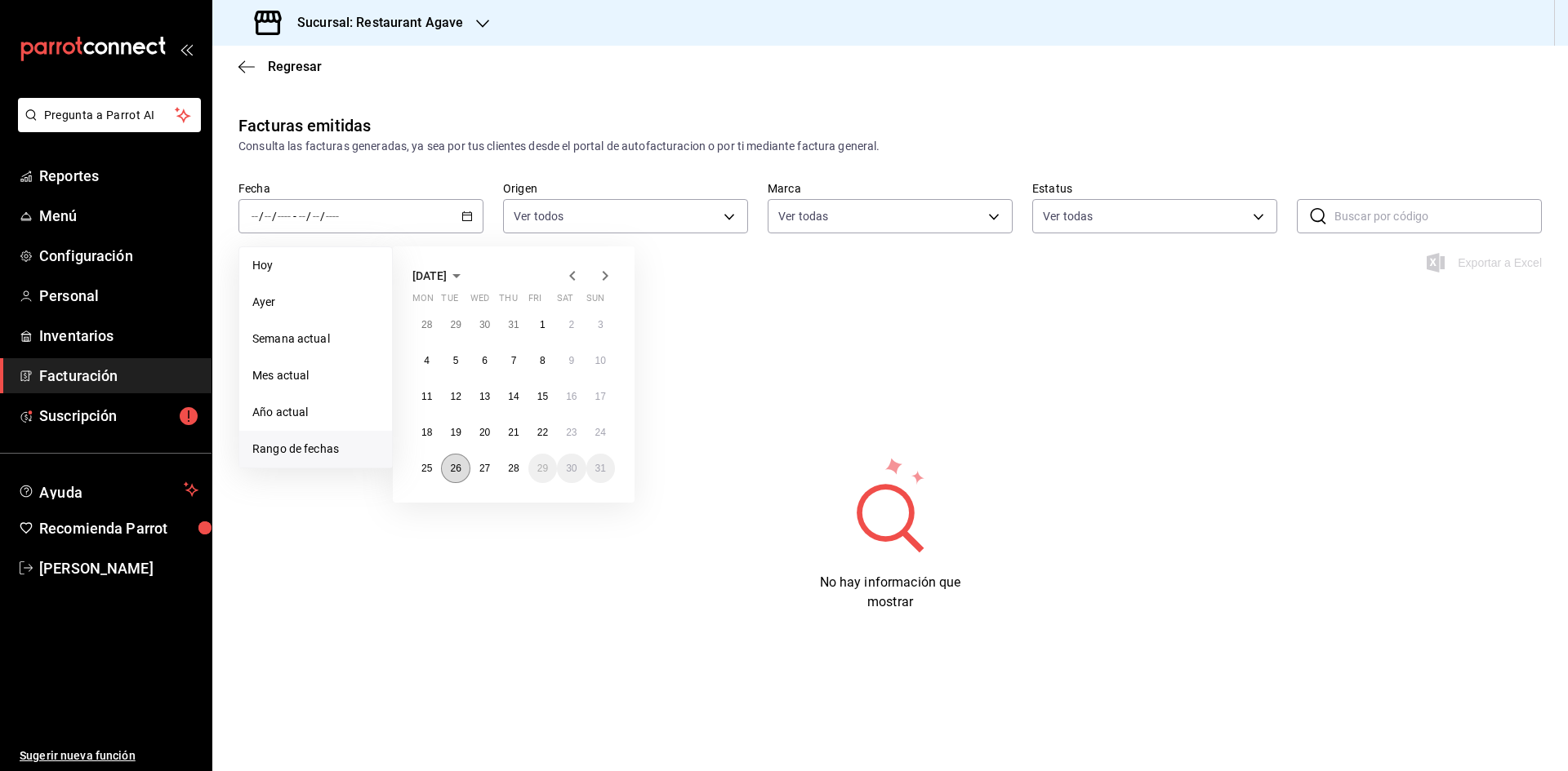
click at [459, 465] on abbr "26" at bounding box center [455, 468] width 11 height 12
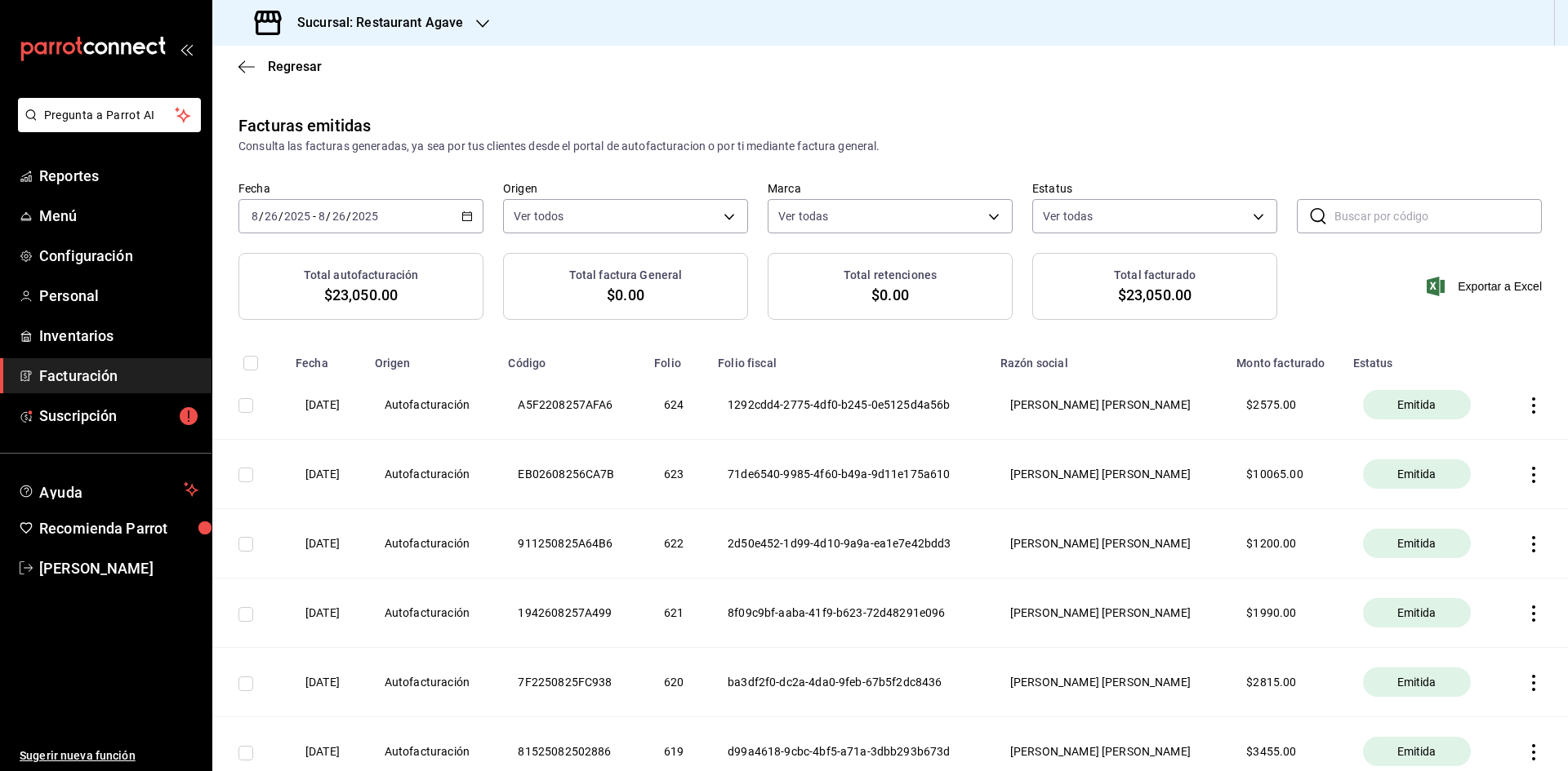
click at [1532, 406] on icon "button" at bounding box center [1534, 405] width 4 height 16
click at [1477, 447] on div "Cancelar factura" at bounding box center [1447, 446] width 84 height 13
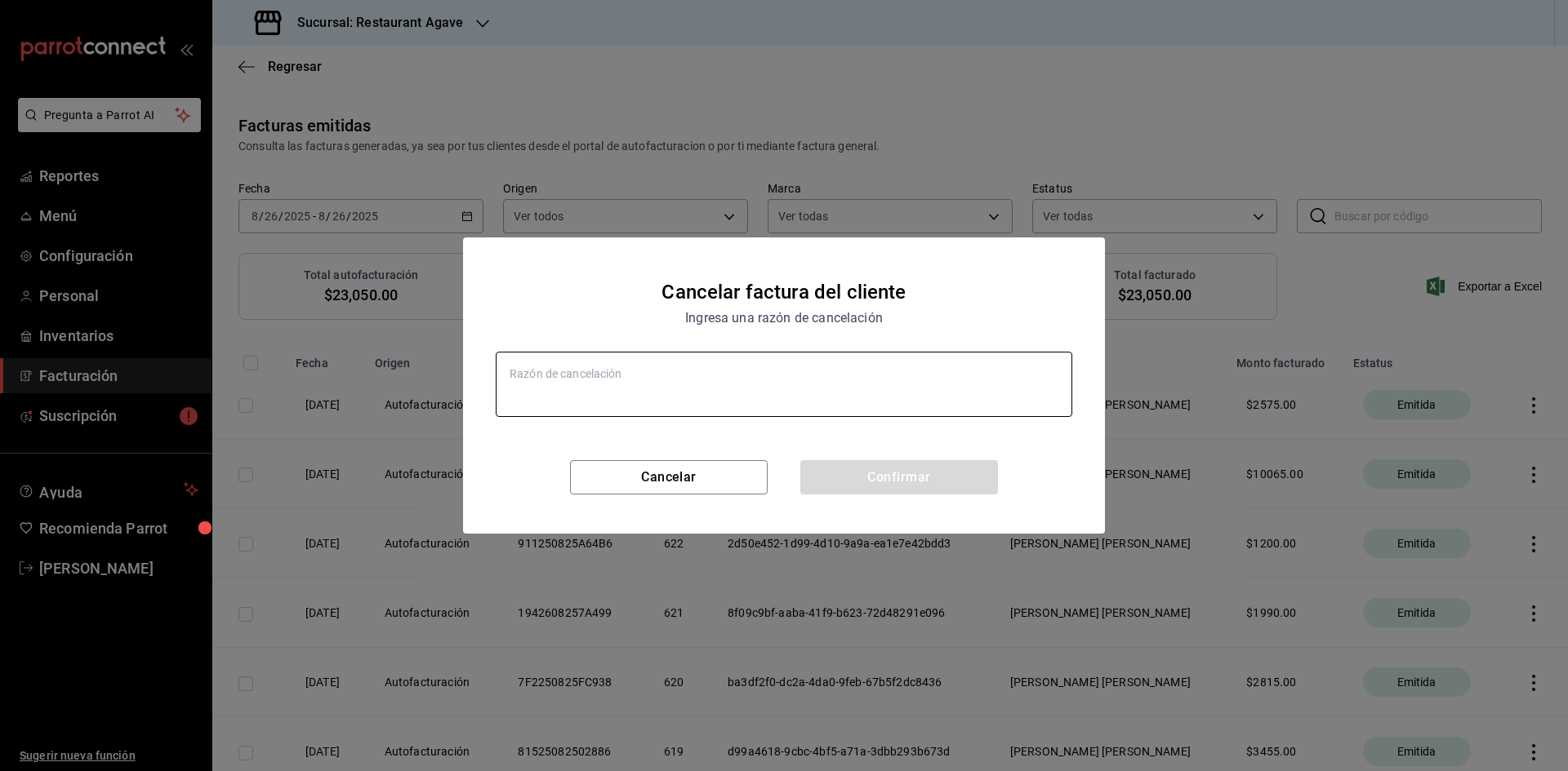
type textarea "x"
click at [581, 387] on textarea at bounding box center [783, 385] width 577 height 65
type textarea "D"
type textarea "x"
type textarea "Da"
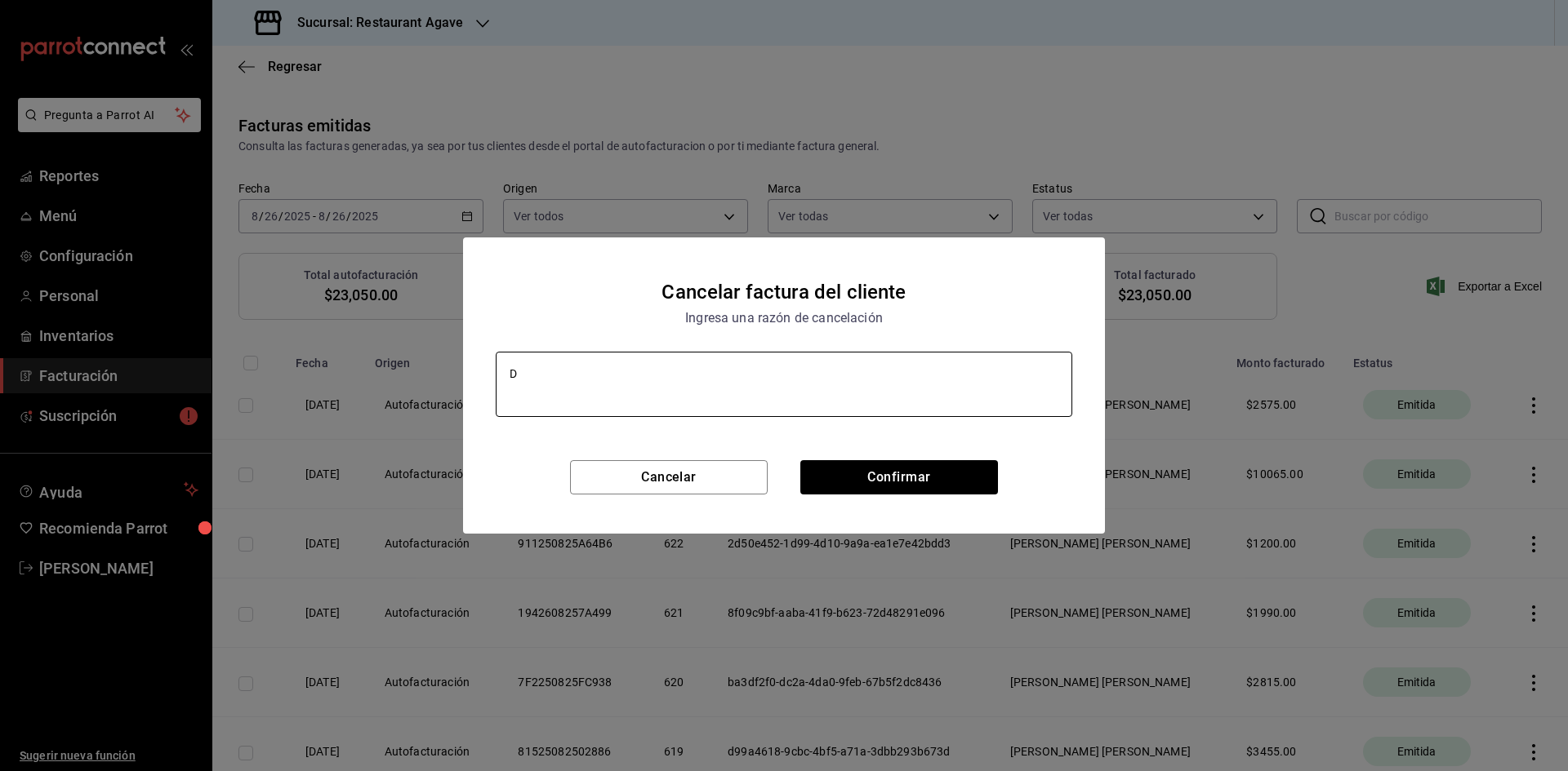
type textarea "x"
type textarea "Dat"
type textarea "x"
type textarea "Dato"
type textarea "x"
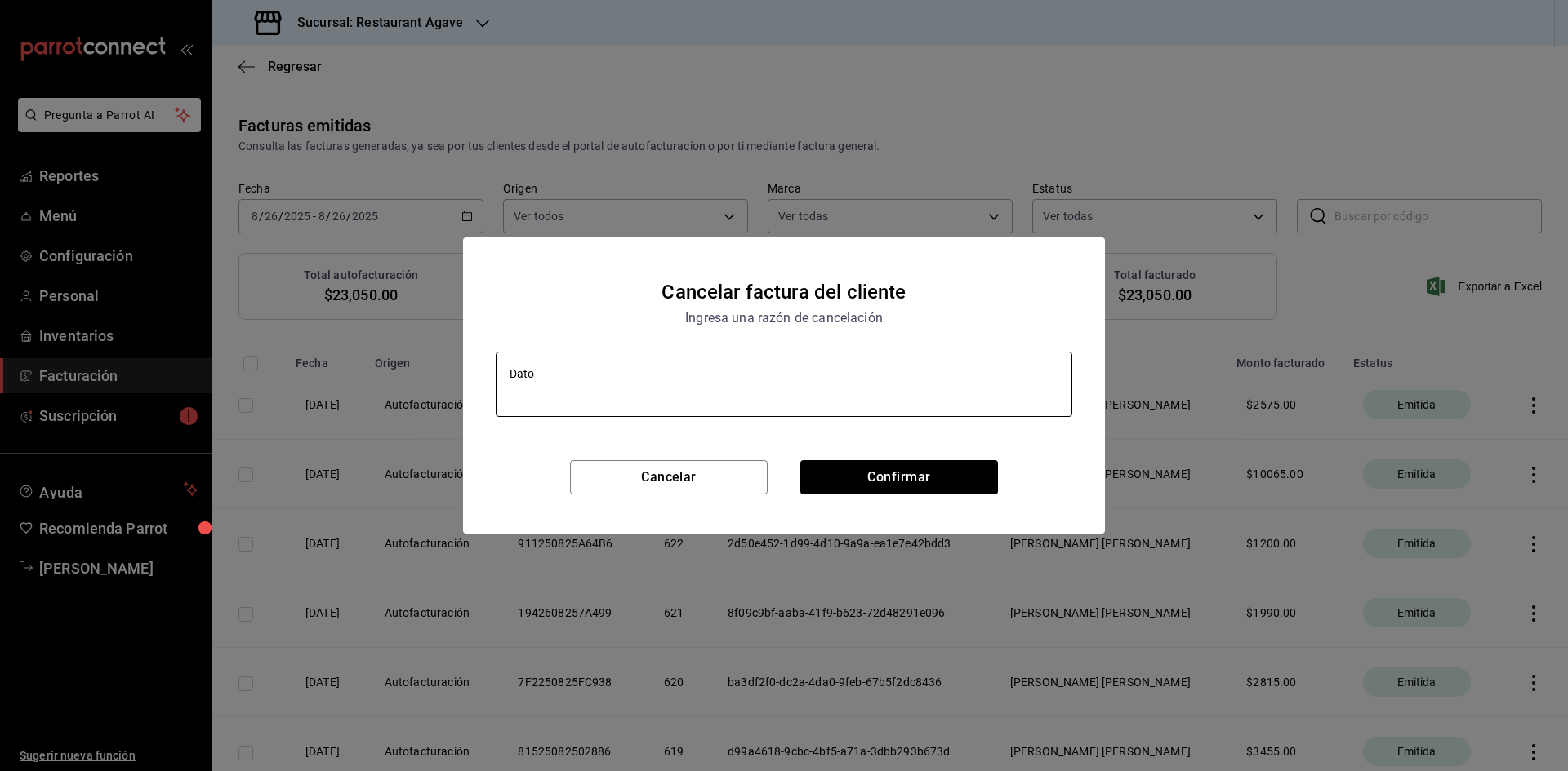
type textarea "Datos"
type textarea "x"
type textarea "Datos"
type textarea "x"
type textarea "Datos e"
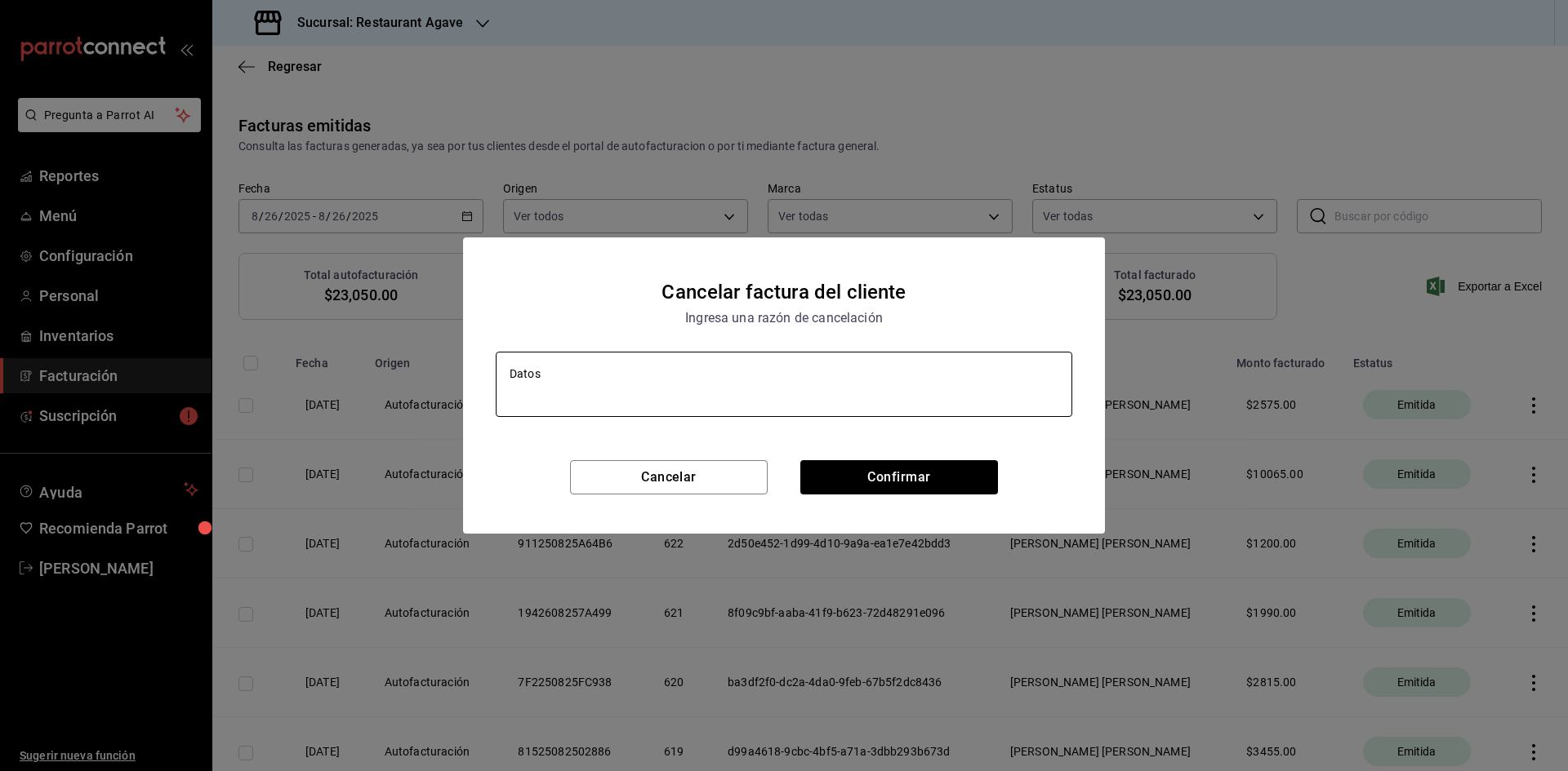
type textarea "x"
type textarea "Datos er"
type textarea "x"
type textarea "Datos err"
type textarea "x"
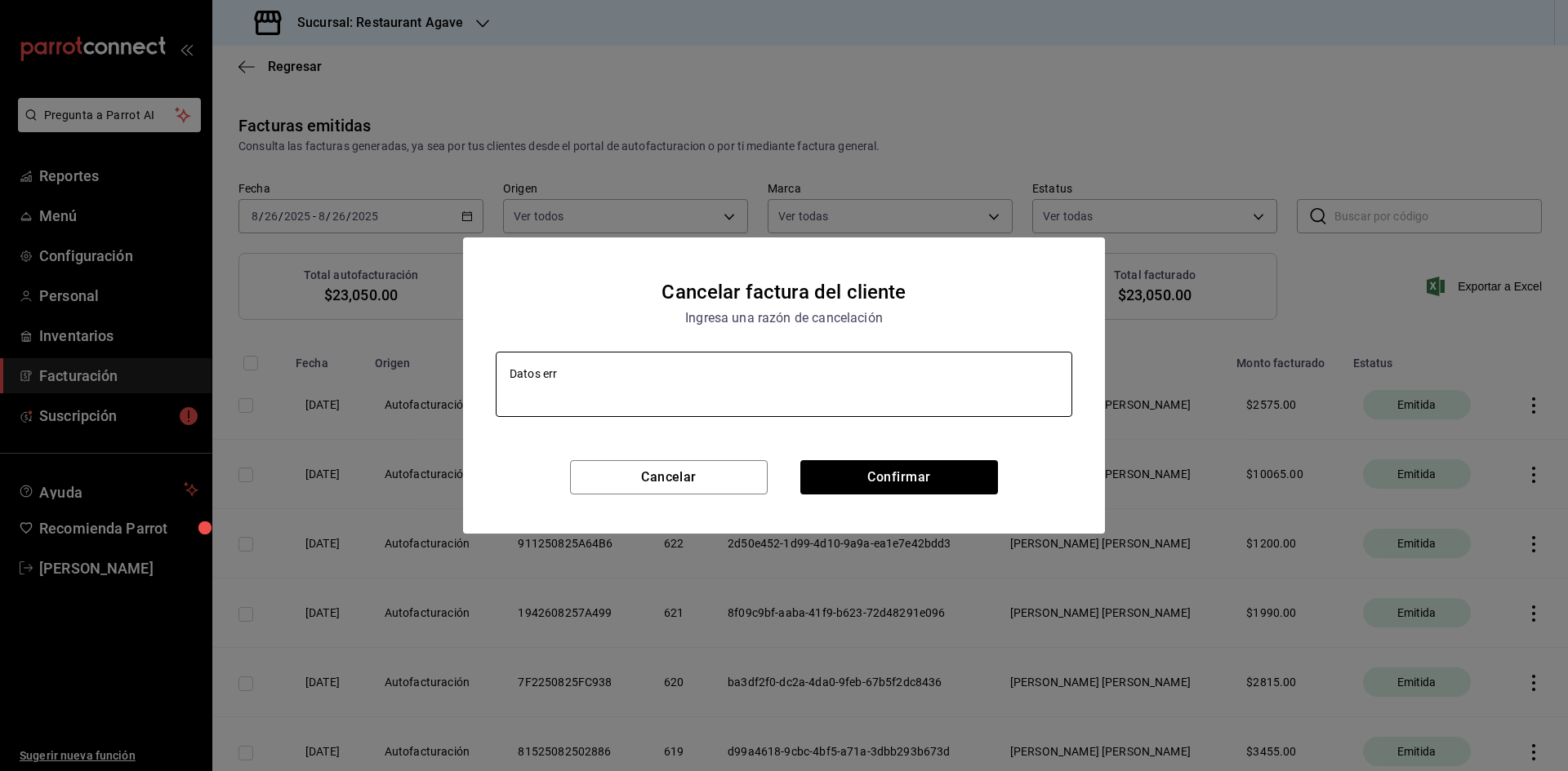
type textarea "Datos erro"
type textarea "x"
type textarea "Datos [PERSON_NAME]"
type textarea "x"
type textarea "Datos errone"
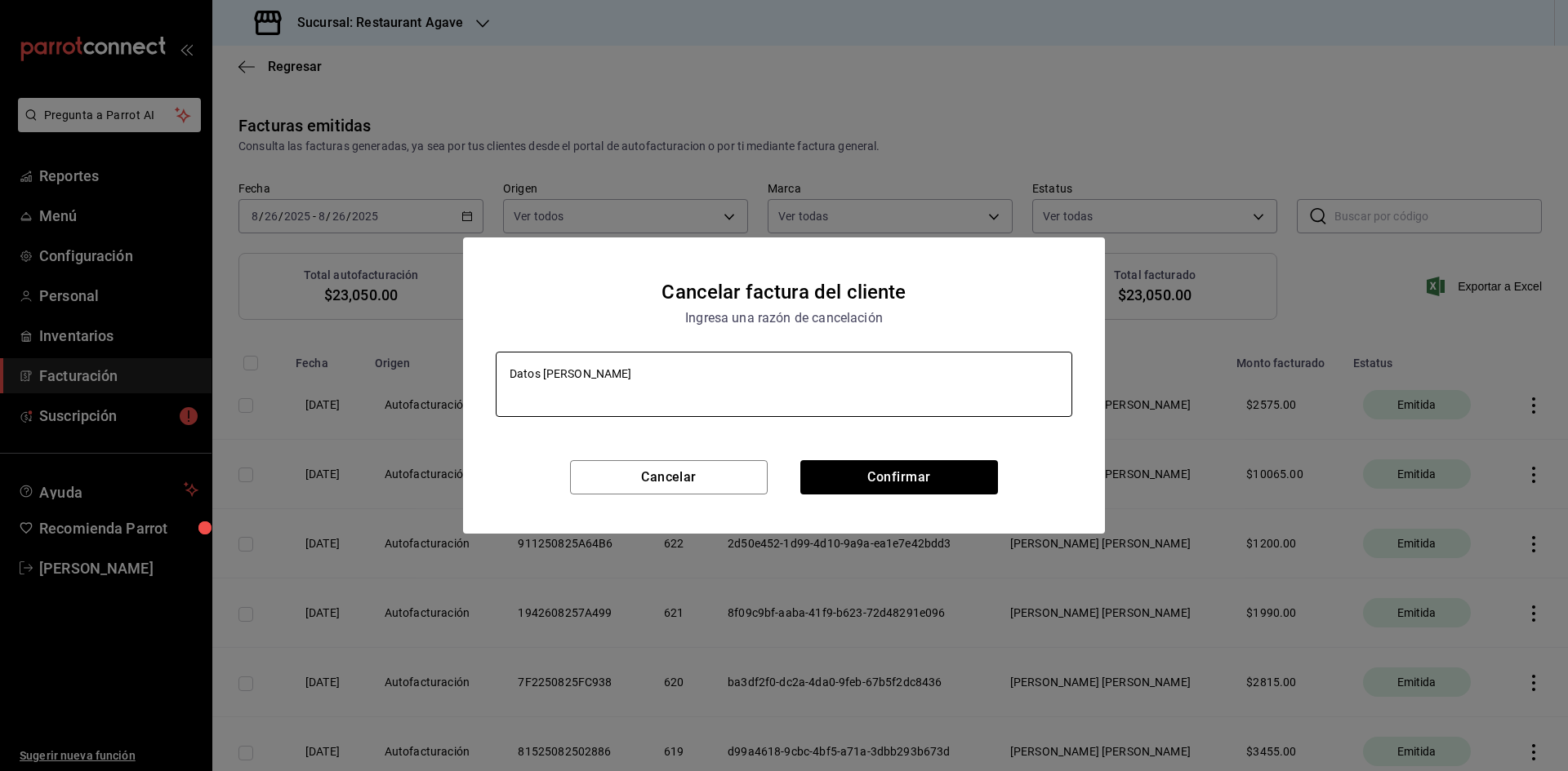
type textarea "x"
type textarea "Datos erroneo"
type textarea "x"
type textarea "Datos erroneos"
type textarea "x"
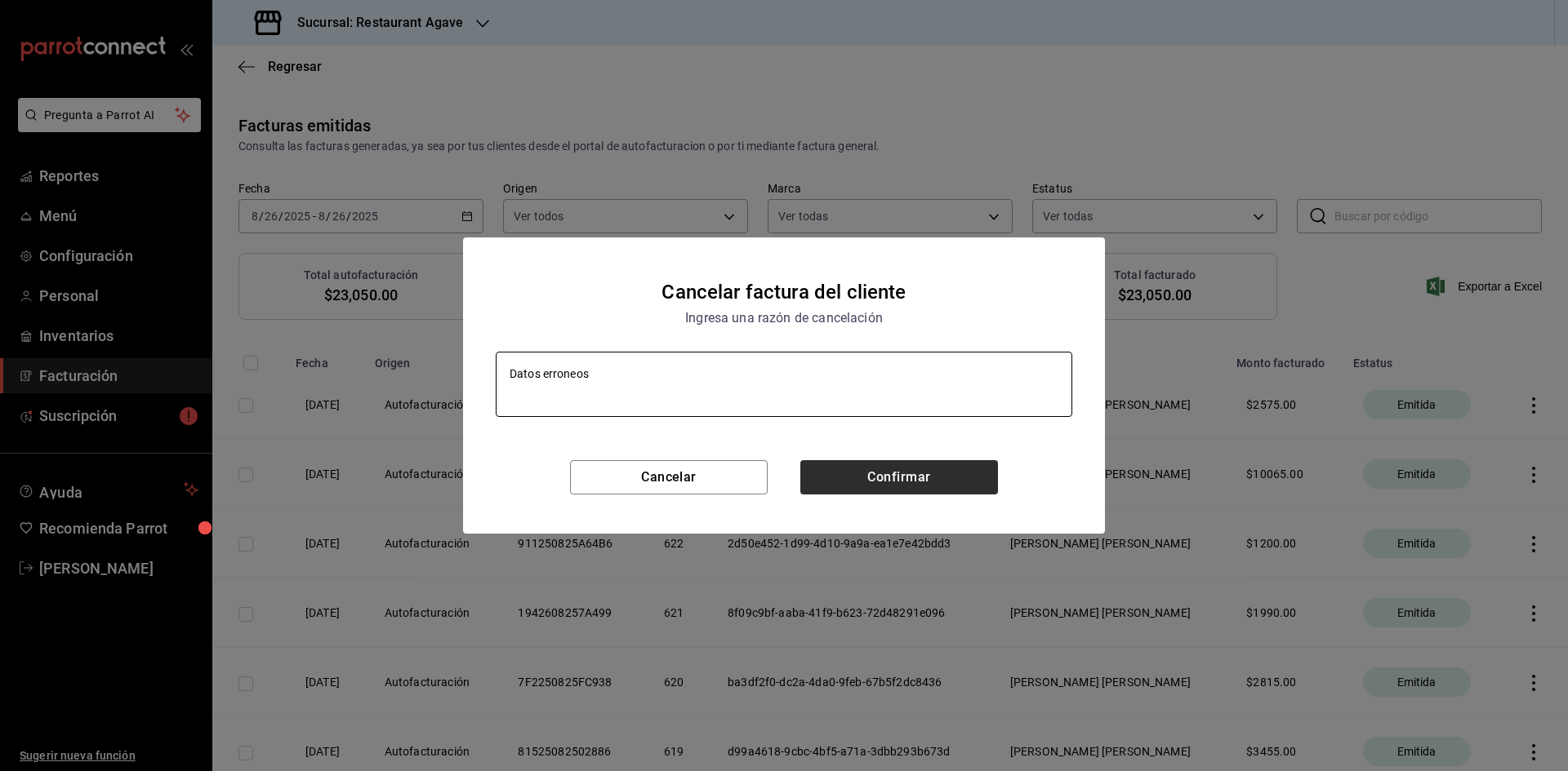
type textarea "Datos erroneos"
click at [869, 483] on button "Confirmar" at bounding box center [899, 478] width 197 height 34
type textarea "x"
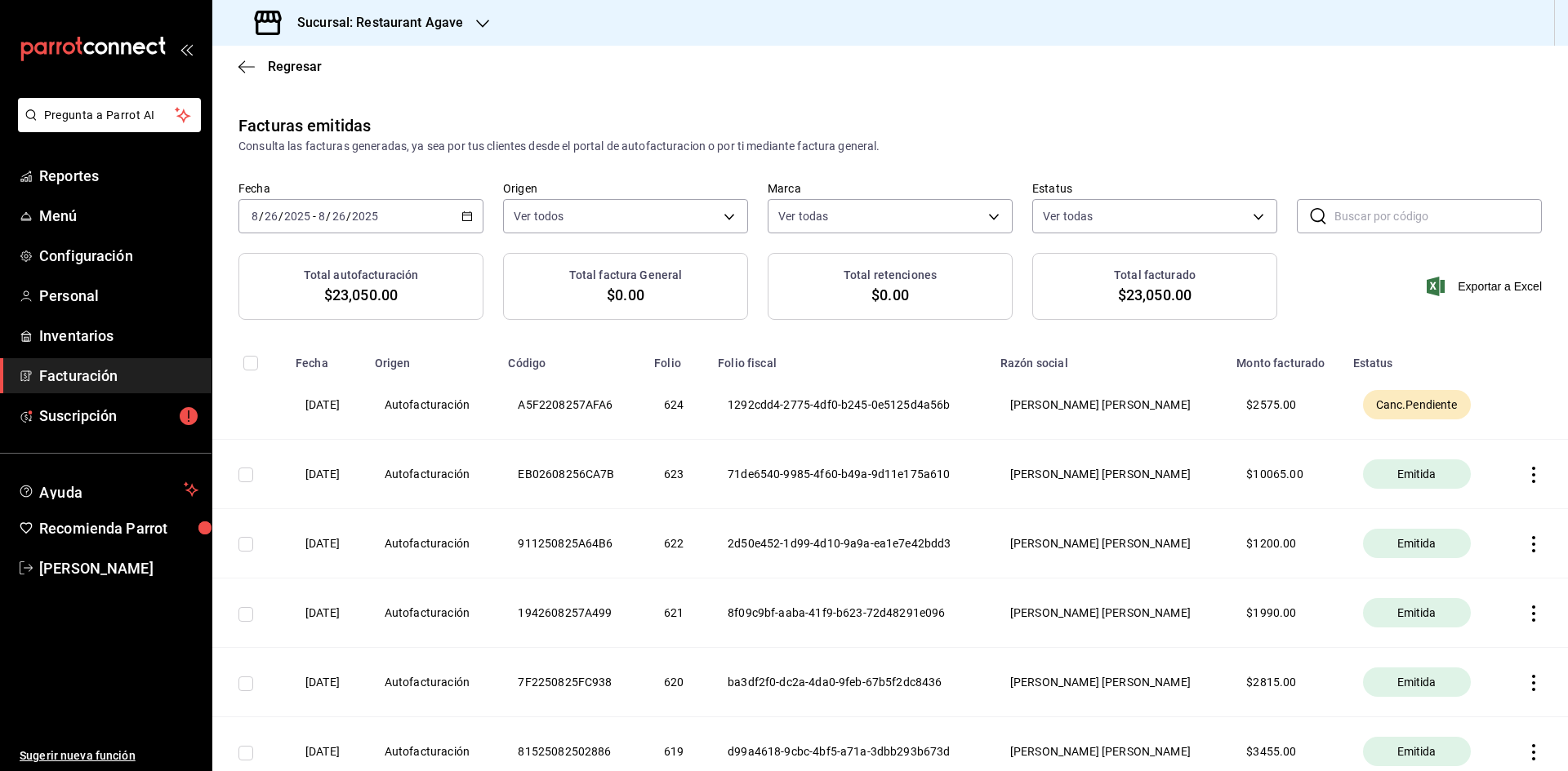
click at [79, 376] on span "Facturación" at bounding box center [119, 376] width 159 height 22
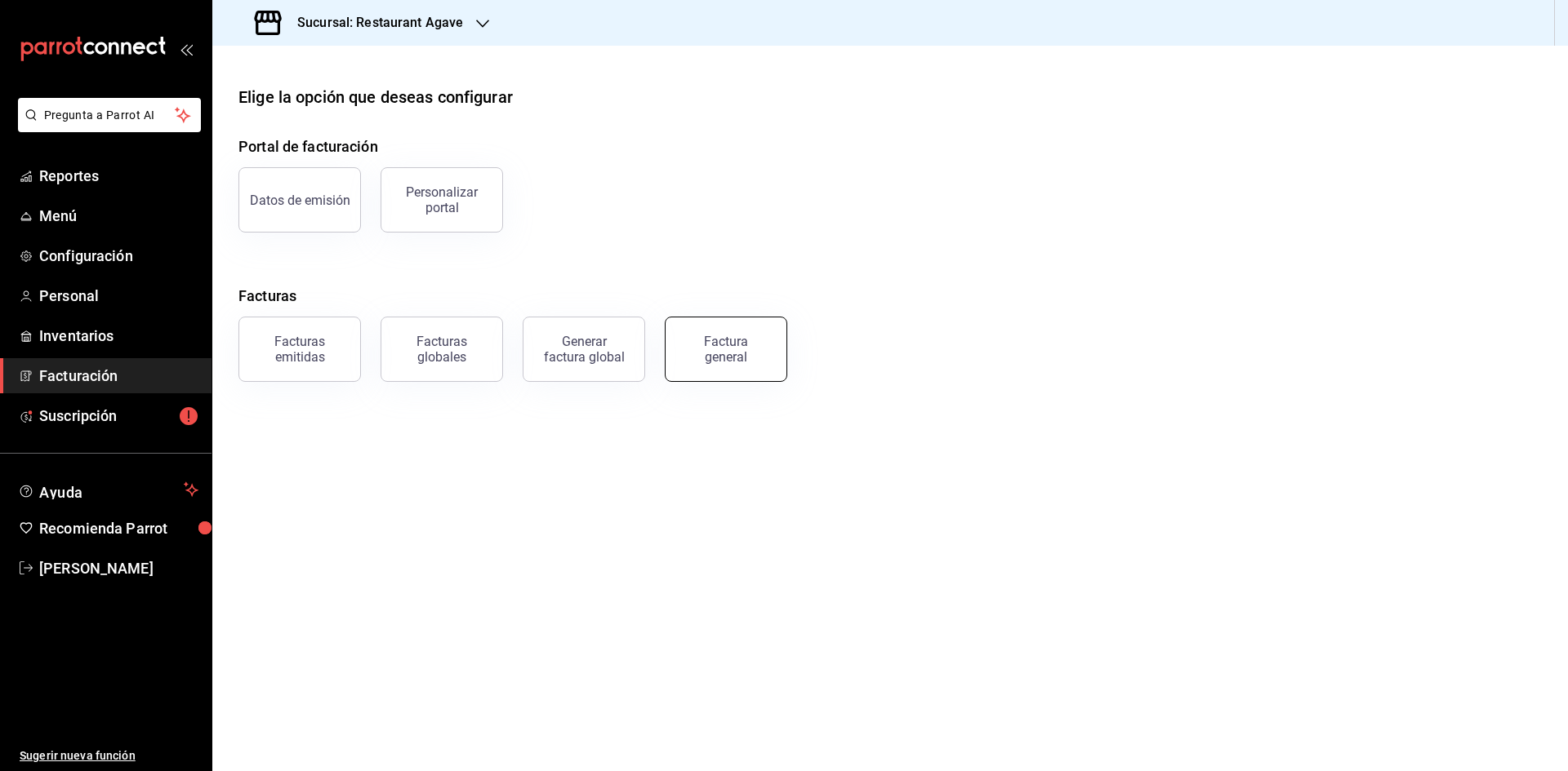
click at [695, 345] on div "Factura general" at bounding box center [726, 349] width 81 height 31
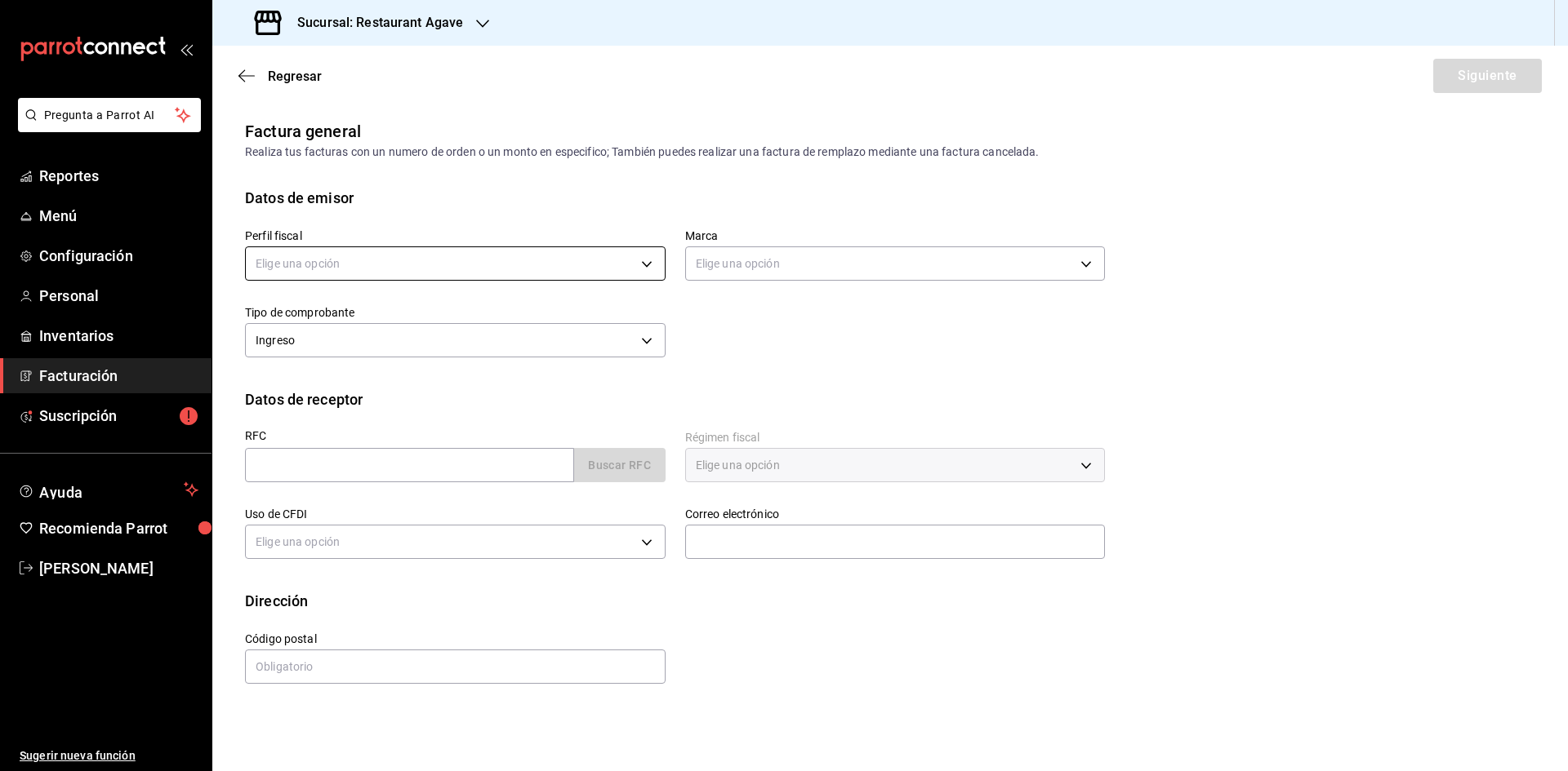
click at [382, 248] on body "Pregunta a Parrot AI Reportes Menú Configuración Personal Inventarios Facturaci…" at bounding box center [784, 386] width 1568 height 771
click at [415, 343] on li "[PERSON_NAME] [PERSON_NAME]" at bounding box center [454, 346] width 419 height 30
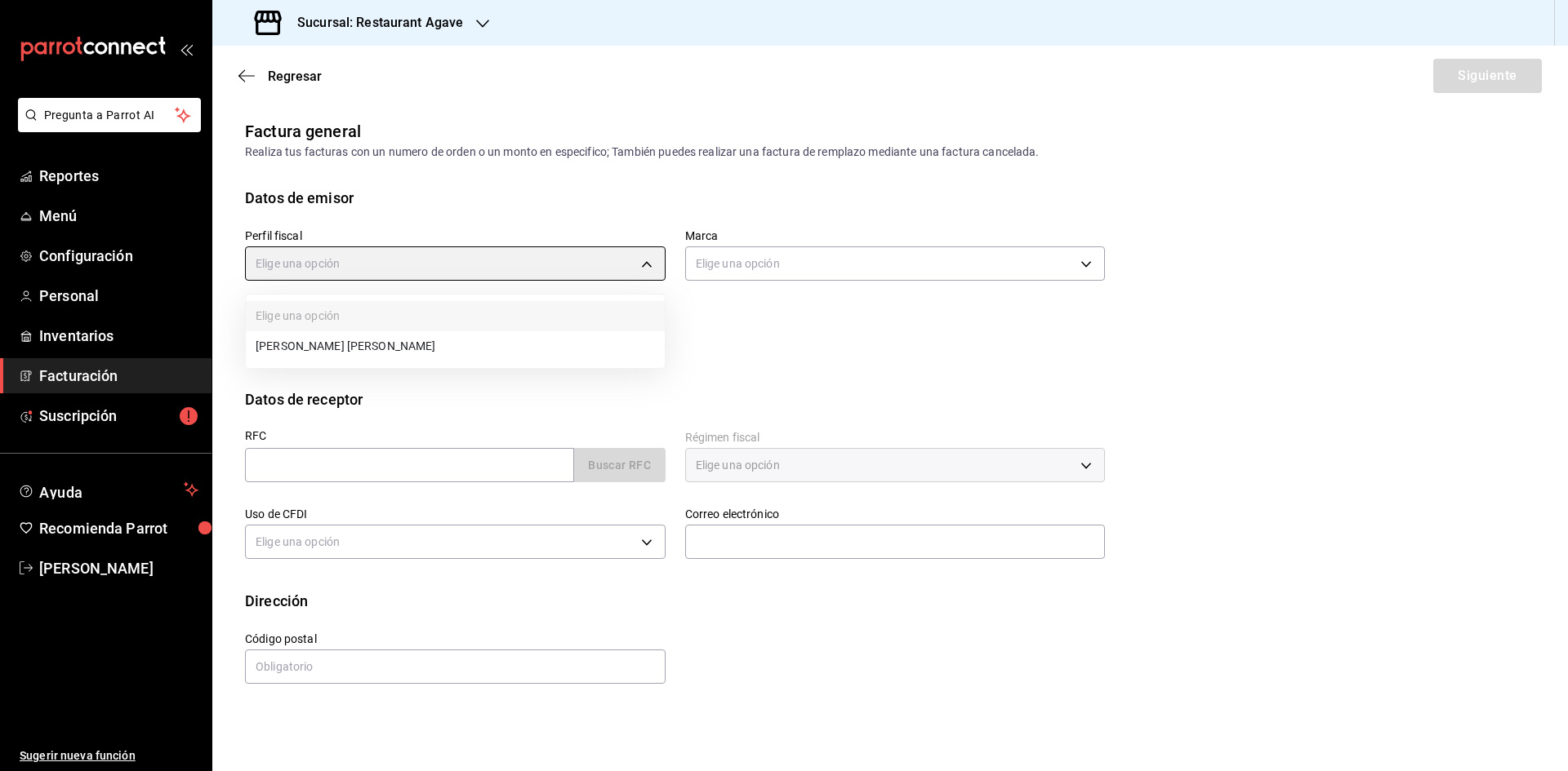
type input "ad901036-74df-4fe8-addc-bdb4b17d016d"
type input "ac14864f-e3a0-4832-92fd-dda121f57a49"
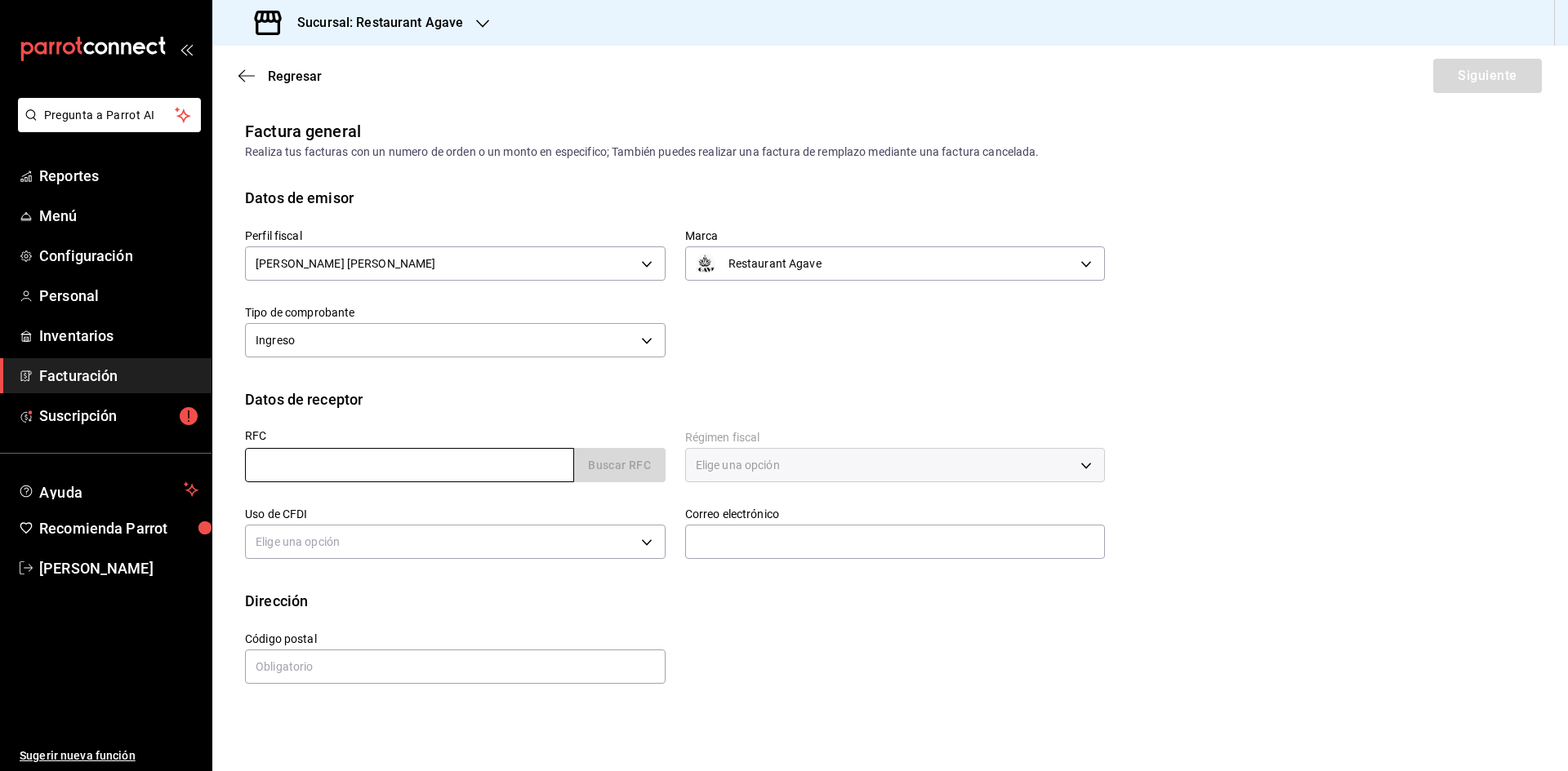
click at [406, 476] on input "text" at bounding box center [409, 465] width 329 height 34
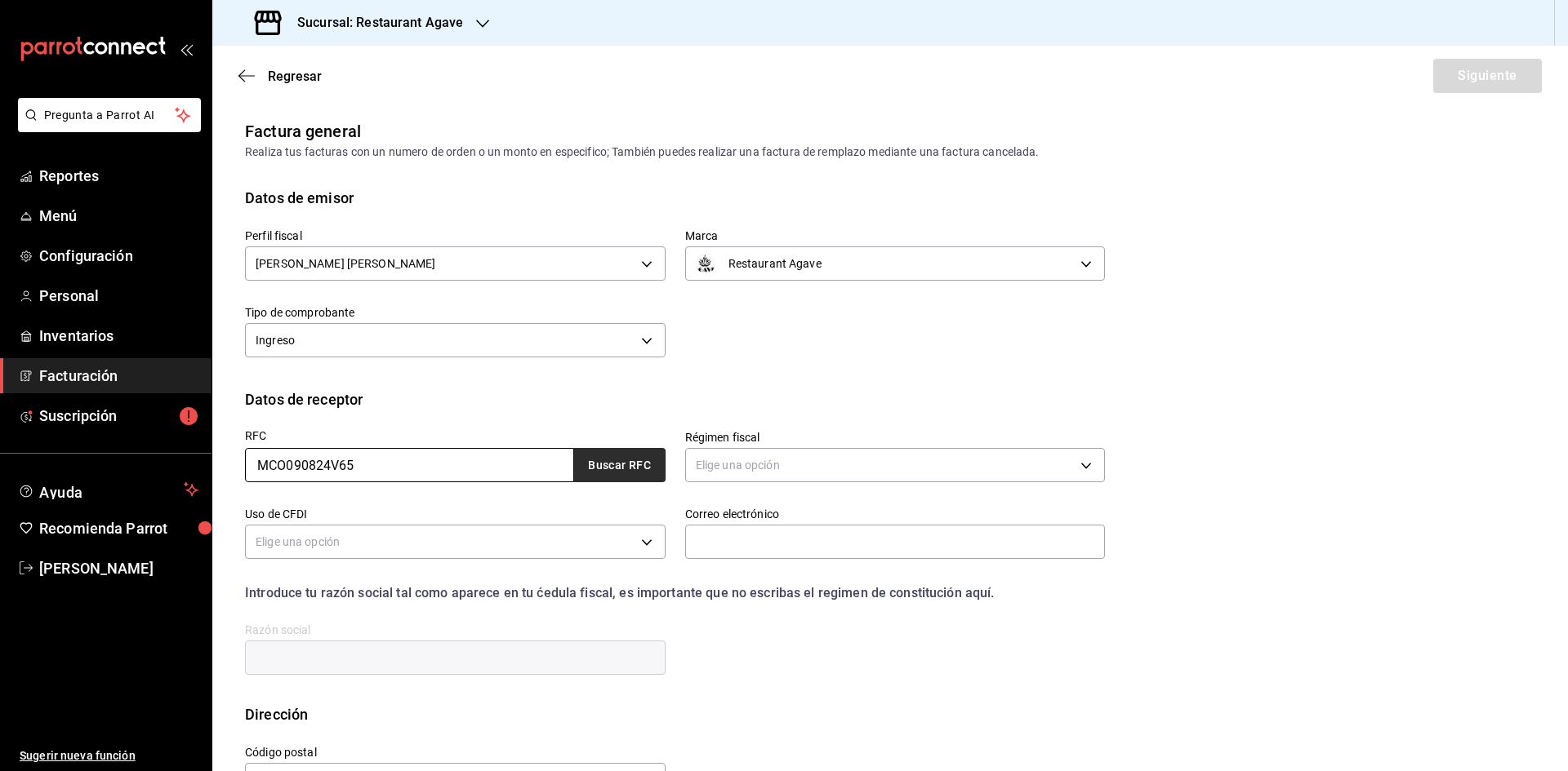
type input "MCO090824V65"
click at [574, 463] on button "Buscar RFC" at bounding box center [619, 465] width 91 height 34
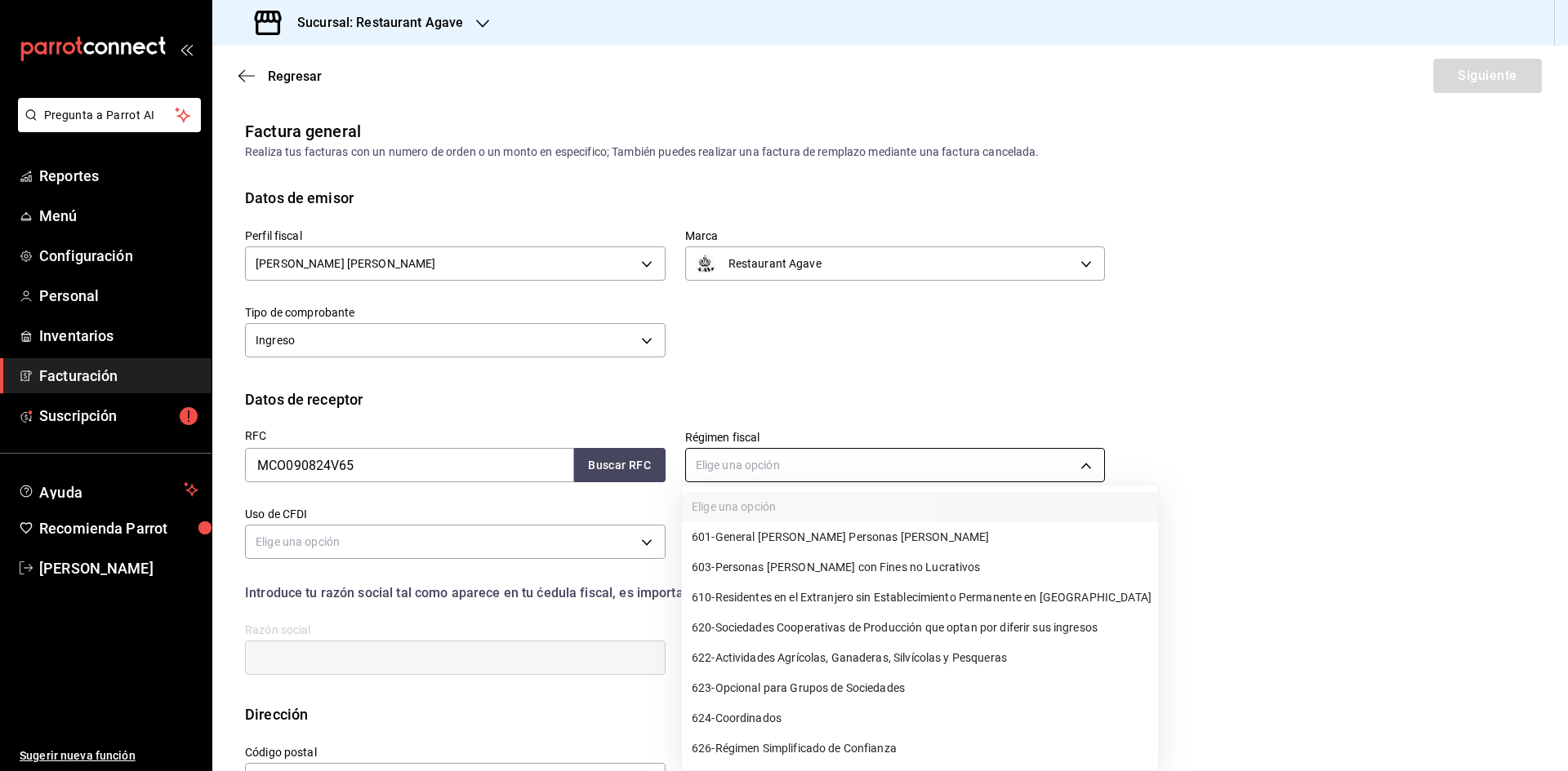
click at [776, 478] on body "Pregunta a Parrot AI Reportes Menú Configuración Personal Inventarios Facturaci…" at bounding box center [784, 386] width 1568 height 771
click at [786, 523] on li "601 - General [PERSON_NAME] Personas [PERSON_NAME]" at bounding box center [920, 537] width 476 height 30
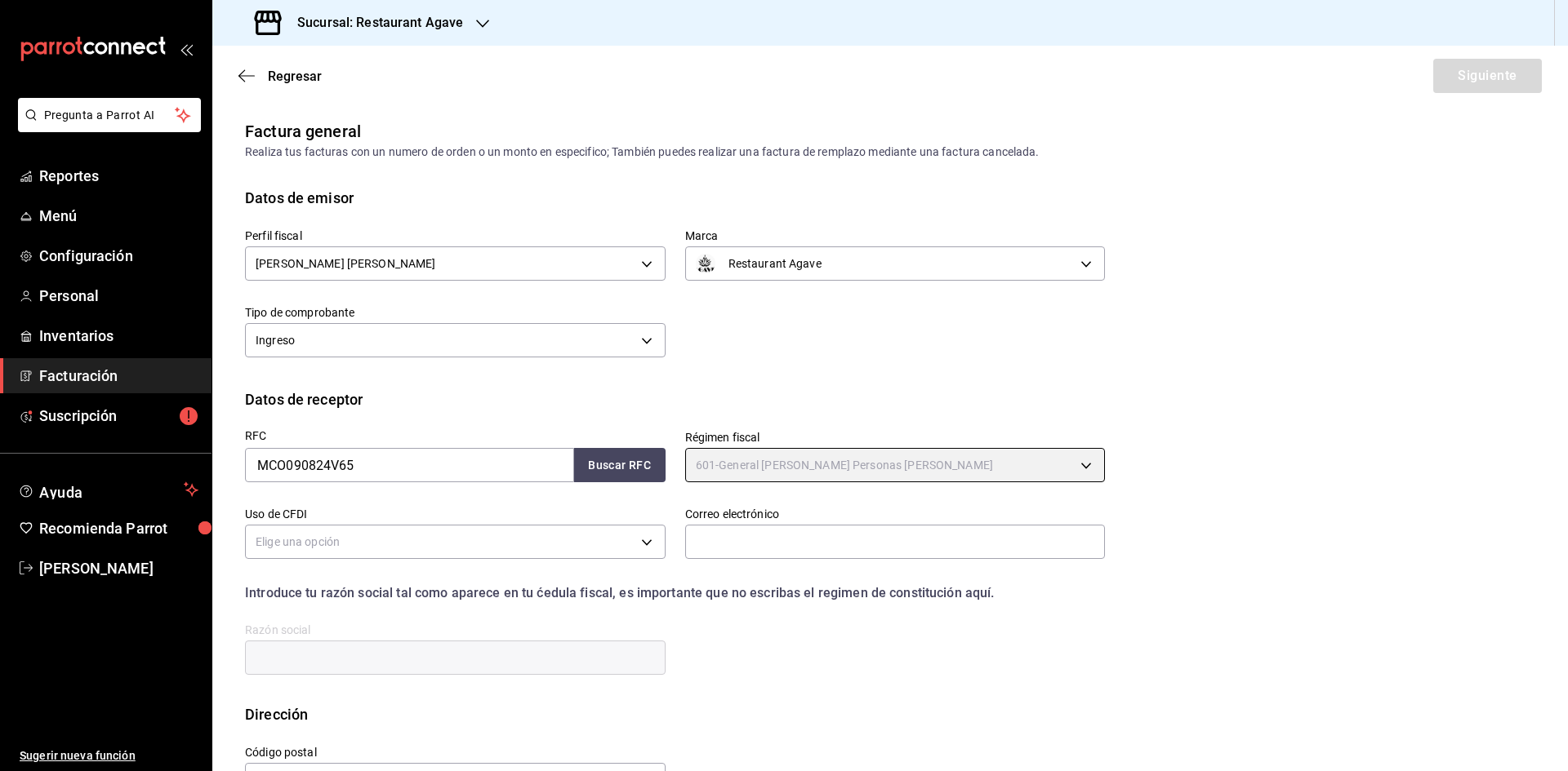
type input "601"
click at [612, 544] on body "Pregunta a Parrot AI Reportes Menú Configuración Personal Inventarios Facturaci…" at bounding box center [784, 386] width 1568 height 771
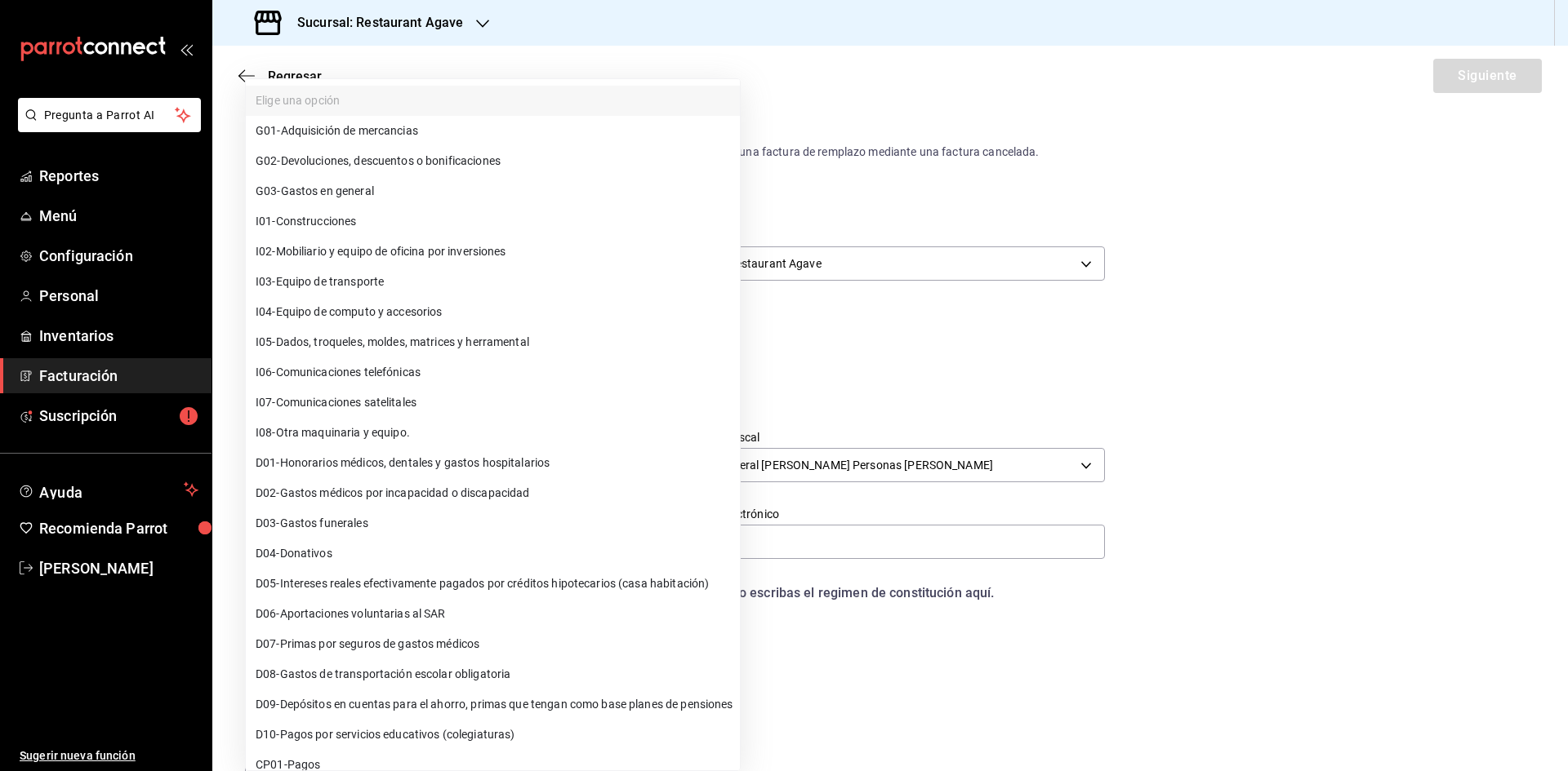
click at [405, 183] on li "G03 - Gastos en general" at bounding box center [492, 191] width 494 height 30
type input "G03"
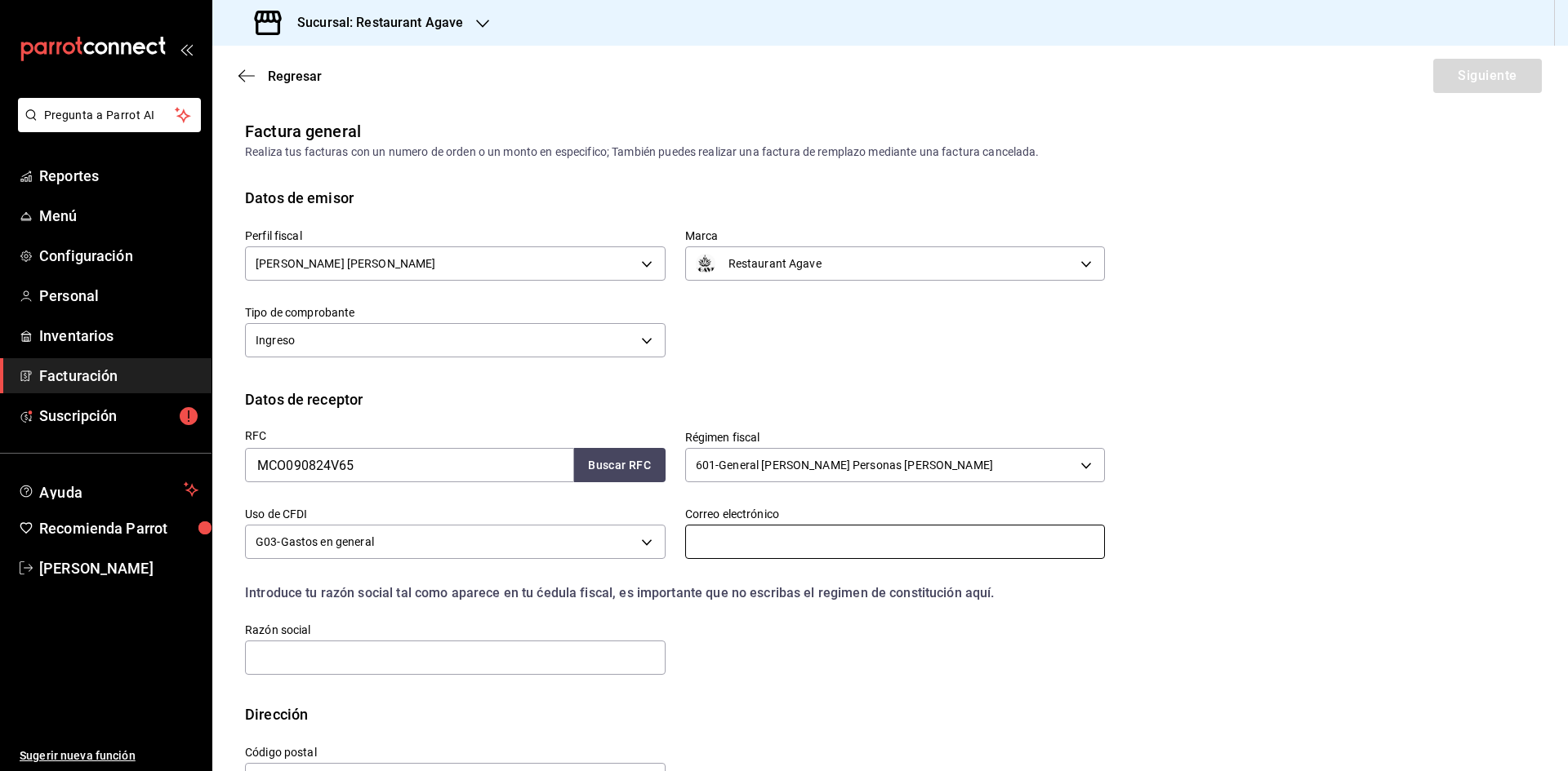
click at [770, 541] on input "text" at bounding box center [895, 542] width 420 height 34
type input "[EMAIL_ADDRESS][DOMAIN_NAME]"
click at [550, 671] on input "text" at bounding box center [455, 658] width 420 height 34
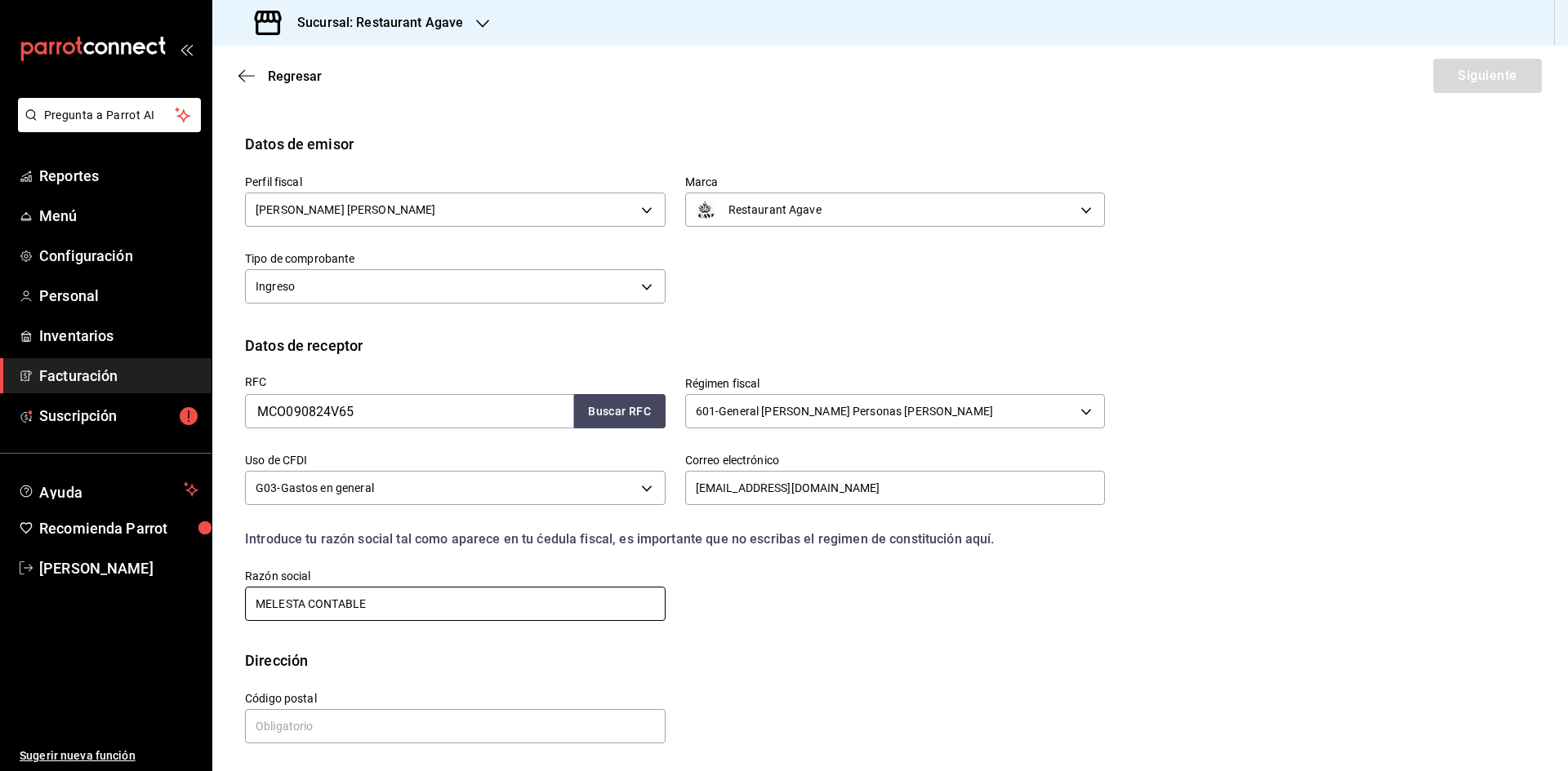
scroll to position [54, 0]
type input "MELESTA CONTABLE"
click at [424, 733] on input "text" at bounding box center [455, 726] width 420 height 34
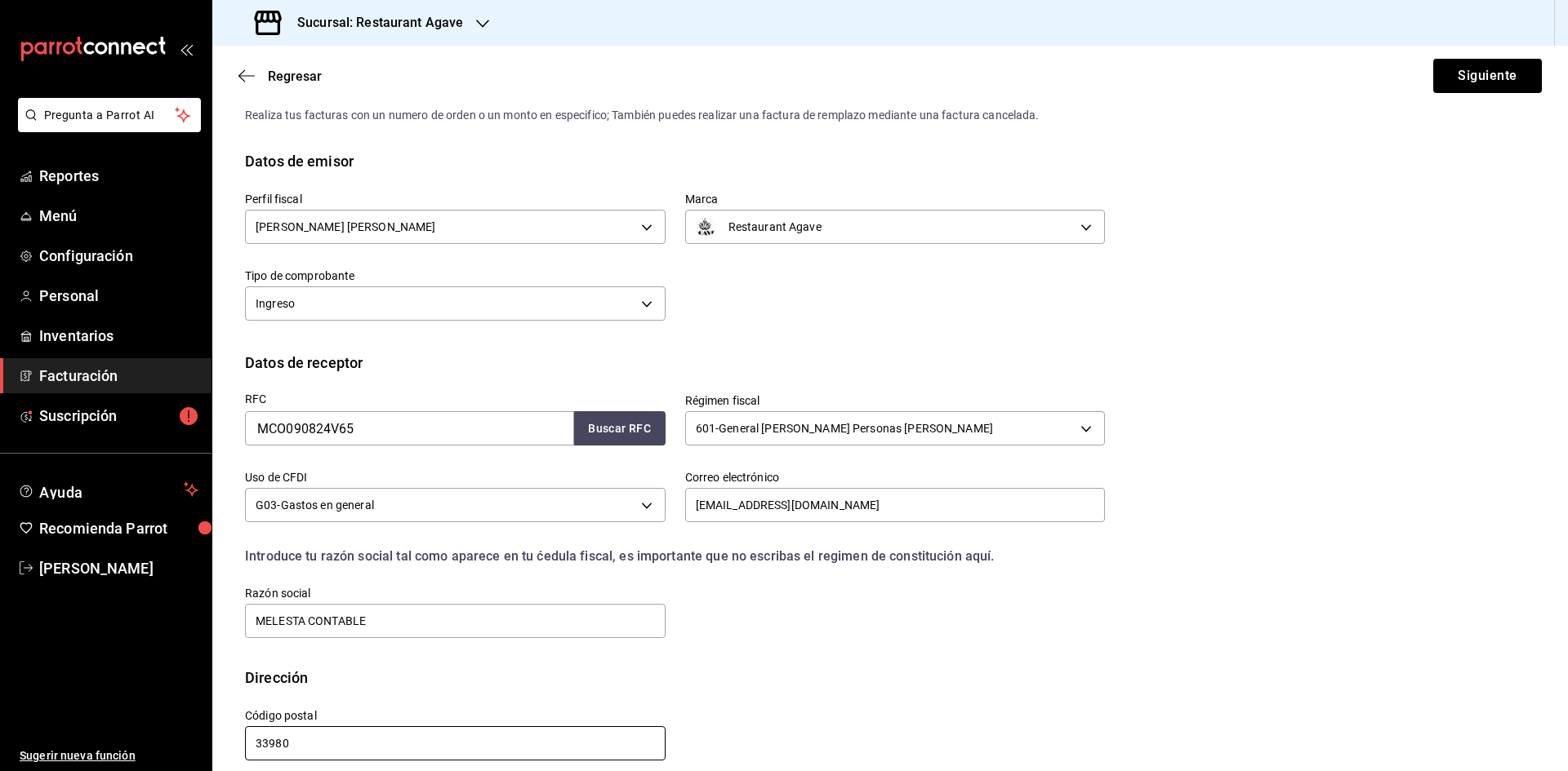
scroll to position [0, 0]
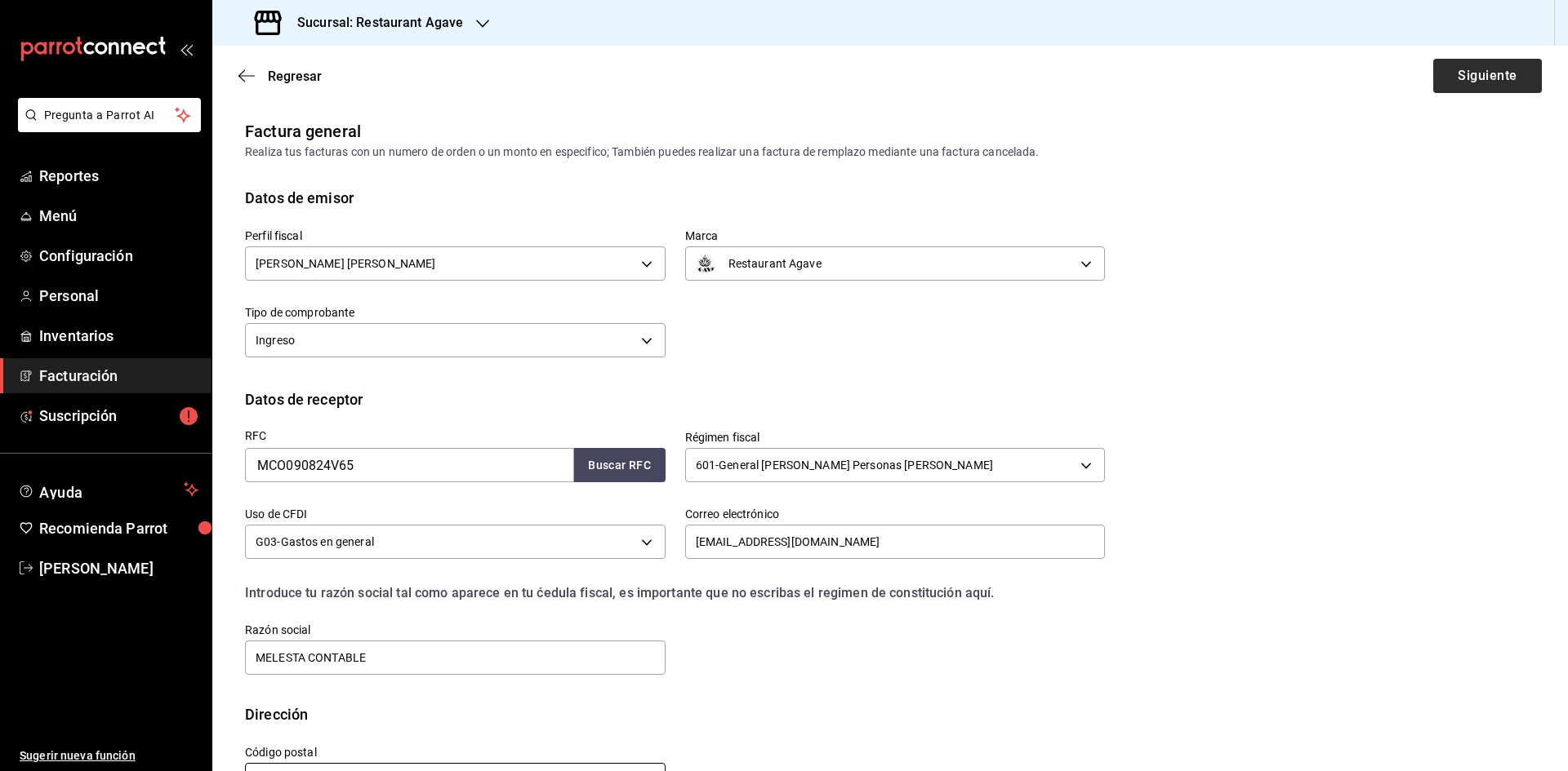
type input "33980"
click at [1463, 78] on button "Siguiente" at bounding box center [1487, 76] width 109 height 34
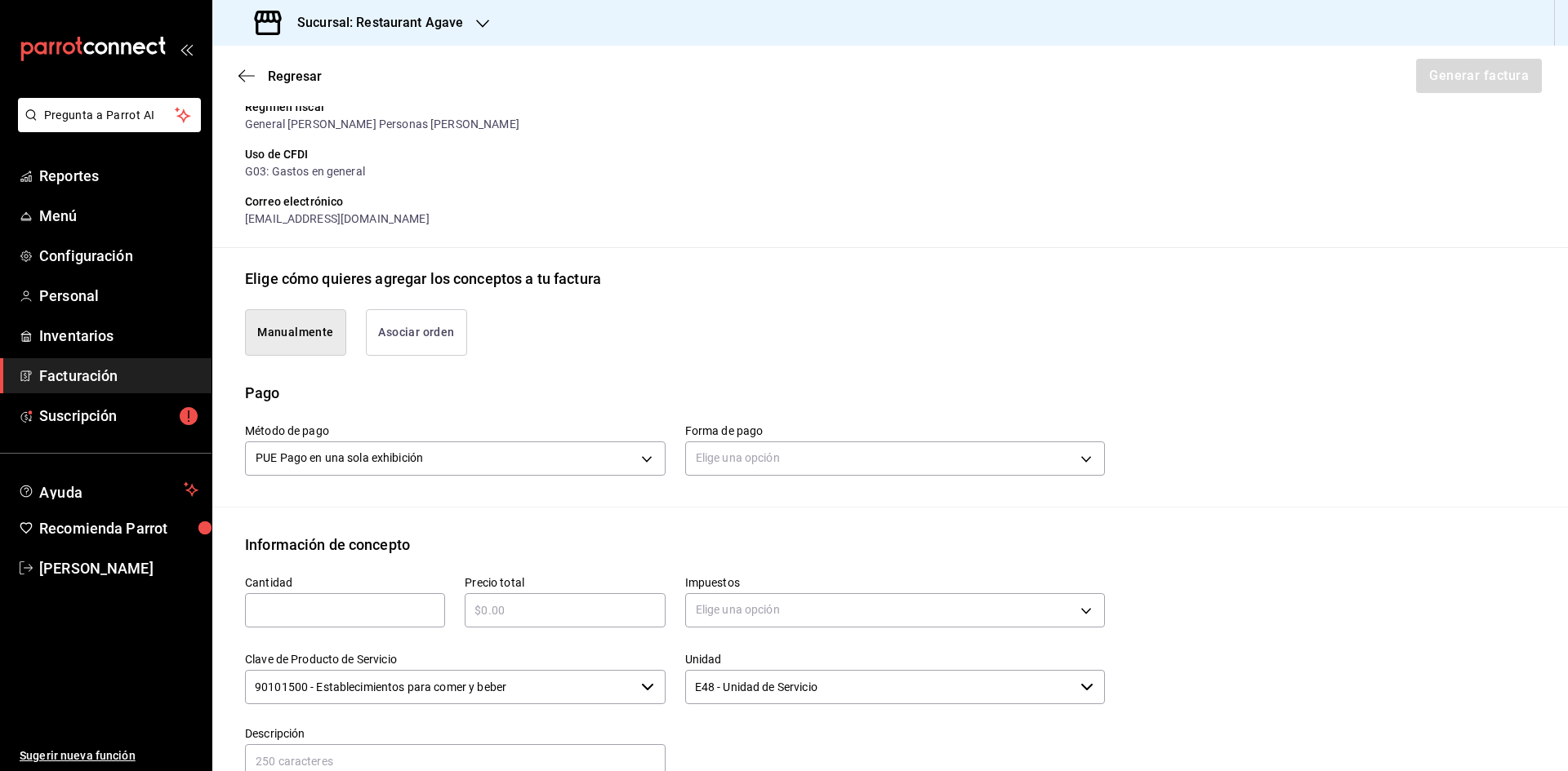
scroll to position [245, 0]
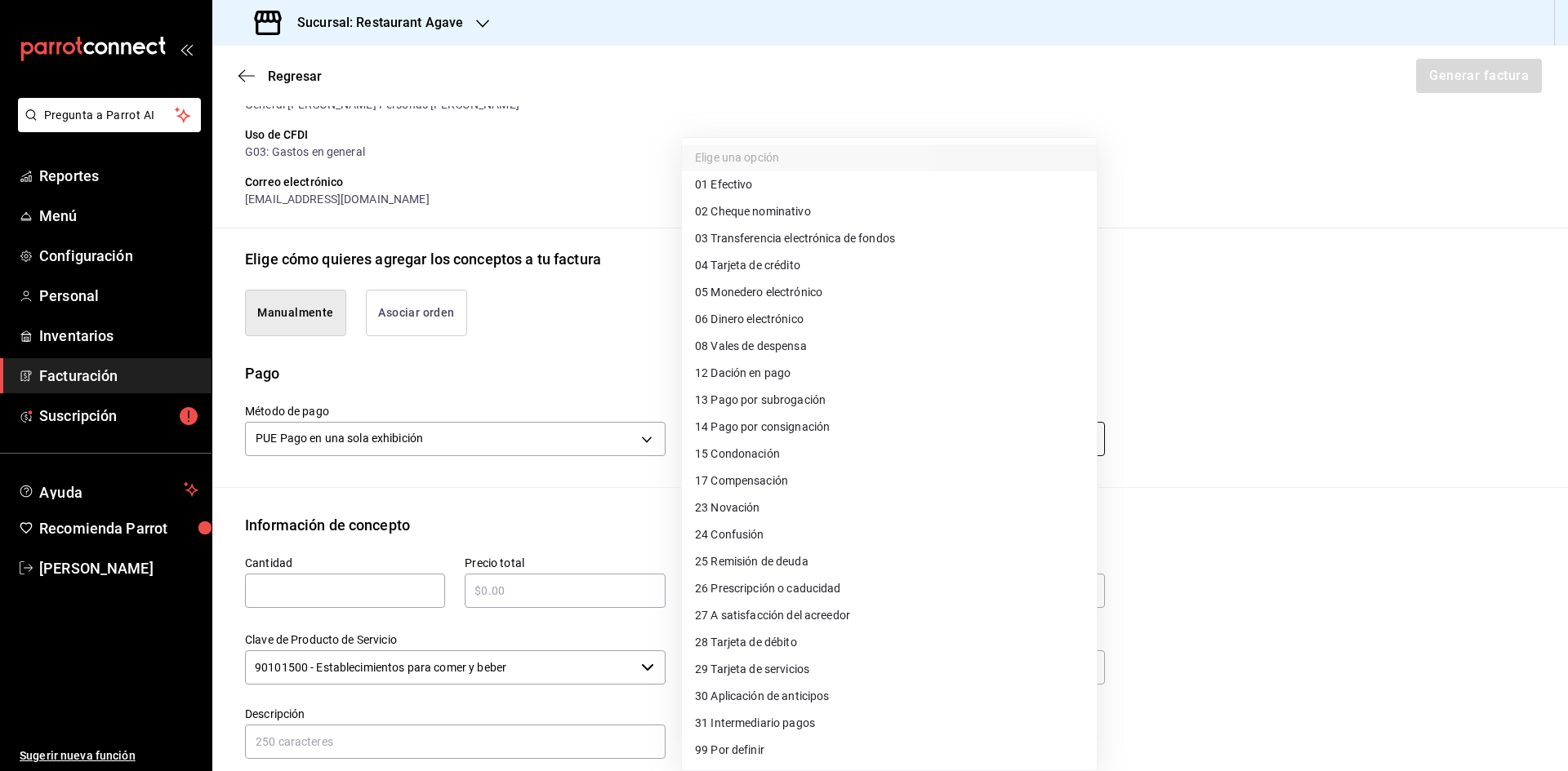
click at [780, 433] on body "Pregunta a Parrot AI Reportes Menú Configuración Personal Inventarios Facturaci…" at bounding box center [784, 386] width 1568 height 771
click at [785, 271] on span "04 Tarjeta de crédito" at bounding box center [748, 265] width 105 height 17
type input "04"
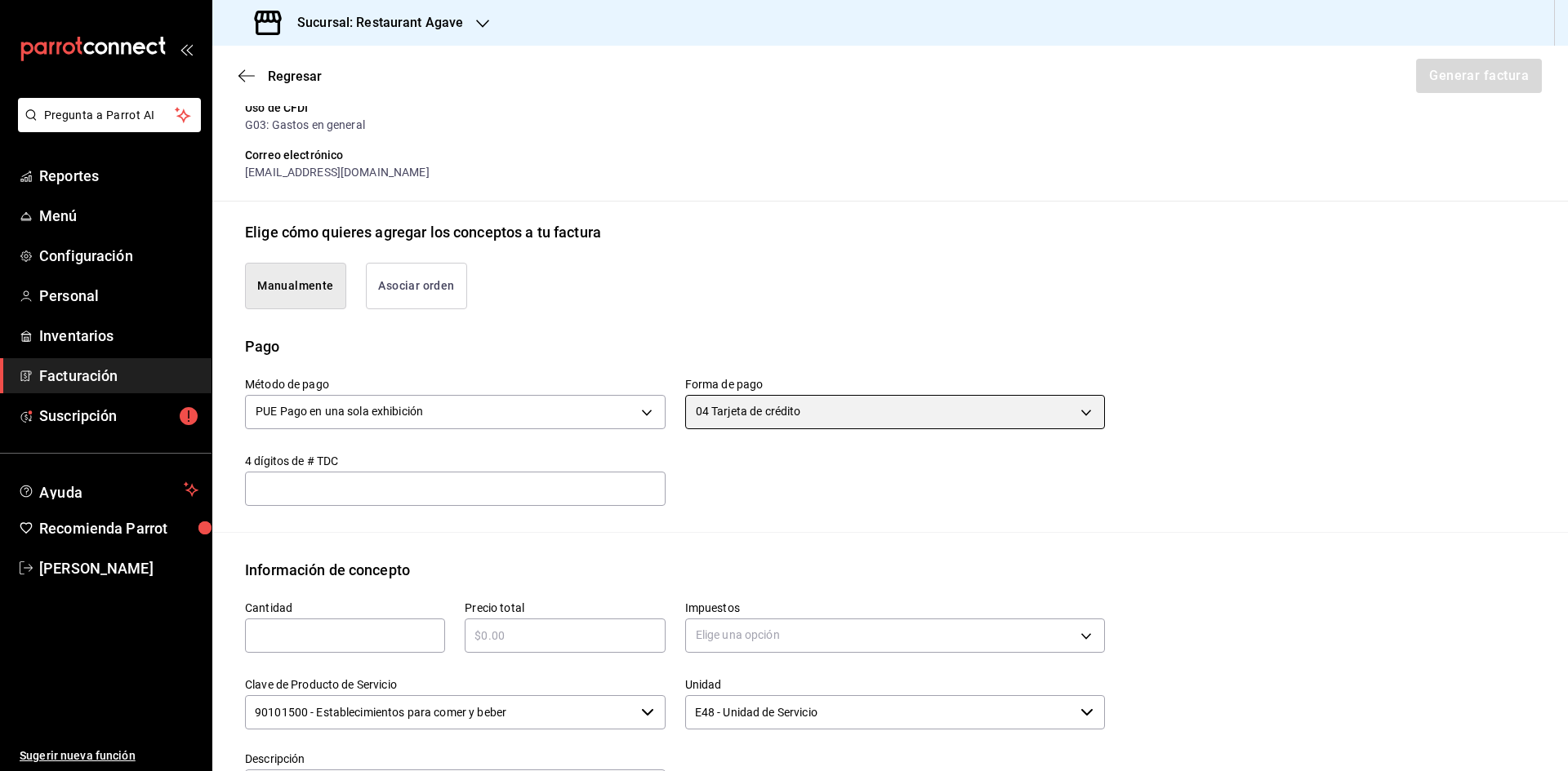
scroll to position [327, 0]
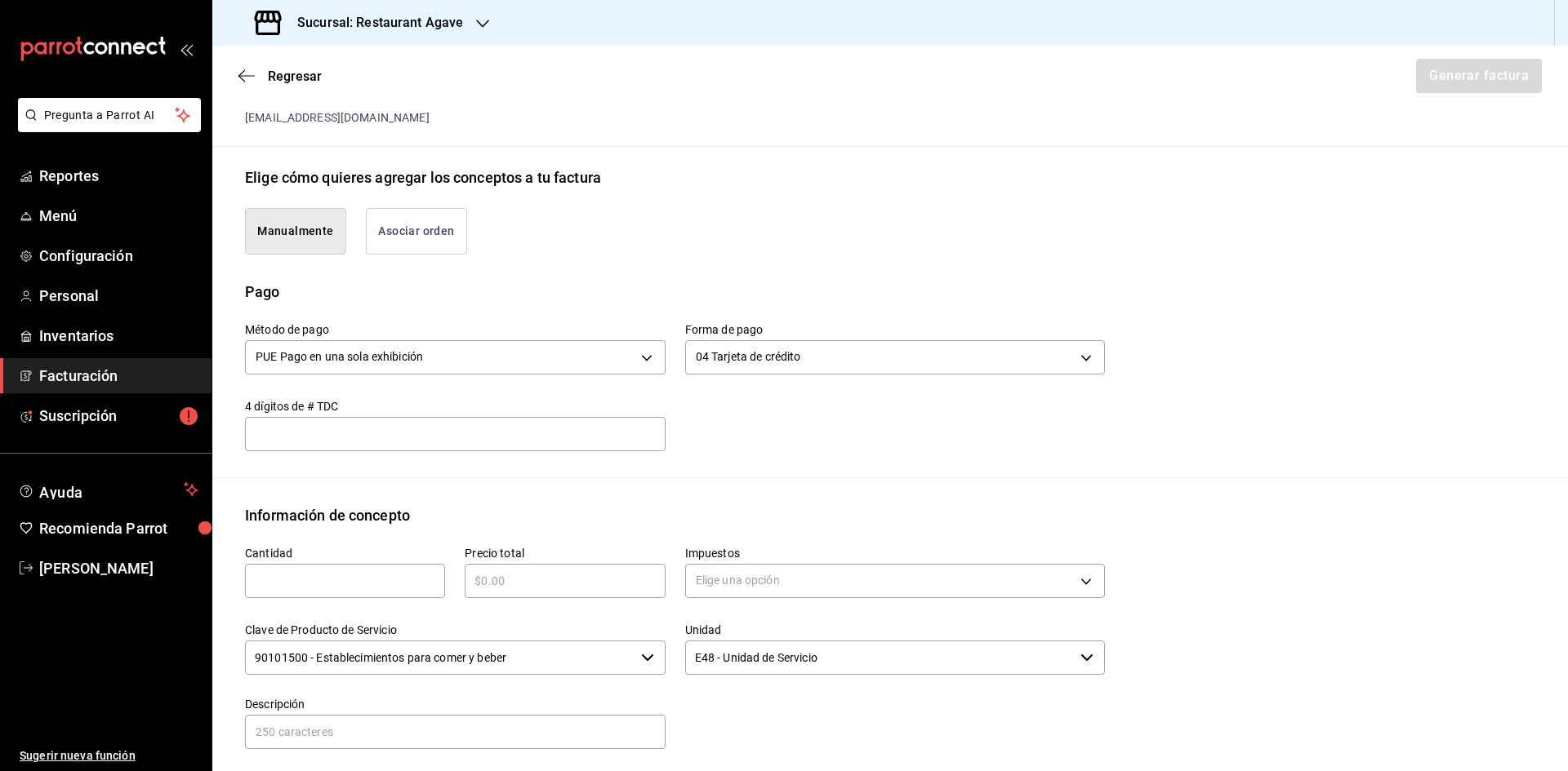
click at [356, 593] on div "​" at bounding box center [345, 581] width 200 height 34
type input "1"
click at [531, 585] on input "text" at bounding box center [564, 581] width 200 height 20
type input "$2575"
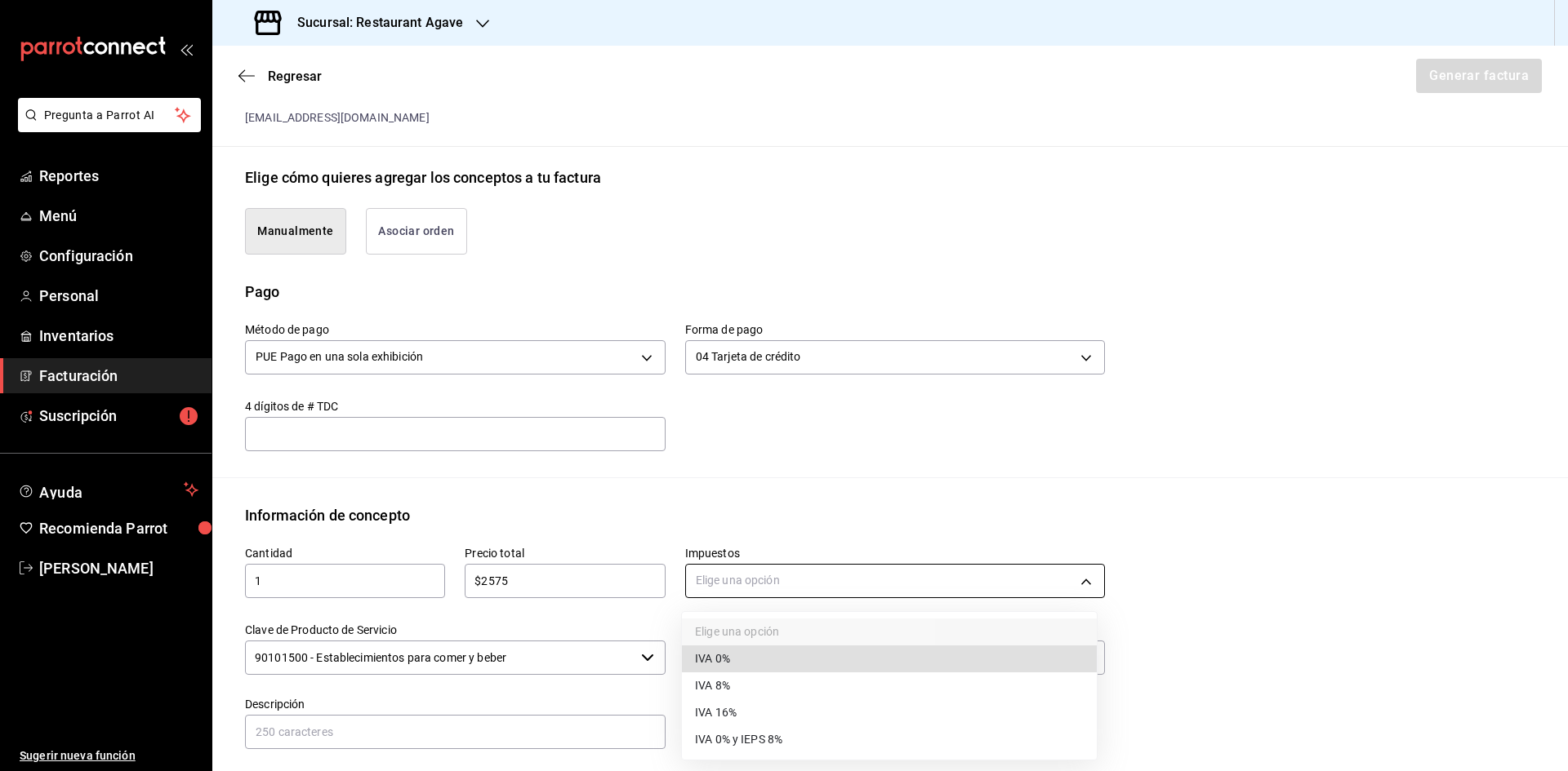
click at [817, 588] on body "Pregunta a Parrot AI Reportes Menú Configuración Personal Inventarios Facturaci…" at bounding box center [784, 386] width 1568 height 771
click at [812, 712] on li "IVA 16%" at bounding box center [889, 713] width 415 height 27
type input "IVA_16"
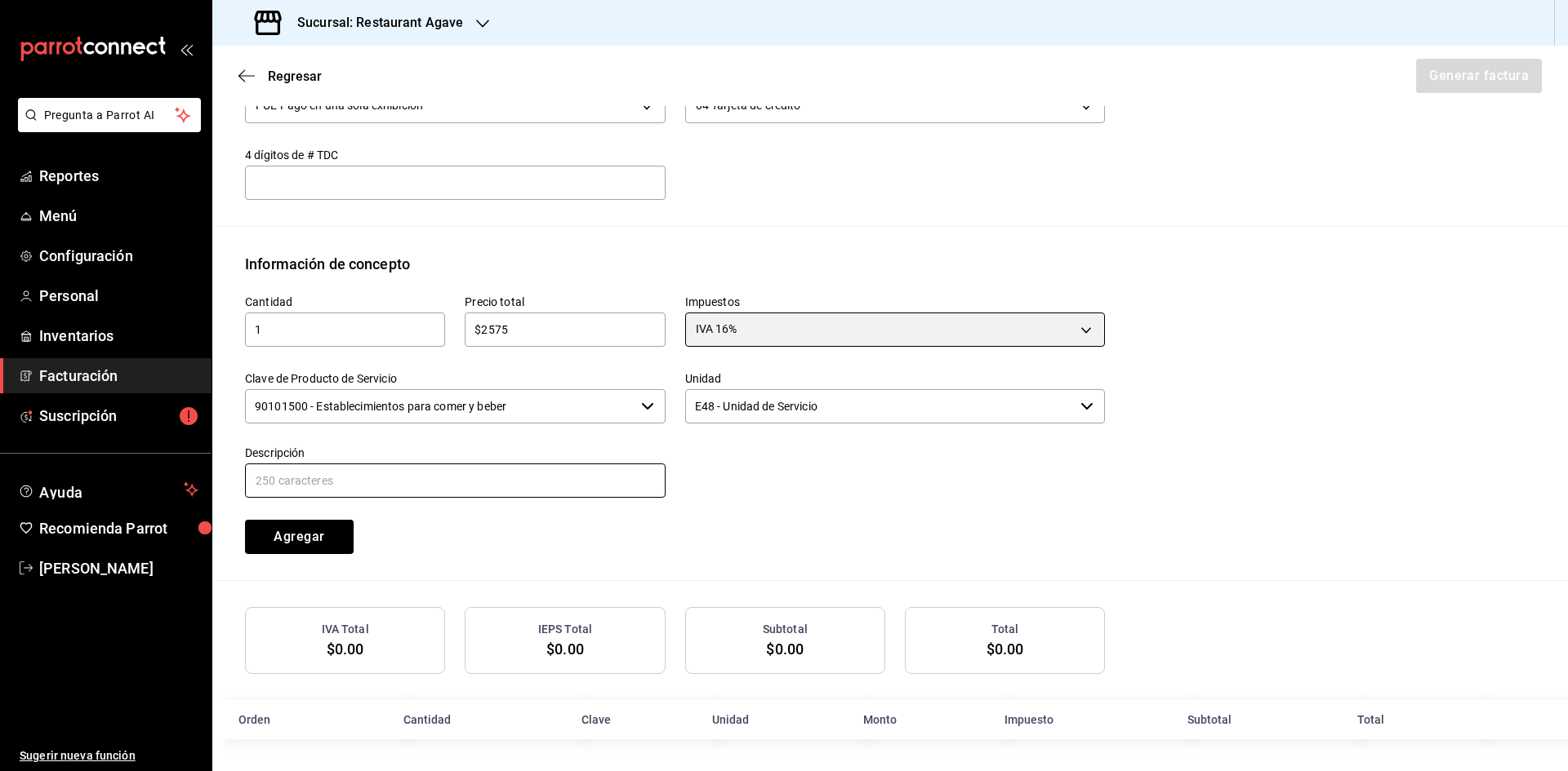
scroll to position [579, 0]
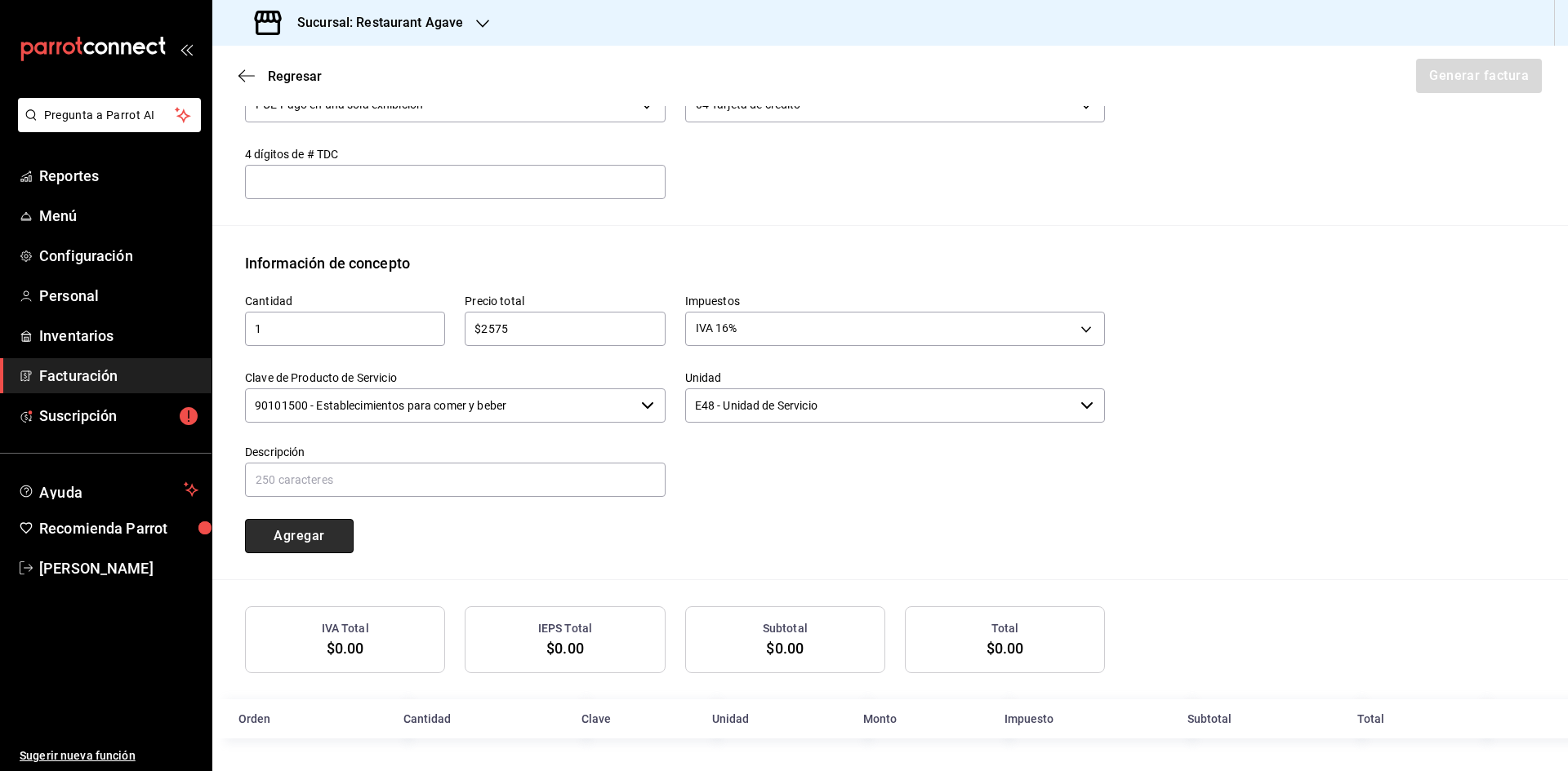
click at [331, 526] on button "Agregar" at bounding box center [300, 537] width 109 height 34
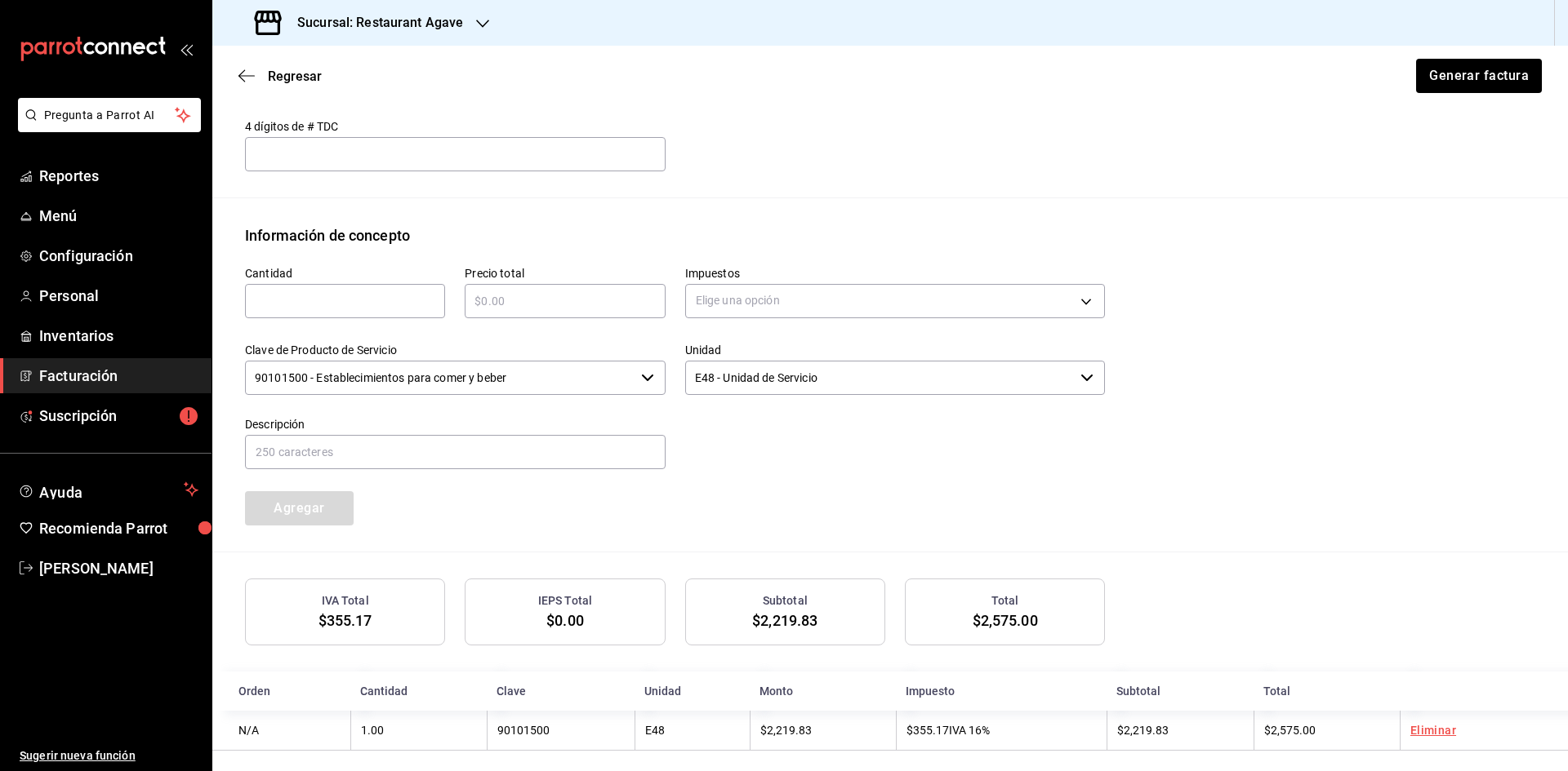
scroll to position [620, 0]
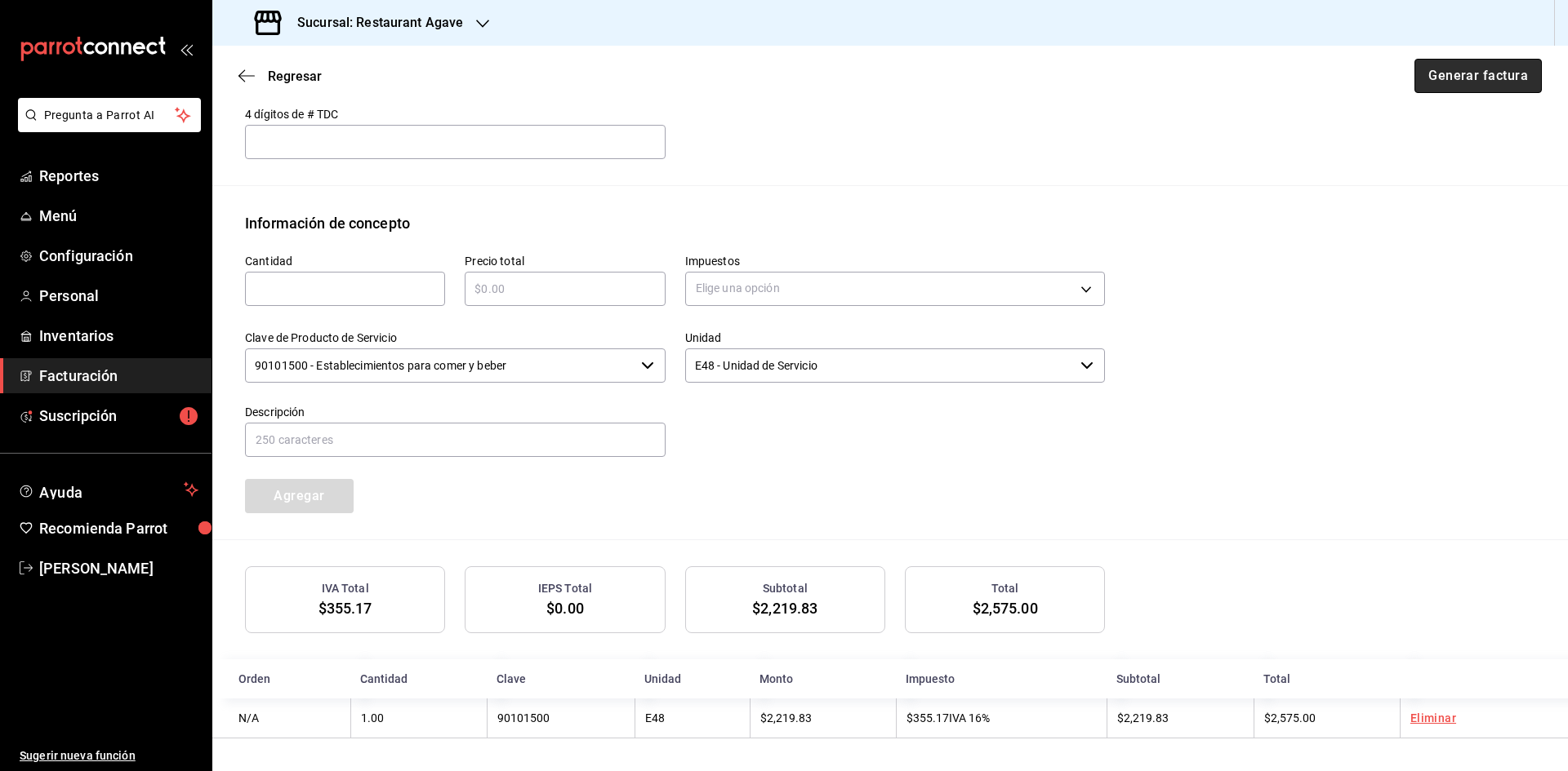
click at [1471, 79] on button "Generar factura" at bounding box center [1477, 76] width 128 height 34
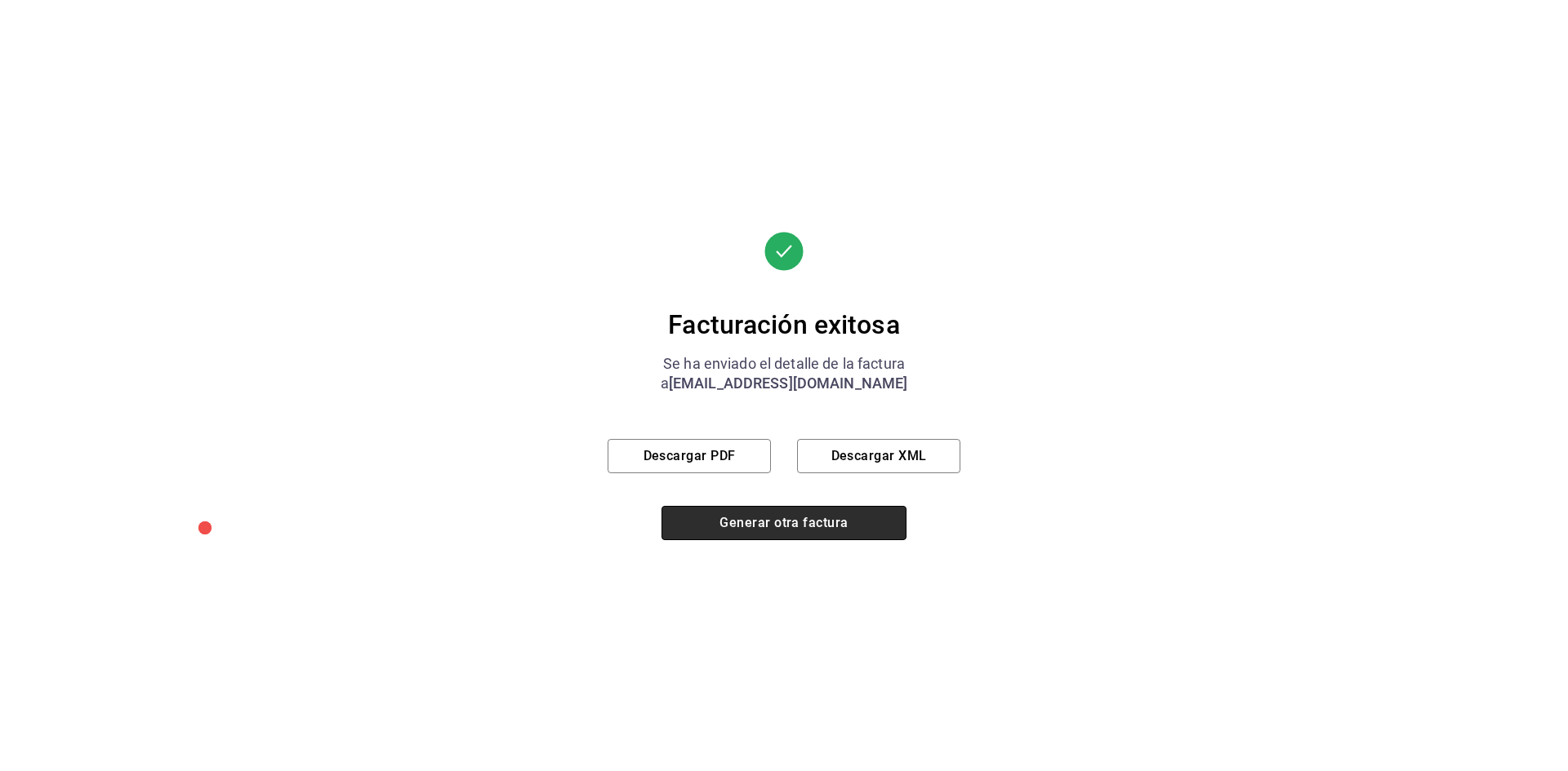
click at [821, 525] on button "Generar otra factura" at bounding box center [784, 523] width 245 height 34
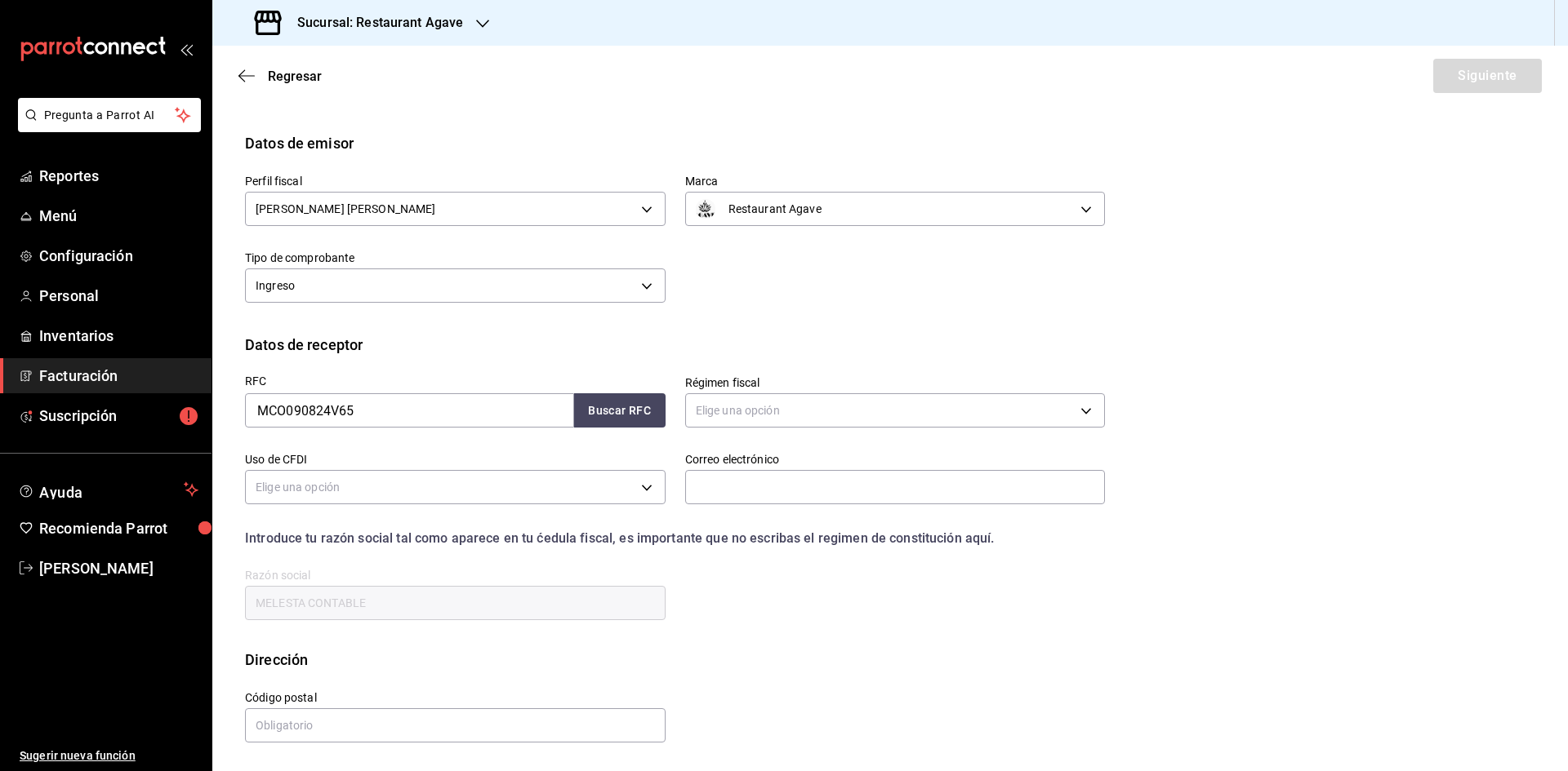
scroll to position [0, 0]
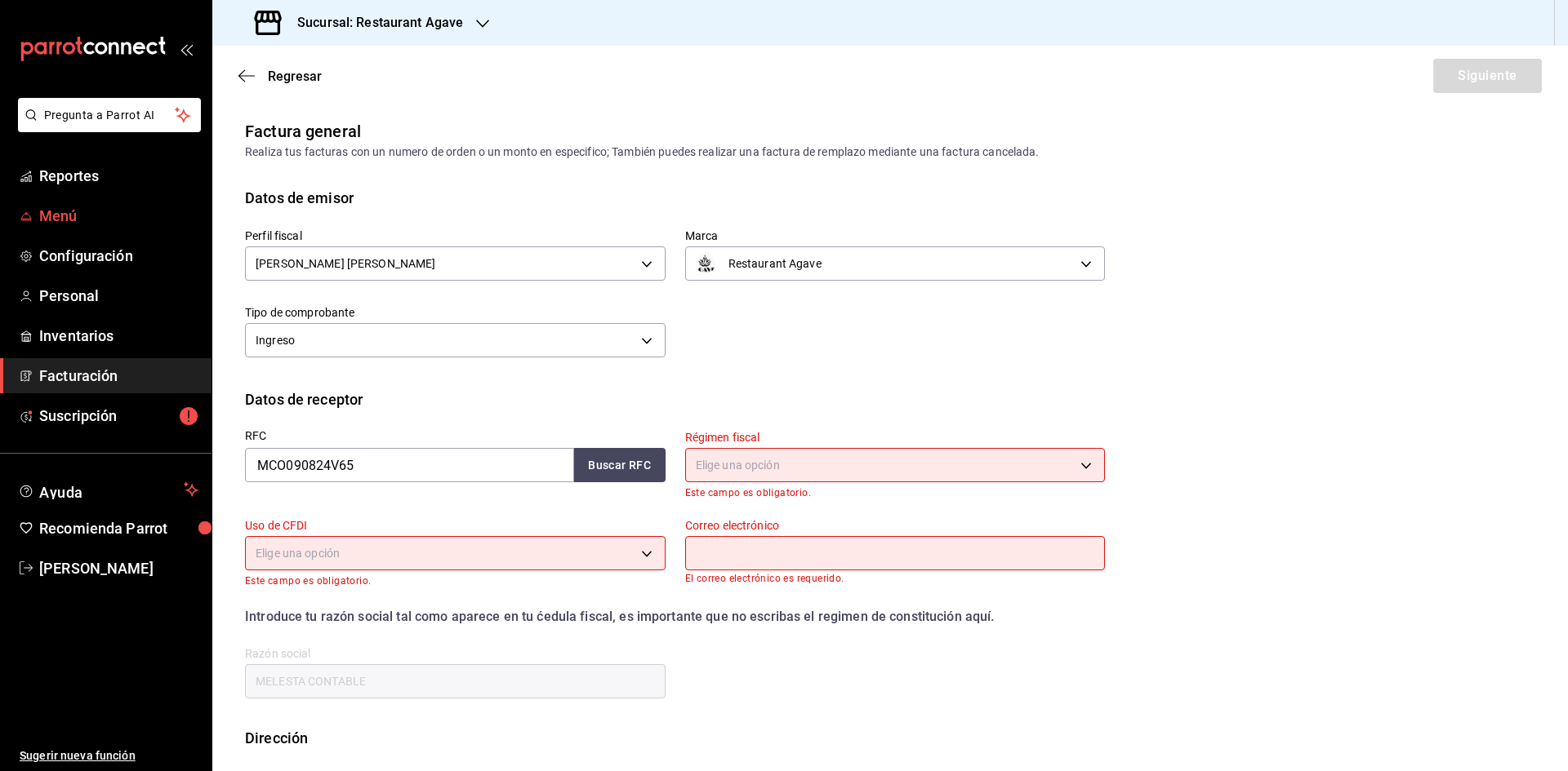
click at [30, 211] on icon "mailbox folders" at bounding box center [26, 216] width 13 height 13
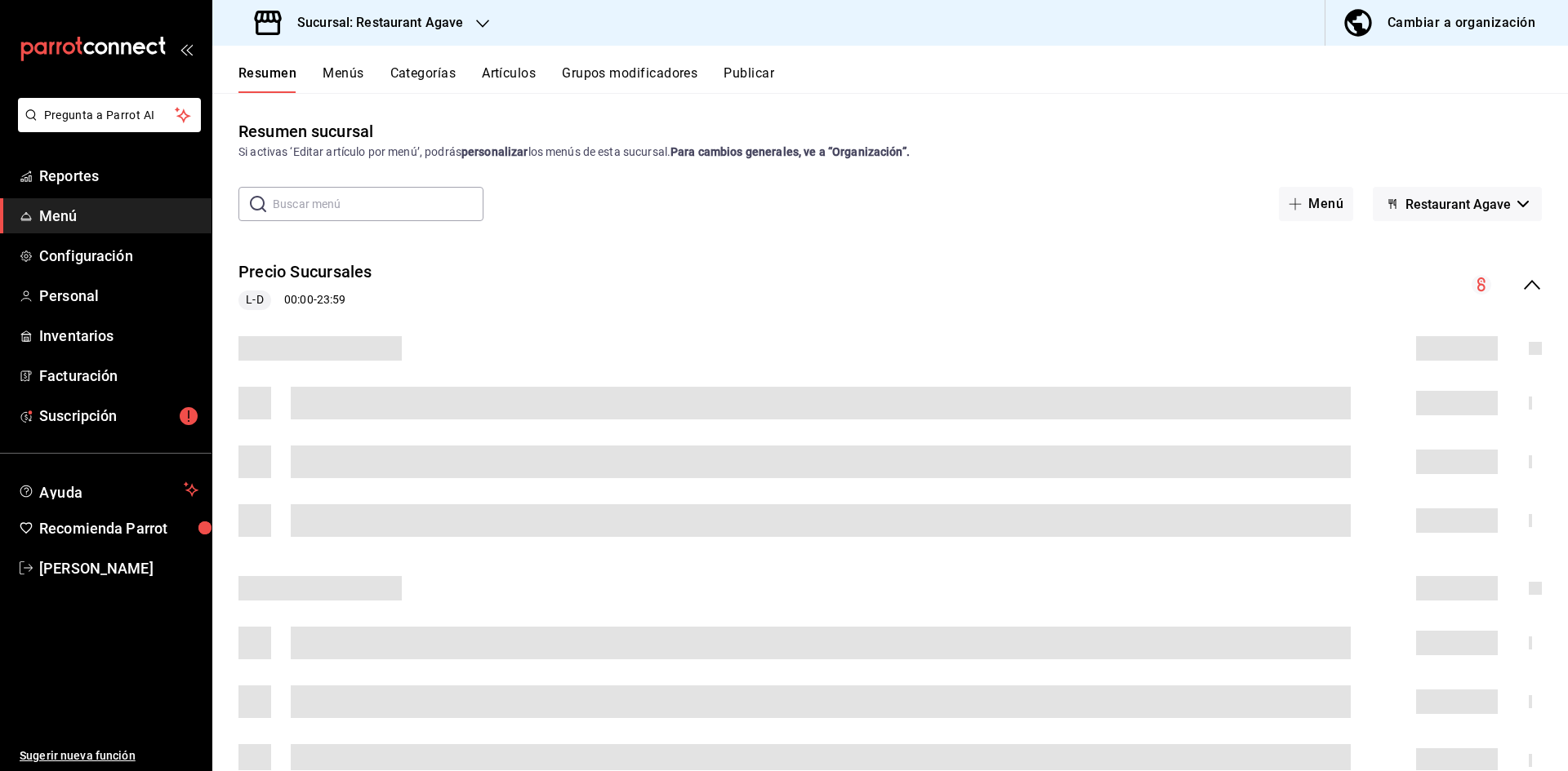
click at [344, 77] on button "Menús" at bounding box center [342, 79] width 41 height 28
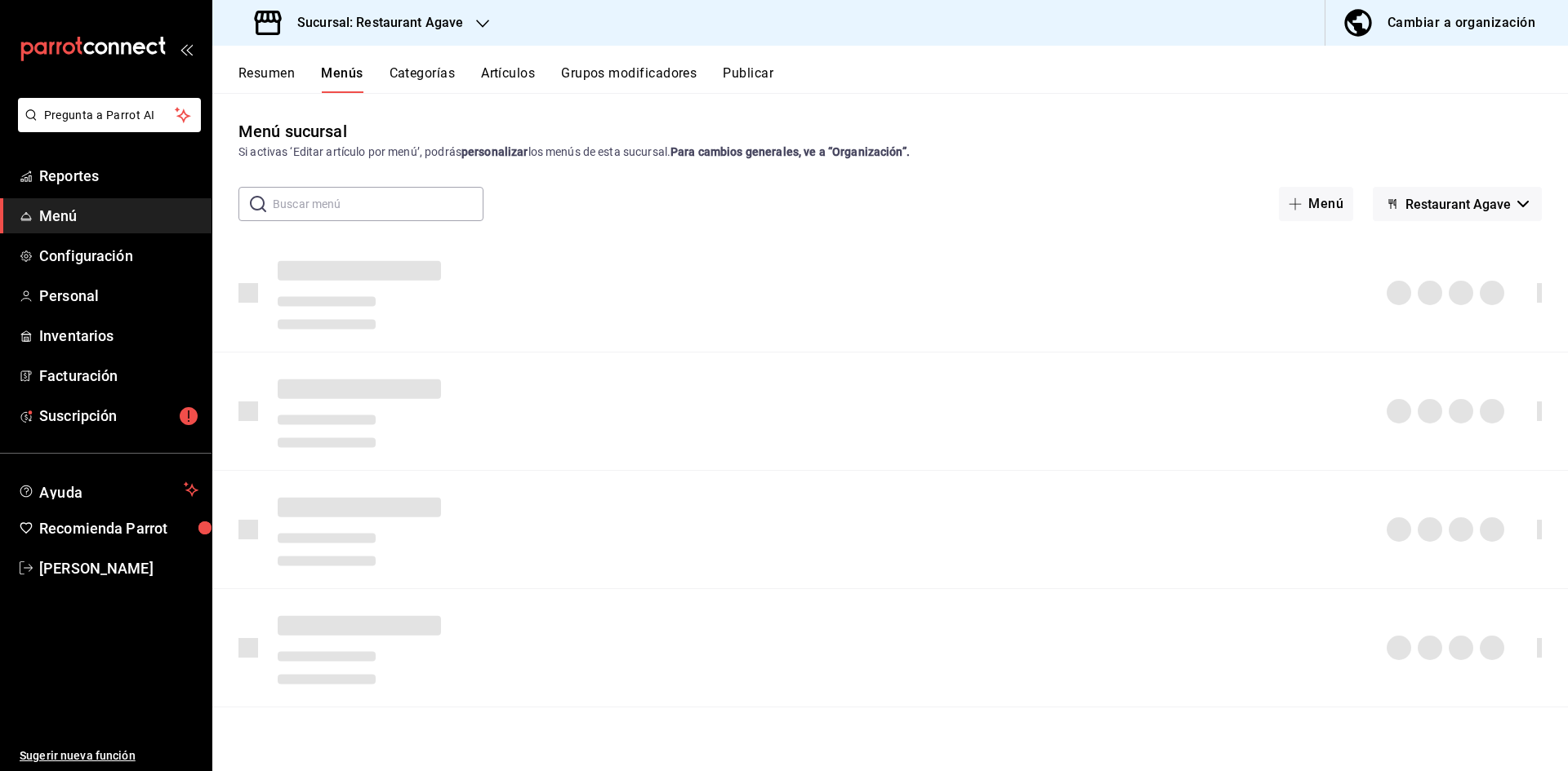
click at [505, 75] on button "Artículos" at bounding box center [508, 79] width 54 height 28
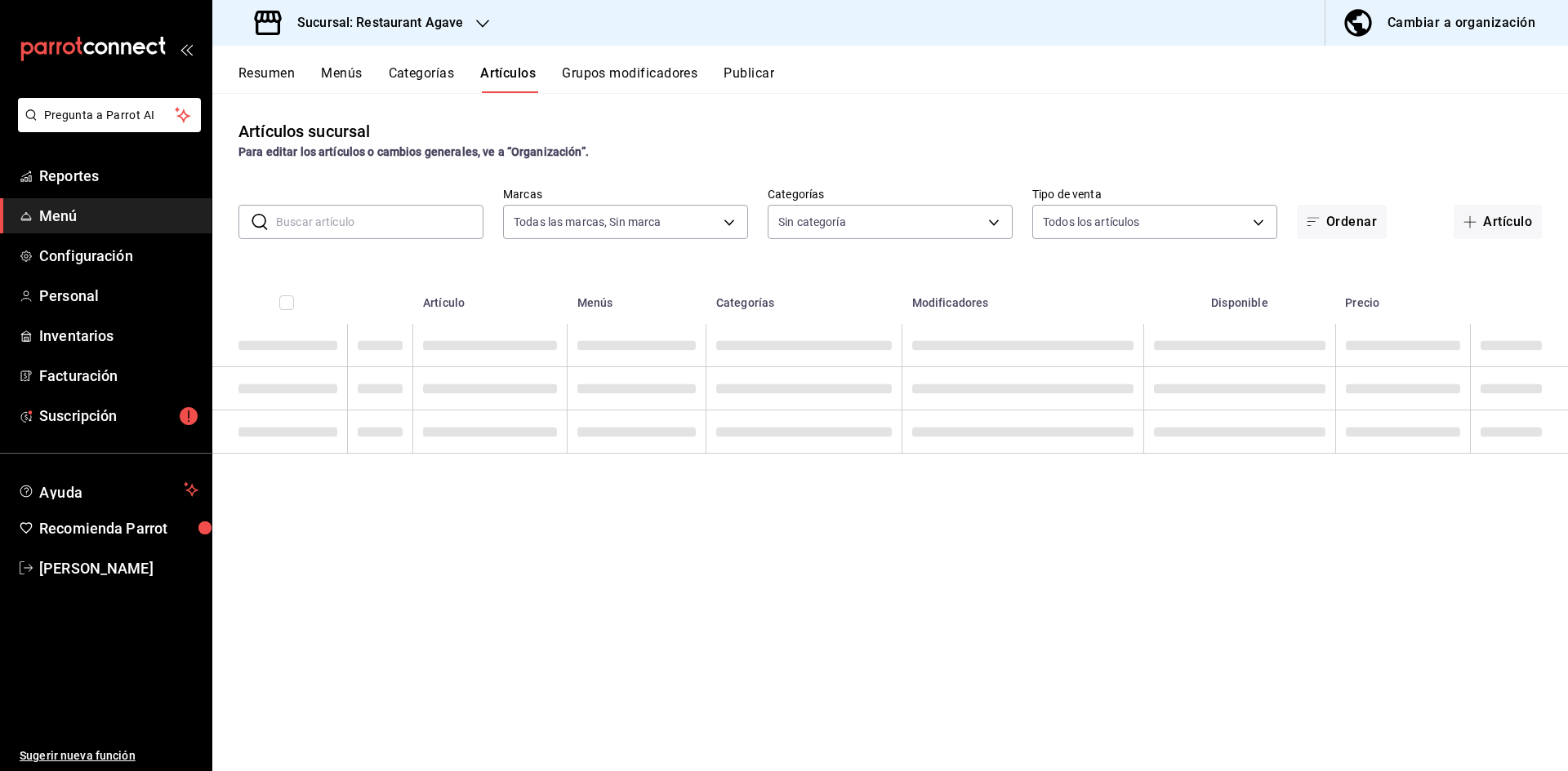
type input "ac14864f-e3a0-4832-92fd-dda121f57a49"
type input "8cb571ac-8fb7-491a-b8df-8240fae53258,c074bcf6-8c5f-41f5-b941-13d5552e1160,37570…"
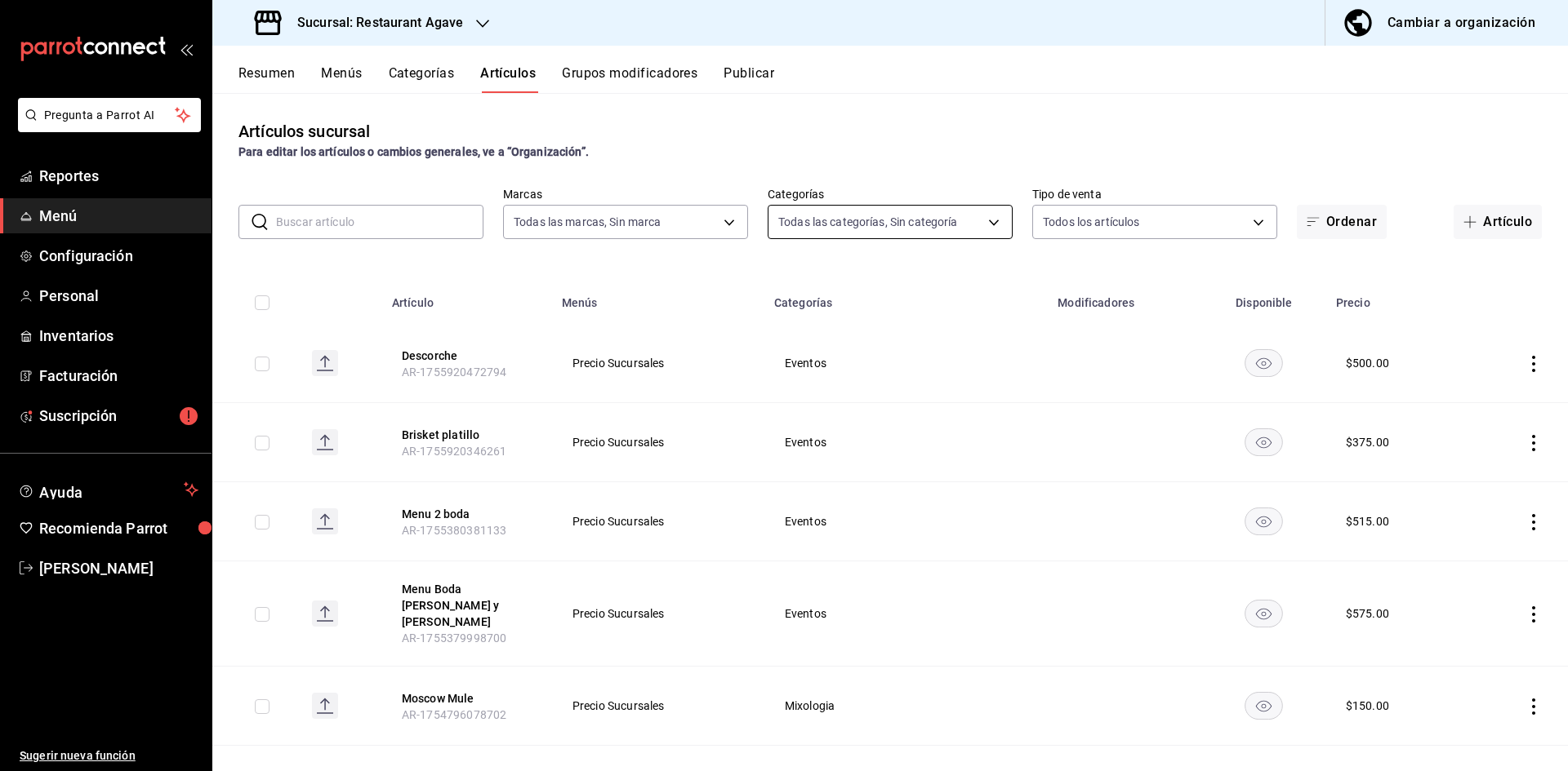
click at [932, 217] on body "Pregunta a Parrot AI Reportes Menú Configuración Personal Inventarios Facturaci…" at bounding box center [784, 386] width 1568 height 771
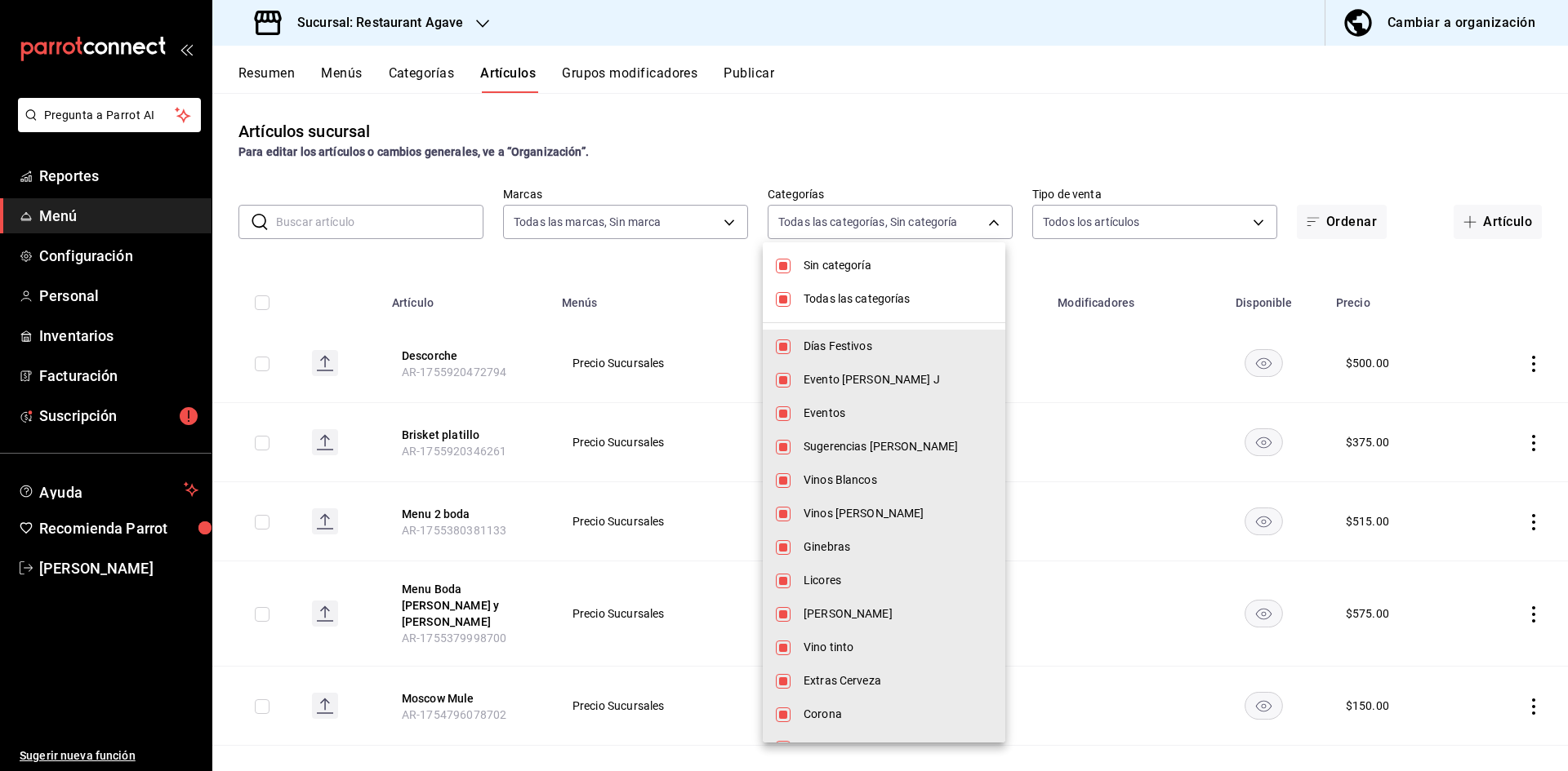
click at [782, 300] on input "checkbox" at bounding box center [783, 300] width 14 height 14
checkbox input "false"
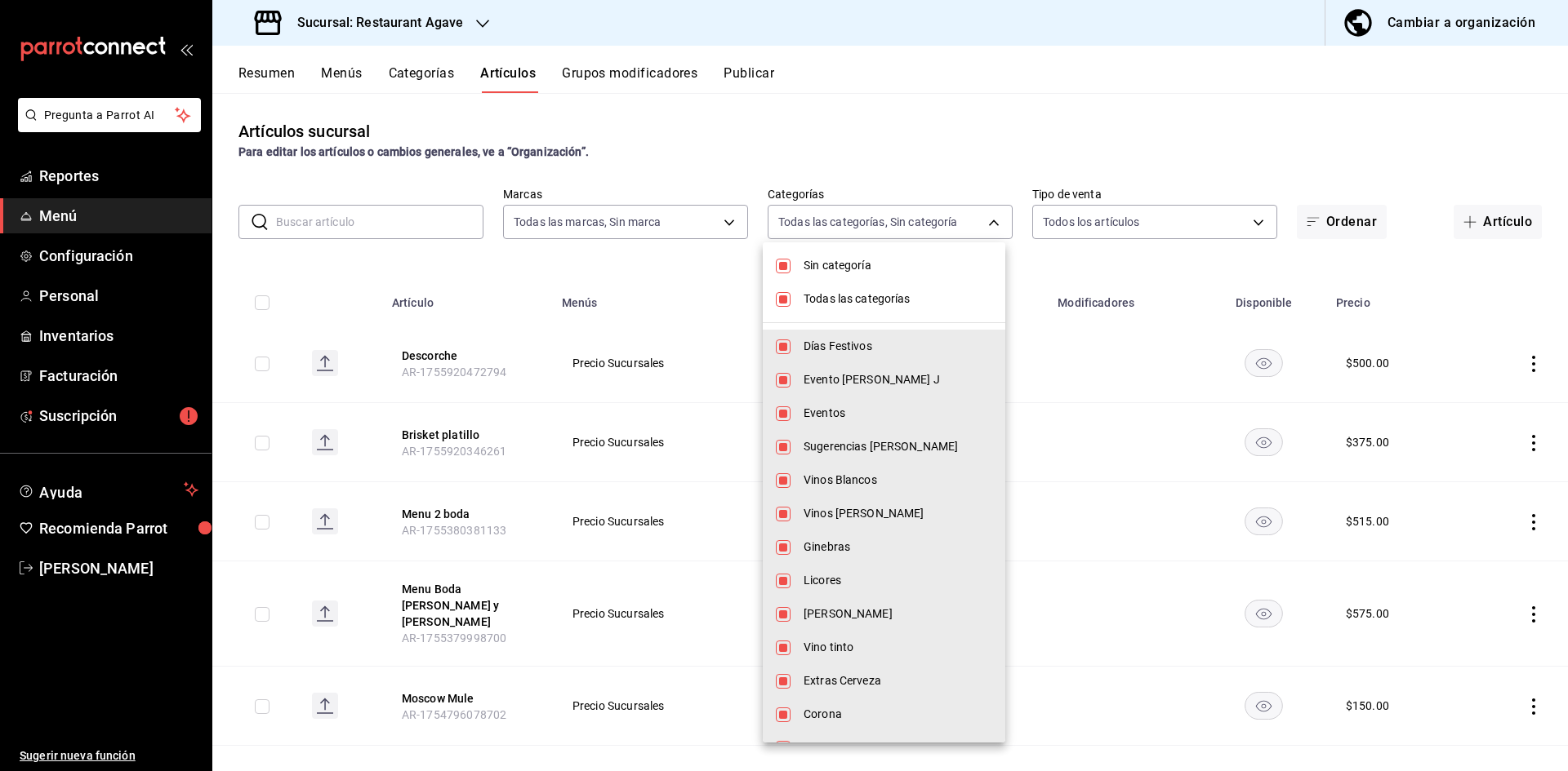
checkbox input "false"
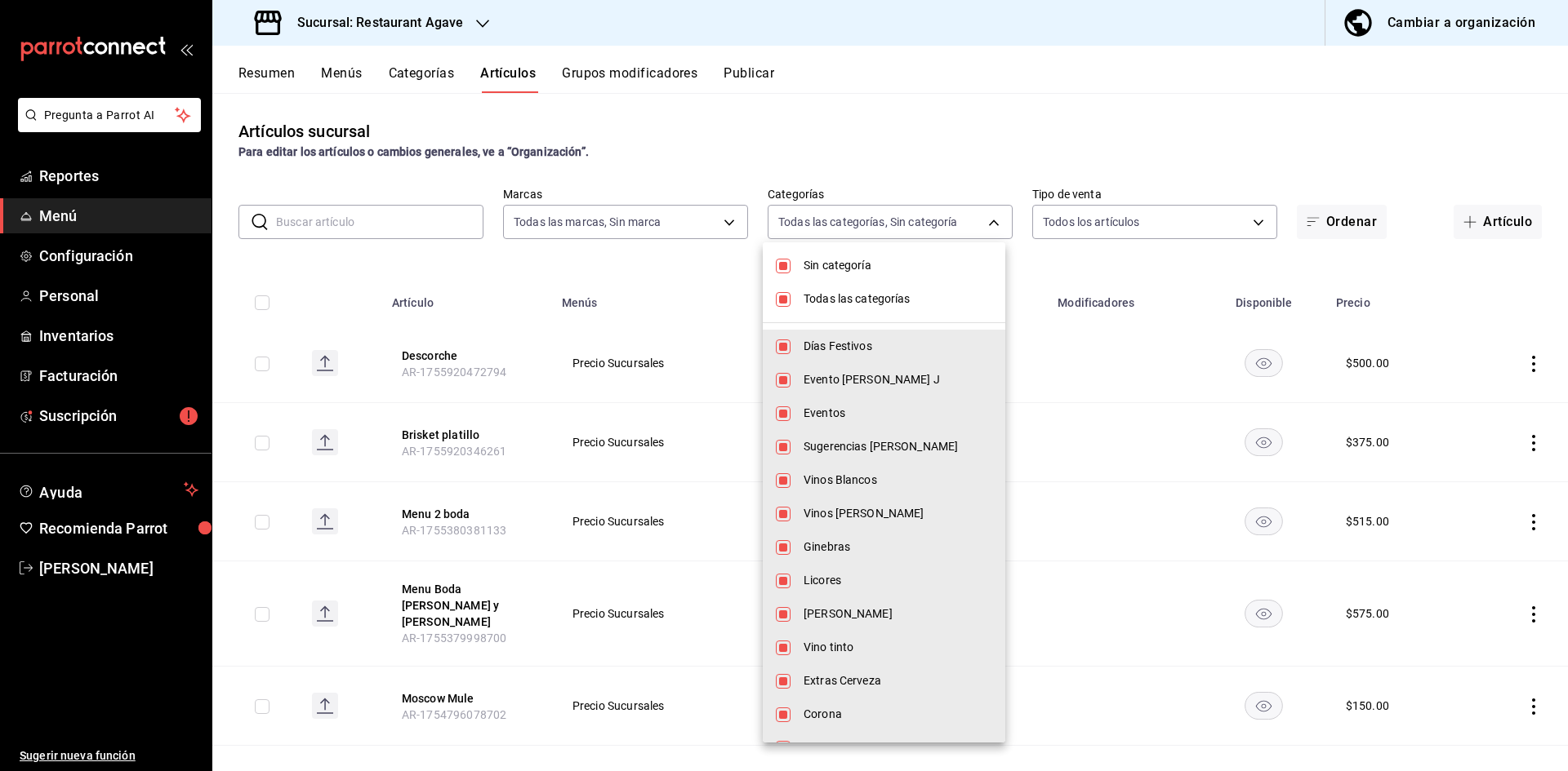
checkbox input "false"
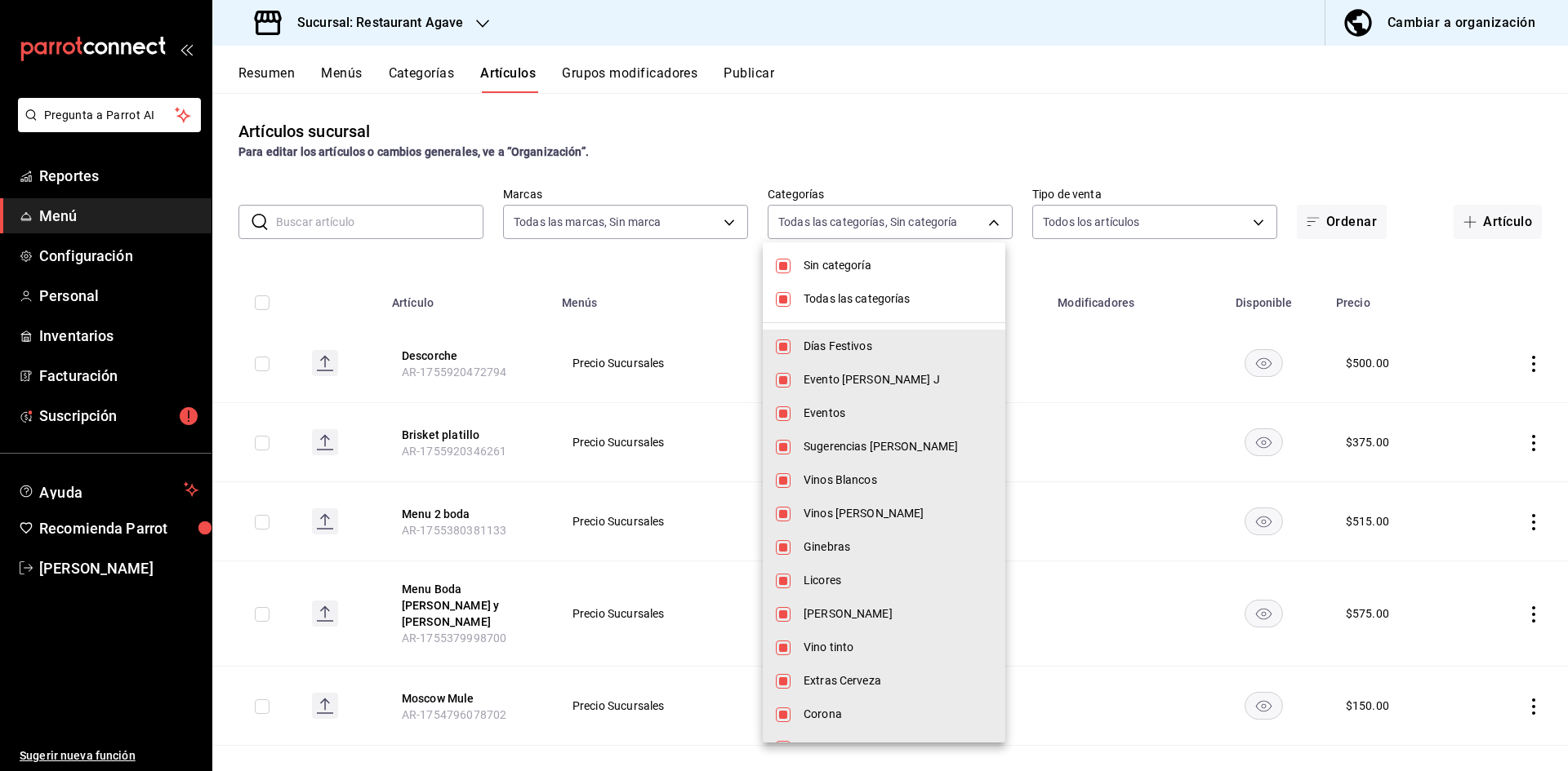
checkbox input "false"
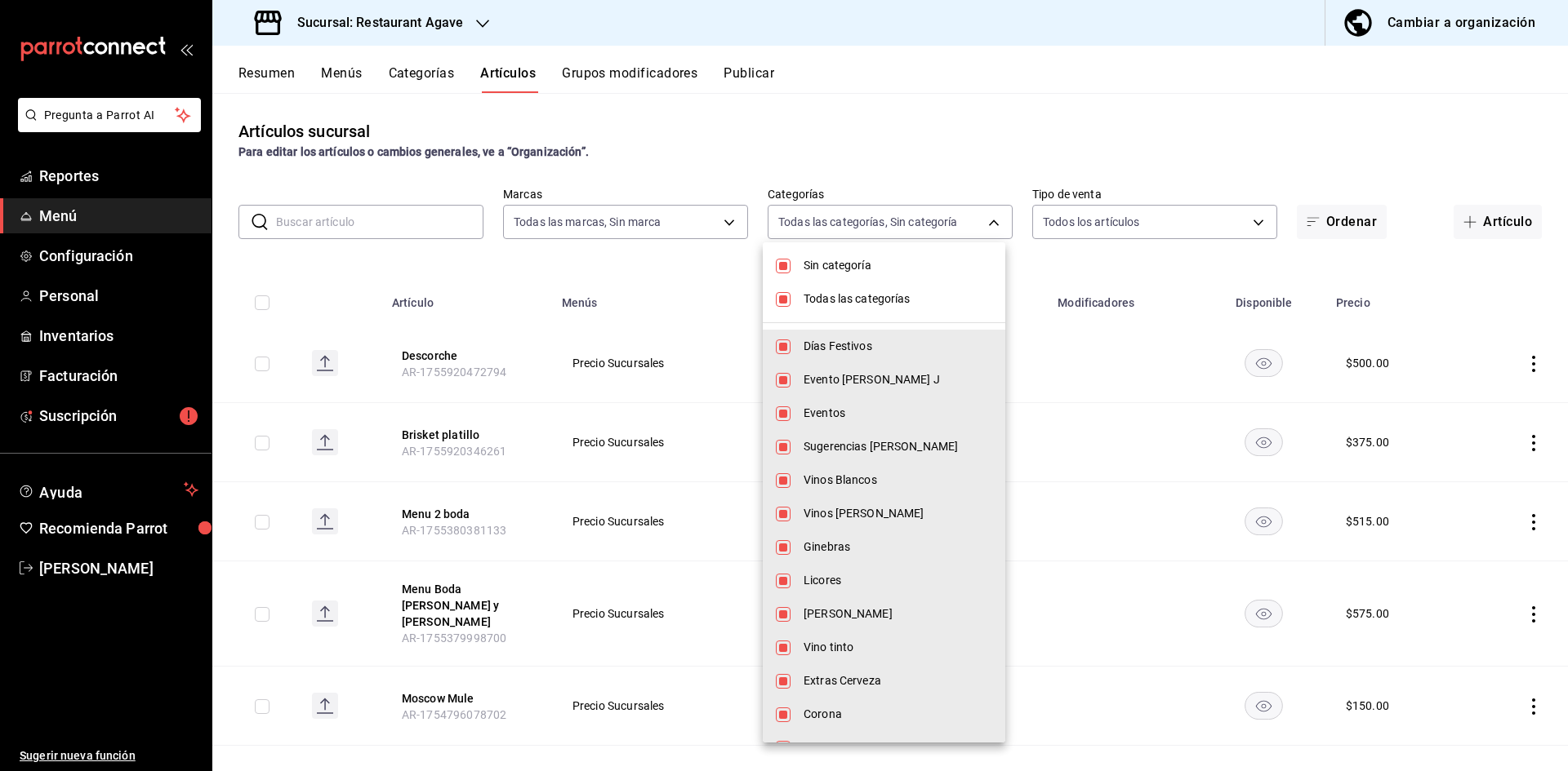
checkbox input "false"
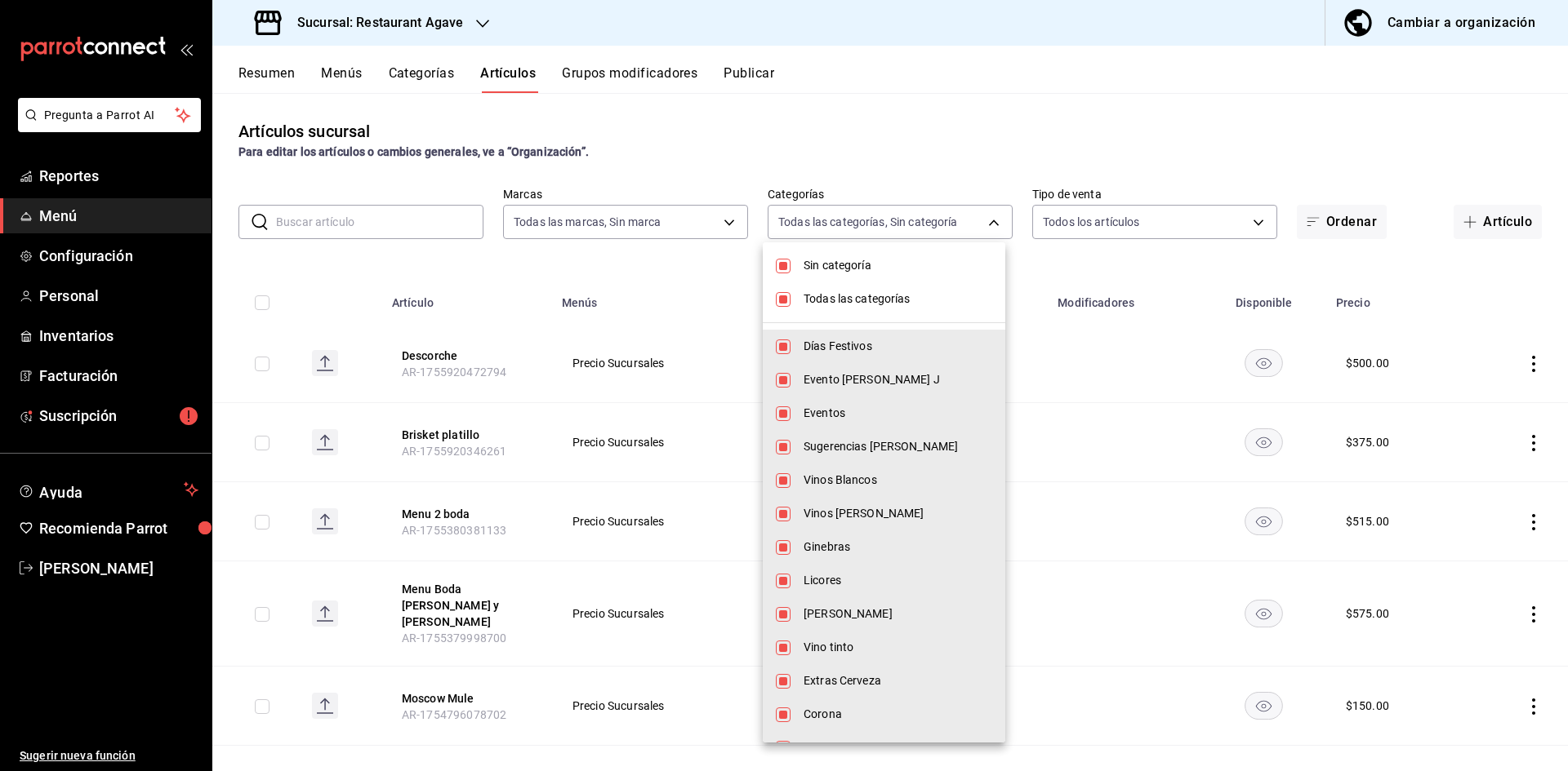
checkbox input "false"
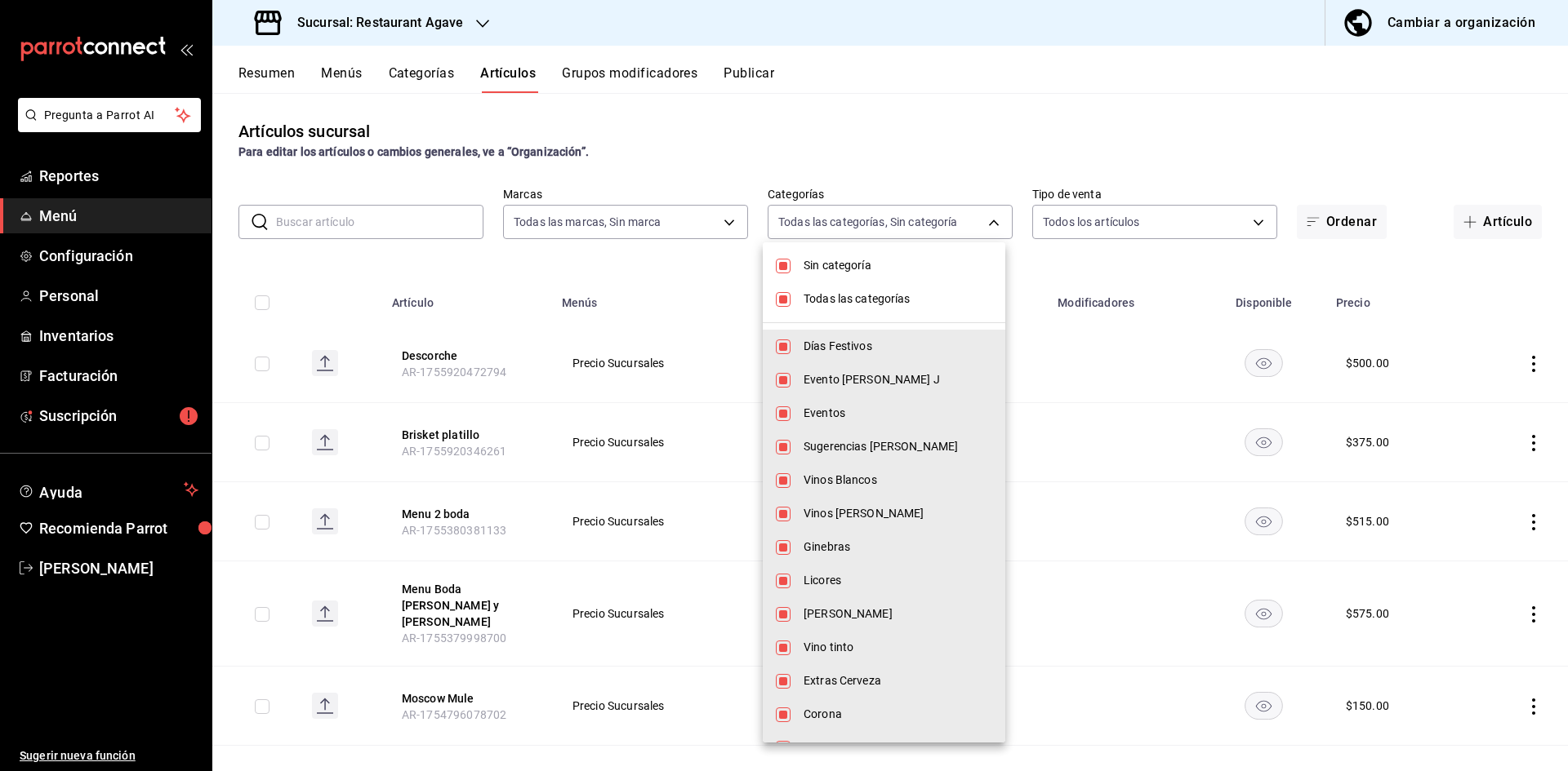
checkbox input "false"
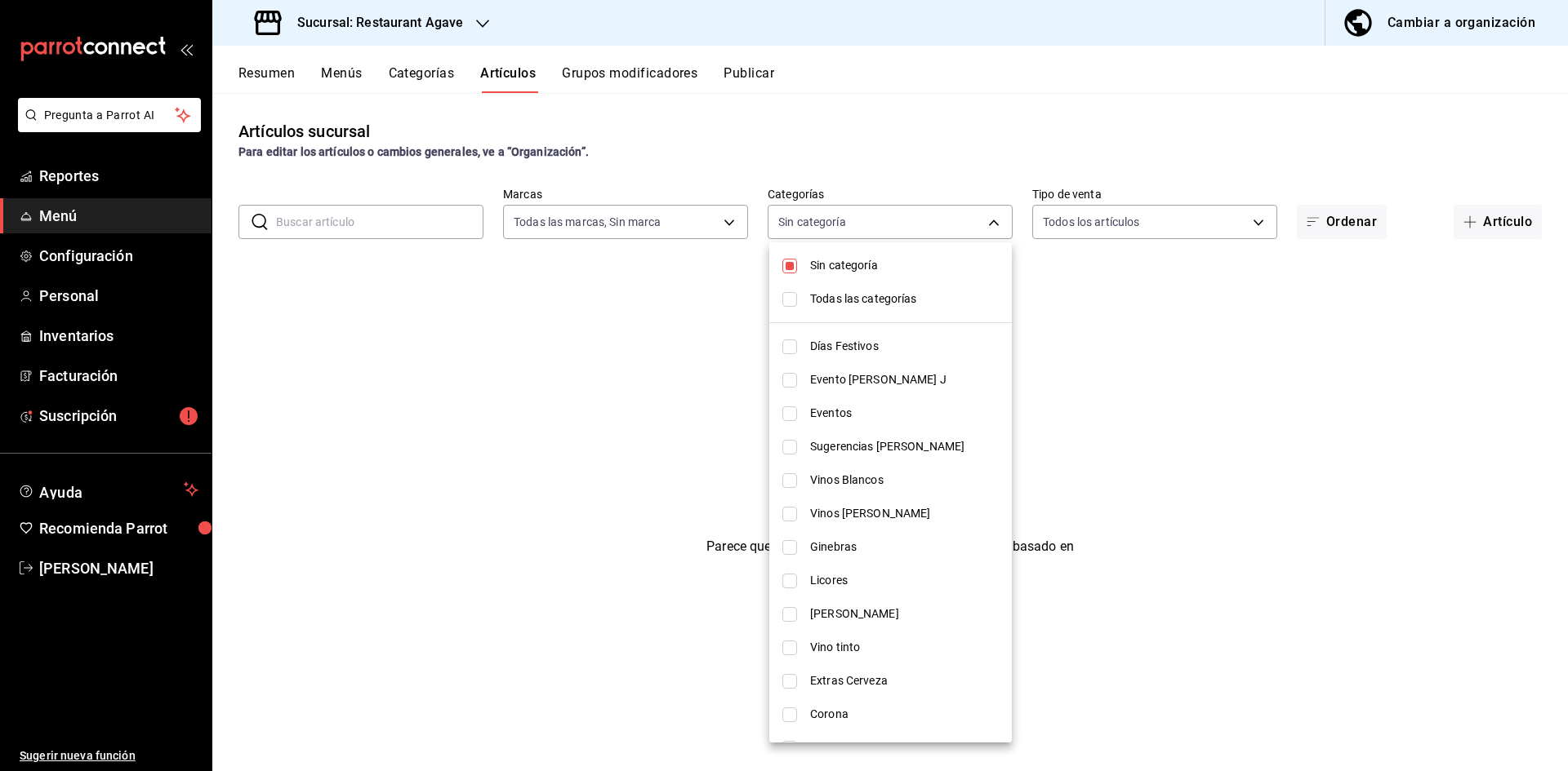
click at [787, 269] on input "checkbox" at bounding box center [789, 266] width 14 height 14
checkbox input "false"
click at [790, 346] on input "checkbox" at bounding box center [789, 347] width 14 height 14
checkbox input "true"
type input "8cb571ac-8fb7-491a-b8df-8240fae53258"
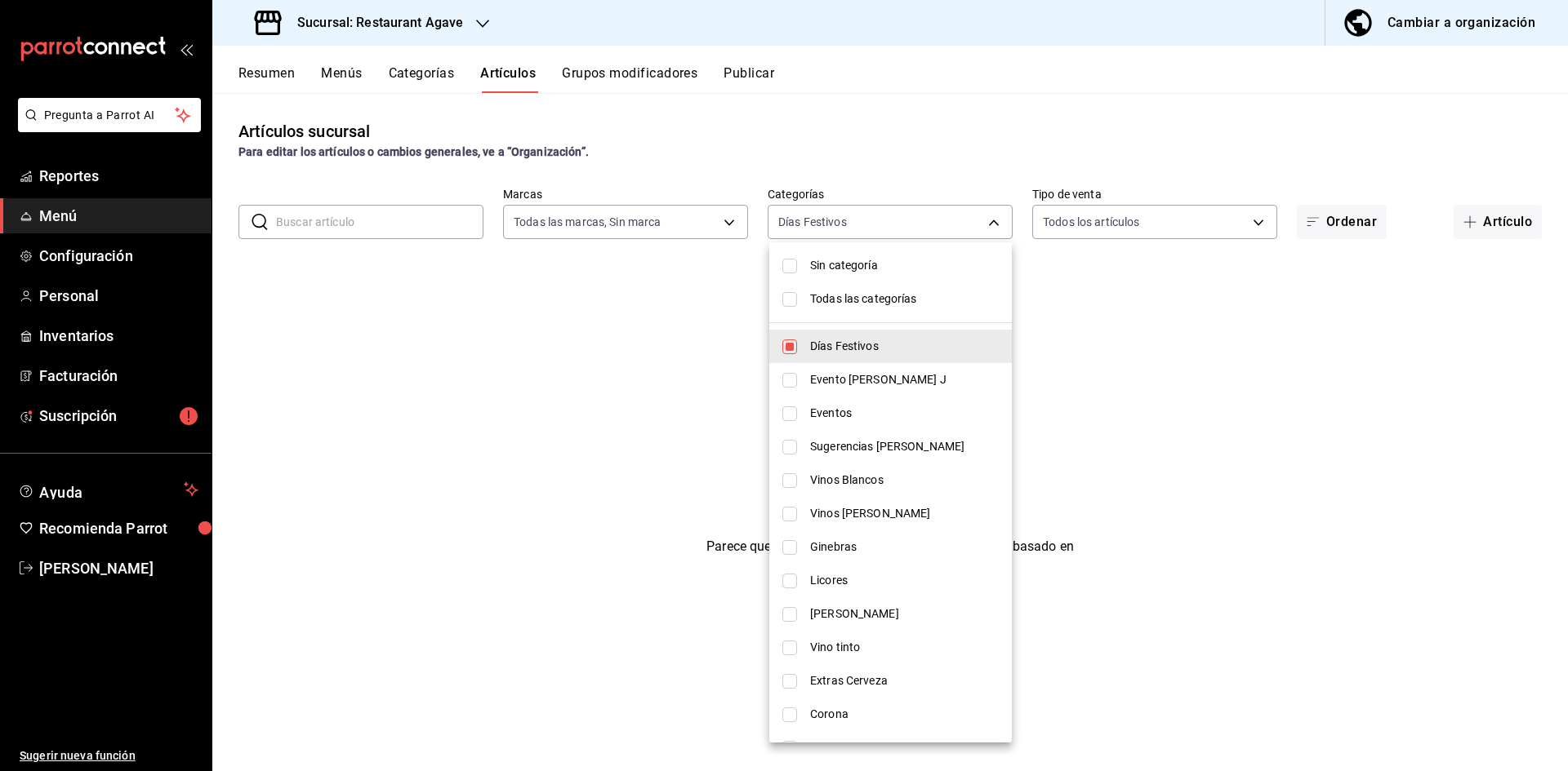
click at [785, 349] on input "checkbox" at bounding box center [789, 347] width 14 height 14
checkbox input "false"
click at [787, 380] on input "checkbox" at bounding box center [789, 380] width 14 height 14
checkbox input "true"
type input "c074bcf6-8c5f-41f5-b941-13d5552e1160"
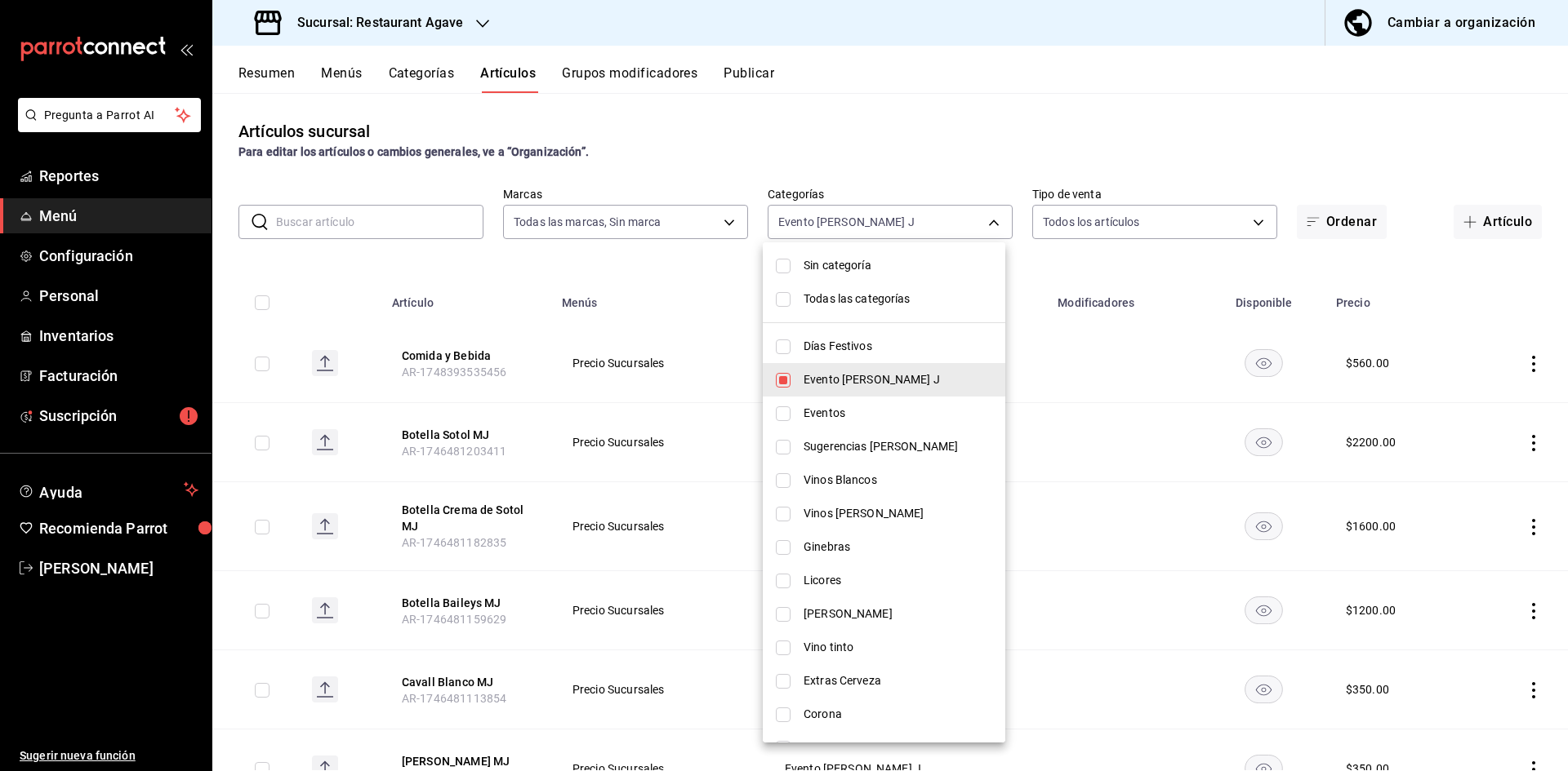
click at [947, 213] on div at bounding box center [784, 386] width 1568 height 771
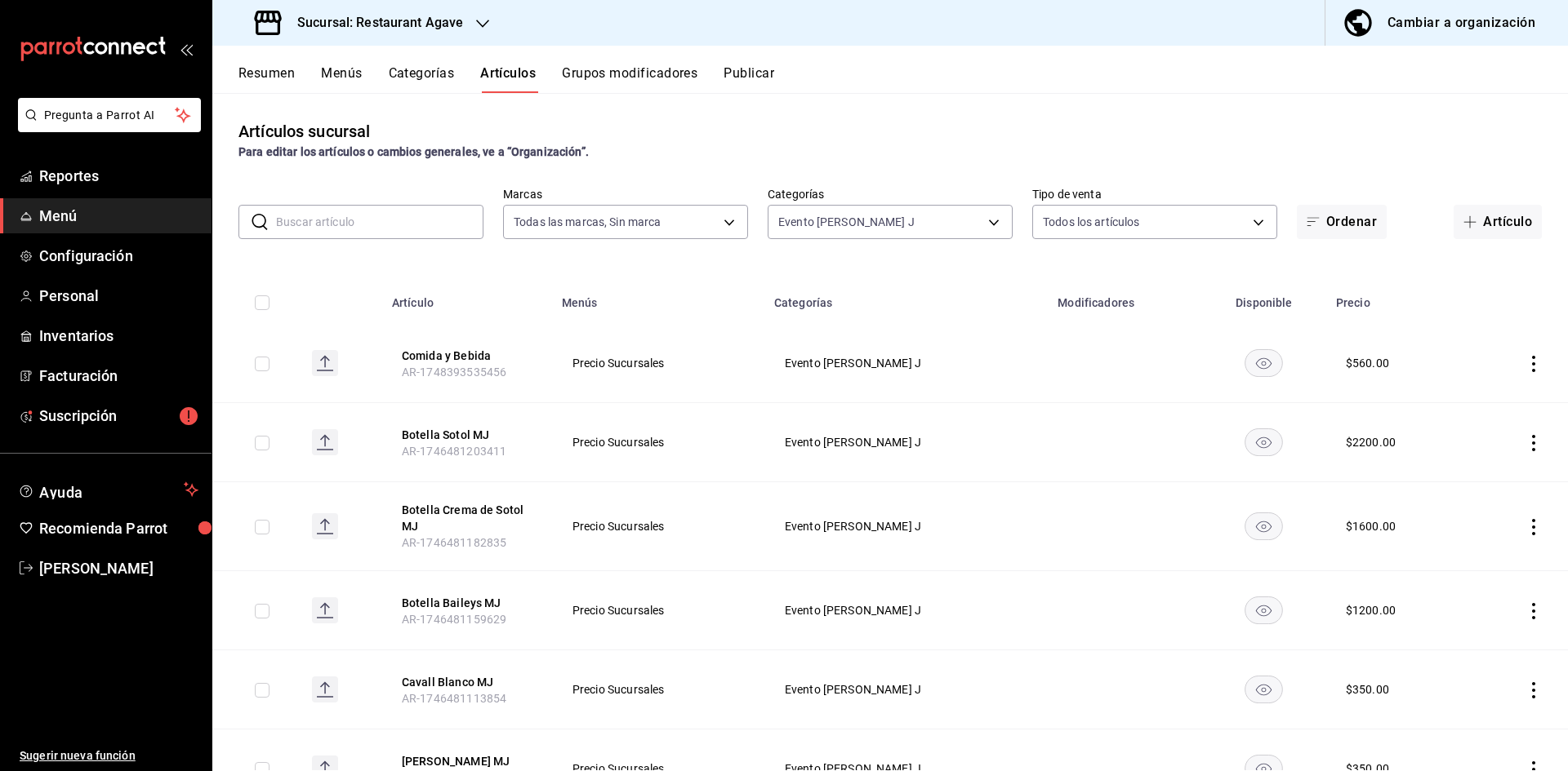
click at [1525, 368] on icon "actions" at bounding box center [1534, 364] width 16 height 16
click at [1483, 414] on li "Editar" at bounding box center [1458, 401] width 98 height 33
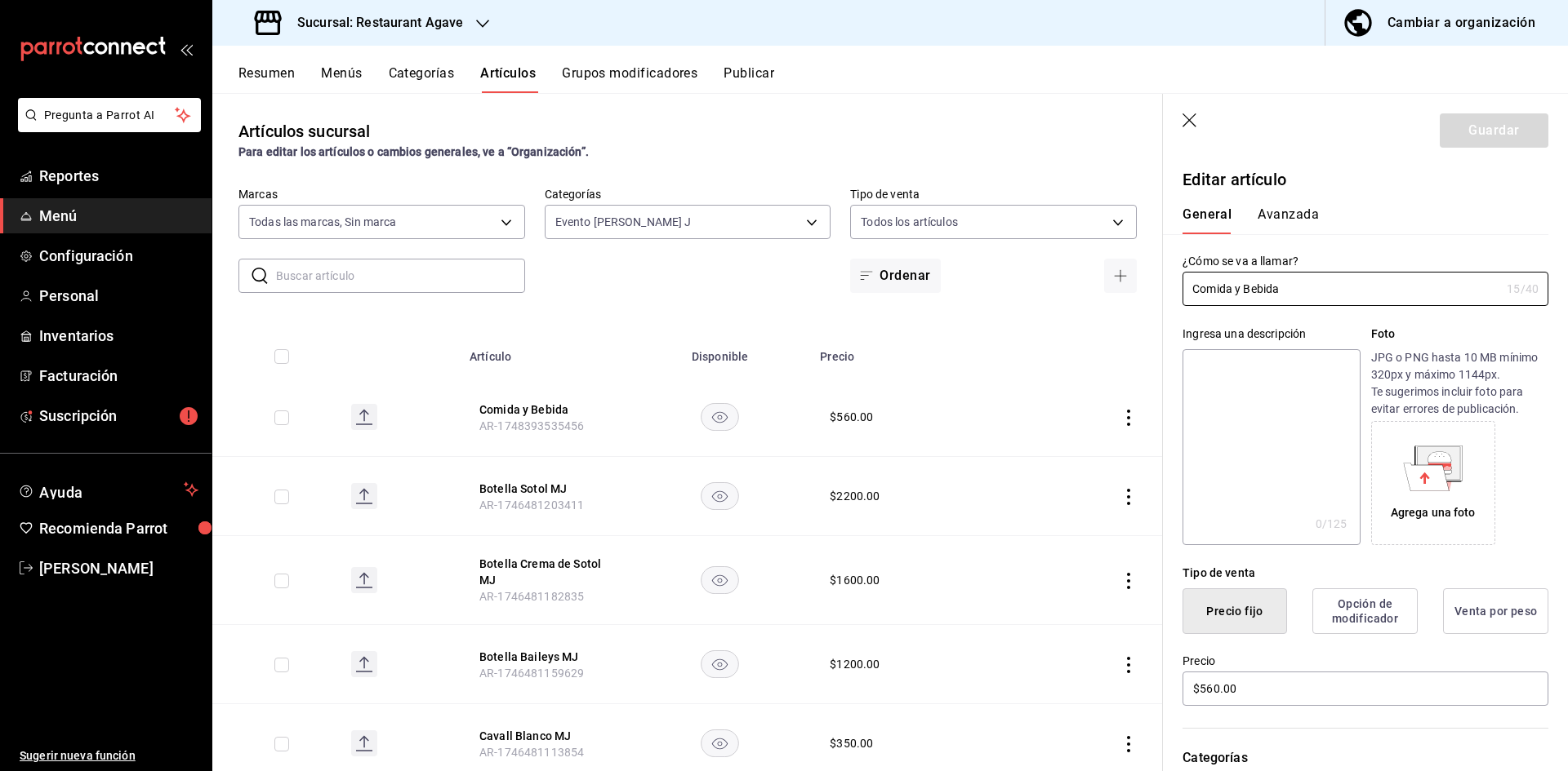
click at [1273, 224] on button "Avanzada" at bounding box center [1288, 220] width 62 height 28
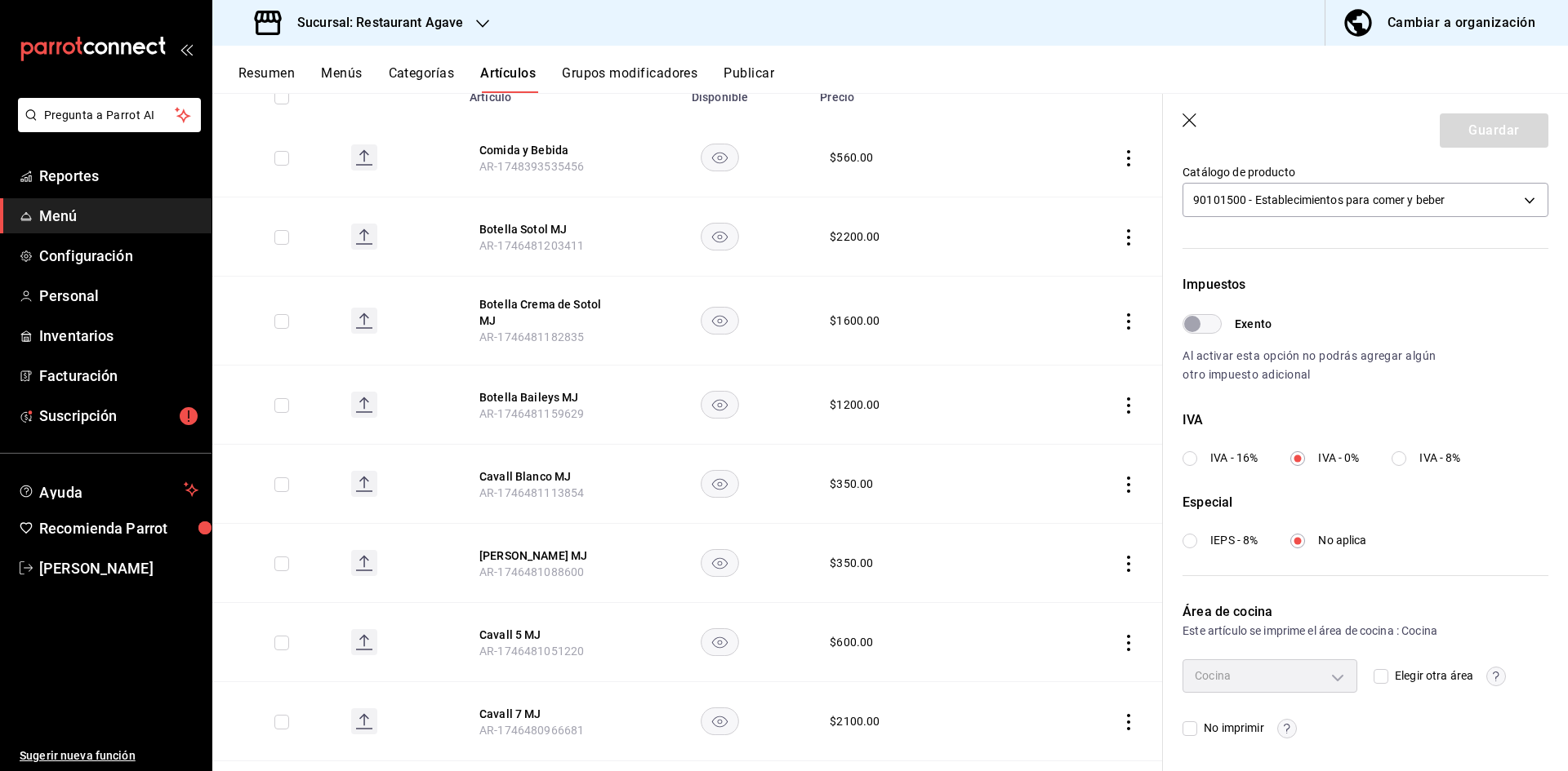
scroll to position [368, 0]
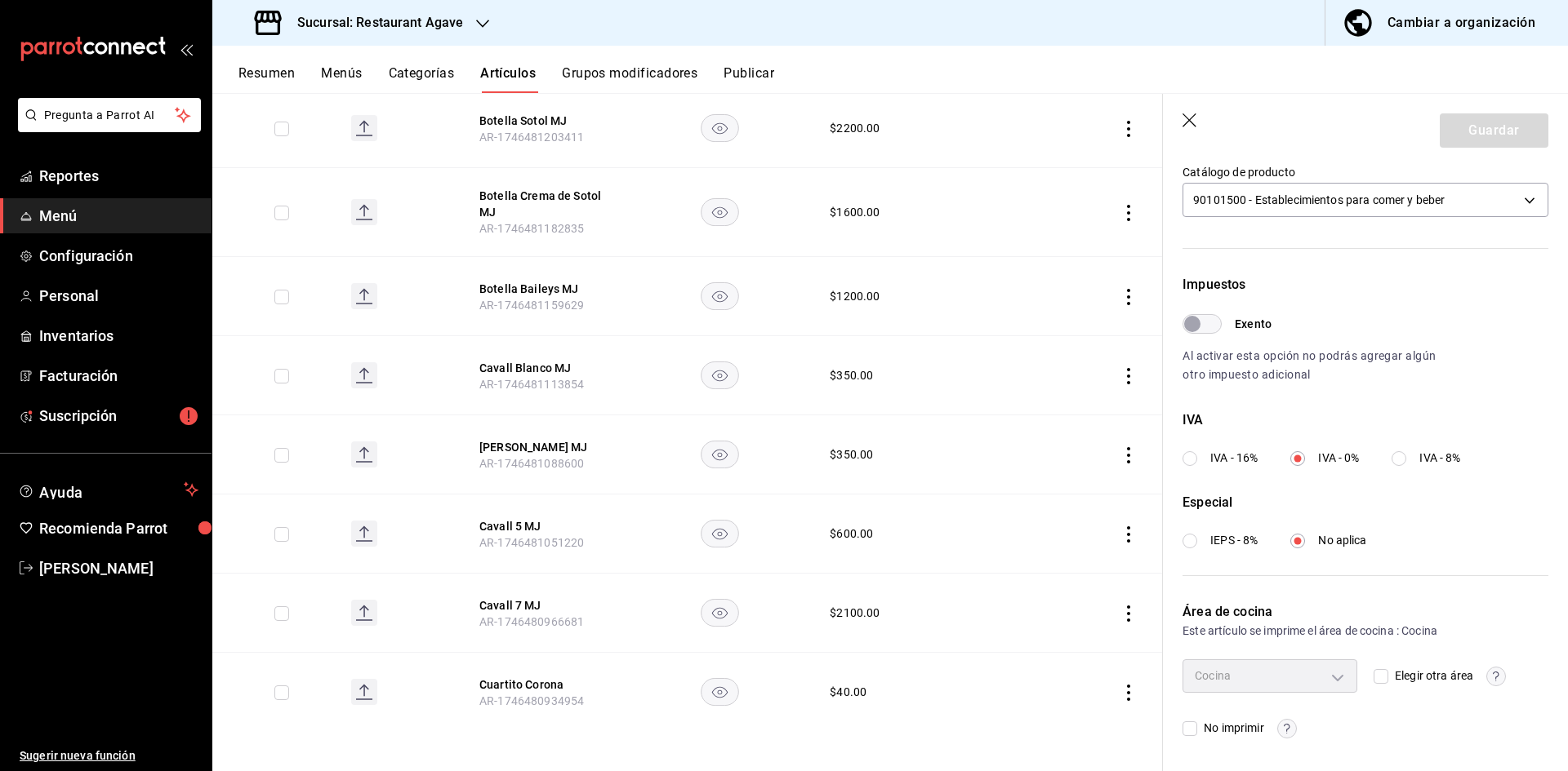
click at [1193, 461] on input "IVA - 16%" at bounding box center [1190, 459] width 14 height 14
radio input "true"
click at [1460, 127] on button "Guardar" at bounding box center [1494, 130] width 109 height 34
